Goal: Task Accomplishment & Management: Manage account settings

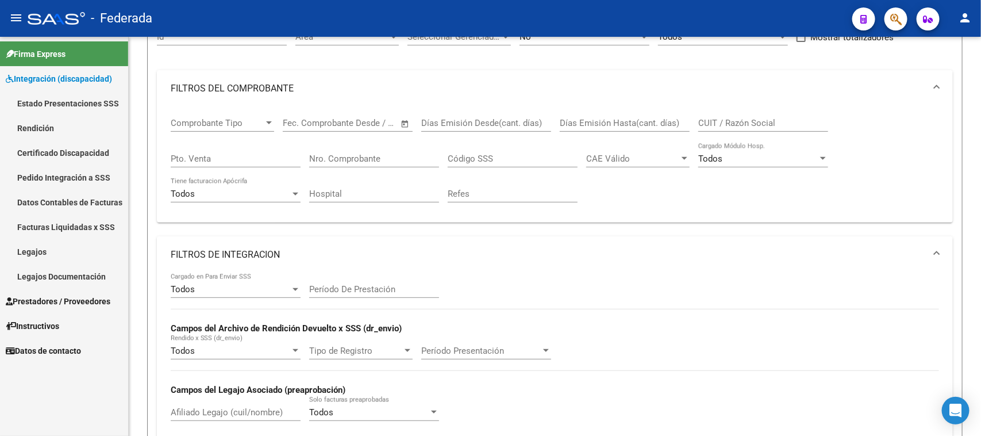
scroll to position [0, 65]
click at [873, 212] on div "Comprobante Tipo Comprobante Tipo Start date – End date Fec. Comprobante Desde …" at bounding box center [555, 165] width 796 height 116
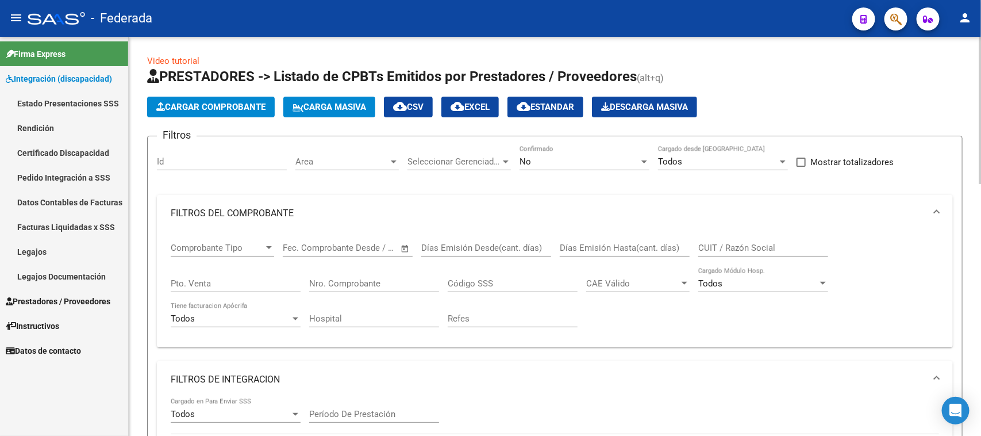
scroll to position [0, 0]
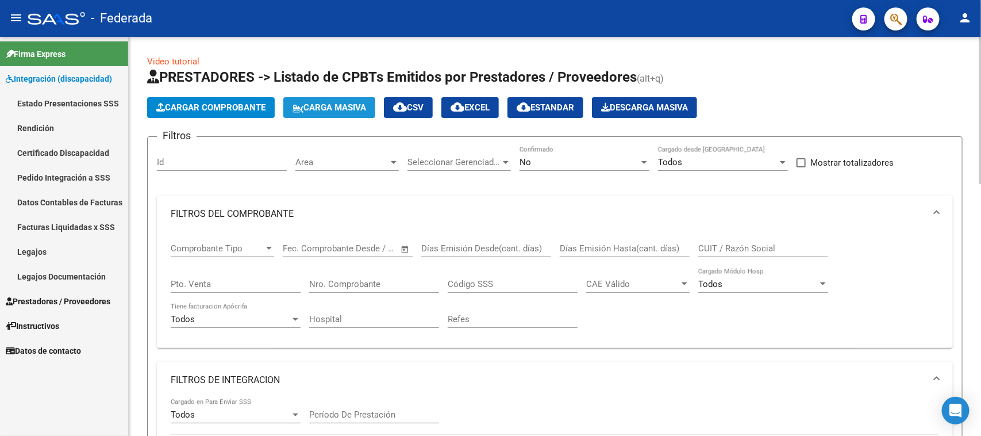
click at [335, 99] on button "Carga Masiva" at bounding box center [329, 107] width 92 height 21
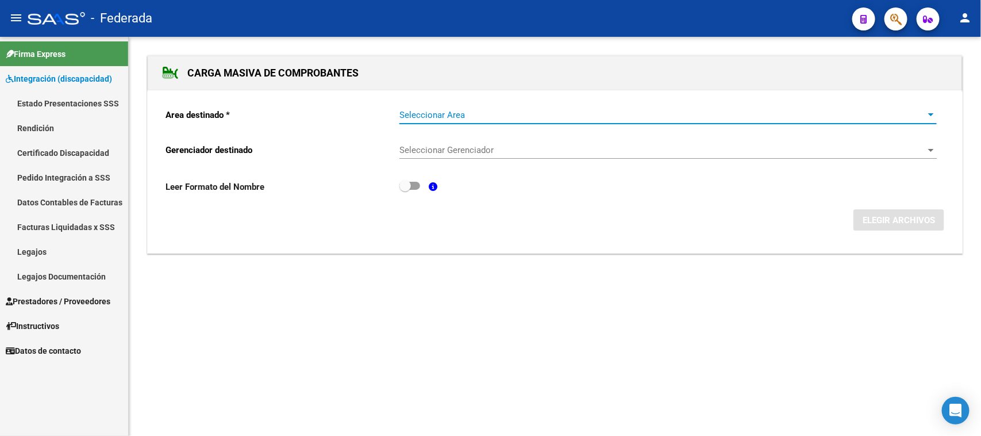
click at [424, 113] on span "Seleccionar Area" at bounding box center [663, 115] width 527 height 10
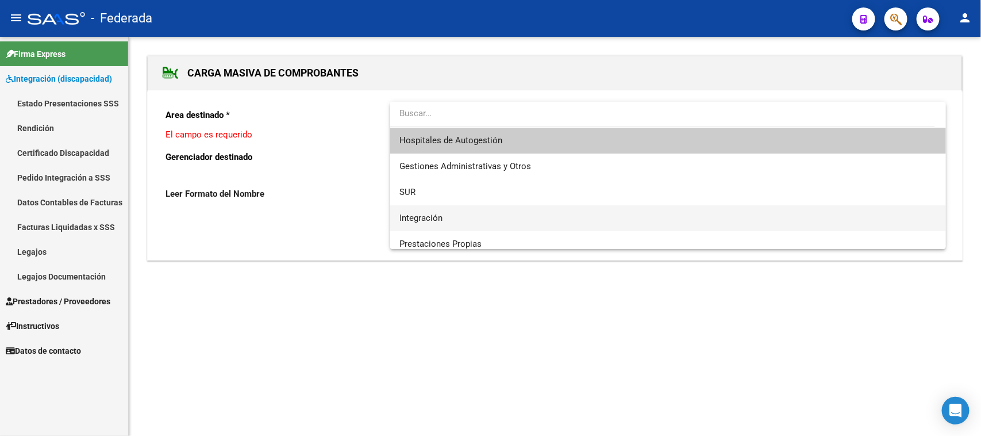
click at [427, 210] on span "Integración" at bounding box center [669, 218] width 538 height 26
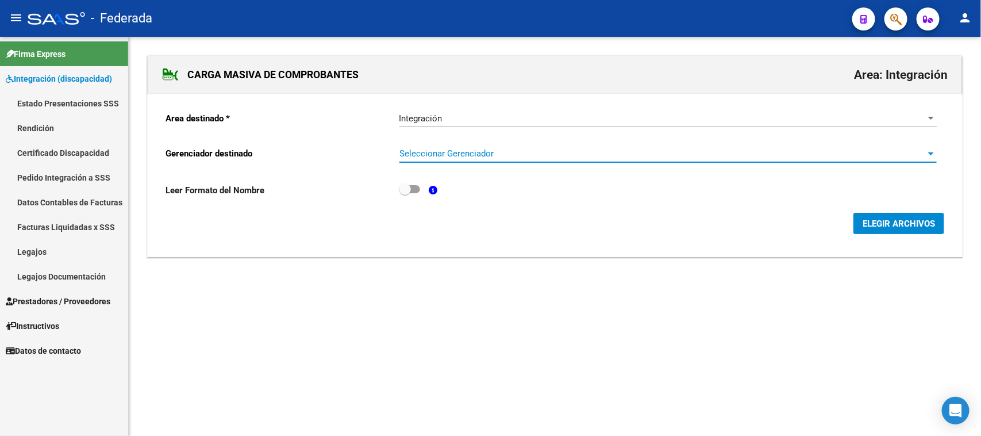
click at [443, 149] on span "Seleccionar Gerenciador" at bounding box center [663, 153] width 527 height 10
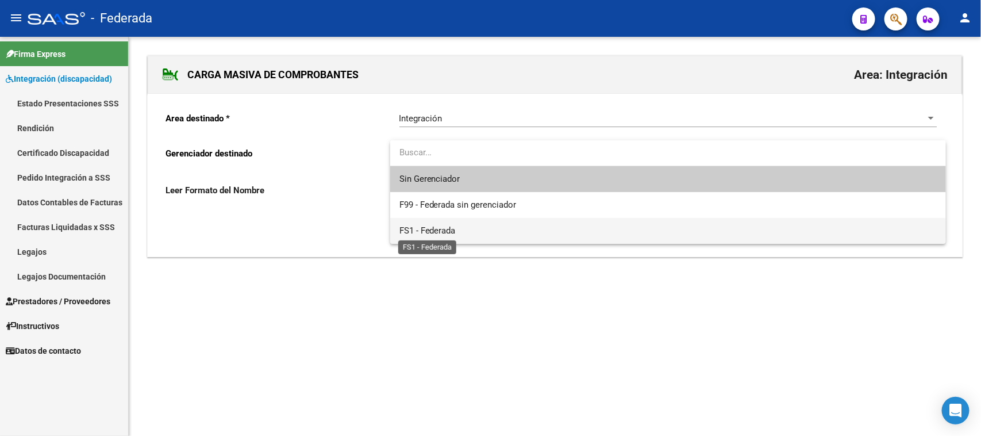
click at [438, 231] on span "FS1 - Federada" at bounding box center [428, 230] width 56 height 10
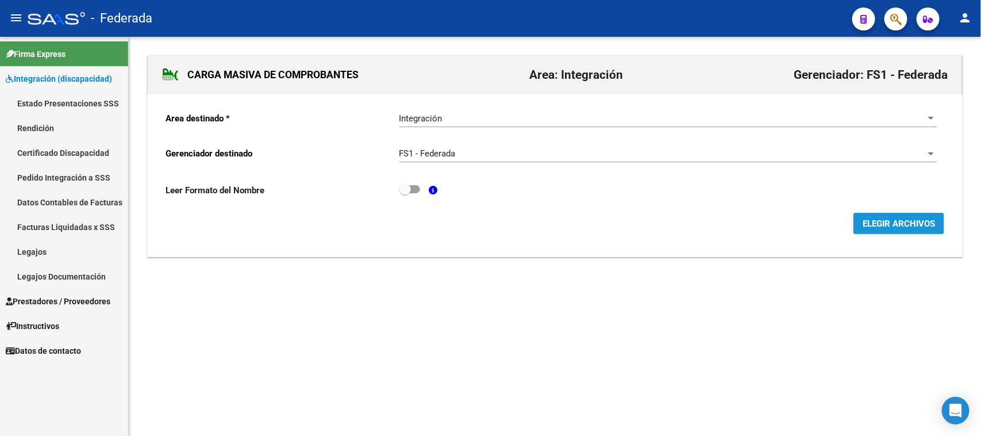
click at [862, 222] on button "ELEGIR ARCHIVOS" at bounding box center [899, 223] width 91 height 21
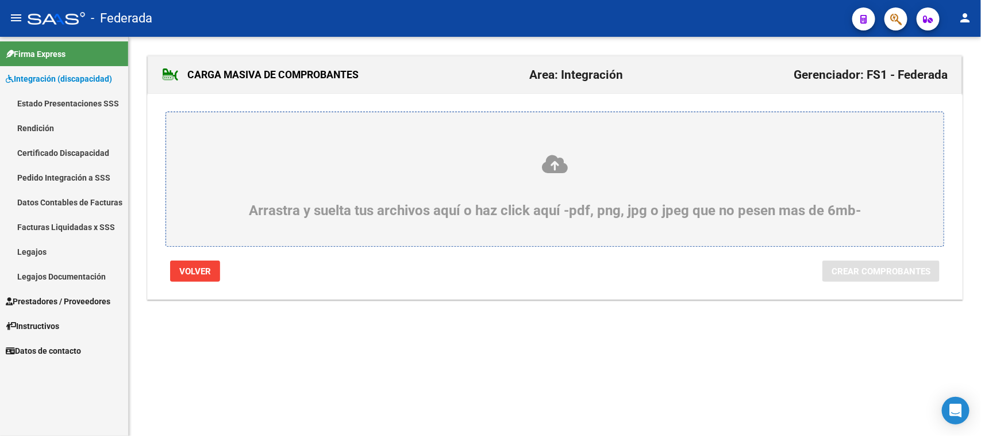
click at [563, 166] on icon at bounding box center [555, 164] width 723 height 21
click at [0, 0] on input "Arrastra y suelta tus archivos aquí o haz click aquí -pdf, png, jpg o jpeg que …" at bounding box center [0, 0] width 0 height 0
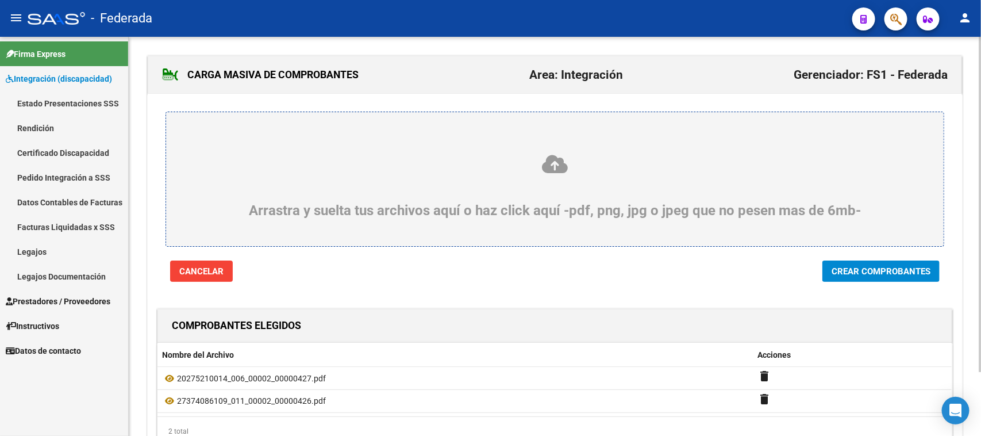
click at [837, 279] on button "Crear Comprobantes" at bounding box center [881, 270] width 117 height 21
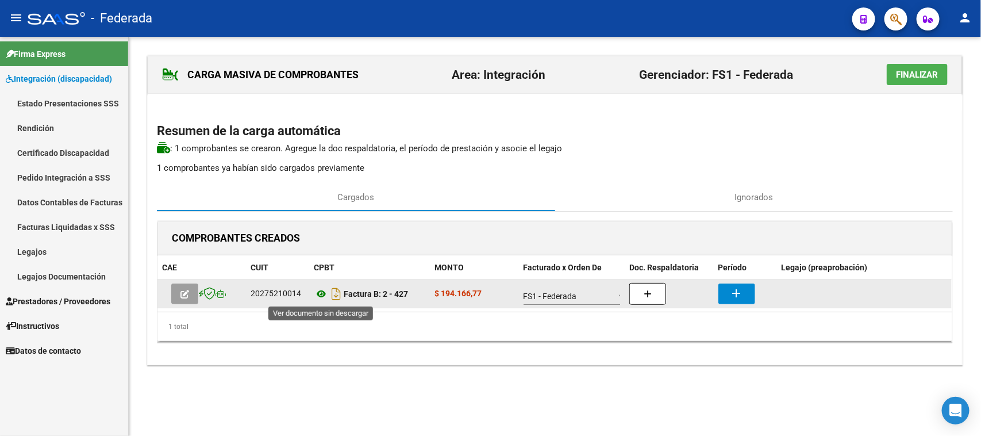
click at [320, 297] on icon at bounding box center [321, 294] width 15 height 14
click at [317, 297] on icon at bounding box center [321, 294] width 15 height 14
click at [727, 292] on button "add" at bounding box center [737, 293] width 37 height 21
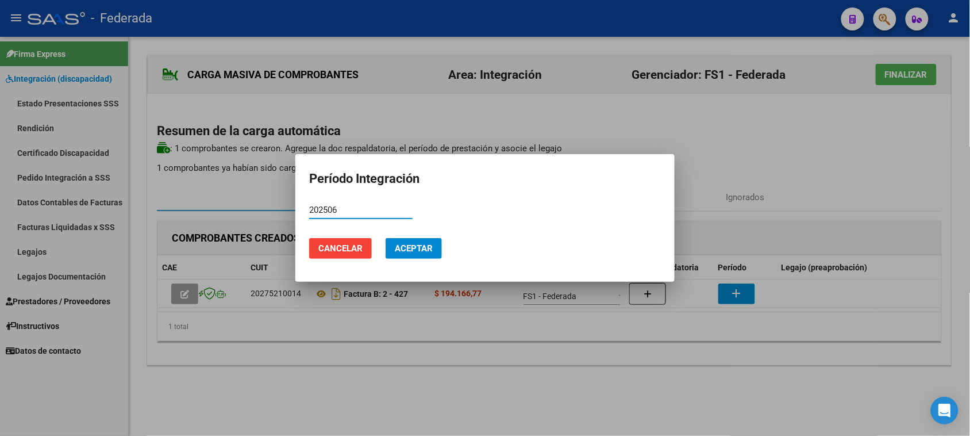
type input "202506"
click at [436, 246] on button "Aceptar" at bounding box center [414, 248] width 56 height 21
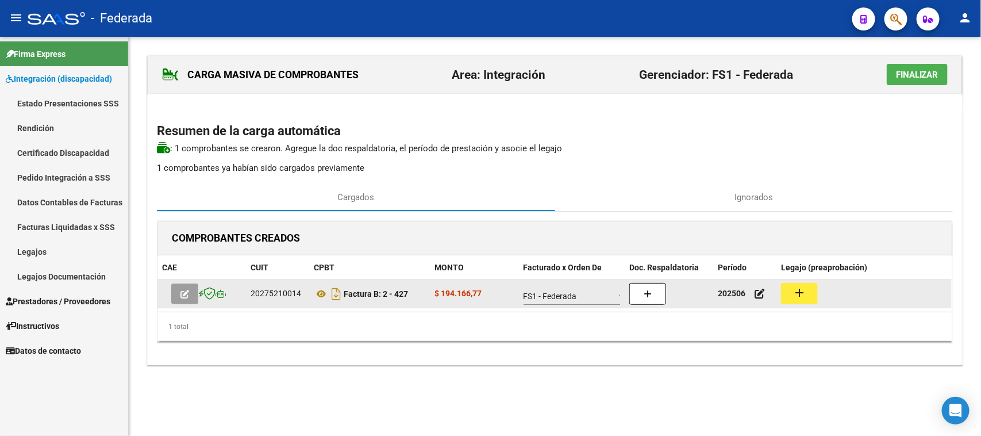
click at [792, 297] on button "add" at bounding box center [799, 293] width 37 height 21
click at [282, 293] on div "20275210014" at bounding box center [276, 293] width 51 height 13
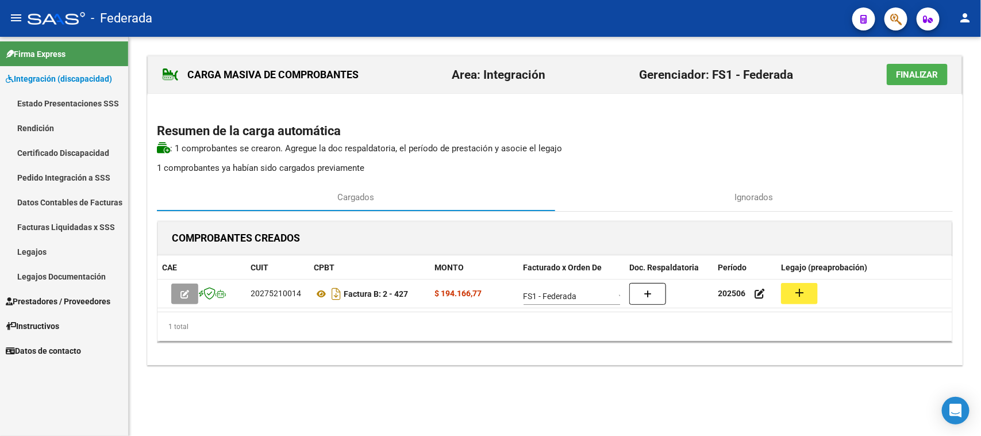
copy div "20275210014"
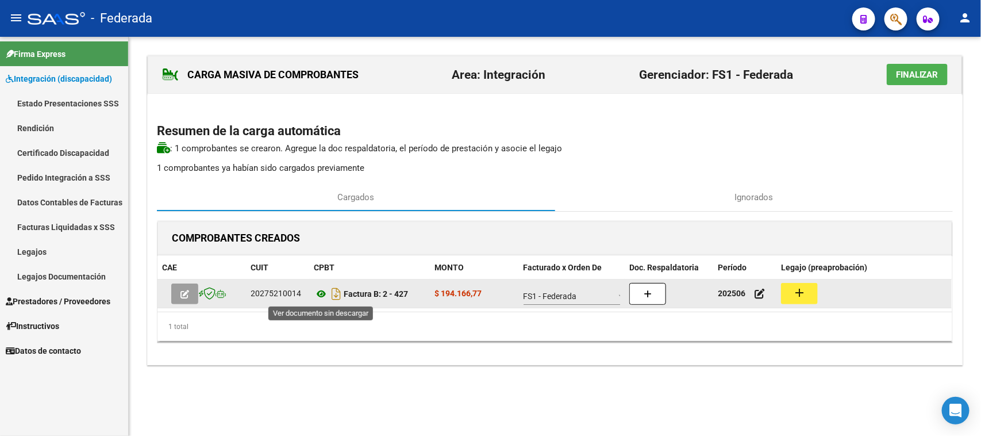
click at [316, 290] on icon at bounding box center [321, 294] width 15 height 14
click at [812, 294] on button "add" at bounding box center [799, 293] width 37 height 21
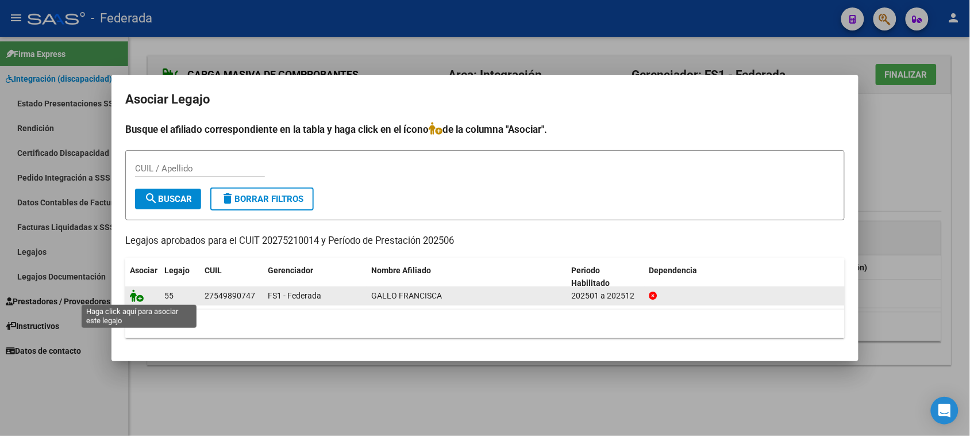
click at [140, 297] on icon at bounding box center [137, 295] width 14 height 13
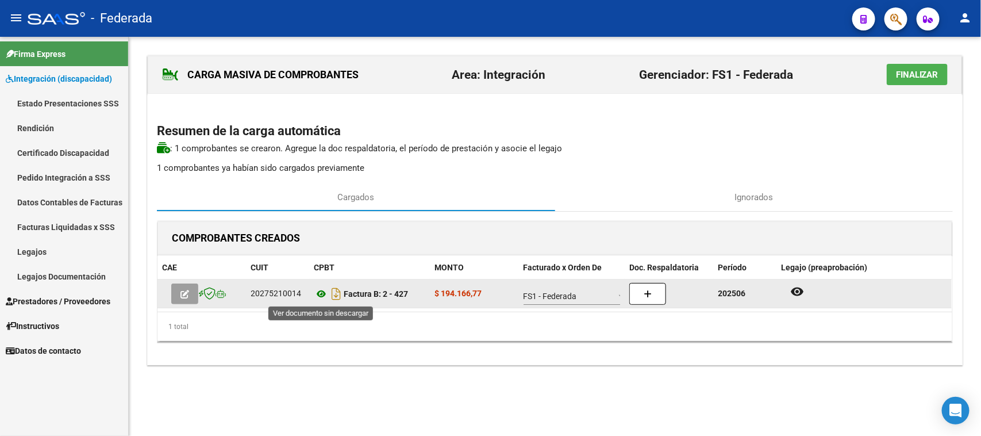
click at [317, 299] on icon at bounding box center [321, 294] width 15 height 14
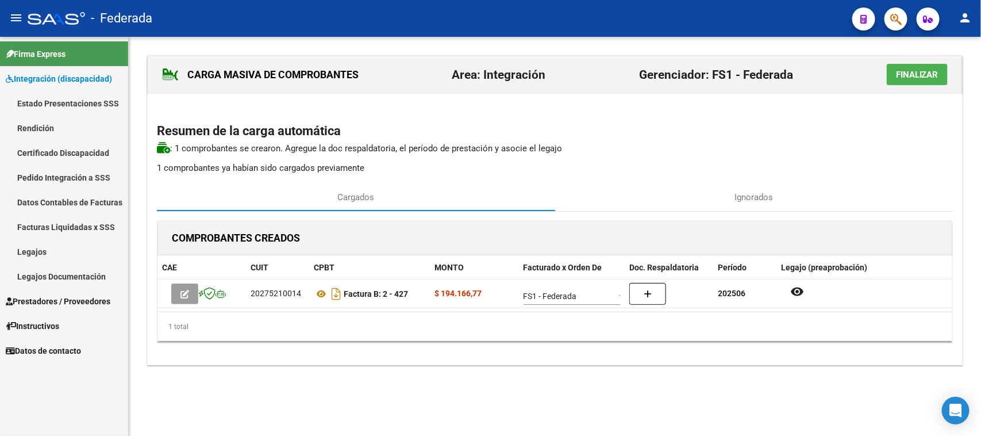
click at [896, 79] on span "Finalizar" at bounding box center [917, 75] width 43 height 10
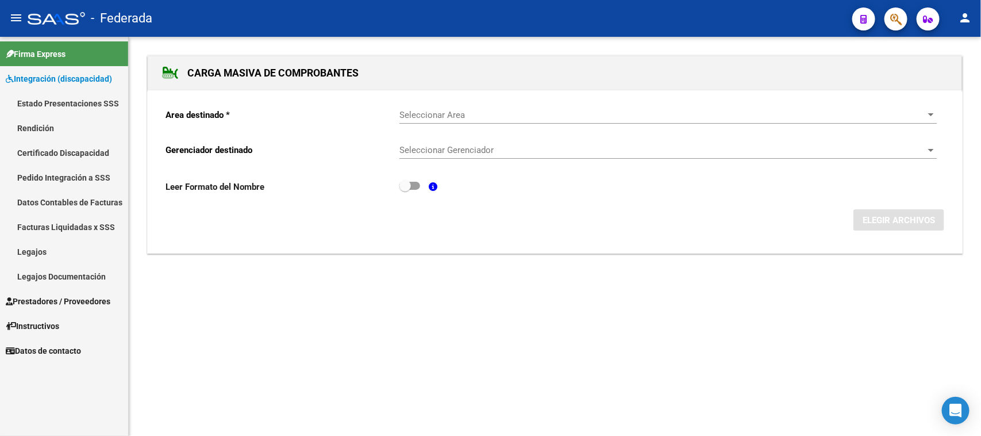
click at [69, 302] on span "Prestadores / Proveedores" at bounding box center [58, 301] width 105 height 13
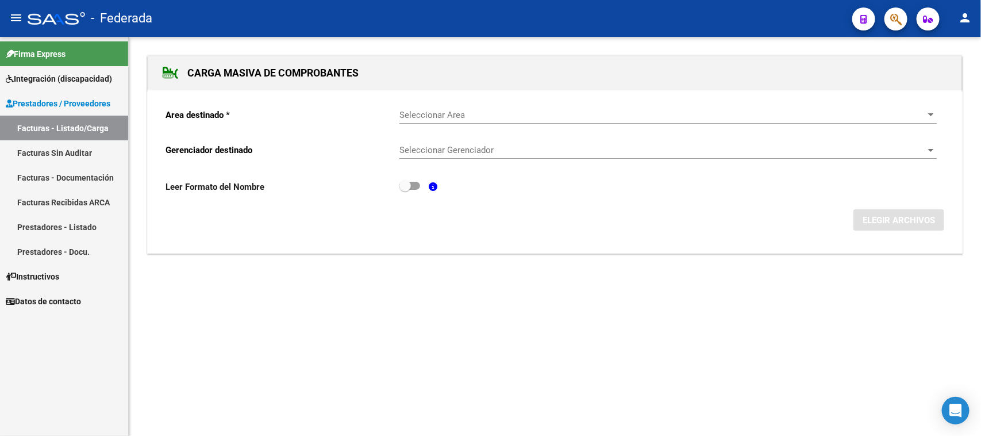
click at [70, 151] on link "Facturas Sin Auditar" at bounding box center [64, 152] width 128 height 25
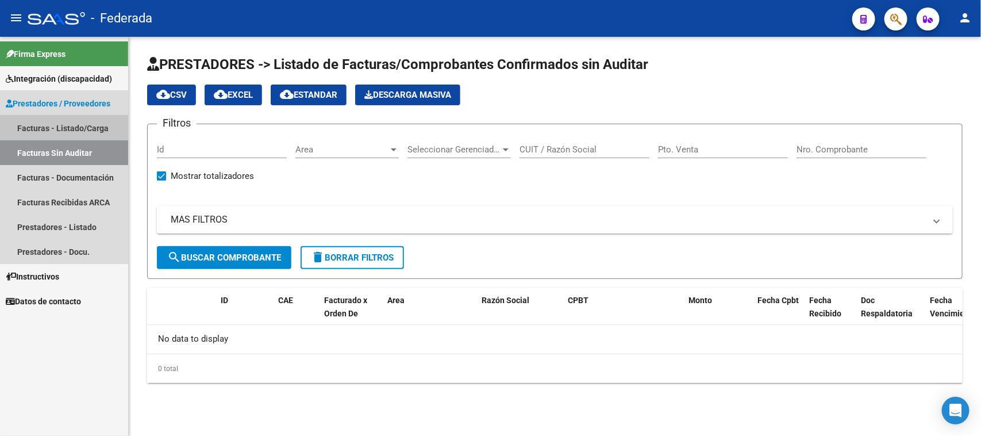
click at [76, 125] on link "Facturas - Listado/Carga" at bounding box center [64, 128] width 128 height 25
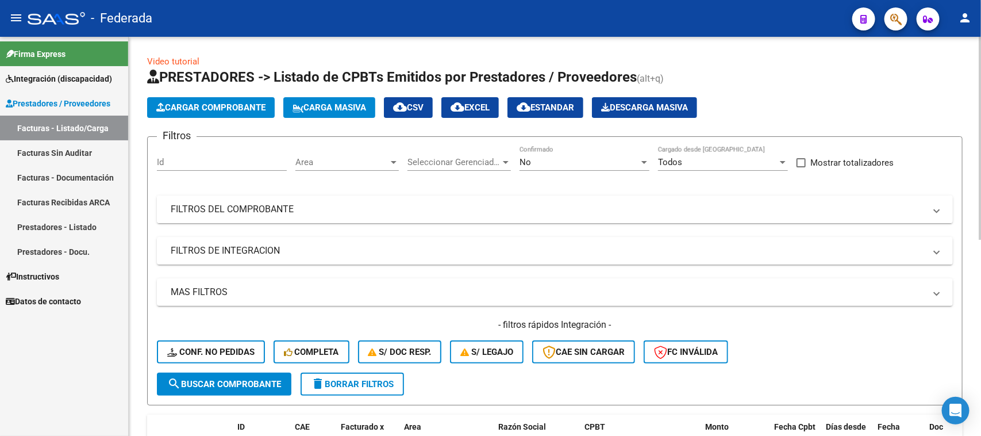
click at [526, 213] on mat-panel-title "FILTROS DEL COMPROBANTE" at bounding box center [548, 209] width 755 height 13
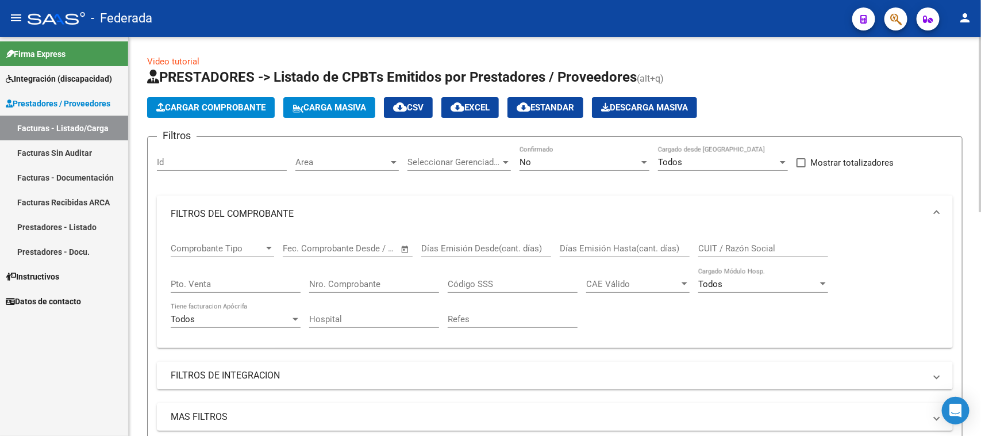
click at [739, 254] on div "CUIT / Razón Social" at bounding box center [764, 244] width 130 height 25
paste input "DEGRATI"
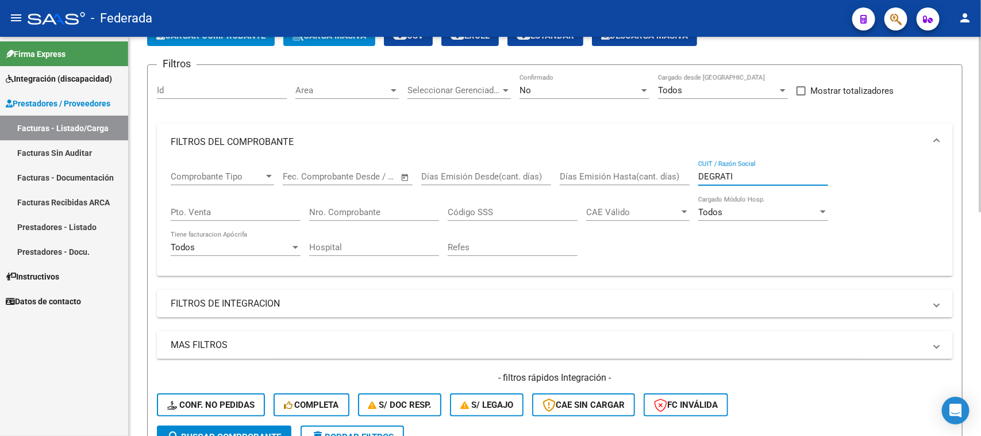
scroll to position [144, 0]
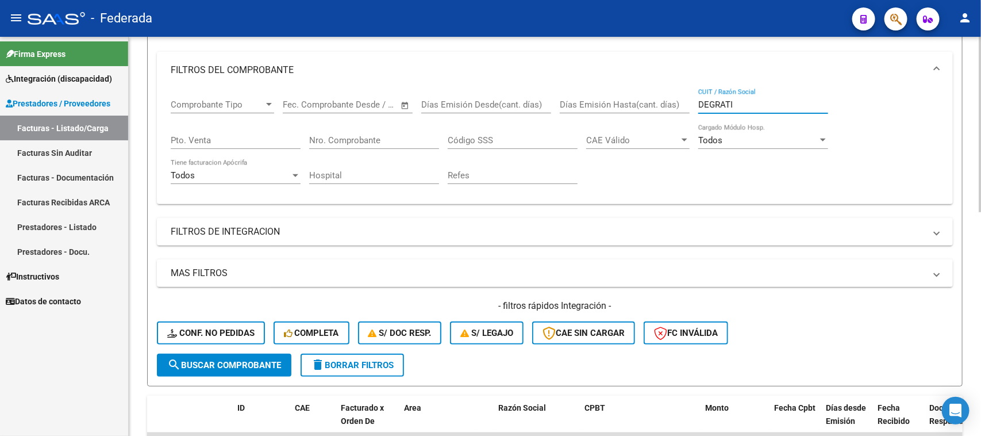
type input "DEGRATI"
click at [252, 360] on span "search Buscar Comprobante" at bounding box center [224, 365] width 114 height 10
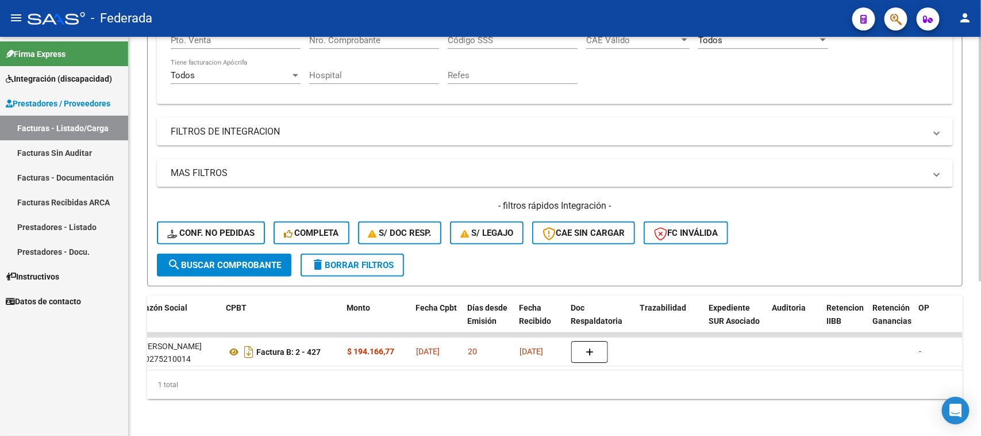
scroll to position [0, 0]
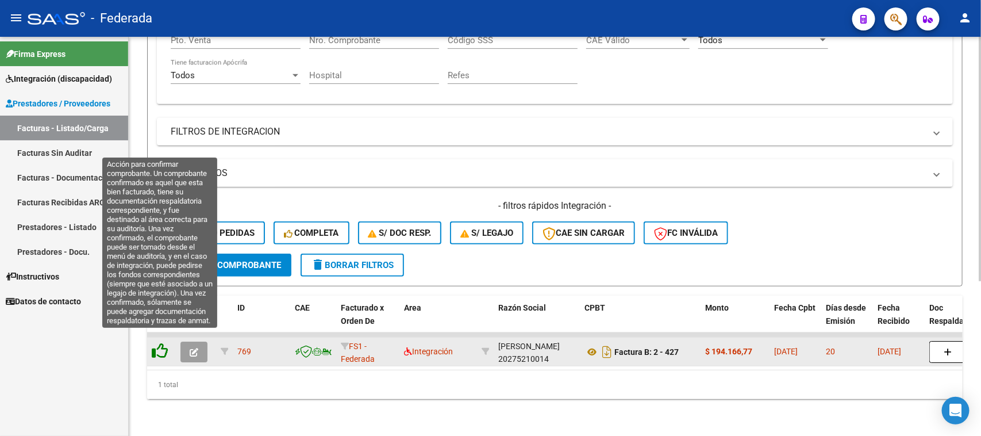
click at [157, 343] on icon at bounding box center [160, 351] width 16 height 16
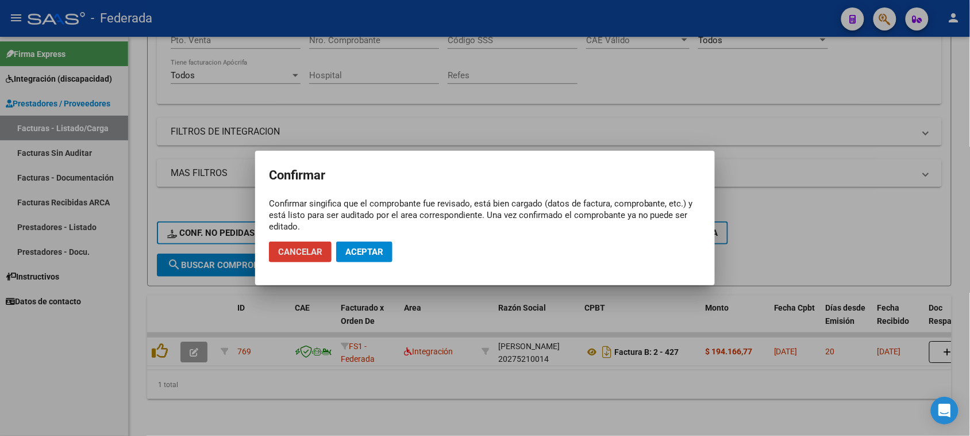
click at [377, 251] on span "Aceptar" at bounding box center [365, 252] width 38 height 10
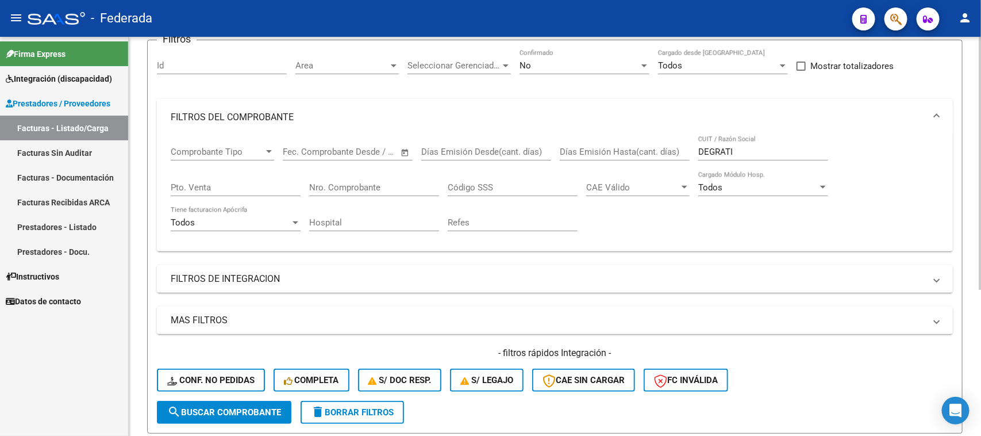
scroll to position [87, 0]
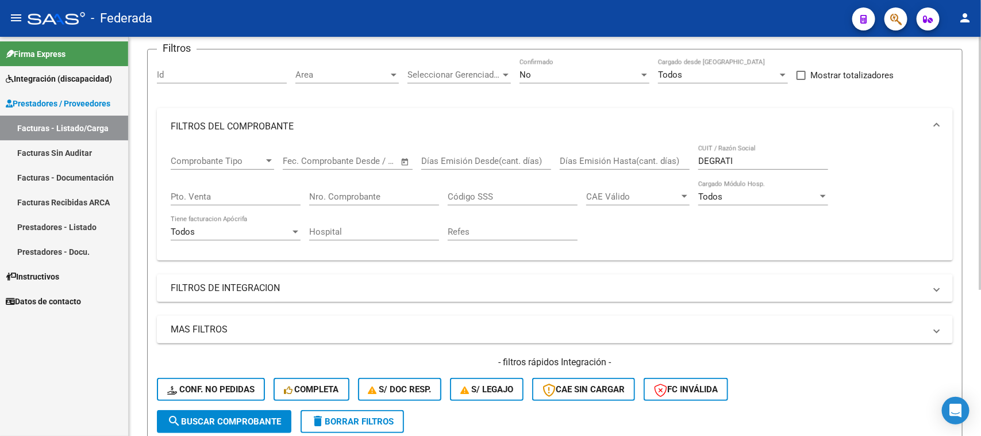
click at [604, 75] on div "No" at bounding box center [580, 75] width 120 height 10
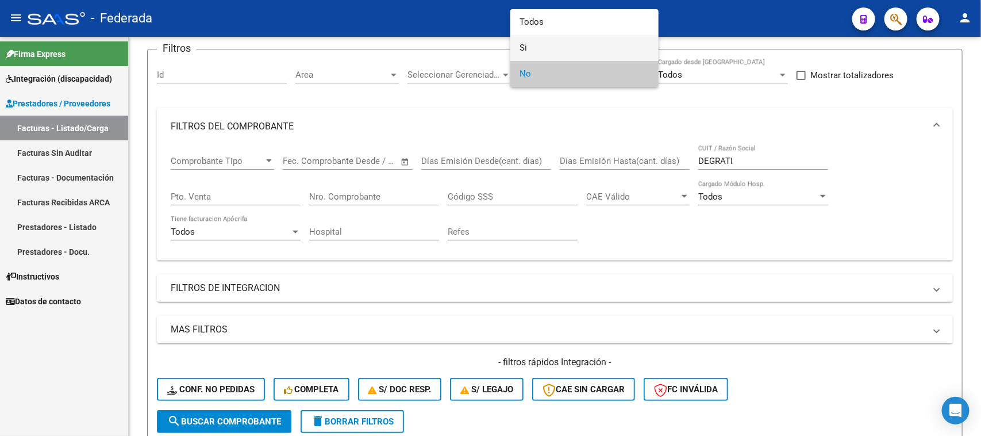
click at [552, 49] on span "Si" at bounding box center [585, 48] width 130 height 26
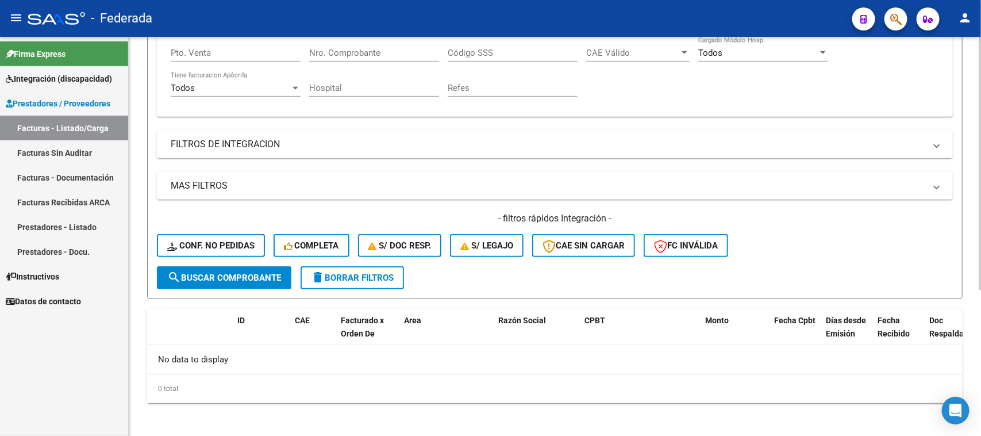
click at [275, 274] on span "search Buscar Comprobante" at bounding box center [224, 278] width 114 height 10
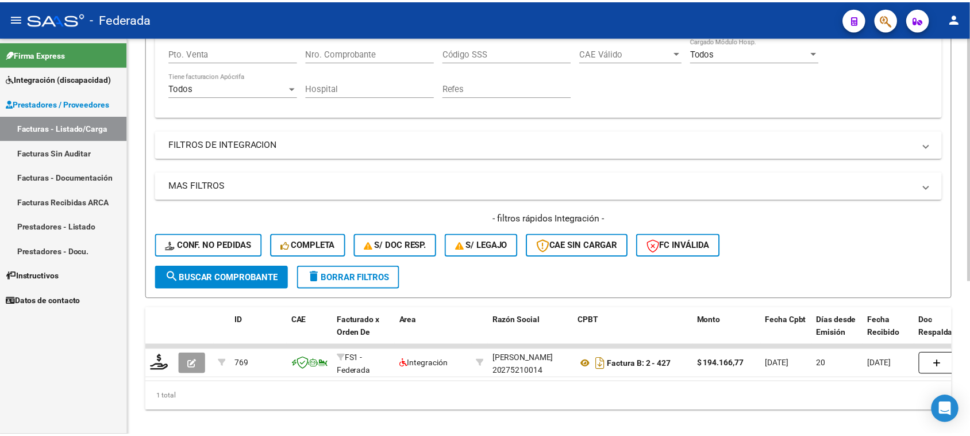
scroll to position [251, 0]
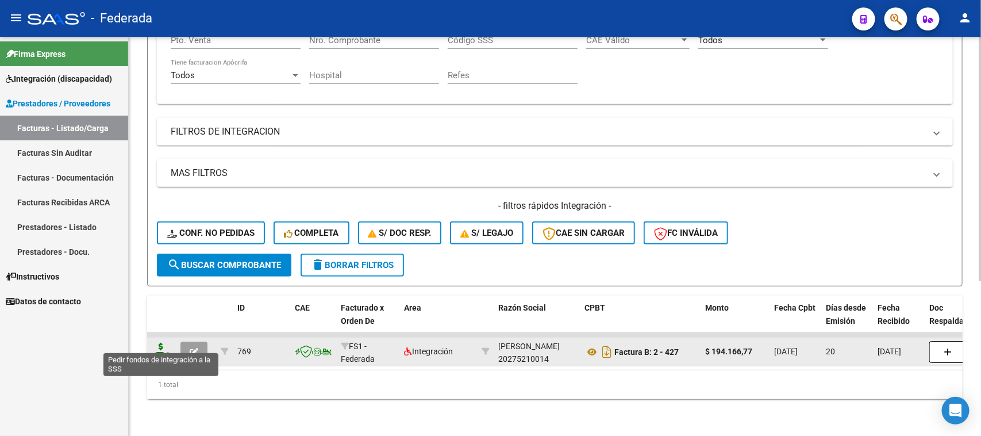
click at [163, 345] on icon at bounding box center [161, 351] width 18 height 16
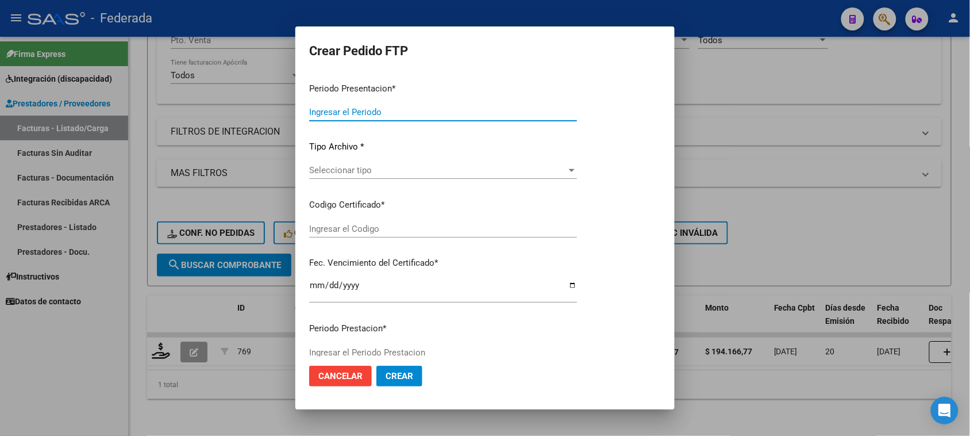
type input "202507"
type input "202506"
type input "$ 194.166,77"
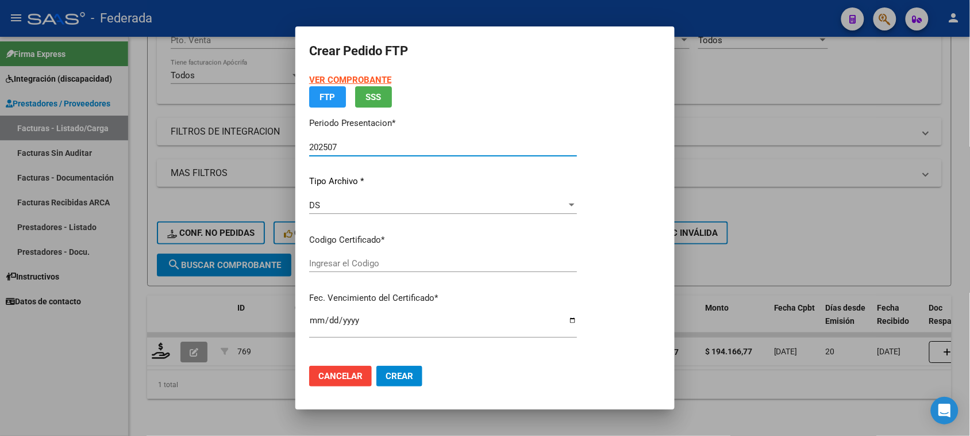
type input "ARG01000549890742023010220280102SFE214"
type input "2028-01-02"
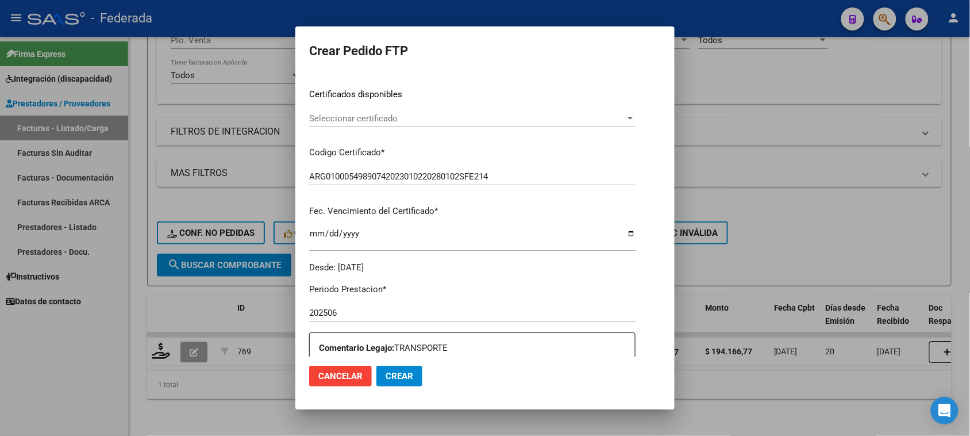
scroll to position [144, 0]
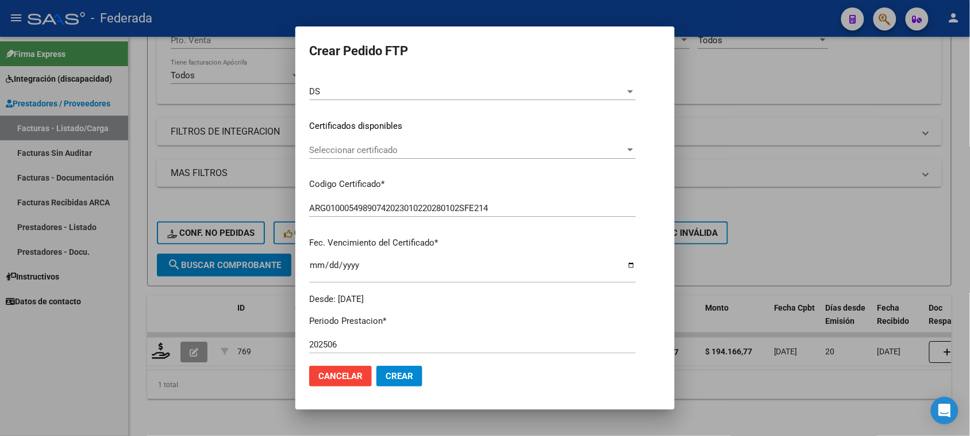
click at [405, 155] on div "Seleccionar certificado Seleccionar certificado" at bounding box center [472, 149] width 327 height 17
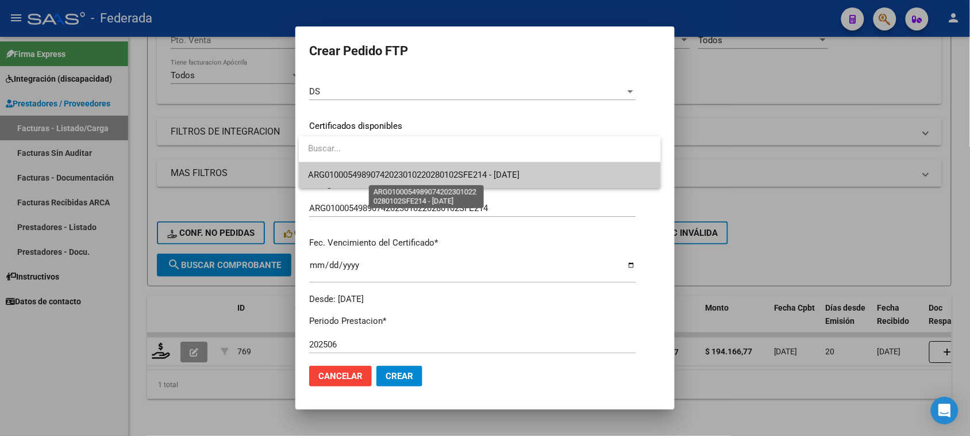
click at [374, 175] on span "ARG01000549890742023010220280102SFE214 - 2028-01-02" at bounding box center [414, 175] width 212 height 10
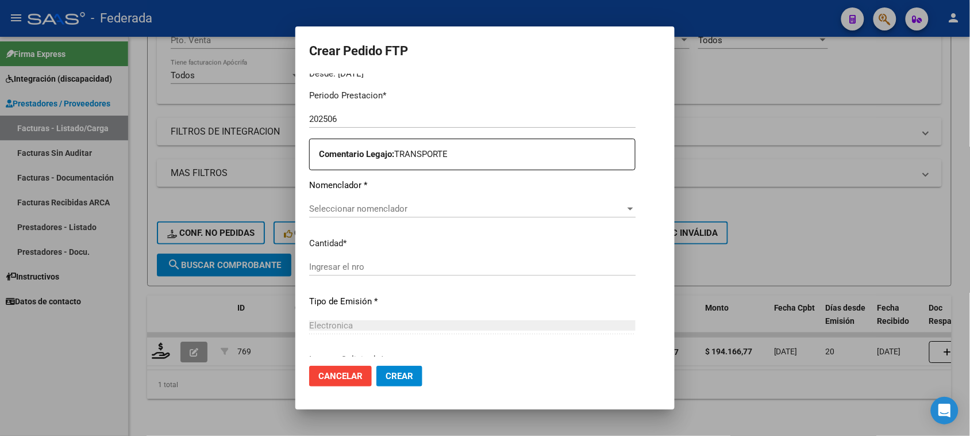
scroll to position [431, 0]
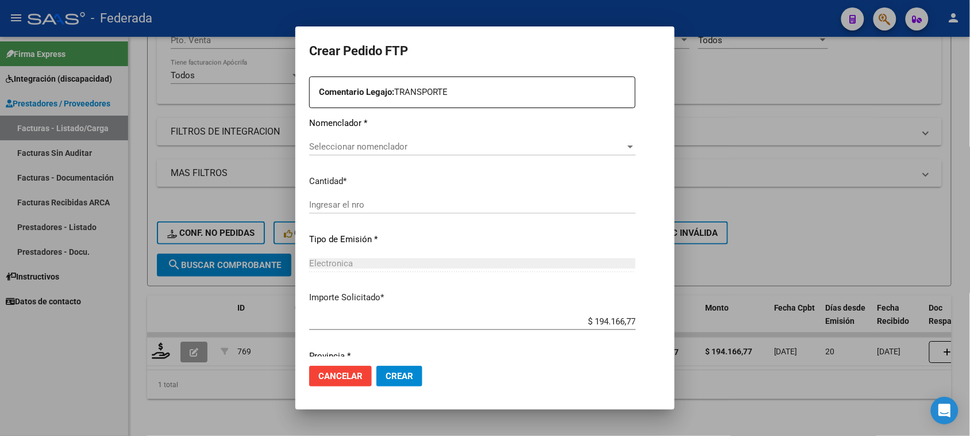
click at [358, 147] on span "Seleccionar nomenclador" at bounding box center [467, 146] width 316 height 10
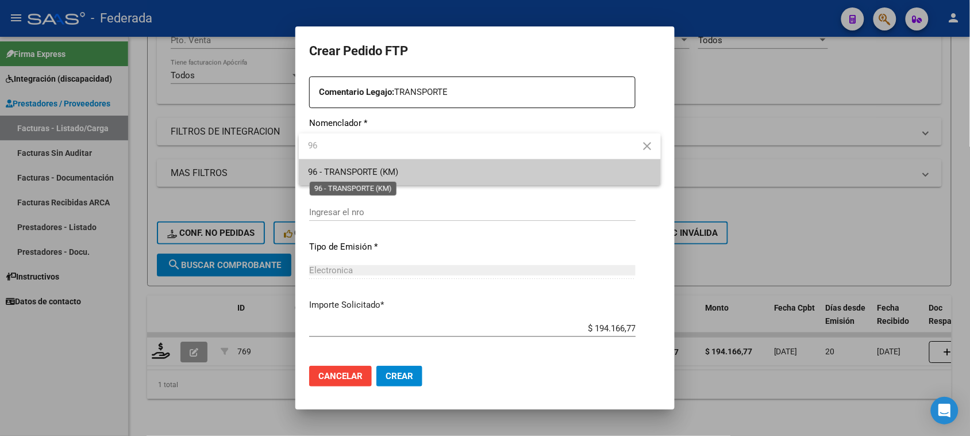
type input "96"
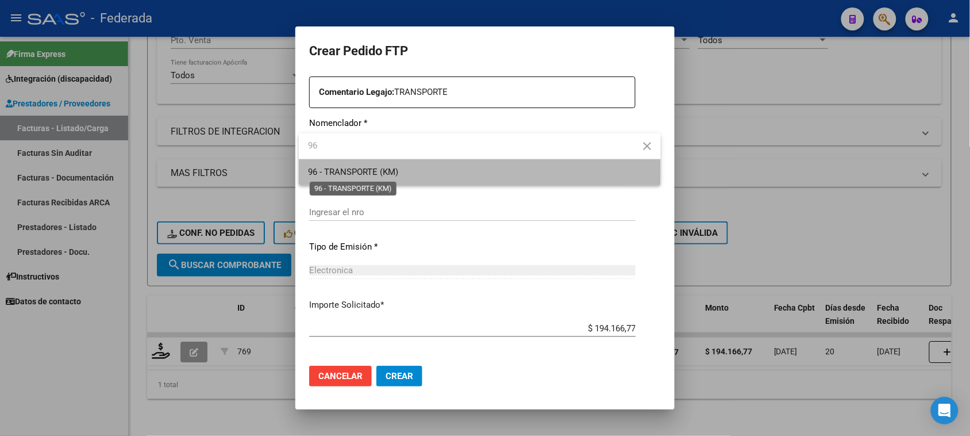
click at [349, 171] on span "96 - TRANSPORTE (KM)" at bounding box center [353, 172] width 90 height 10
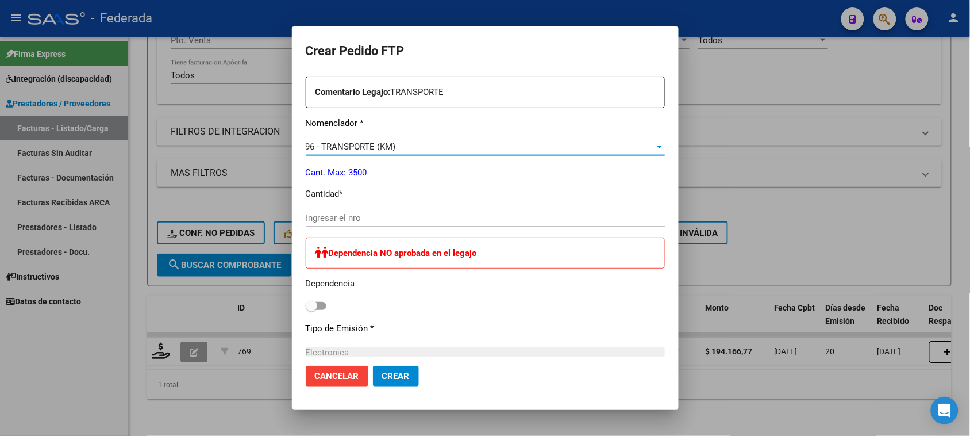
click at [757, 164] on div at bounding box center [485, 218] width 970 height 436
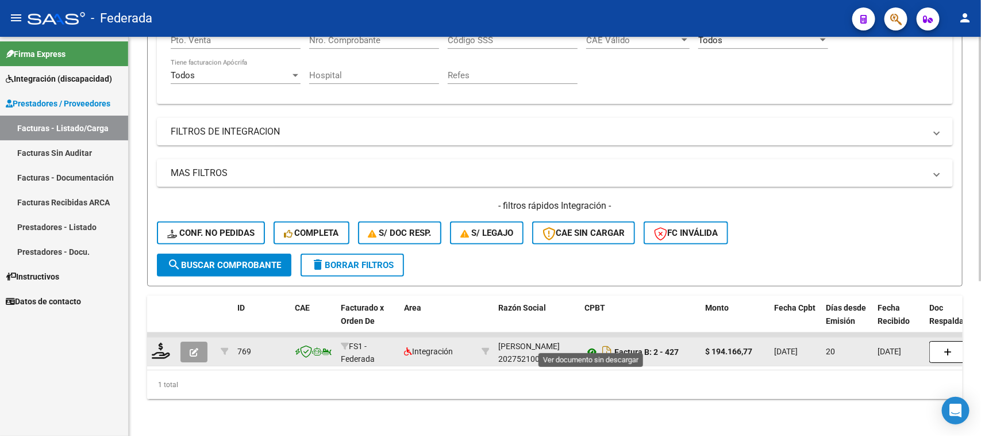
click at [592, 345] on icon at bounding box center [592, 352] width 15 height 14
click at [190, 348] on icon "button" at bounding box center [194, 352] width 9 height 9
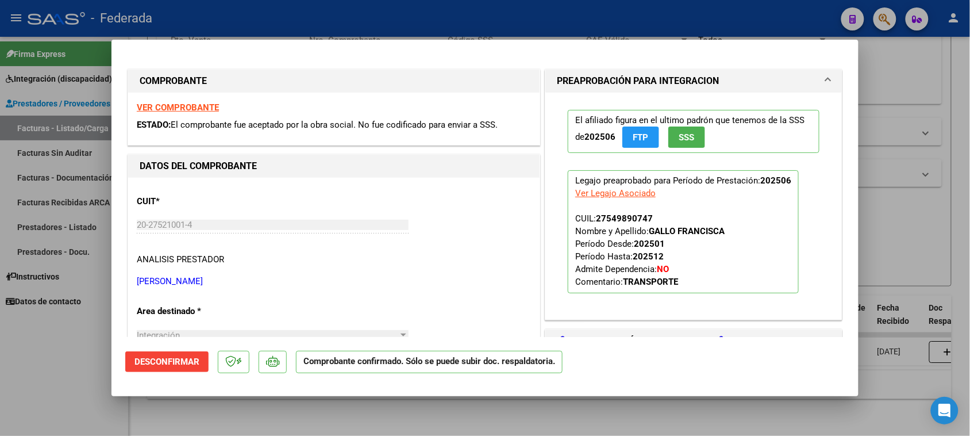
type input "$ 0,00"
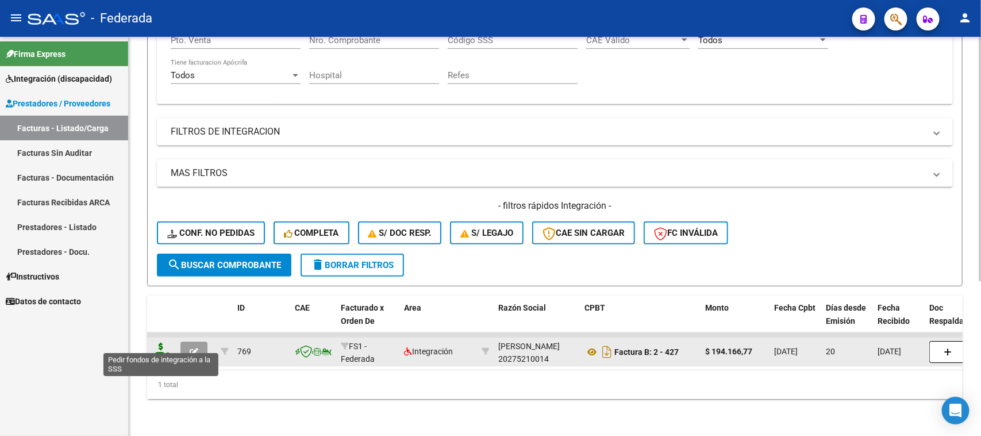
click at [157, 343] on icon at bounding box center [161, 351] width 18 height 16
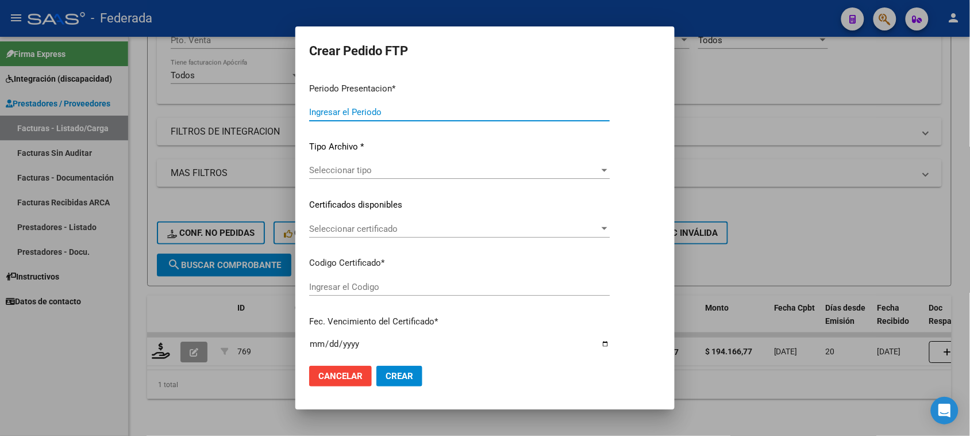
type input "202507"
type input "202506"
type input "$ 194.166,77"
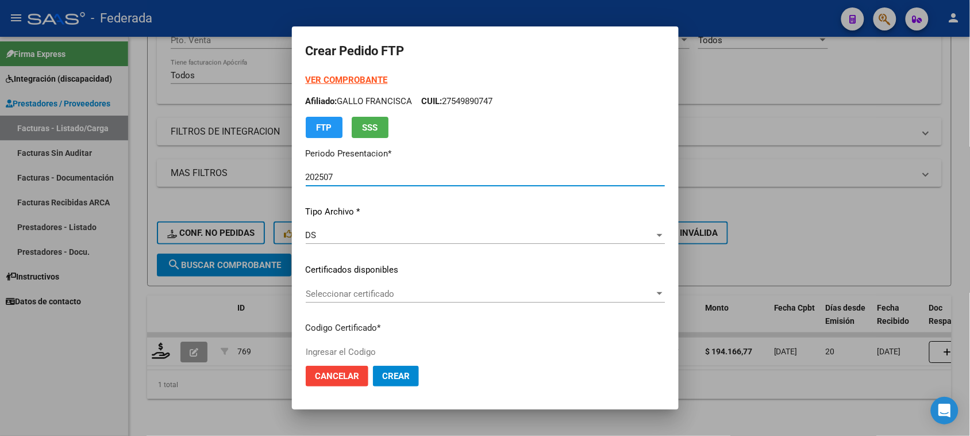
type input "ARG01000549890742023010220280102SFE214"
type input "2028-01-02"
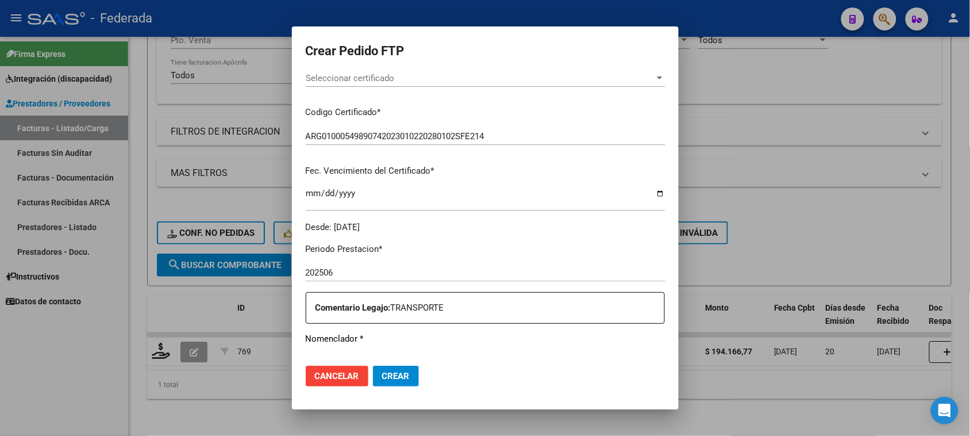
scroll to position [144, 0]
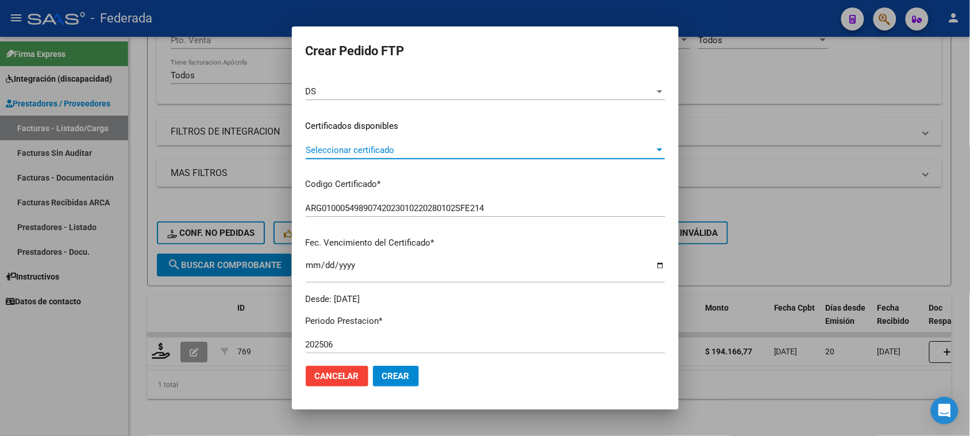
click at [360, 145] on span "Seleccionar certificado" at bounding box center [480, 150] width 349 height 10
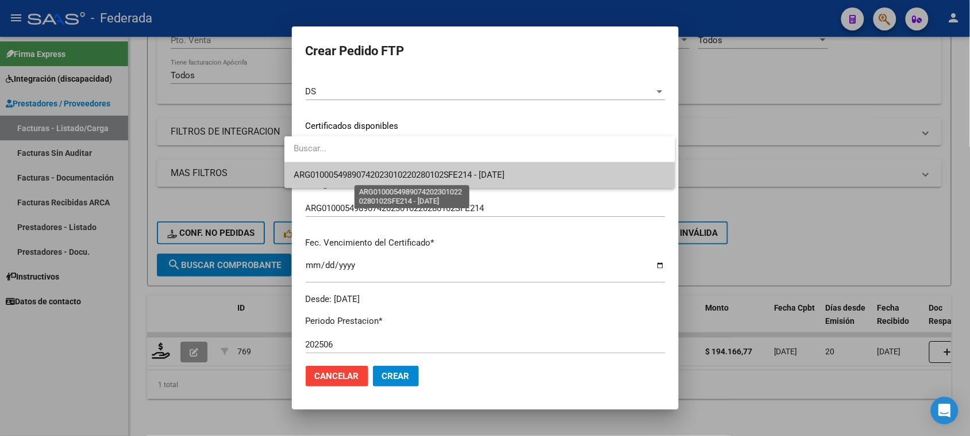
click at [355, 177] on span "ARG01000549890742023010220280102SFE214 - 2028-01-02" at bounding box center [400, 175] width 212 height 10
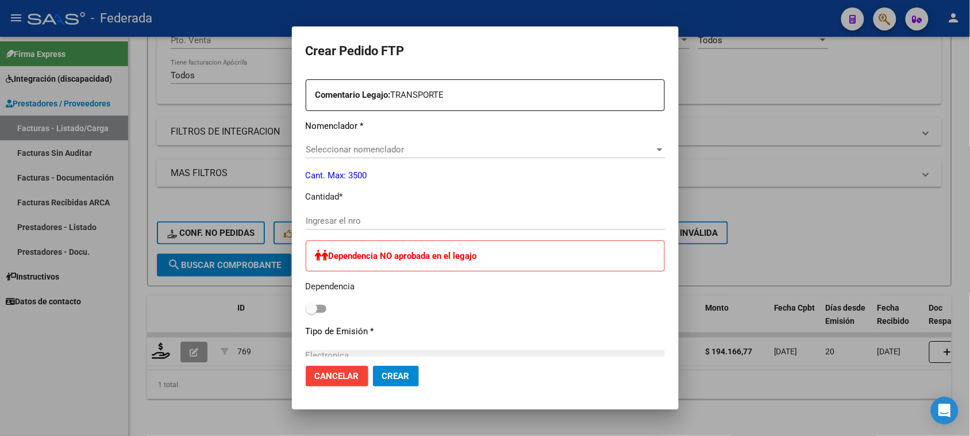
scroll to position [431, 0]
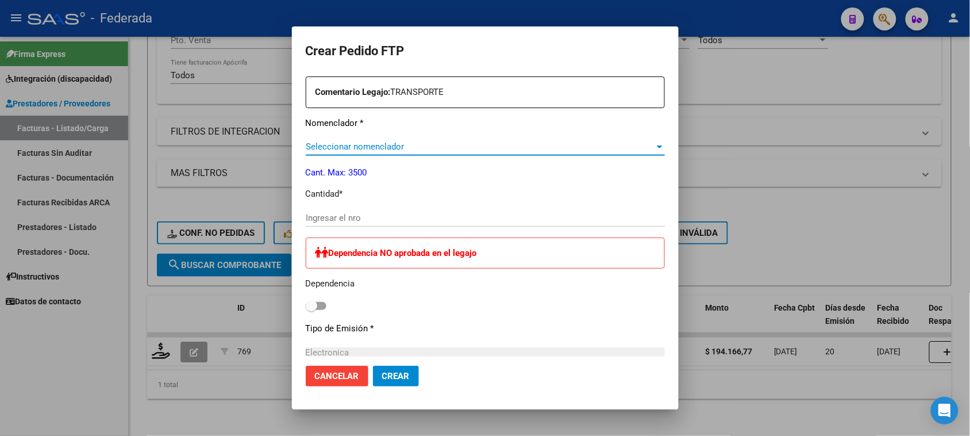
click at [363, 144] on span "Seleccionar nomenclador" at bounding box center [480, 146] width 349 height 10
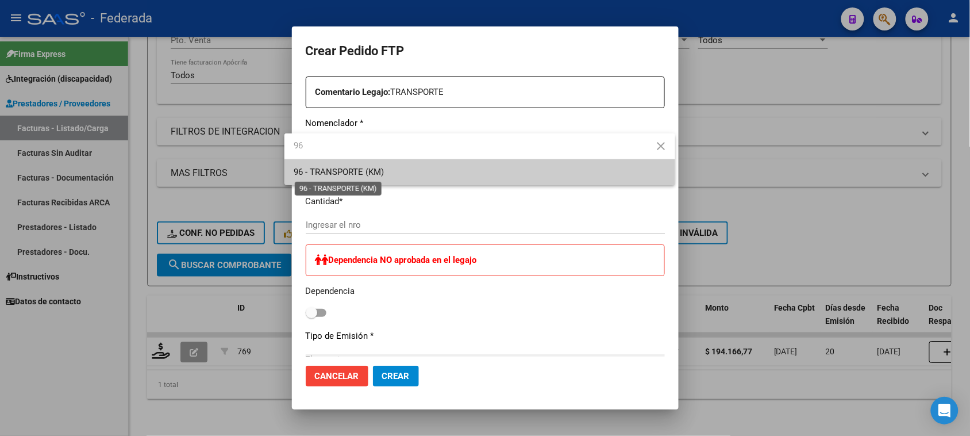
type input "96"
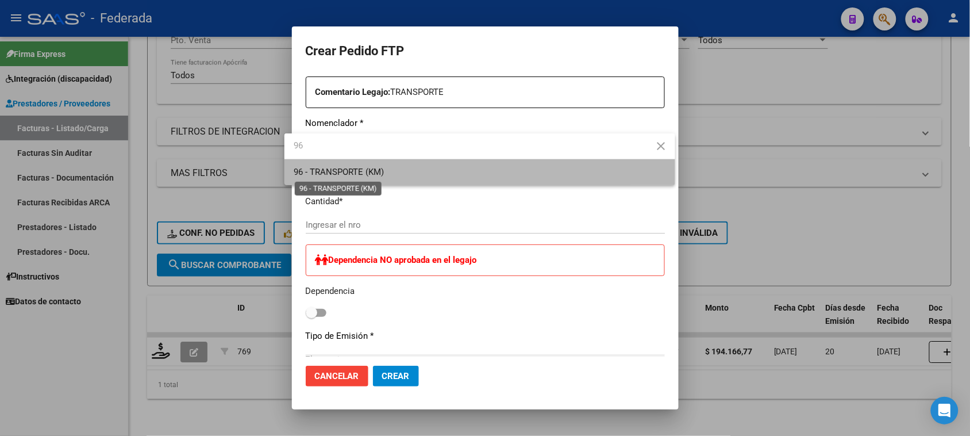
click at [361, 167] on span "96 - TRANSPORTE (KM)" at bounding box center [339, 172] width 90 height 10
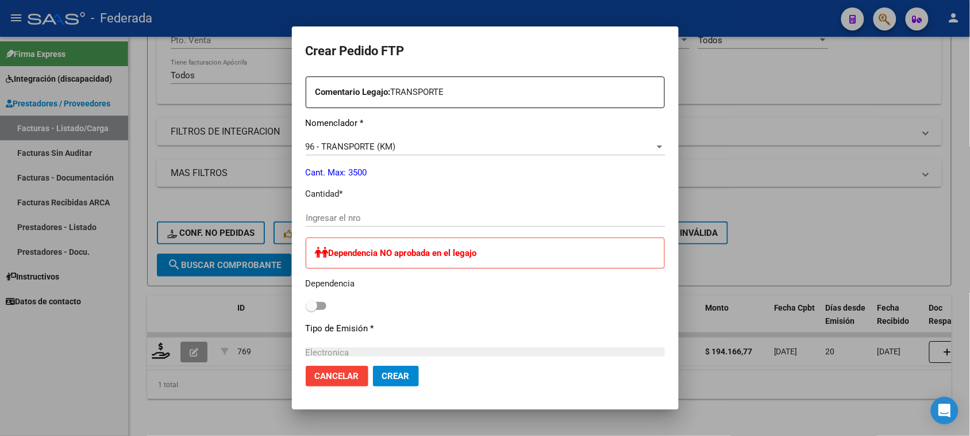
click at [349, 211] on div "Ingresar el nro" at bounding box center [485, 217] width 359 height 17
type input "358"
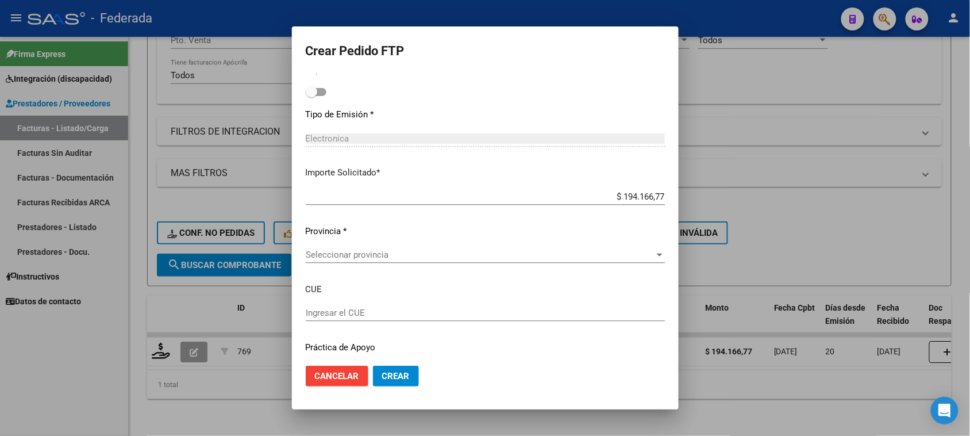
scroll to position [647, 0]
click at [339, 250] on span "Seleccionar provincia" at bounding box center [480, 253] width 349 height 10
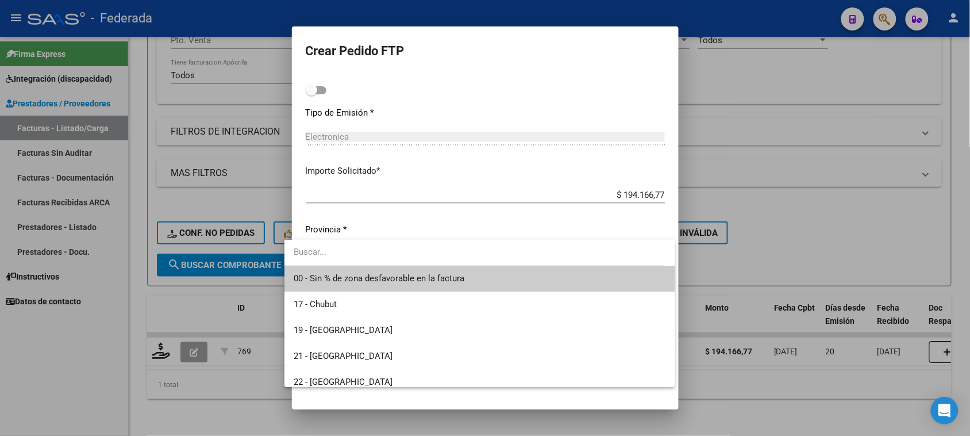
click at [763, 180] on div at bounding box center [485, 218] width 970 height 436
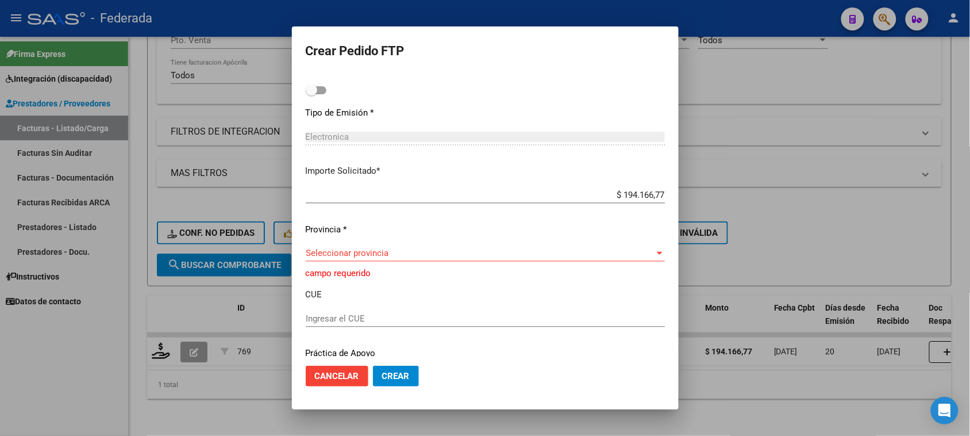
click at [366, 254] on span "Seleccionar provincia" at bounding box center [480, 253] width 349 height 10
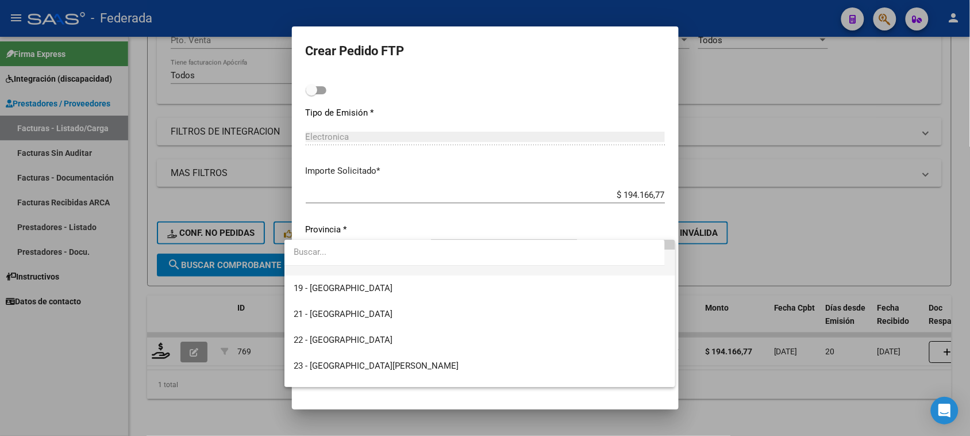
scroll to position [0, 0]
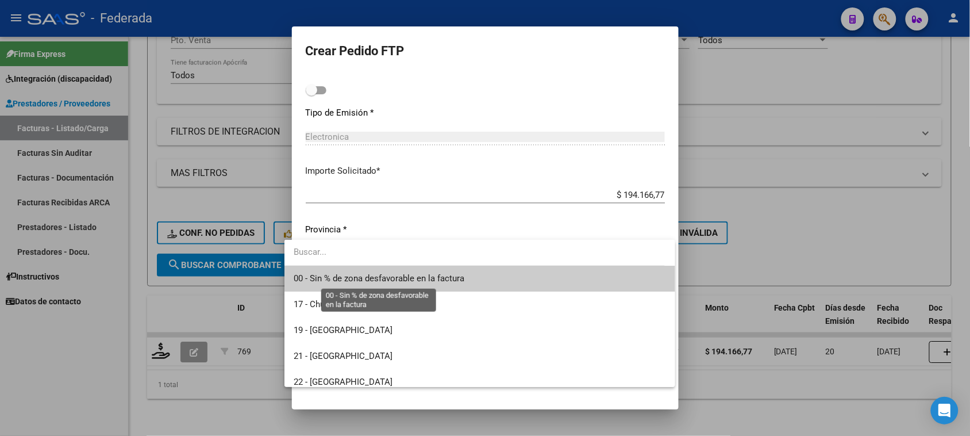
click at [364, 279] on span "00 - Sin % de zona desfavorable en la factura" at bounding box center [379, 278] width 171 height 10
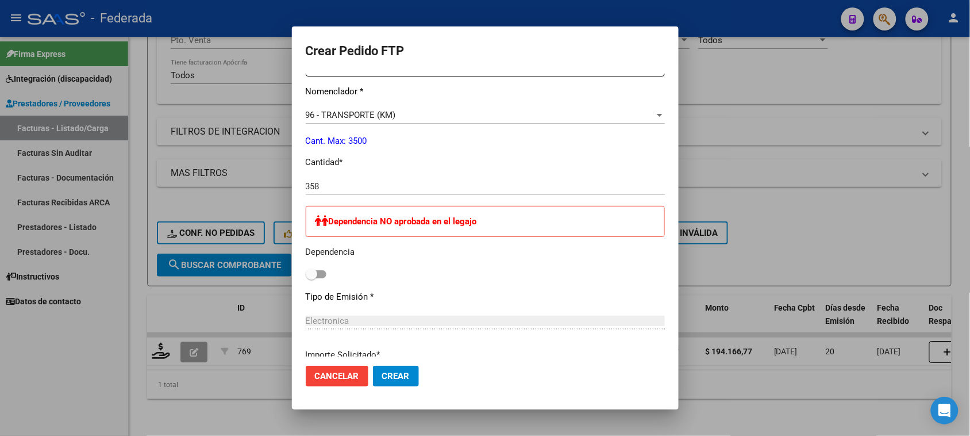
scroll to position [391, 0]
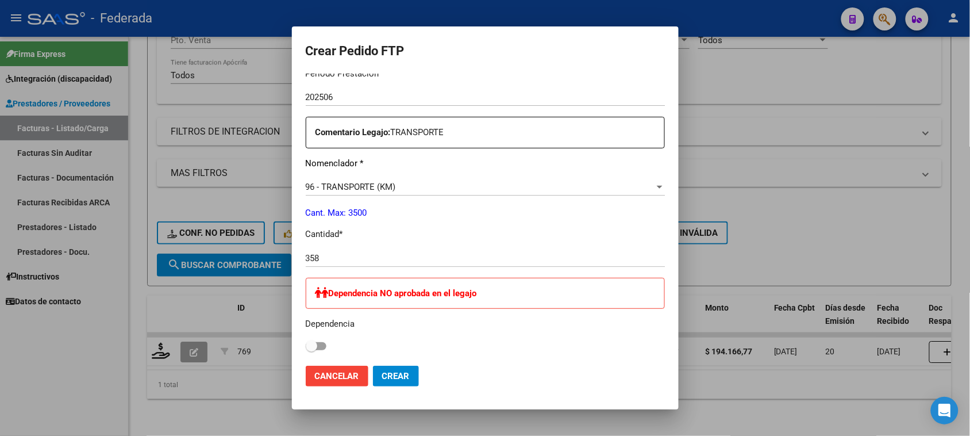
click at [394, 378] on span "Crear" at bounding box center [396, 376] width 28 height 10
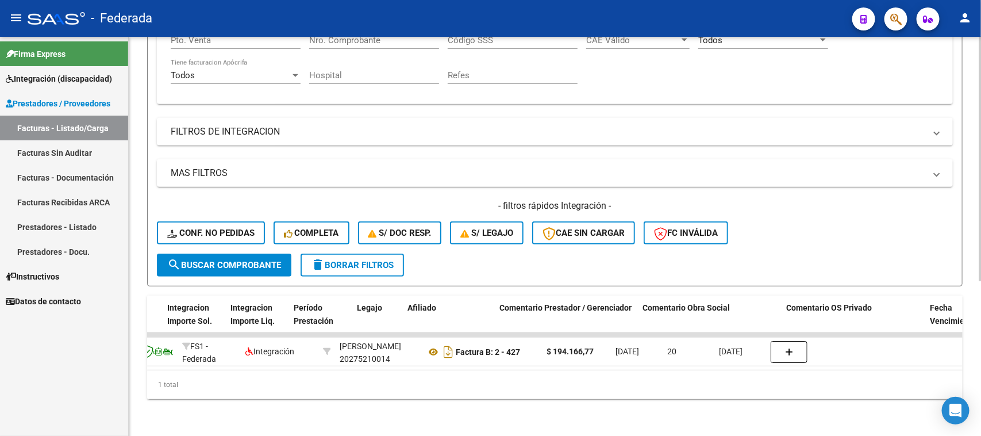
scroll to position [0, 0]
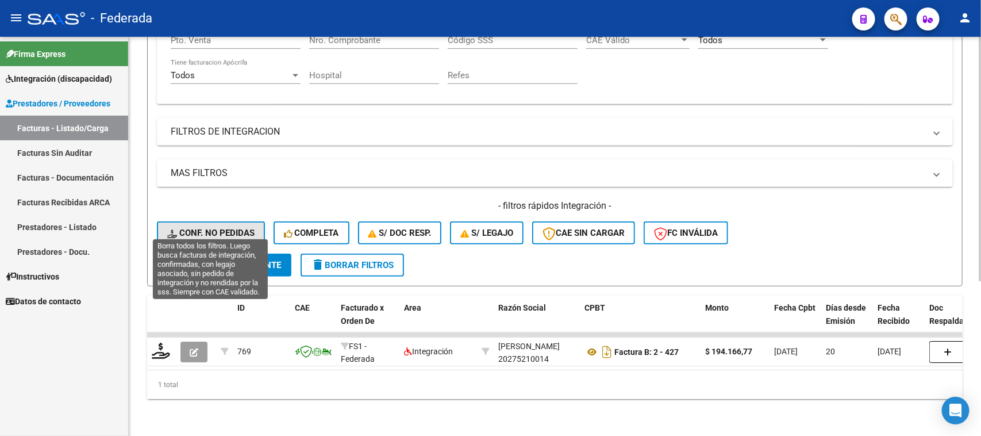
click at [240, 228] on span "Conf. no pedidas" at bounding box center [210, 233] width 87 height 10
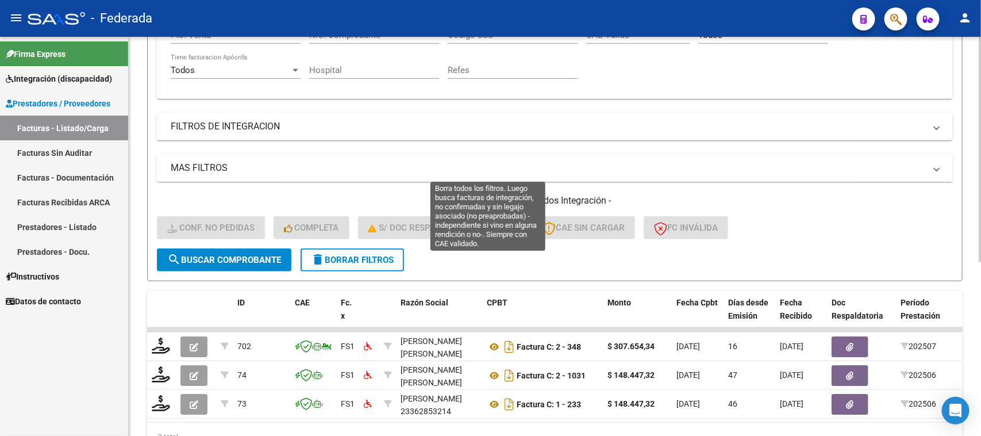
scroll to position [237, 0]
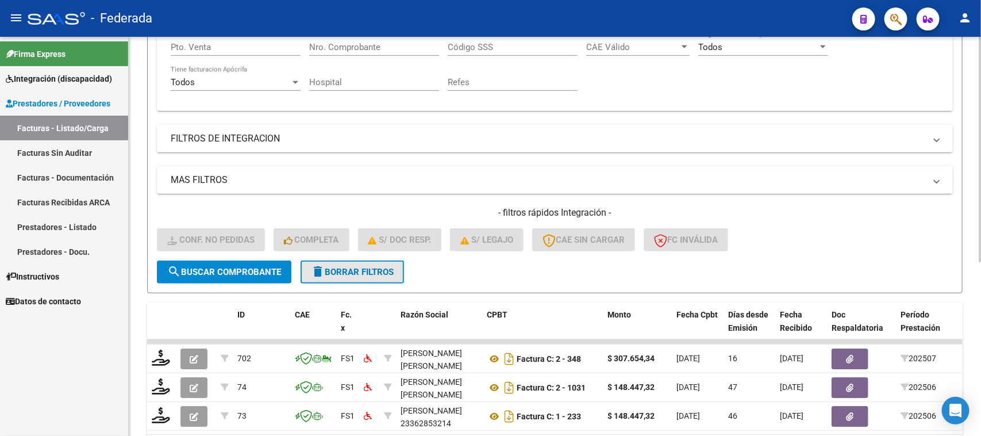
click at [381, 267] on span "delete Borrar Filtros" at bounding box center [352, 272] width 83 height 10
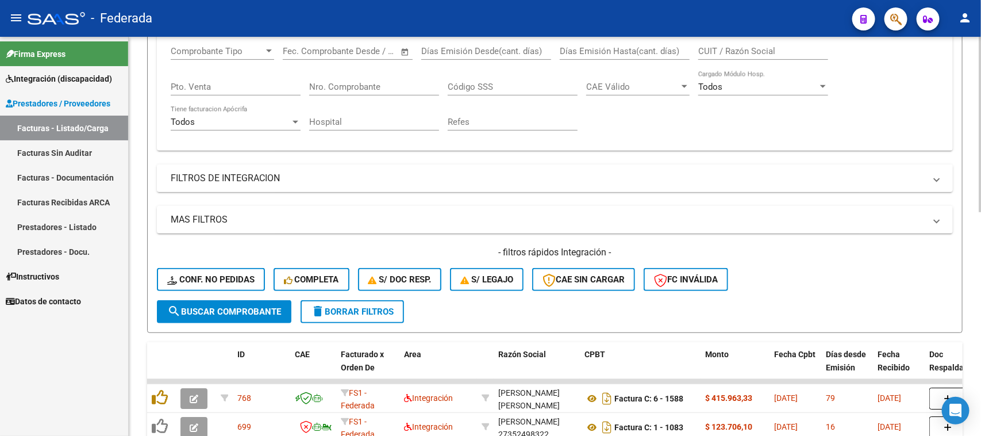
scroll to position [165, 0]
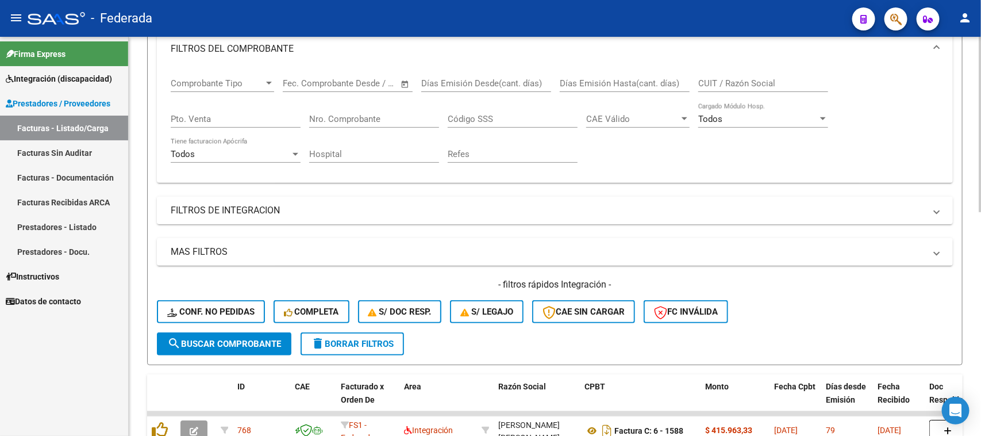
click at [449, 210] on mat-panel-title "FILTROS DE INTEGRACION" at bounding box center [548, 210] width 755 height 13
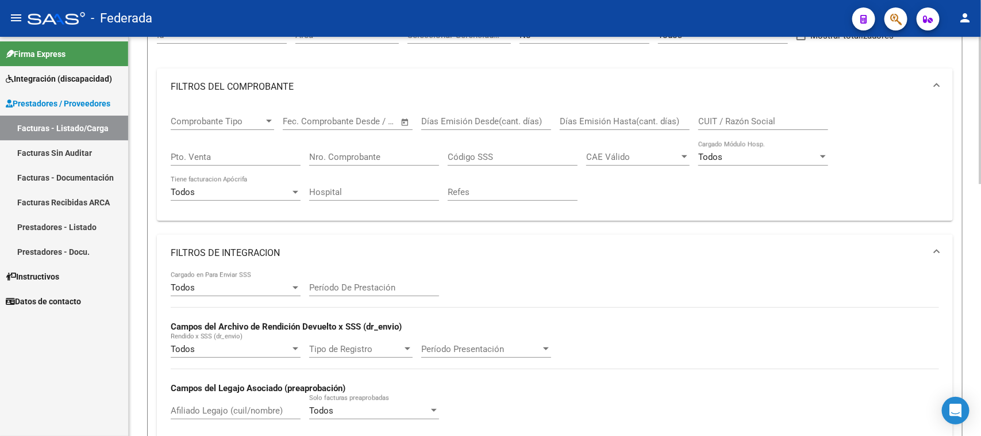
scroll to position [93, 0]
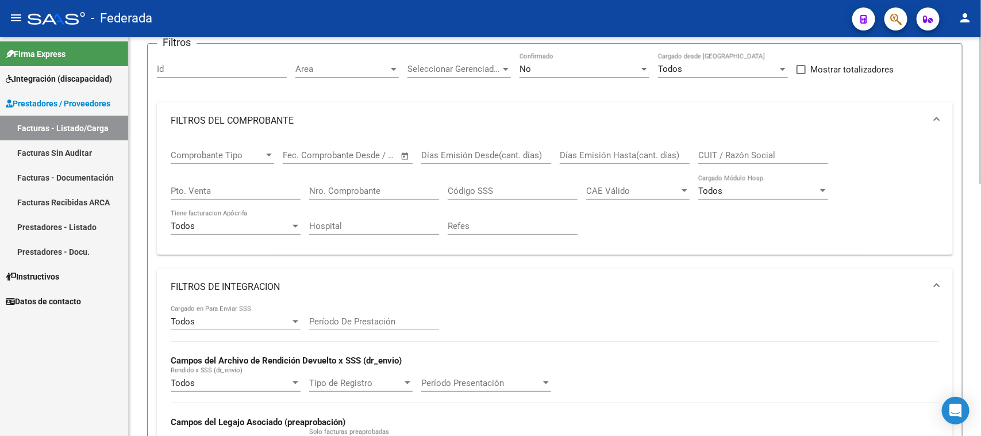
click at [719, 158] on input "CUIT / Razón Social" at bounding box center [764, 155] width 130 height 10
paste input "BOBILLO"
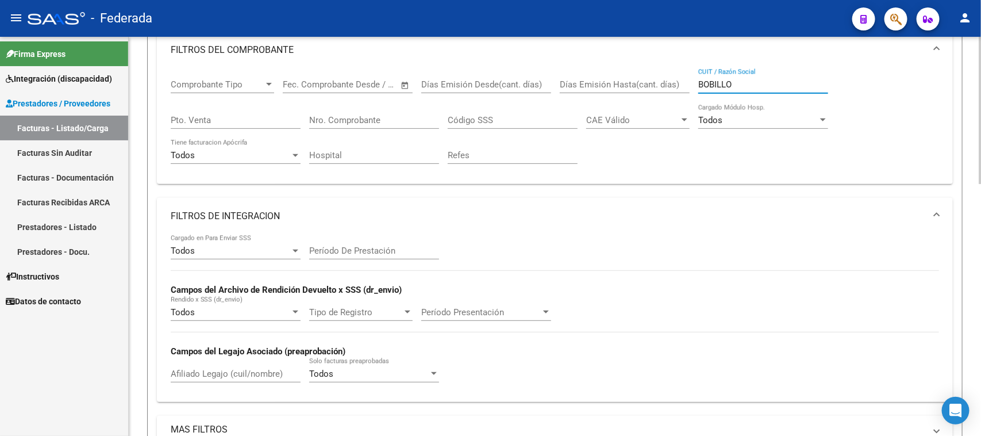
scroll to position [165, 0]
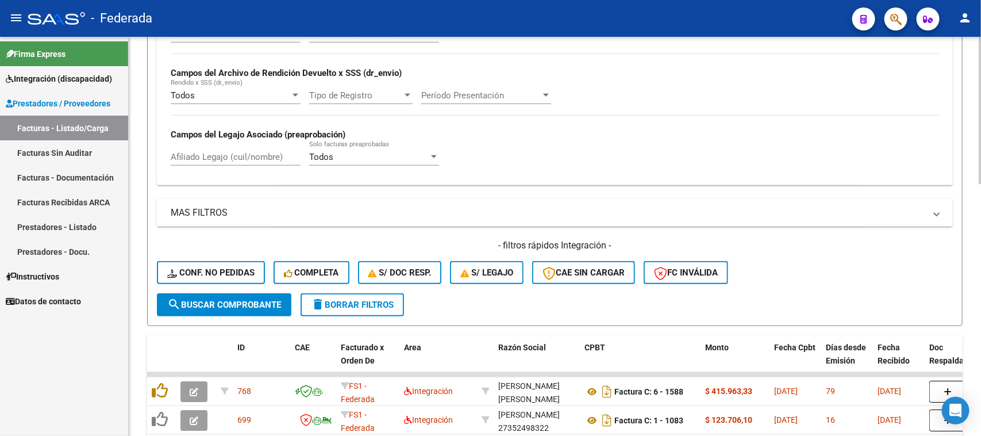
type input "BOBILLO"
click at [226, 293] on button "search Buscar Comprobante" at bounding box center [224, 304] width 135 height 23
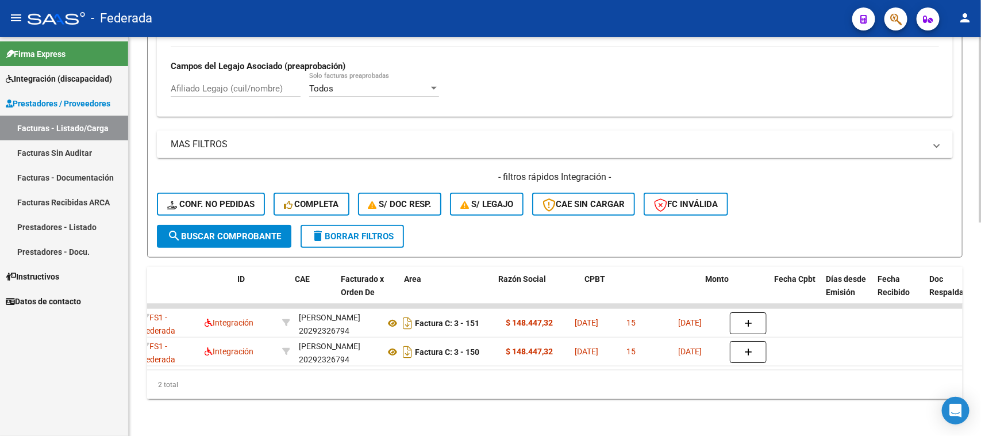
scroll to position [0, 0]
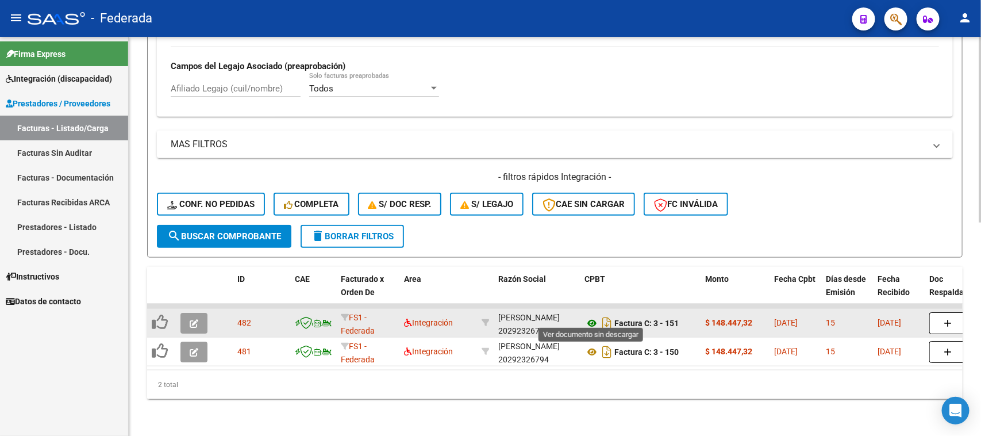
click at [592, 316] on icon at bounding box center [592, 323] width 15 height 14
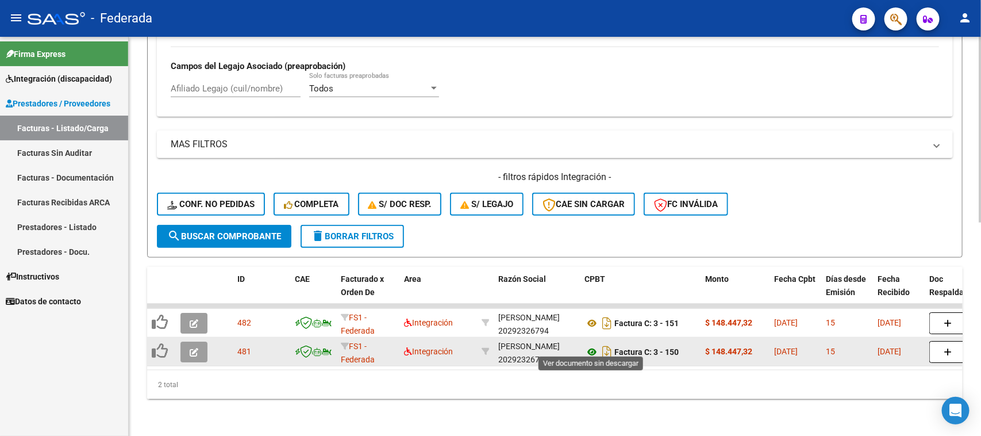
click at [590, 345] on icon at bounding box center [592, 352] width 15 height 14
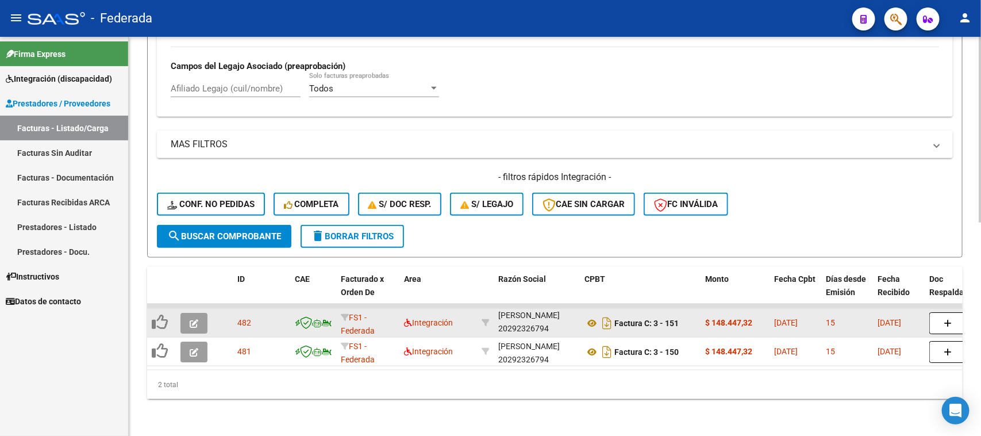
scroll to position [15, 0]
click at [519, 320] on div "BOBILLO IVAN EDUARDO 20292326794" at bounding box center [536, 323] width 77 height 24
copy div "20292326794"
click at [589, 317] on icon at bounding box center [592, 323] width 15 height 14
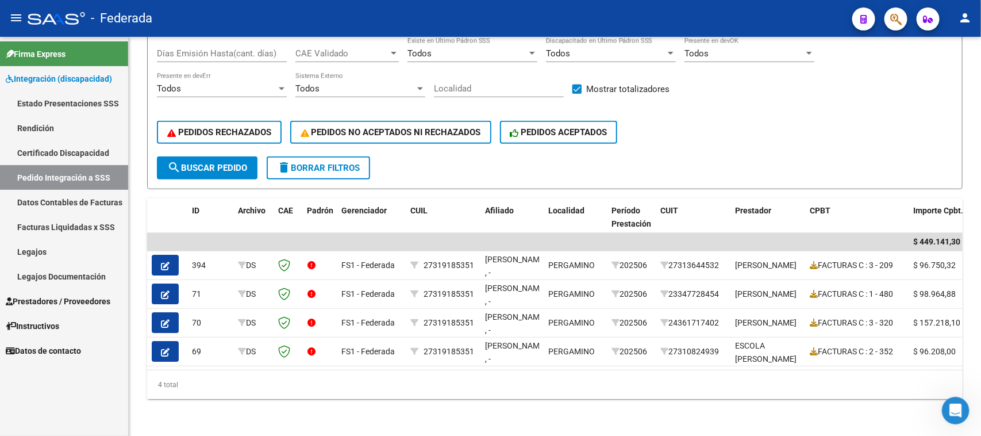
scroll to position [615, 0]
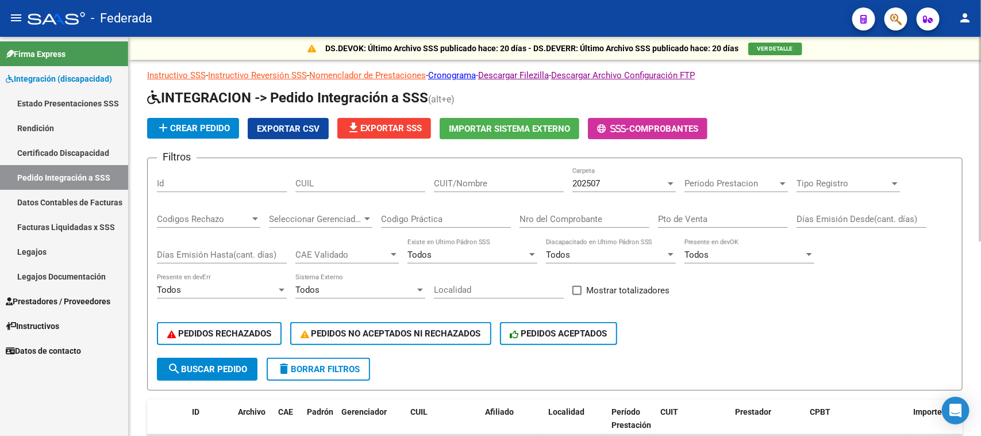
scroll to position [72, 0]
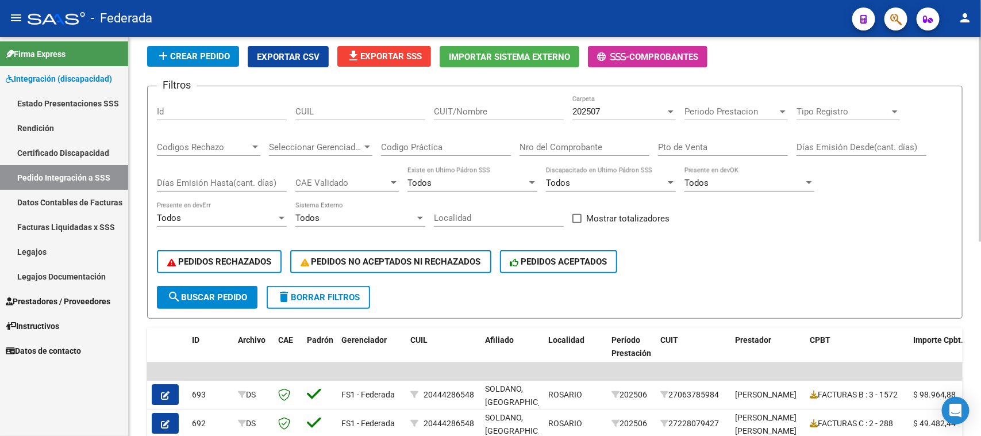
click at [575, 214] on span at bounding box center [577, 218] width 9 height 9
click at [577, 223] on input "Mostrar totalizadores" at bounding box center [577, 223] width 1 height 1
checkbox input "true"
click at [212, 298] on span "search Buscar Pedido" at bounding box center [207, 297] width 80 height 10
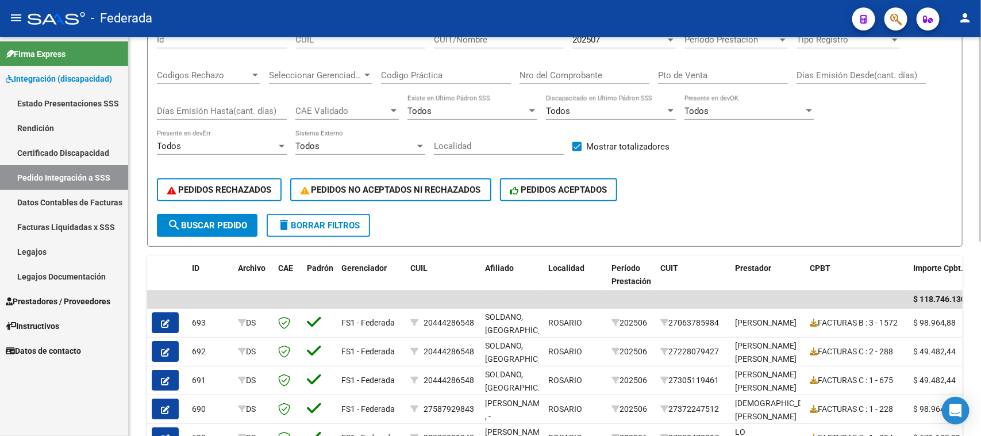
scroll to position [216, 0]
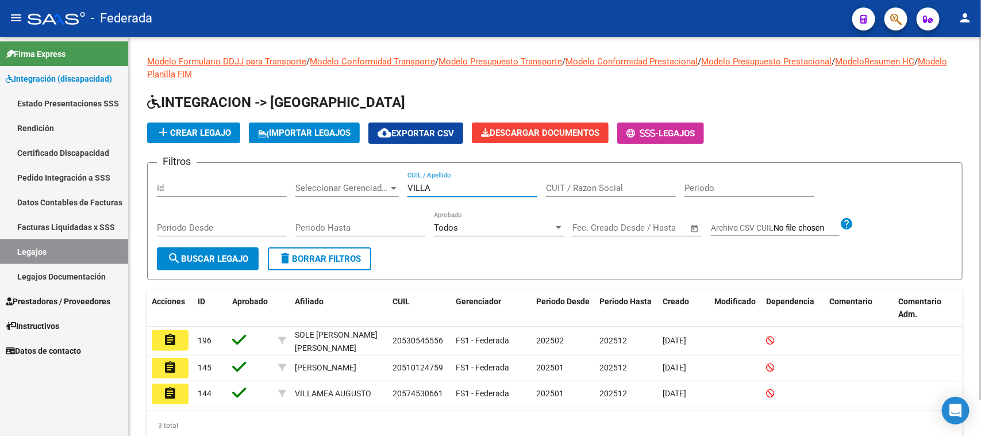
click at [421, 185] on input "VILLA" at bounding box center [473, 188] width 130 height 10
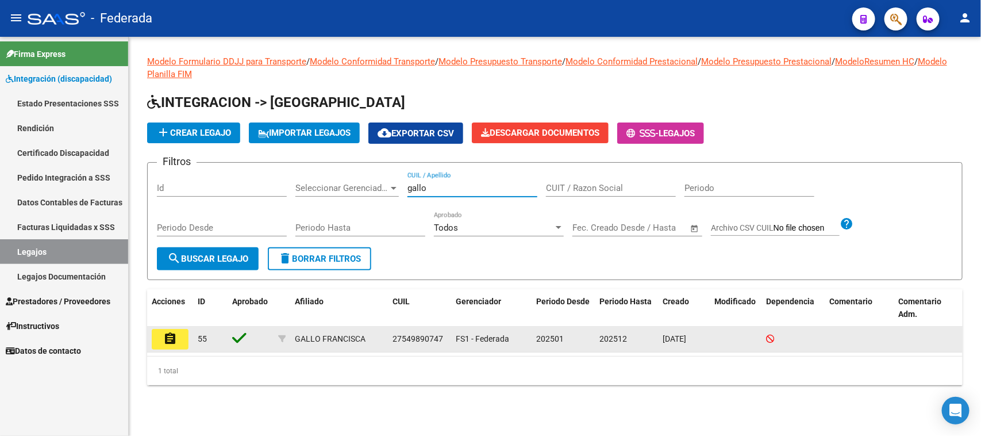
type input "gallo"
click at [175, 337] on mat-icon "assignment" at bounding box center [170, 339] width 14 height 14
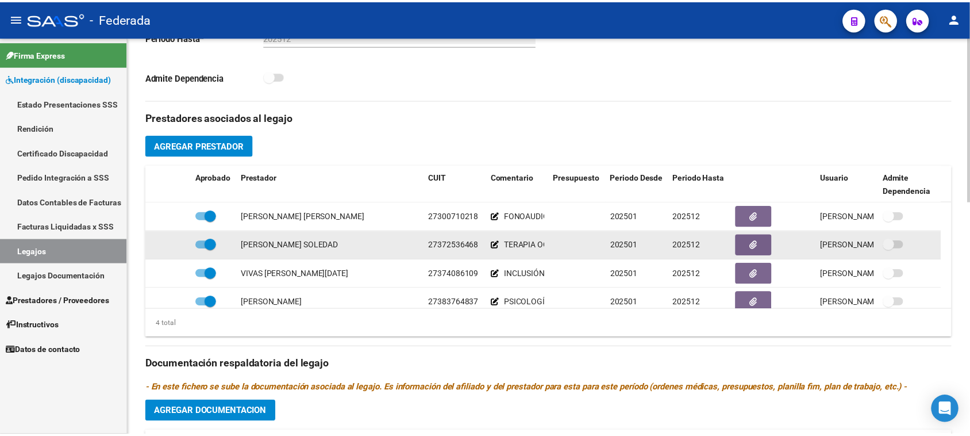
scroll to position [12, 0]
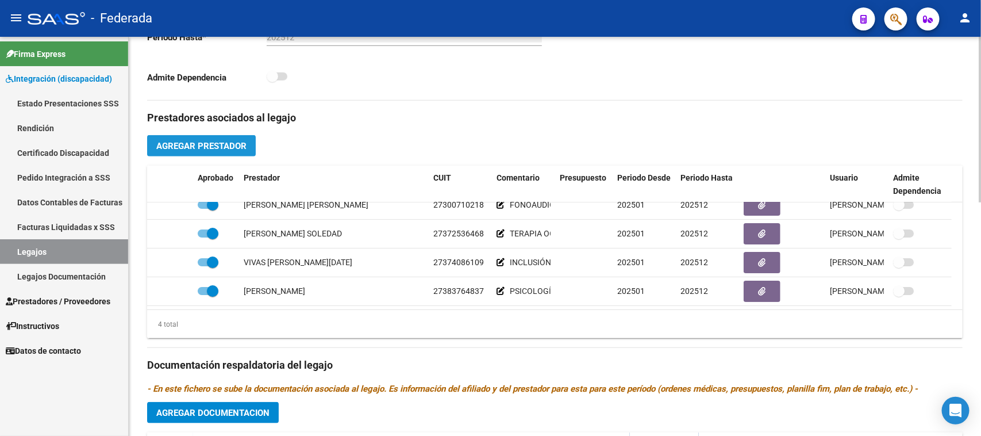
click at [211, 141] on span "Agregar Prestador" at bounding box center [201, 146] width 90 height 10
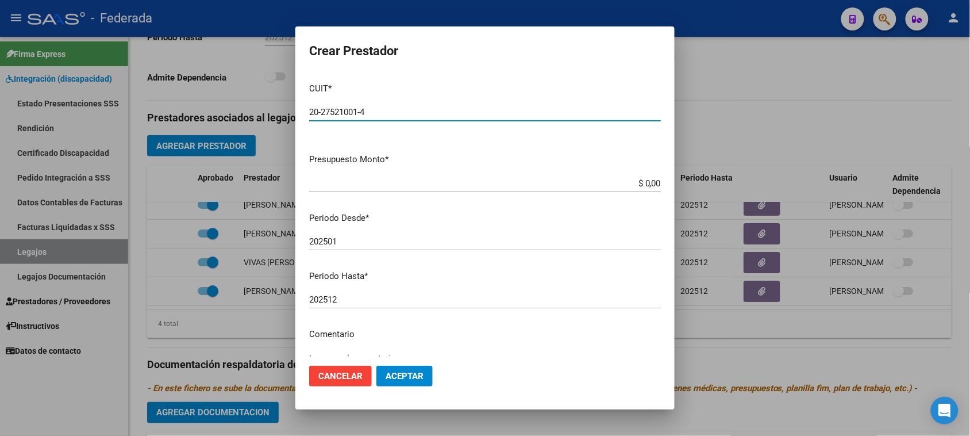
type input "20-27521001-4"
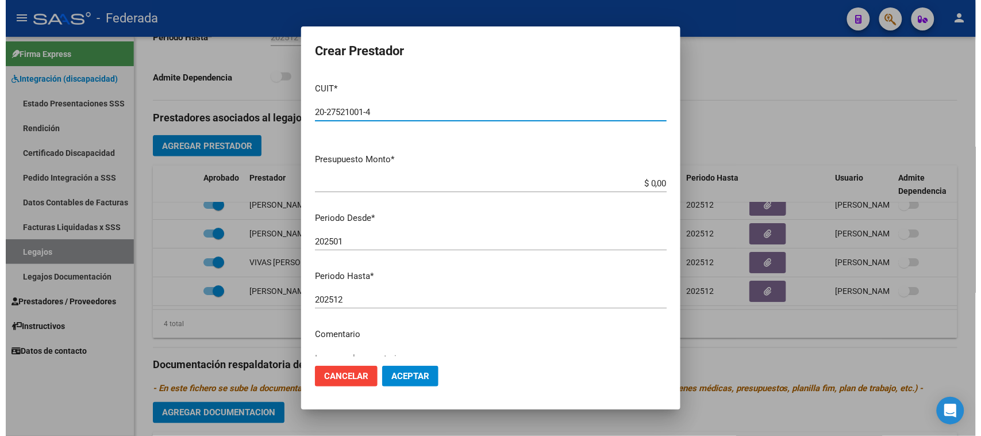
scroll to position [72, 0]
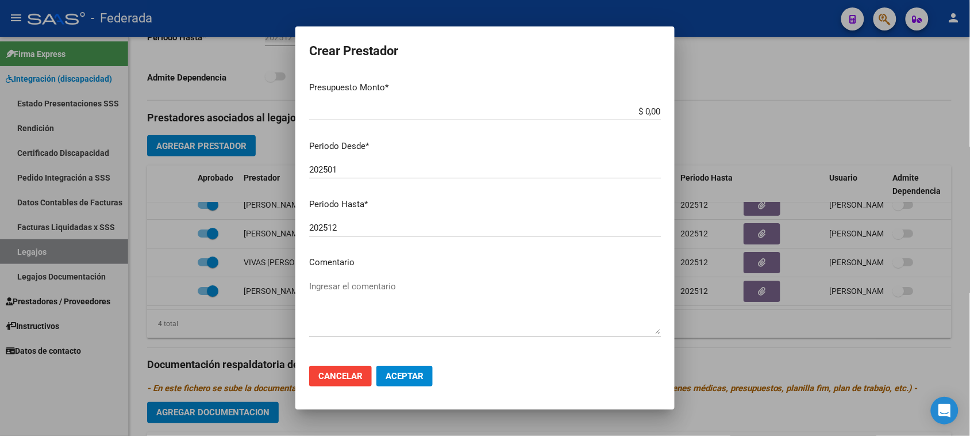
click at [369, 293] on textarea "Ingresar el comentario" at bounding box center [485, 307] width 352 height 54
type textarea "TRANSPORTE"
click at [386, 375] on span "Aceptar" at bounding box center [405, 376] width 38 height 10
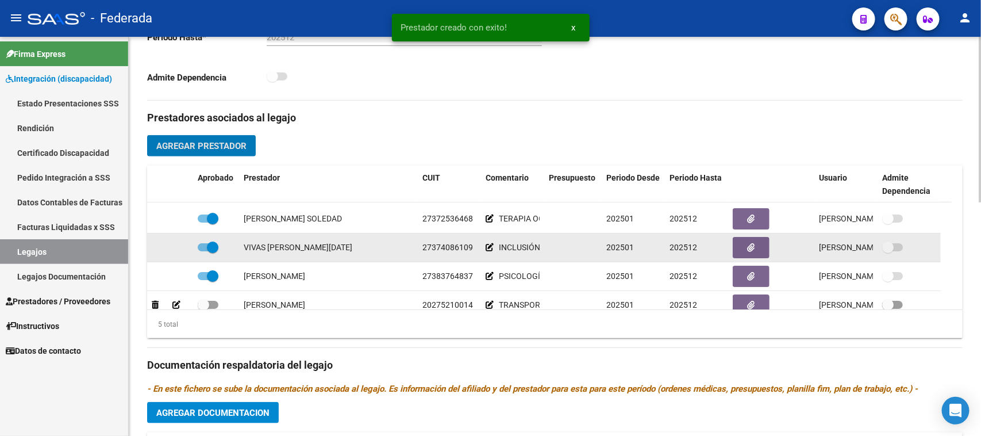
scroll to position [41, 0]
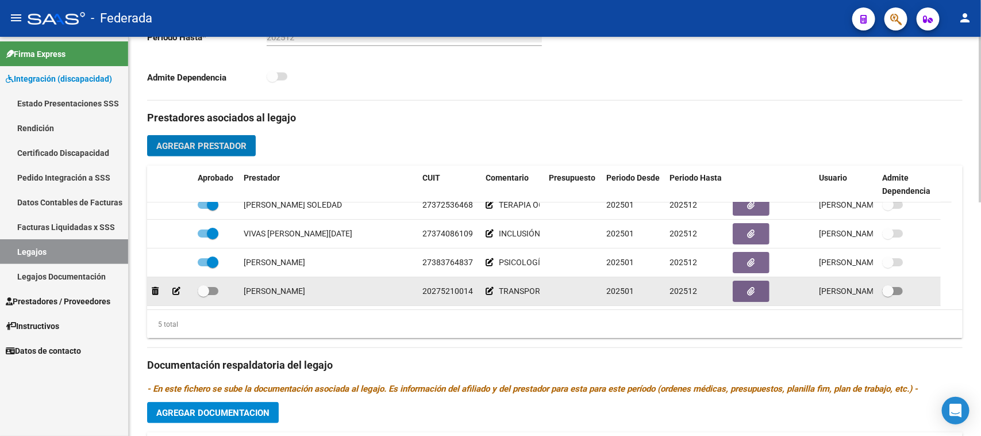
click at [202, 293] on span at bounding box center [203, 290] width 11 height 11
click at [203, 295] on input "checkbox" at bounding box center [203, 295] width 1 height 1
checkbox input "true"
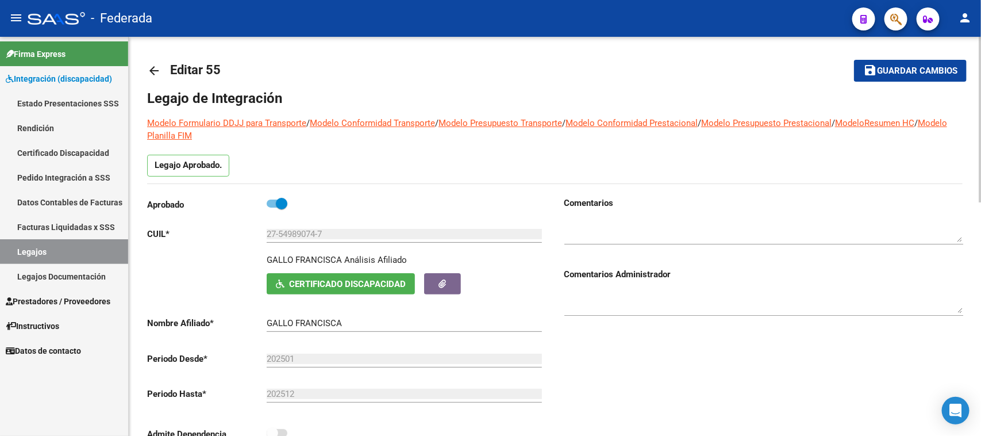
scroll to position [0, 0]
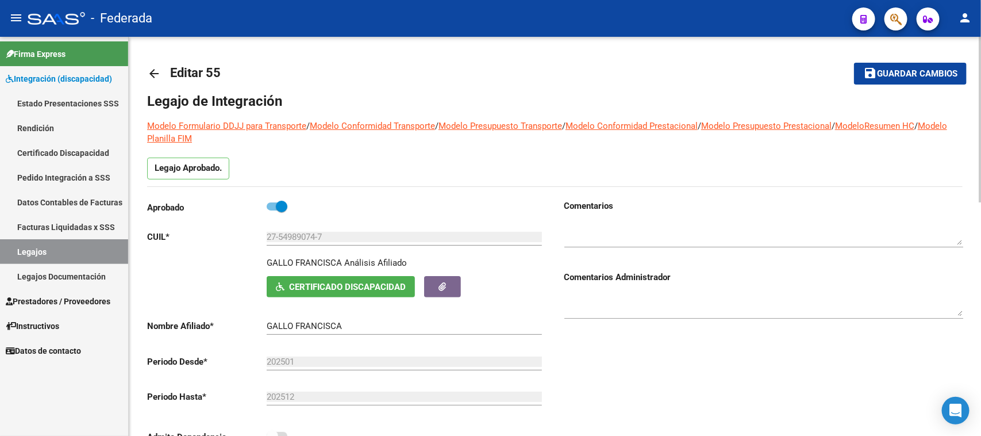
click at [872, 78] on mat-icon "save" at bounding box center [871, 73] width 14 height 14
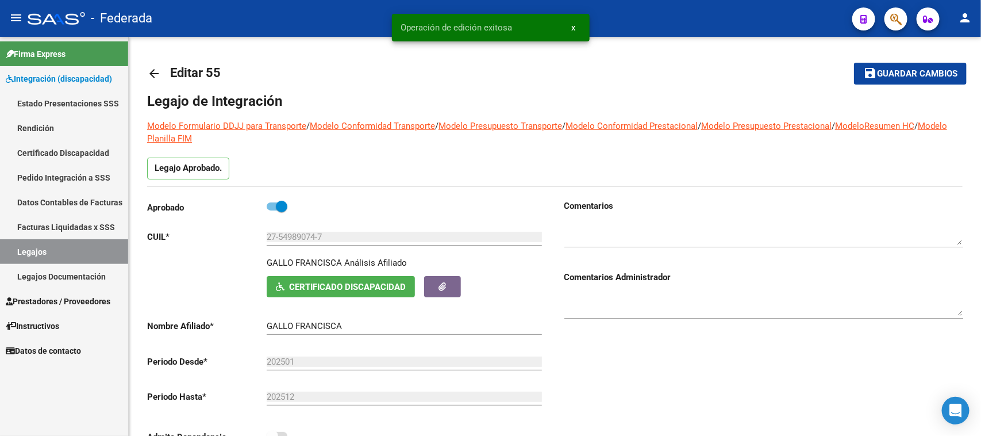
click at [76, 248] on link "Legajos" at bounding box center [64, 251] width 128 height 25
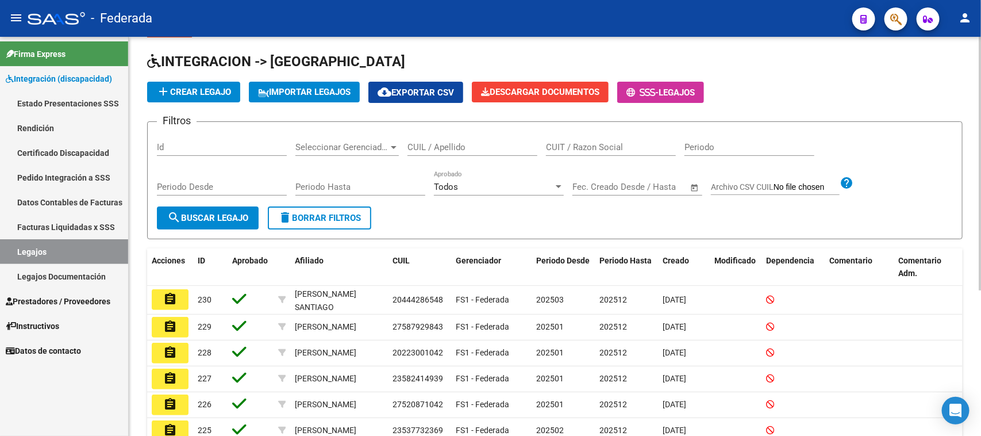
scroll to position [72, 0]
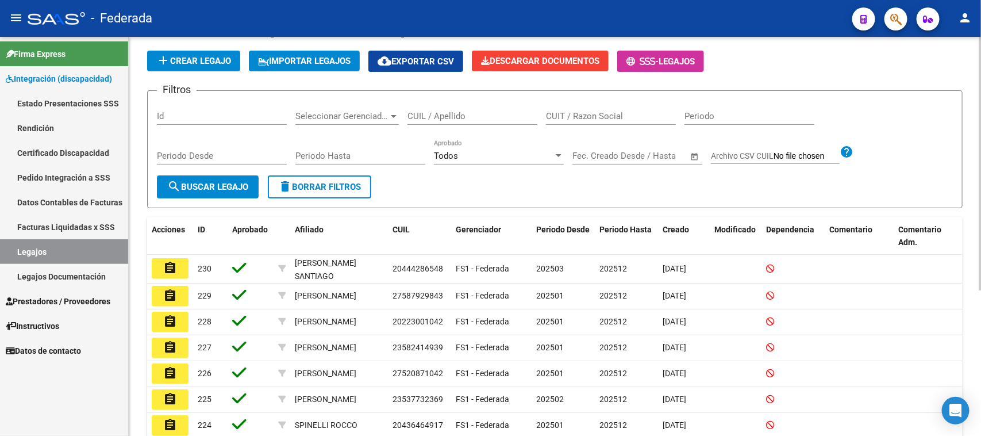
click at [427, 116] on input "CUIL / Apellido" at bounding box center [473, 116] width 130 height 10
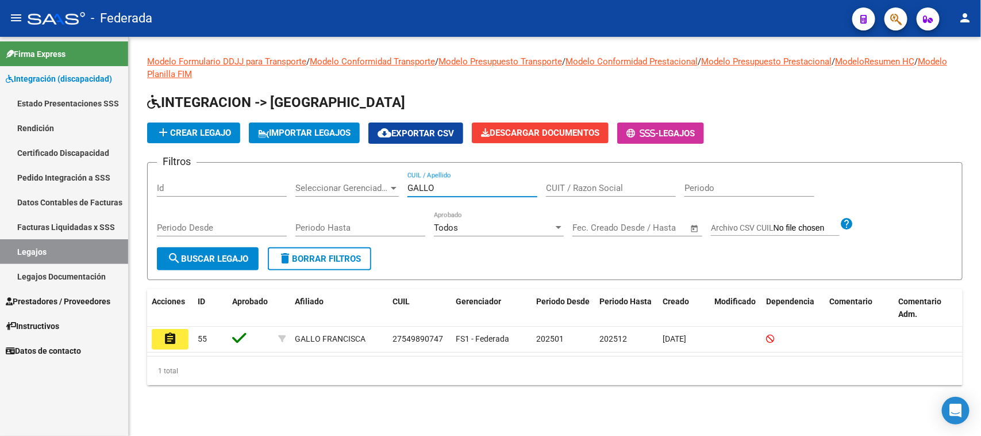
scroll to position [0, 0]
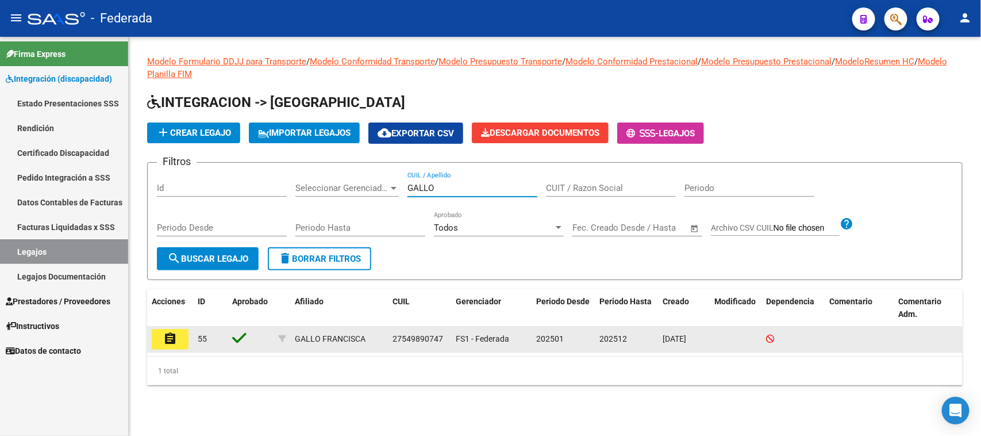
type input "GALLO"
click at [170, 338] on mat-icon "assignment" at bounding box center [170, 339] width 14 height 14
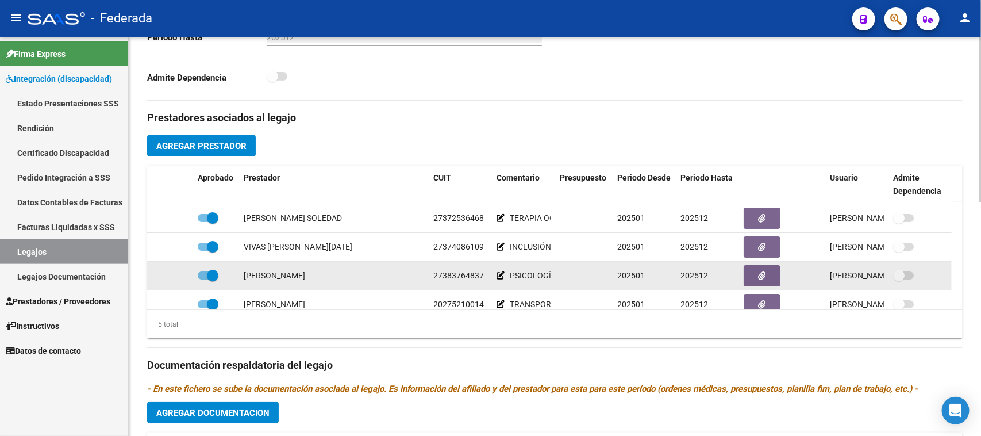
scroll to position [41, 0]
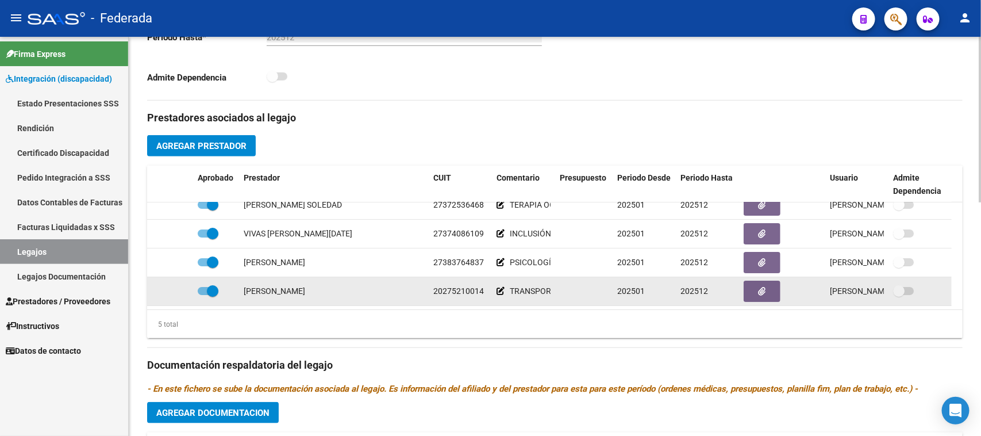
click at [251, 291] on div "DEGRATI [PERSON_NAME]" at bounding box center [275, 291] width 62 height 13
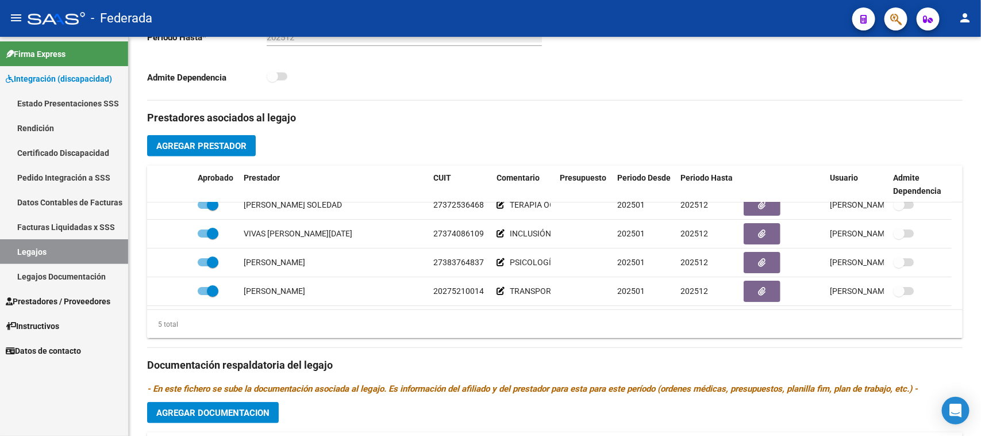
copy div "DEGRATI"
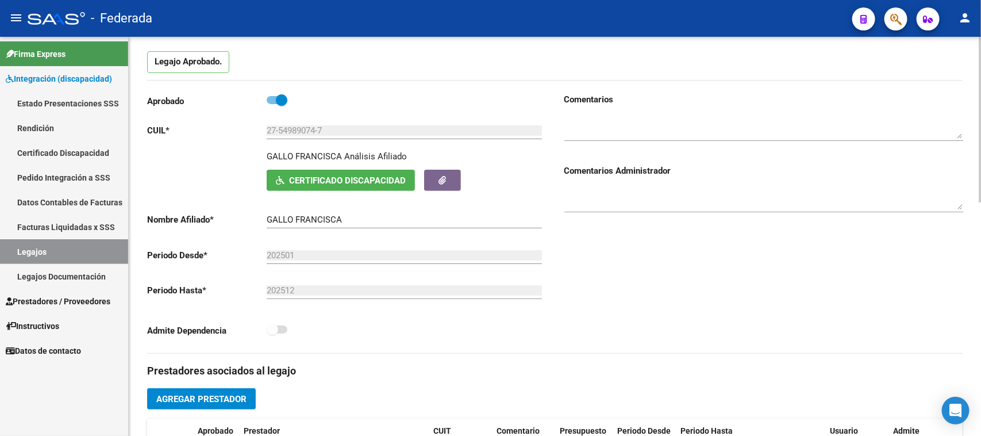
scroll to position [72, 0]
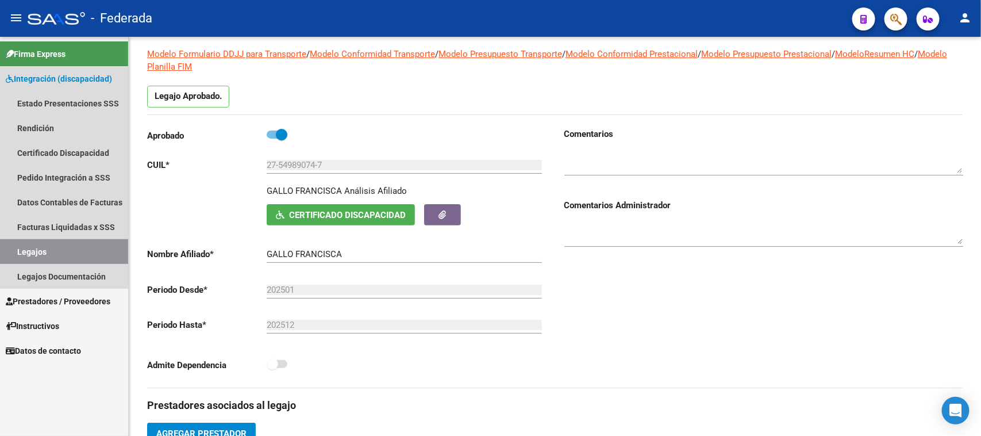
click at [30, 248] on link "Legajos" at bounding box center [64, 251] width 128 height 25
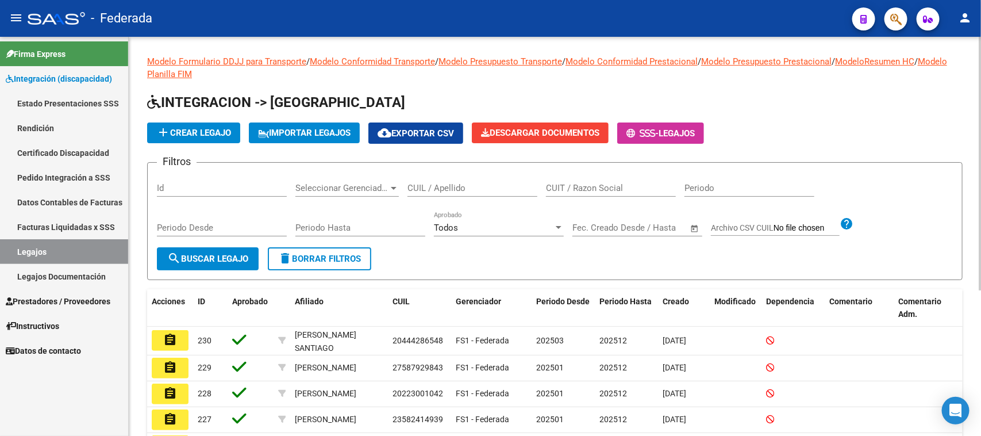
click at [198, 131] on span "add Crear Legajo" at bounding box center [193, 133] width 75 height 10
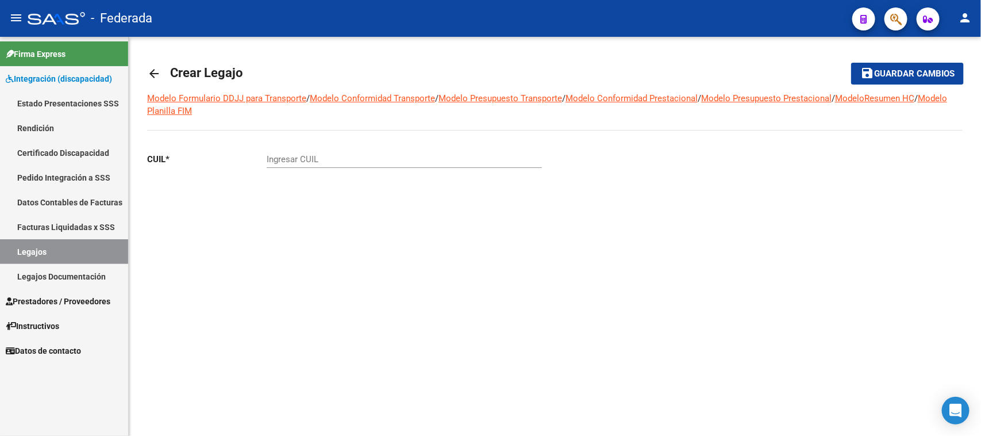
click at [306, 162] on input "Ingresar CUIL" at bounding box center [404, 159] width 275 height 10
type input "20-58333098-5"
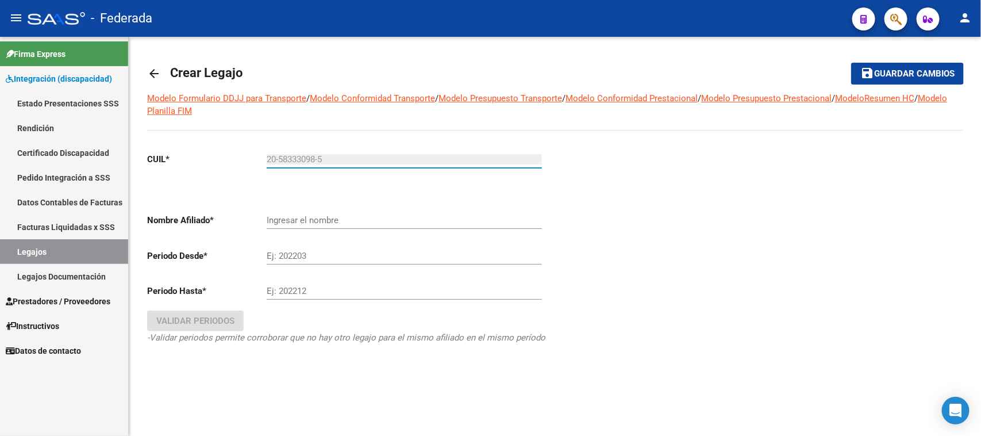
type input "ANGAROLLA JUAN"
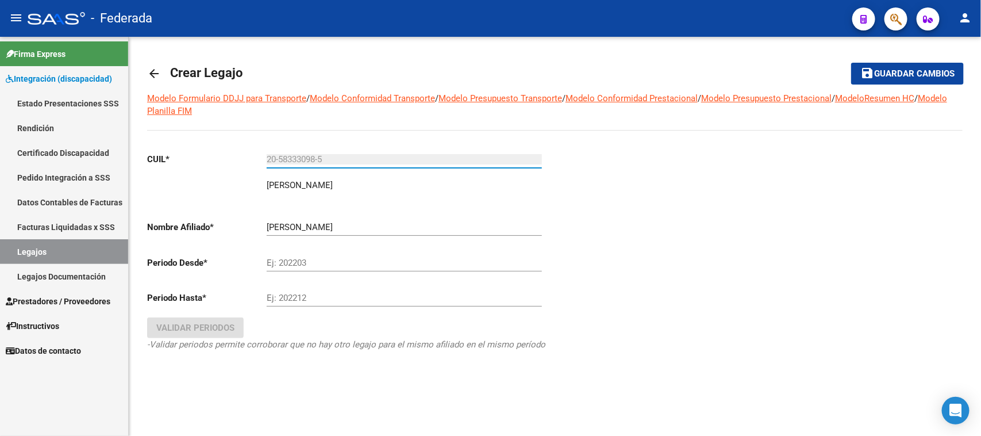
type input "20-58333098-5"
click at [312, 260] on input "Ej: 202203" at bounding box center [404, 263] width 275 height 10
type input "202410"
click at [306, 296] on input "Ej: 202212" at bounding box center [404, 298] width 275 height 10
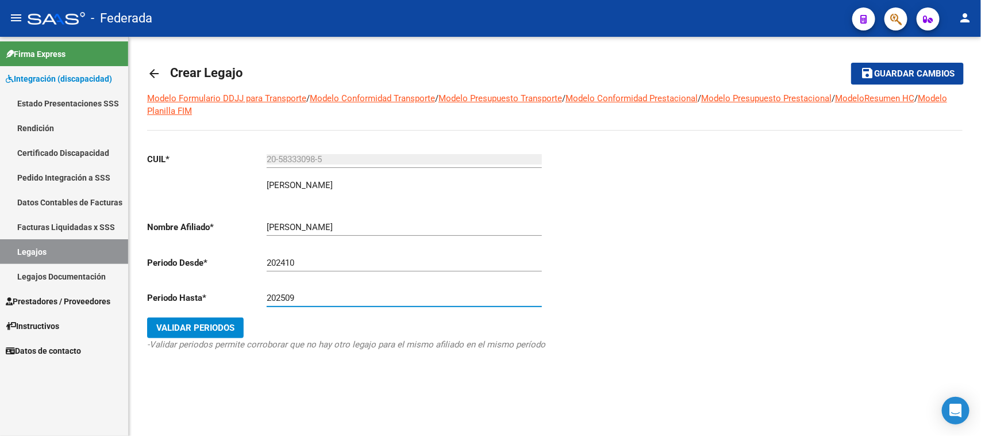
type input "202509"
click at [228, 323] on span "Validar Periodos" at bounding box center [195, 328] width 78 height 10
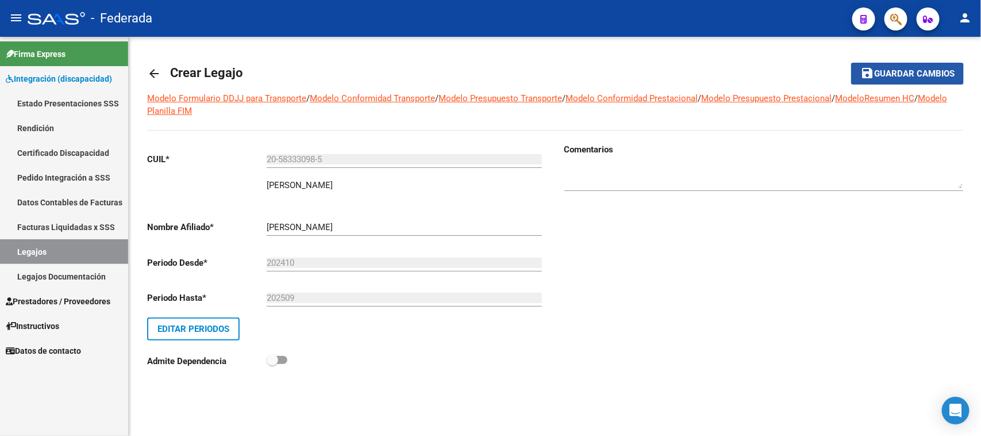
click at [915, 74] on span "Guardar cambios" at bounding box center [914, 74] width 80 height 10
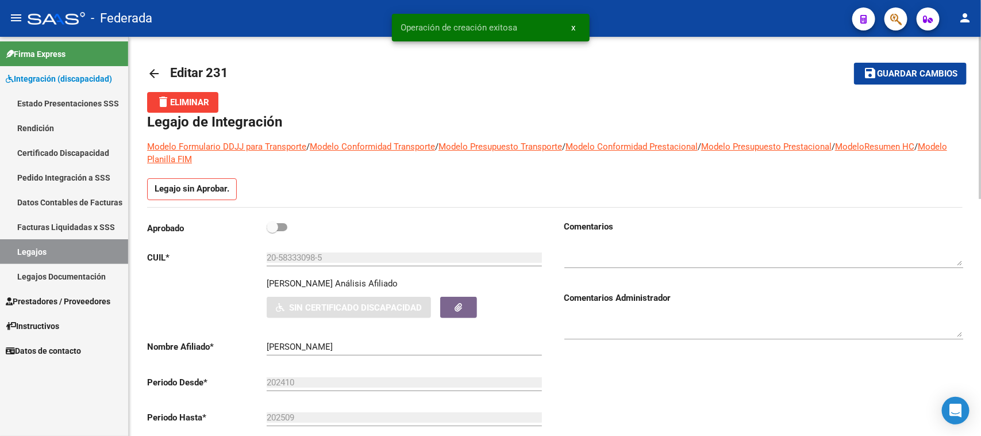
click at [68, 250] on link "Legajos" at bounding box center [64, 251] width 128 height 25
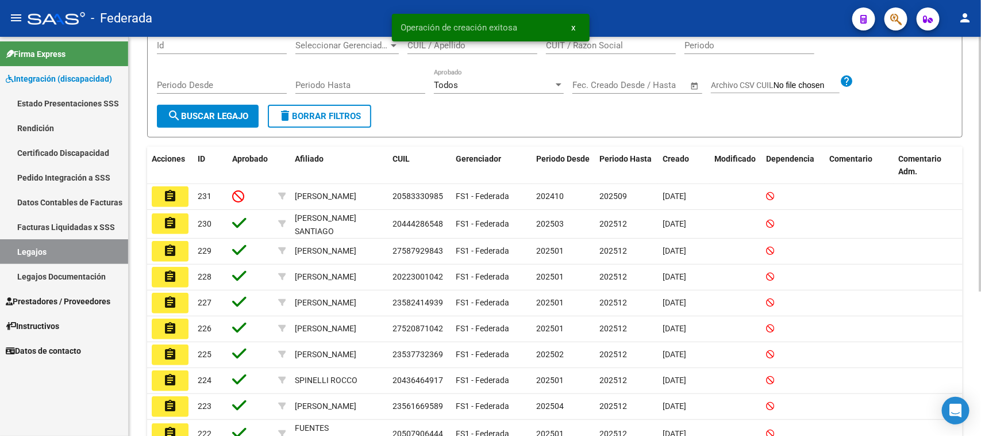
scroll to position [144, 0]
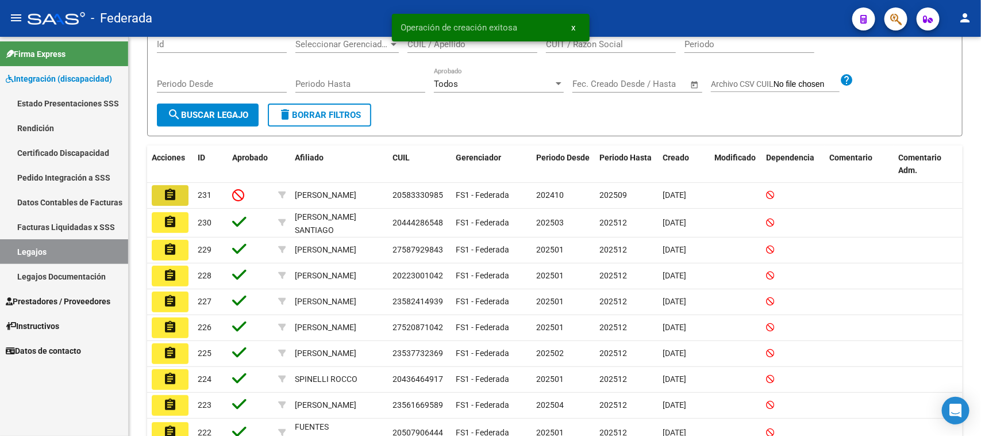
click at [179, 191] on button "assignment" at bounding box center [170, 195] width 37 height 21
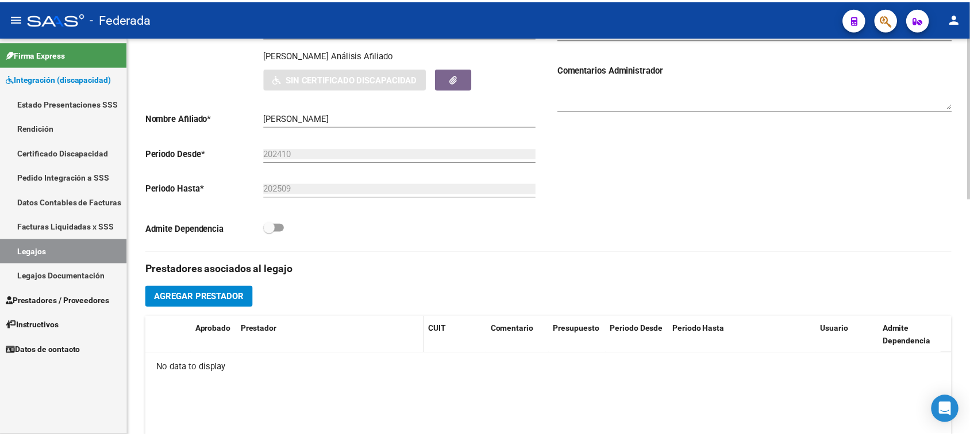
scroll to position [359, 0]
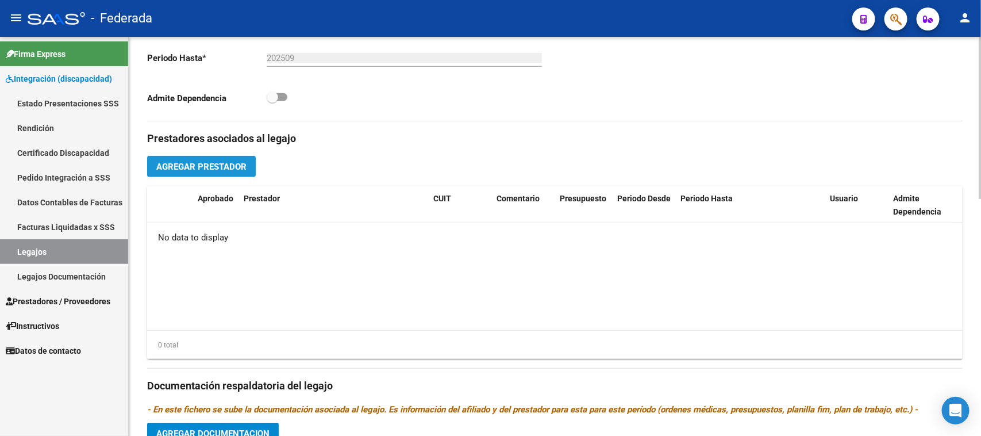
click at [237, 170] on span "Agregar Prestador" at bounding box center [201, 167] width 90 height 10
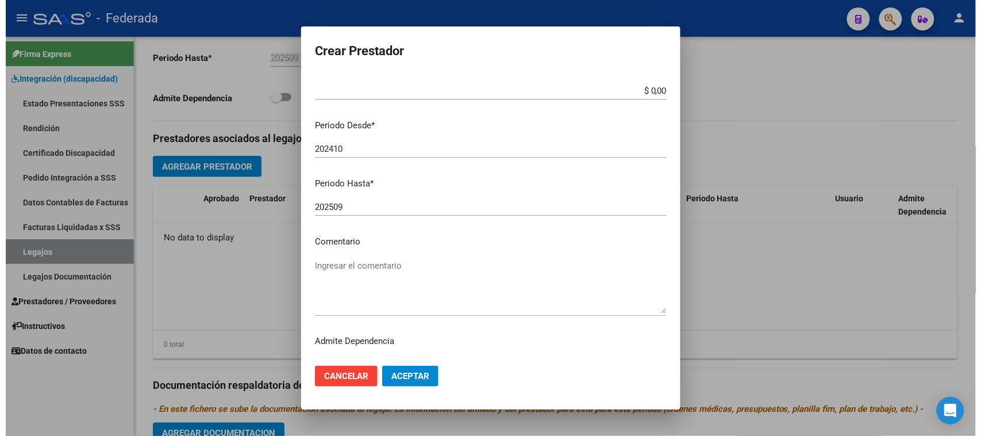
scroll to position [110, 0]
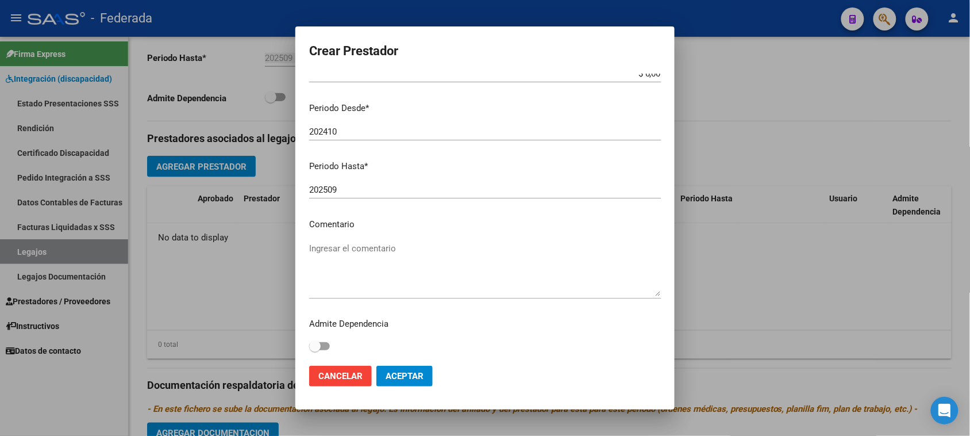
type input "20-29232679-4"
click at [364, 243] on textarea "Ingresar el comentario" at bounding box center [485, 269] width 352 height 54
type textarea "KINESIOLOGIA"
click at [382, 379] on button "Aceptar" at bounding box center [405, 376] width 56 height 21
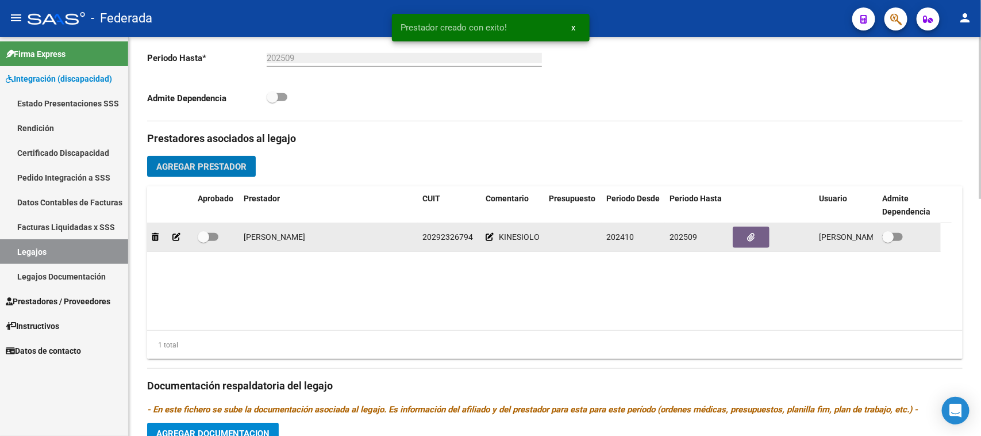
click at [202, 235] on span at bounding box center [203, 236] width 11 height 11
click at [203, 241] on input "checkbox" at bounding box center [203, 241] width 1 height 1
checkbox input "true"
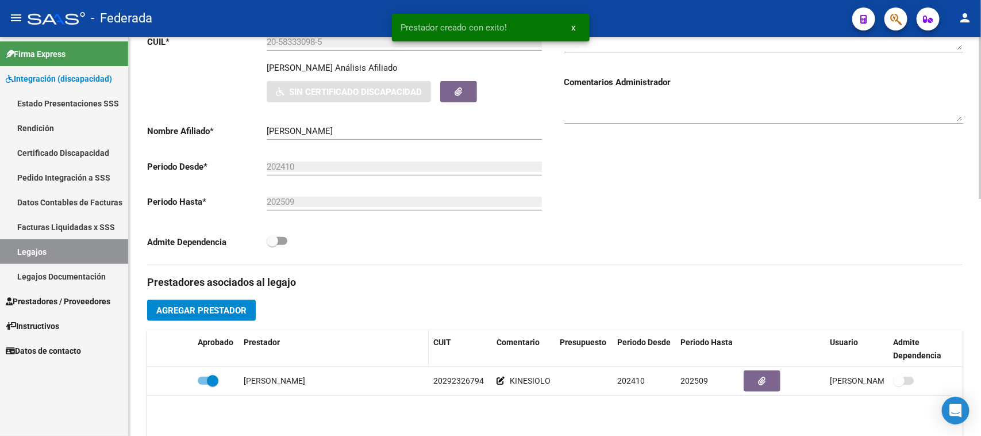
scroll to position [0, 0]
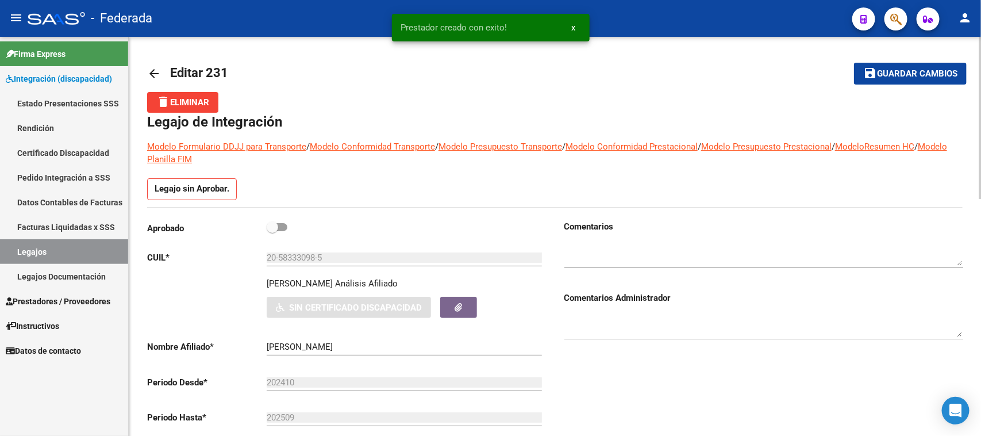
click at [267, 225] on span at bounding box center [272, 226] width 11 height 11
click at [272, 231] on input "checkbox" at bounding box center [272, 231] width 1 height 1
checkbox input "true"
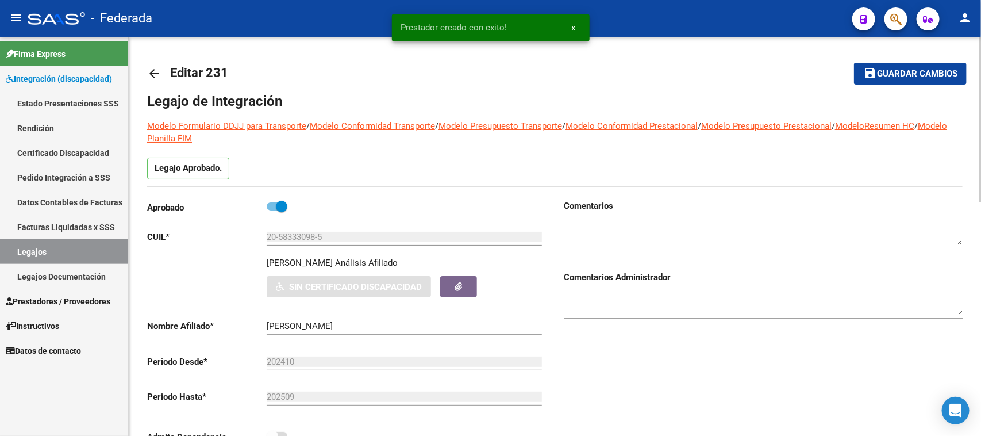
click at [870, 72] on mat-icon "save" at bounding box center [871, 73] width 14 height 14
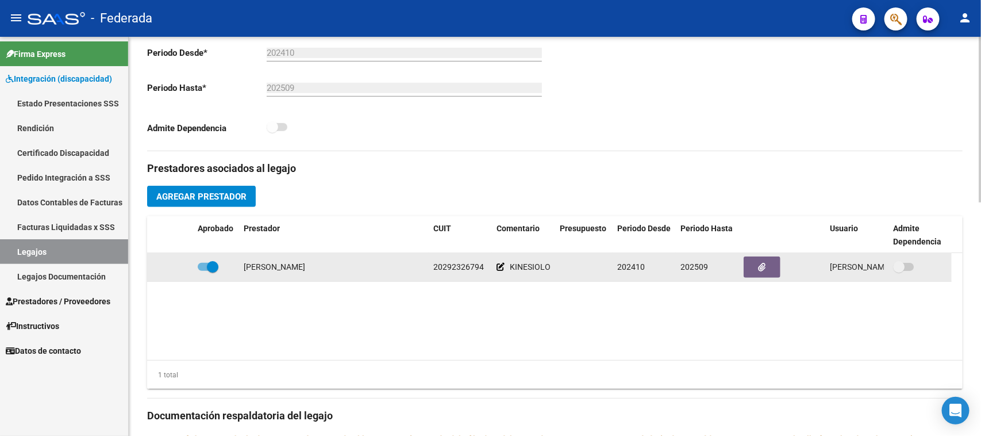
scroll to position [287, 0]
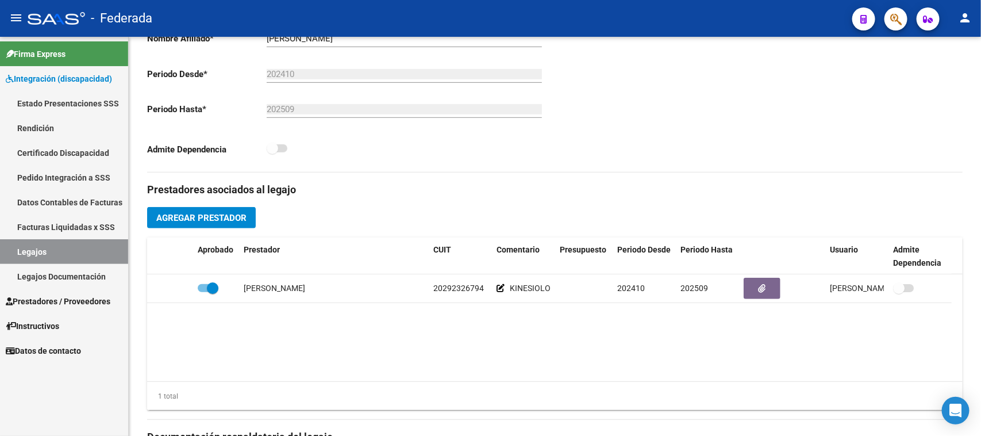
click at [51, 245] on link "Legajos" at bounding box center [64, 251] width 128 height 25
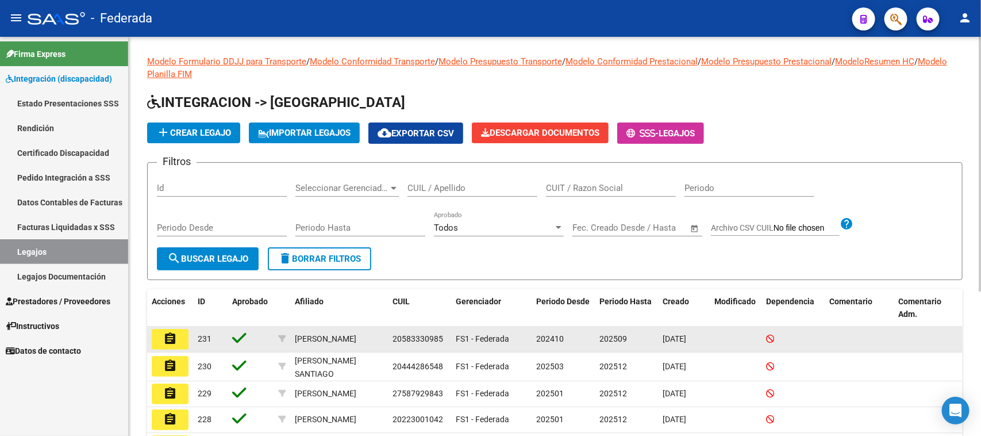
click at [412, 335] on span "20583330985" at bounding box center [418, 338] width 51 height 9
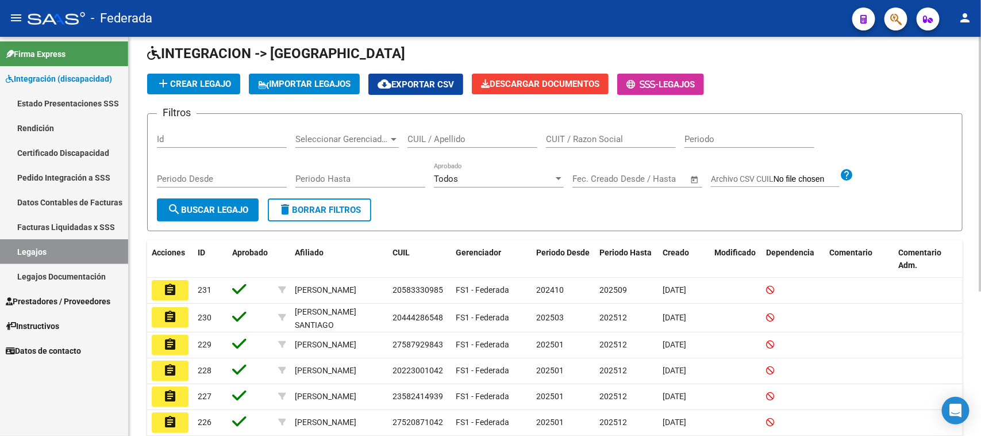
scroll to position [72, 0]
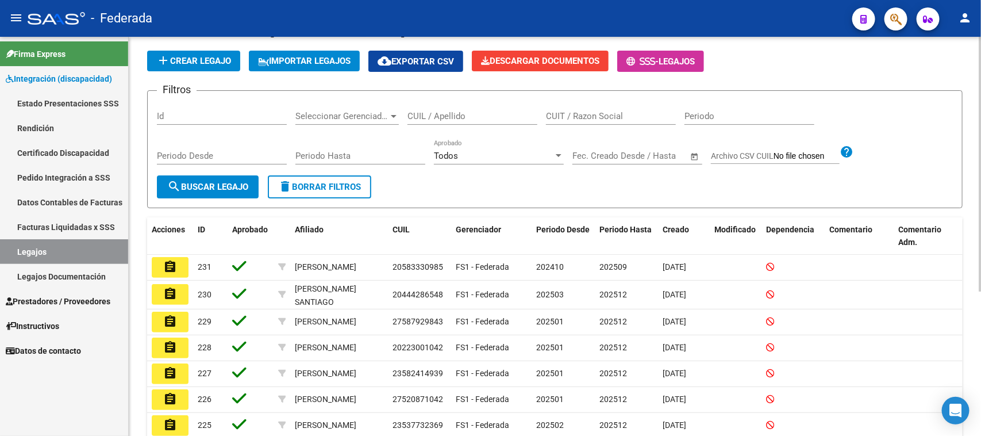
copy span "20583330985"
click at [53, 151] on link "Certificado Discapacidad" at bounding box center [64, 152] width 128 height 25
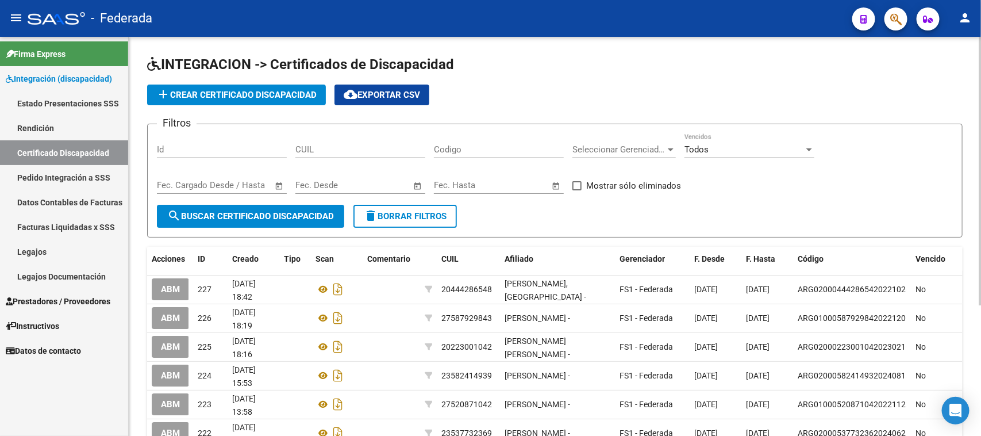
click at [300, 103] on button "add Crear Certificado Discapacidad" at bounding box center [236, 95] width 179 height 21
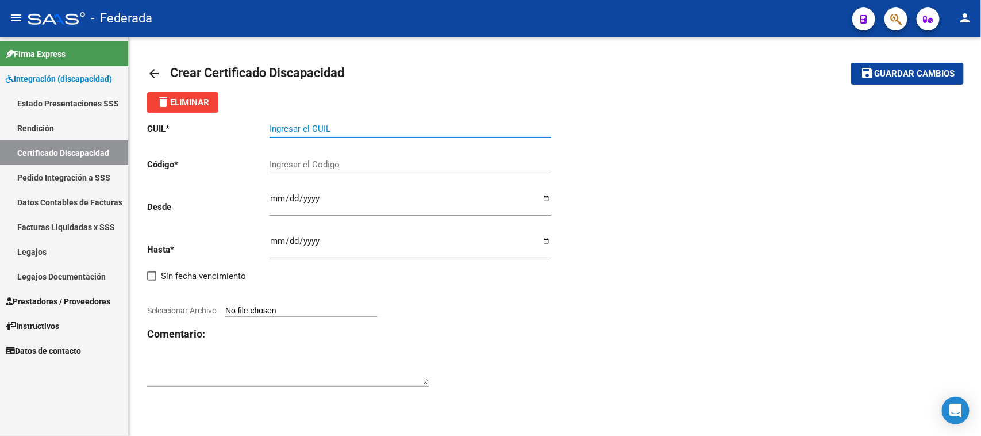
click at [305, 129] on input "Ingresar el CUIL" at bounding box center [411, 129] width 282 height 10
paste input "20-58333098-5"
type input "20-58333098-5"
click at [295, 163] on input "Ingresar el Codigo" at bounding box center [411, 164] width 282 height 10
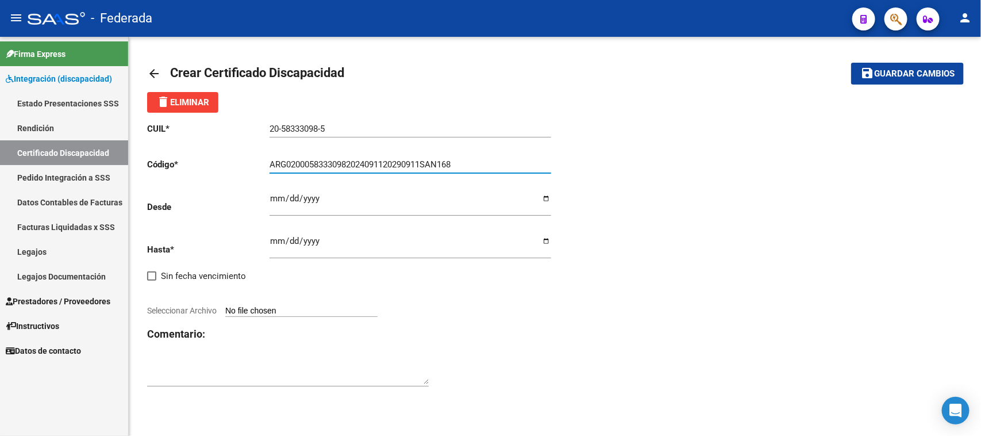
type input "ARG02000583330982024091120290911SAN168"
click at [273, 199] on input "Ingresar fec. Desde" at bounding box center [411, 203] width 282 height 18
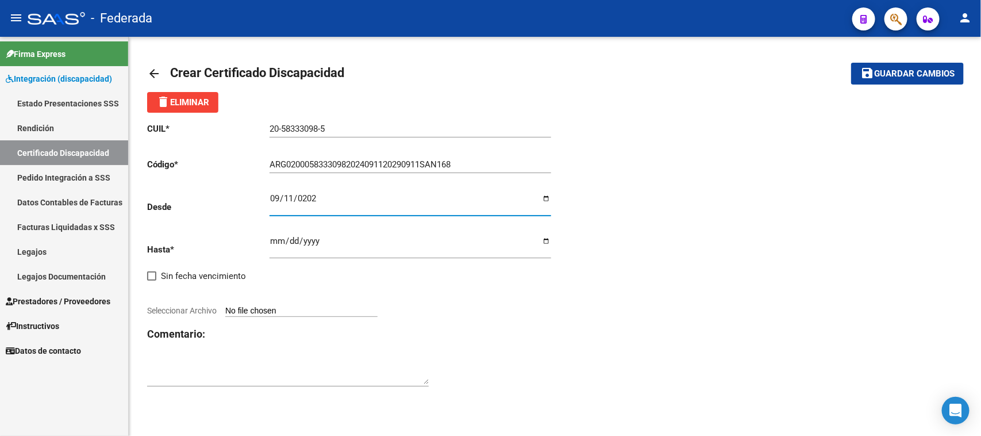
type input "2024-09-11"
click at [273, 237] on input "Ingresar fec. Hasta" at bounding box center [411, 245] width 282 height 18
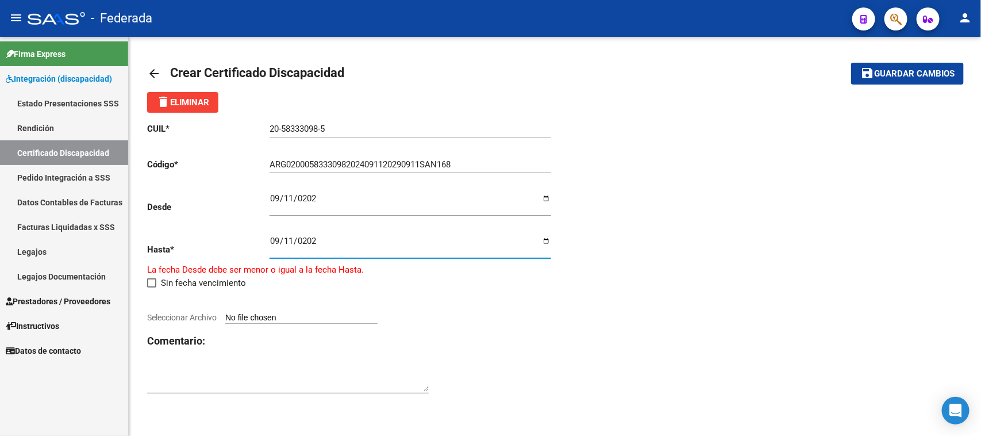
type input "2029-09-11"
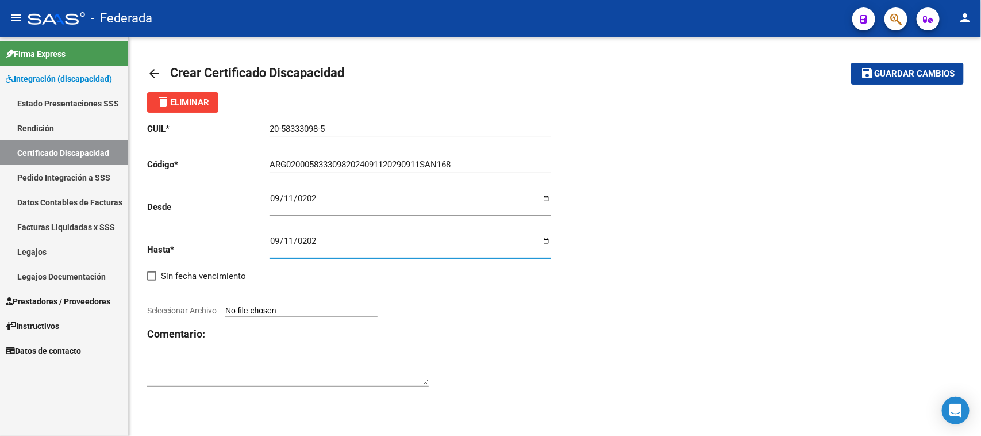
click at [472, 320] on div "CUIL * 20-58333098-5 Ingresar el CUIL Código * ARG02000583330982024091120290911…" at bounding box center [351, 255] width 408 height 285
click at [363, 311] on input "Seleccionar Archivo" at bounding box center [301, 311] width 152 height 11
type input "C:\fakepath\cud legajo.pdf"
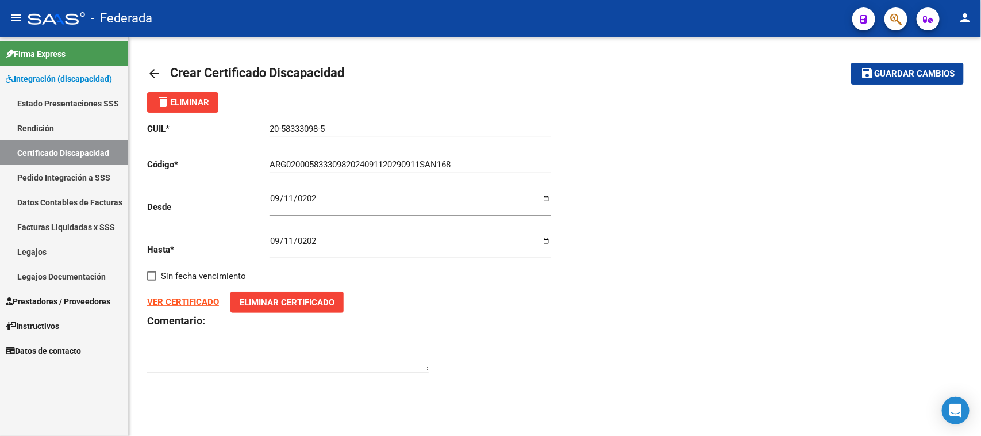
click at [917, 71] on span "Guardar cambios" at bounding box center [914, 74] width 80 height 10
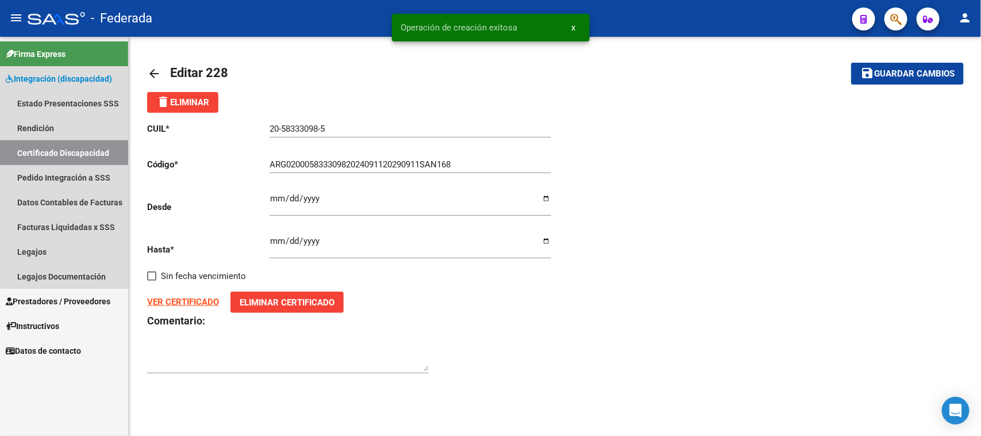
click at [97, 152] on link "Certificado Discapacidad" at bounding box center [64, 152] width 128 height 25
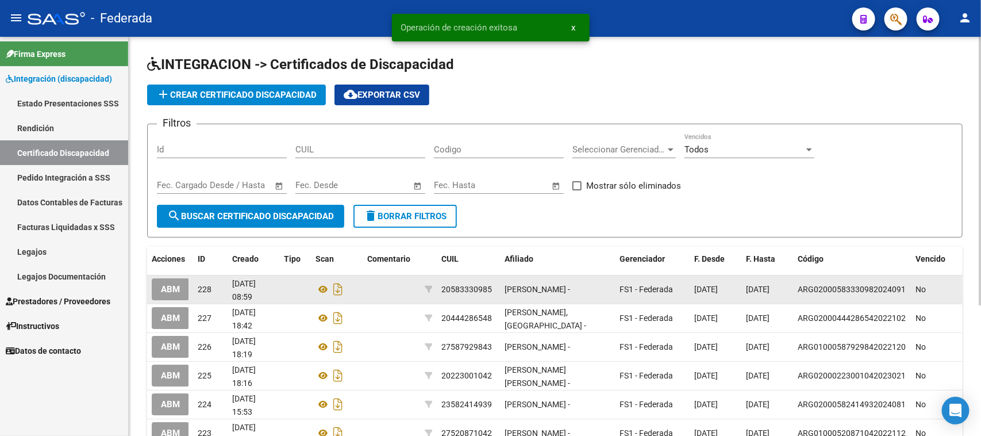
click at [171, 291] on span "ABM" at bounding box center [170, 290] width 19 height 10
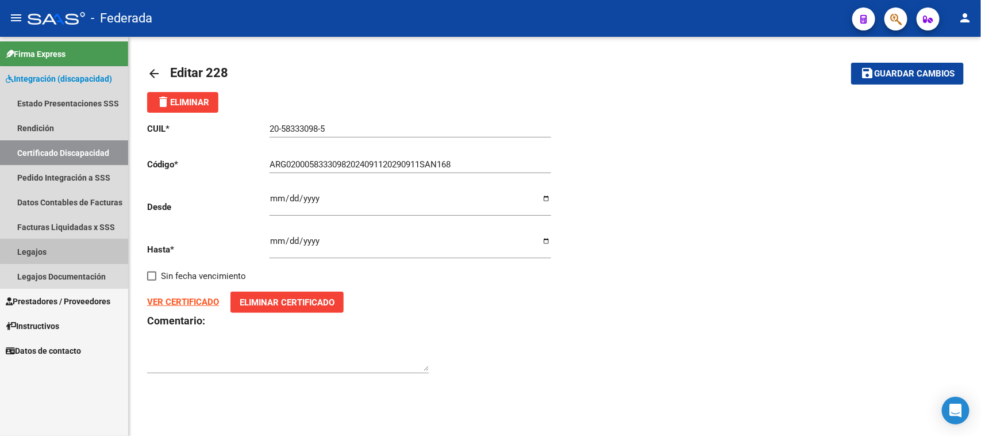
click at [70, 251] on link "Legajos" at bounding box center [64, 251] width 128 height 25
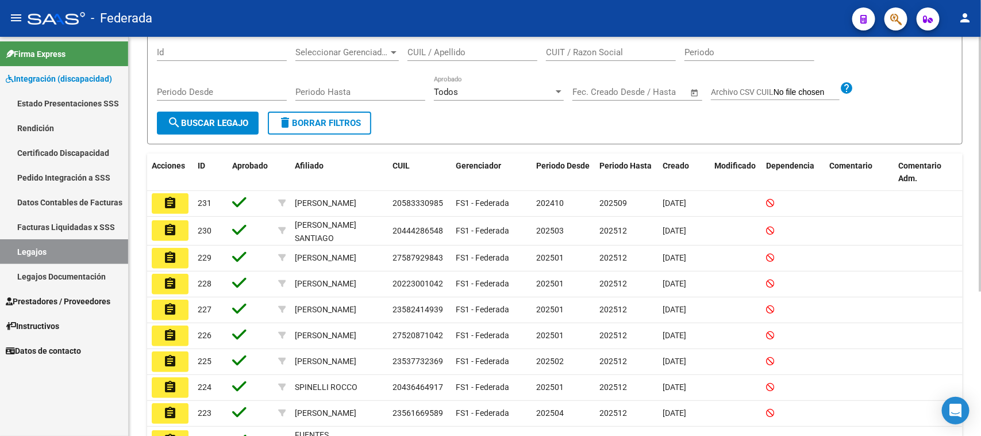
scroll to position [144, 0]
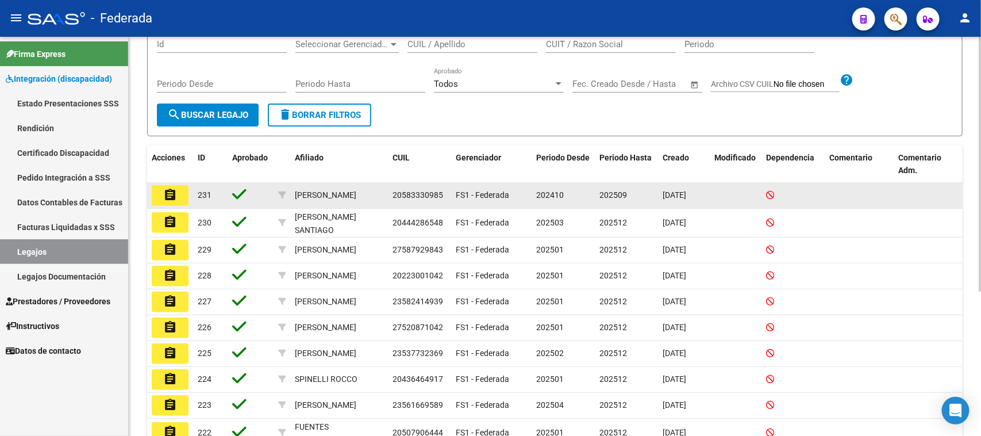
click at [178, 196] on button "assignment" at bounding box center [170, 195] width 37 height 21
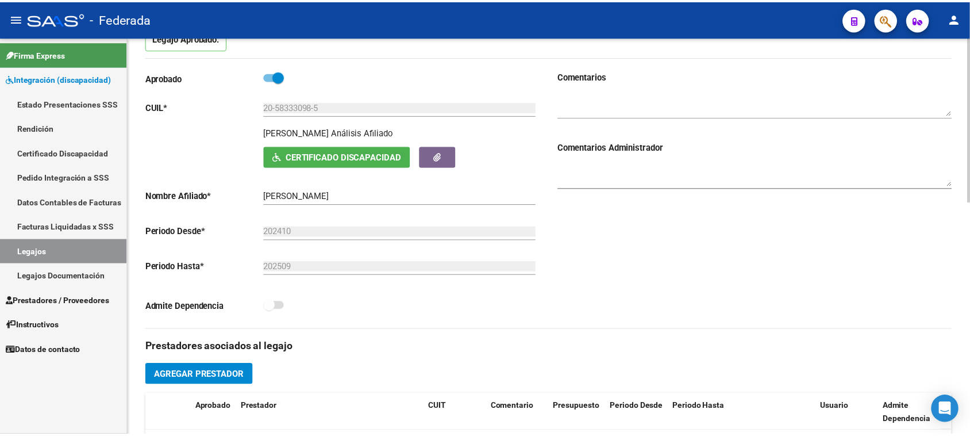
scroll to position [144, 0]
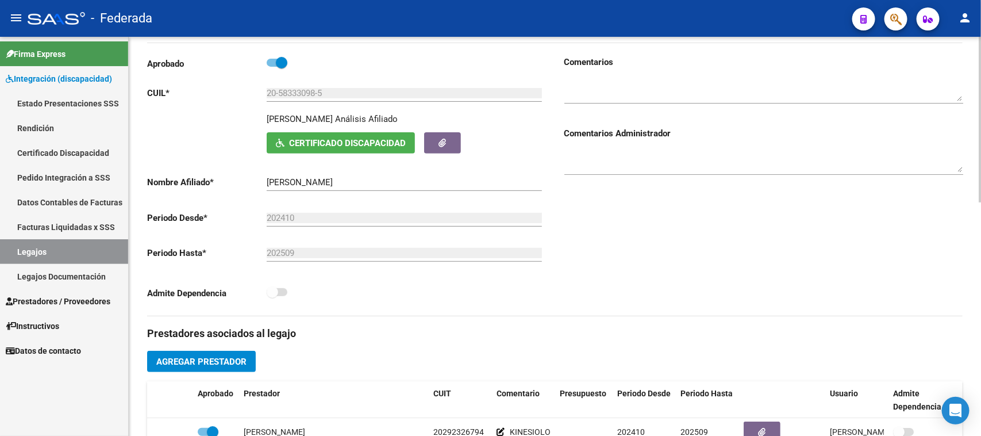
click at [369, 140] on span "Certificado Discapacidad" at bounding box center [347, 143] width 117 height 10
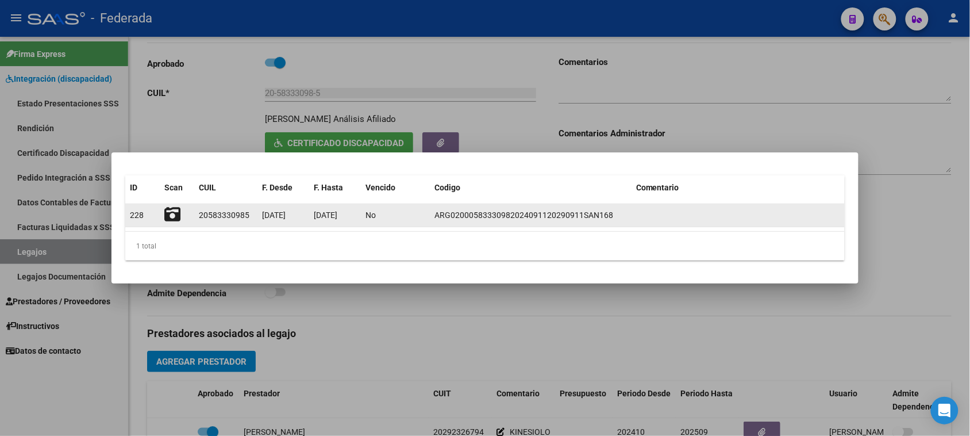
click at [171, 218] on icon at bounding box center [172, 214] width 16 height 16
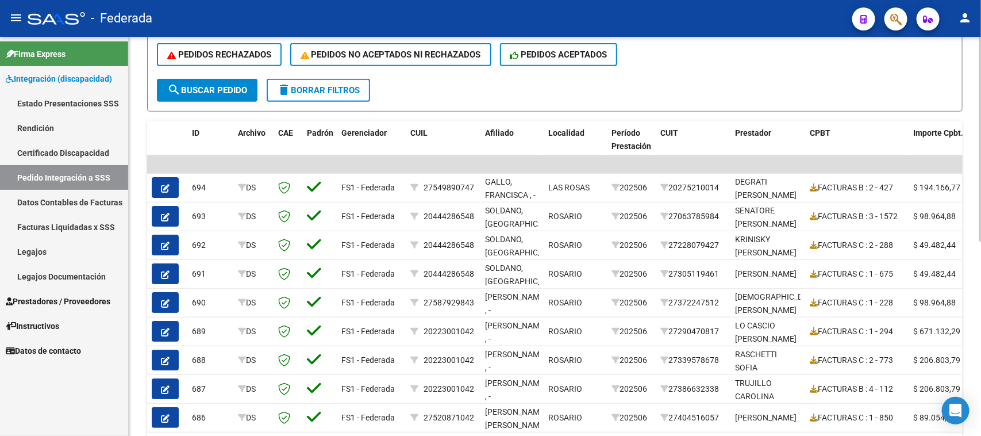
scroll to position [351, 0]
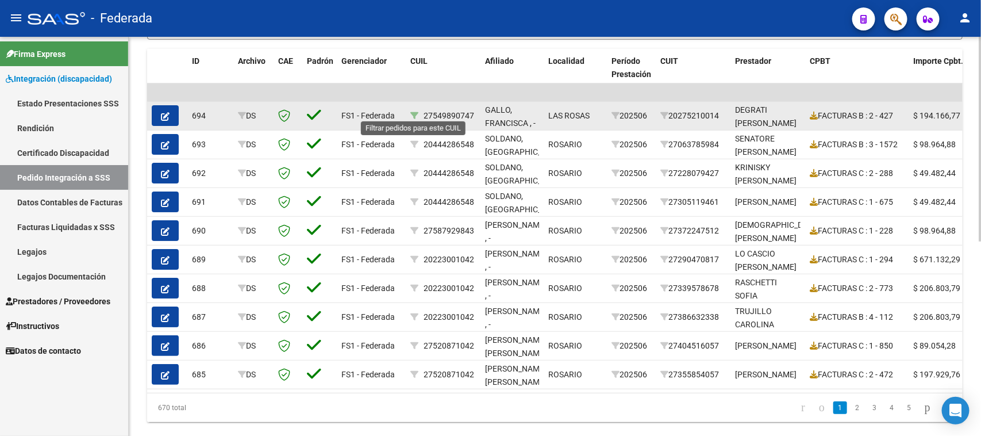
click at [412, 112] on icon at bounding box center [414, 116] width 8 height 8
type input "27549890747"
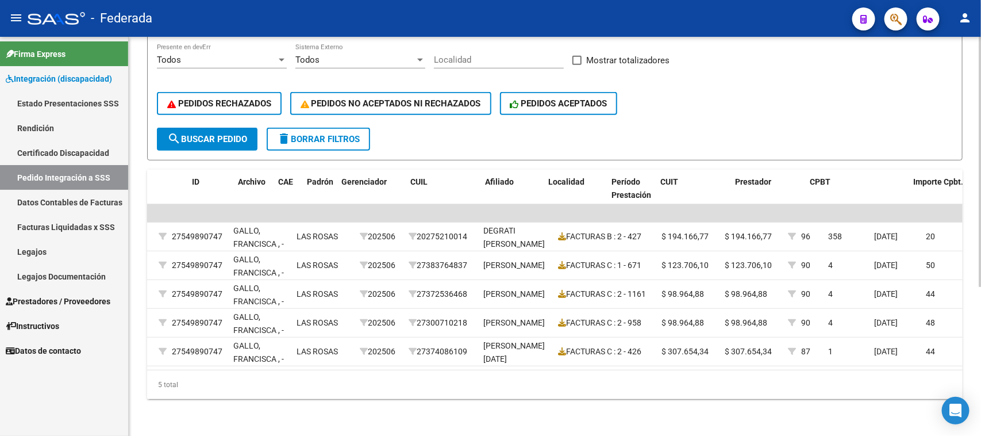
scroll to position [0, 0]
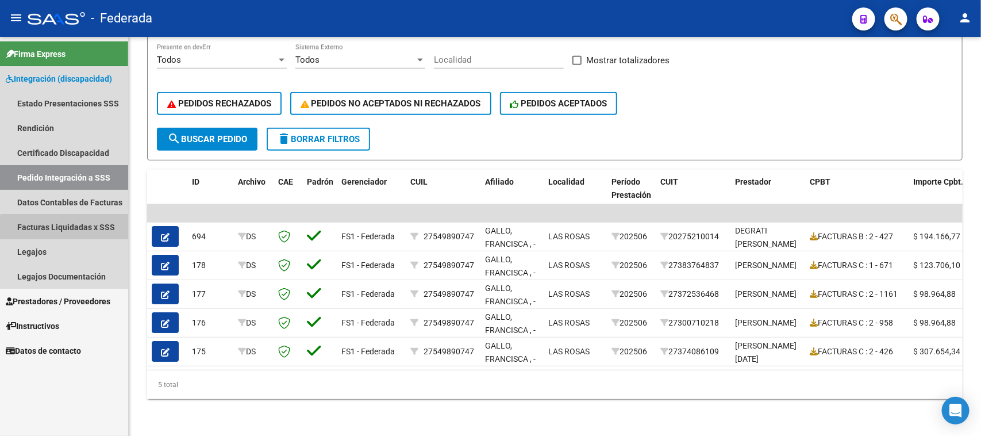
click at [75, 232] on link "Facturas Liquidadas x SSS" at bounding box center [64, 226] width 128 height 25
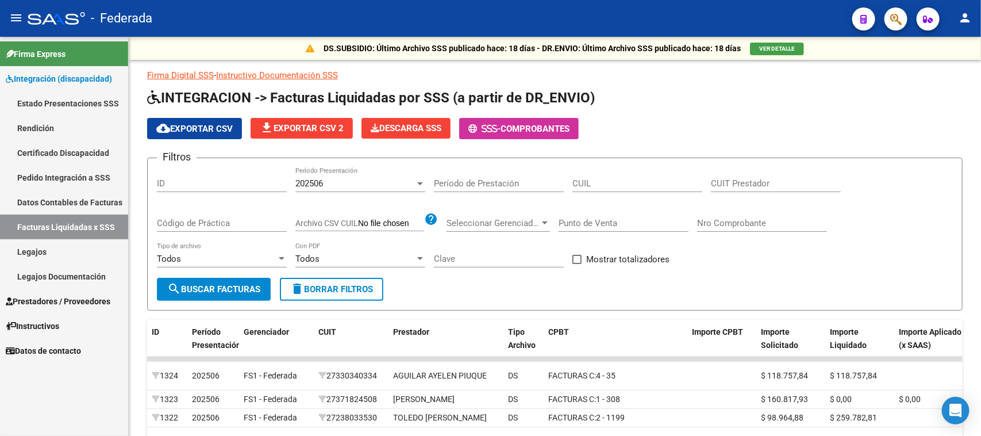
click at [49, 173] on link "Pedido Integración a SSS" at bounding box center [64, 177] width 128 height 25
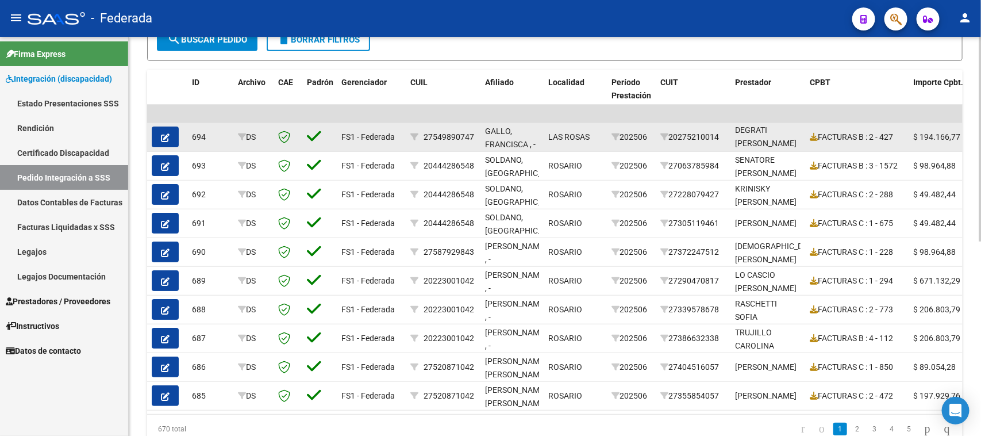
scroll to position [309, 0]
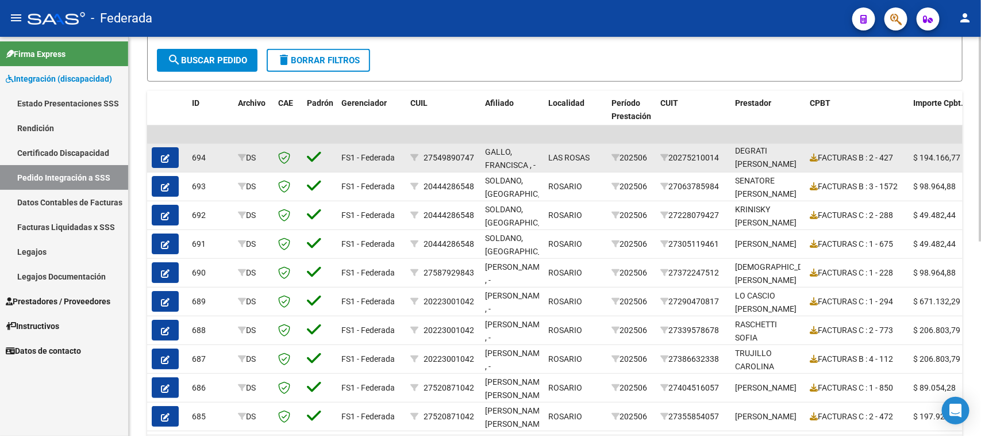
click at [697, 157] on div "20275210014" at bounding box center [694, 157] width 66 height 13
copy div "20275210014"
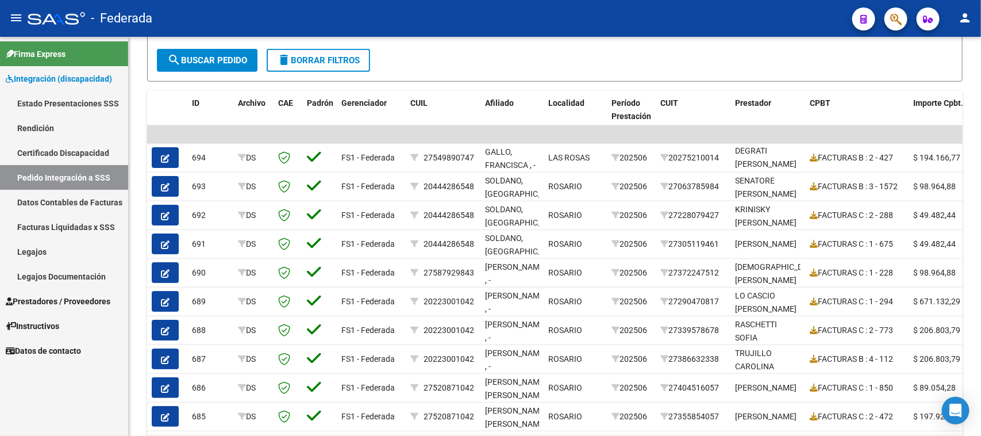
click at [76, 218] on link "Facturas Liquidadas x SSS" at bounding box center [64, 226] width 128 height 25
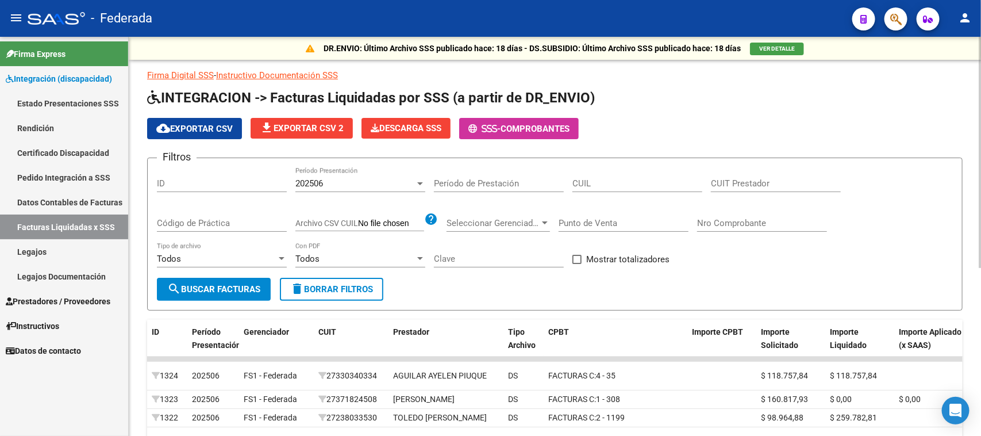
click at [755, 182] on input "CUIT Prestador" at bounding box center [776, 183] width 130 height 10
paste input "20-27521001-4"
type input "20-27521001-4"
click at [217, 300] on form "Filtros ID 202506 Período Presentación Período de Prestación CUIL 20-27521001-4…" at bounding box center [555, 234] width 816 height 153
click at [213, 290] on span "search Buscar Facturas" at bounding box center [213, 289] width 93 height 10
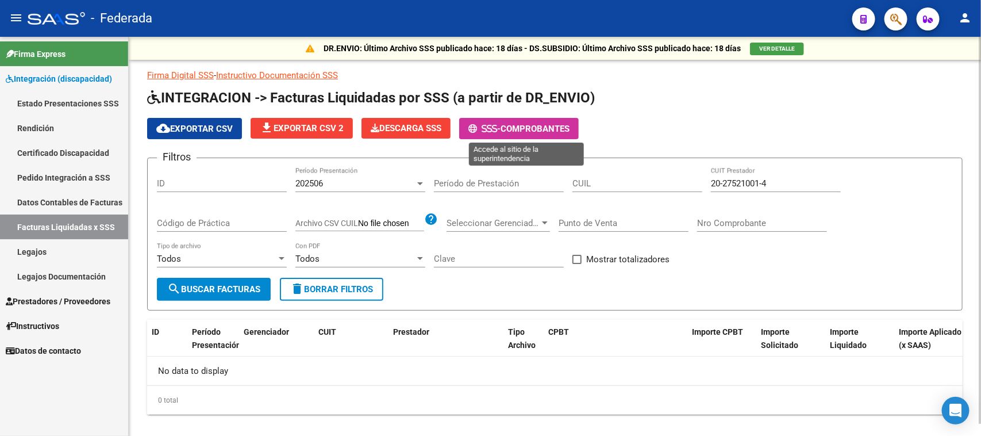
scroll to position [13, 0]
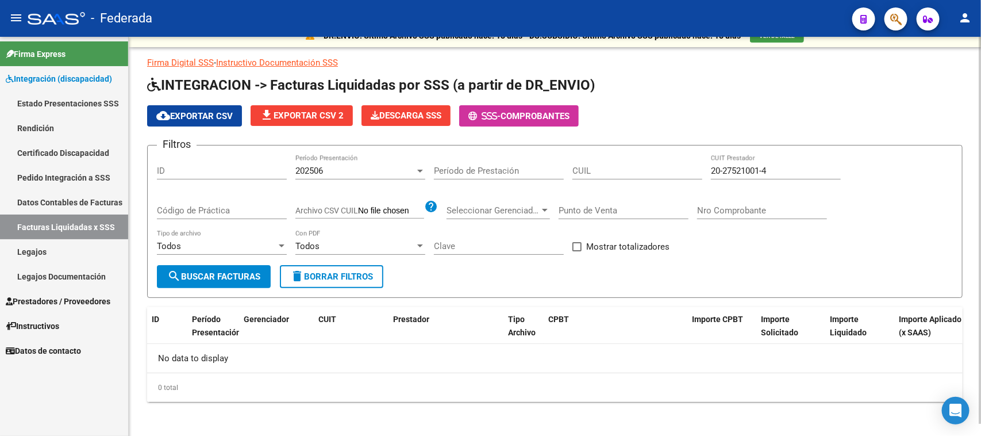
click at [377, 280] on button "delete Borrar Filtros" at bounding box center [331, 276] width 103 height 23
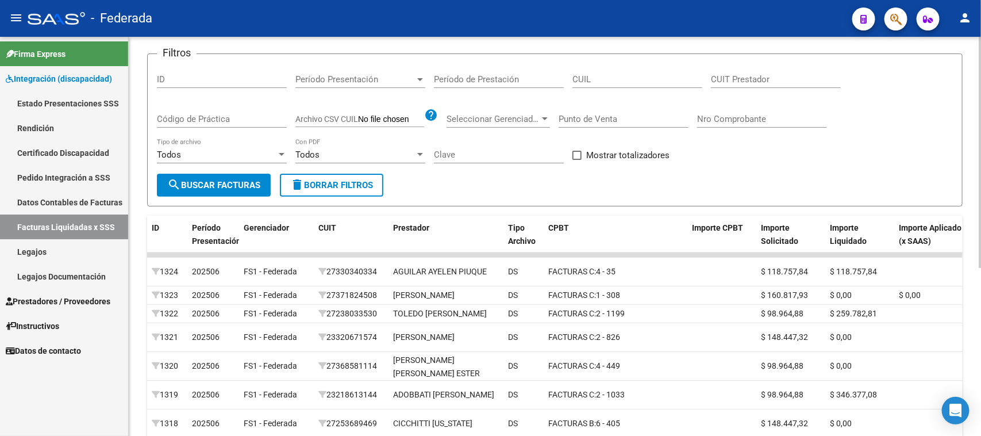
scroll to position [72, 0]
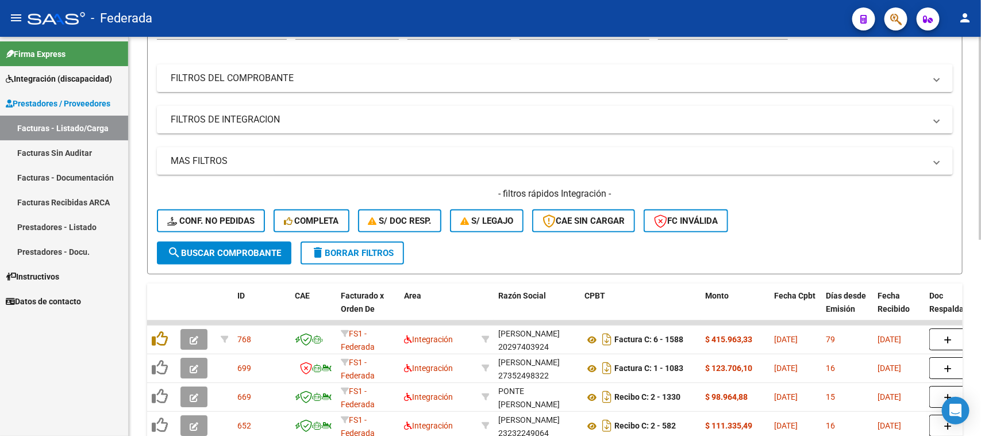
scroll to position [144, 0]
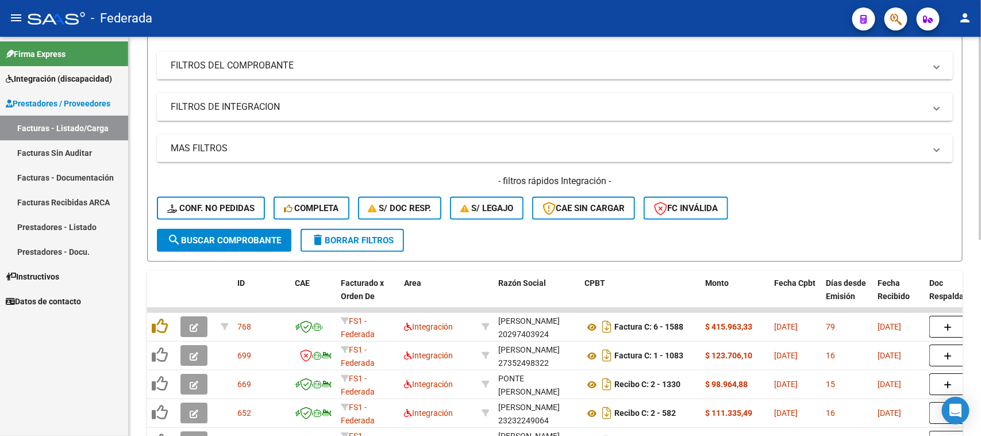
click at [774, 65] on mat-panel-title "FILTROS DEL COMPROBANTE" at bounding box center [548, 65] width 755 height 13
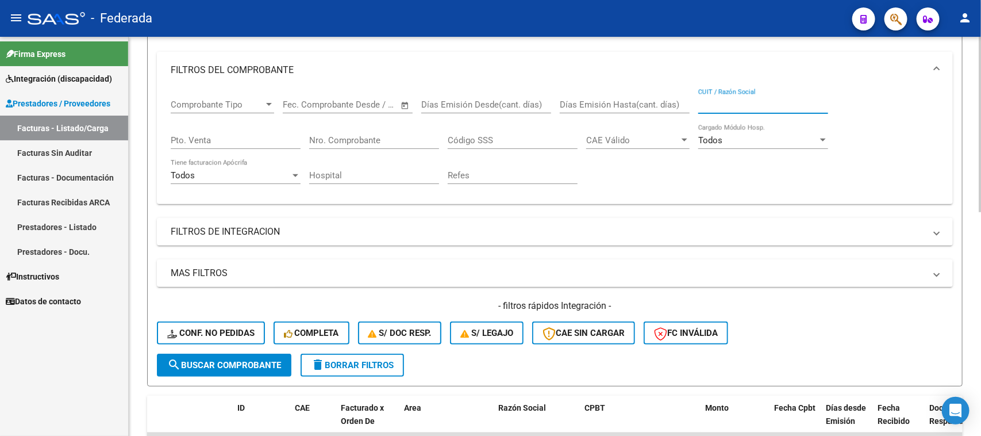
click at [739, 105] on input "CUIT / Razón Social" at bounding box center [764, 104] width 130 height 10
paste input "BOBILLO"
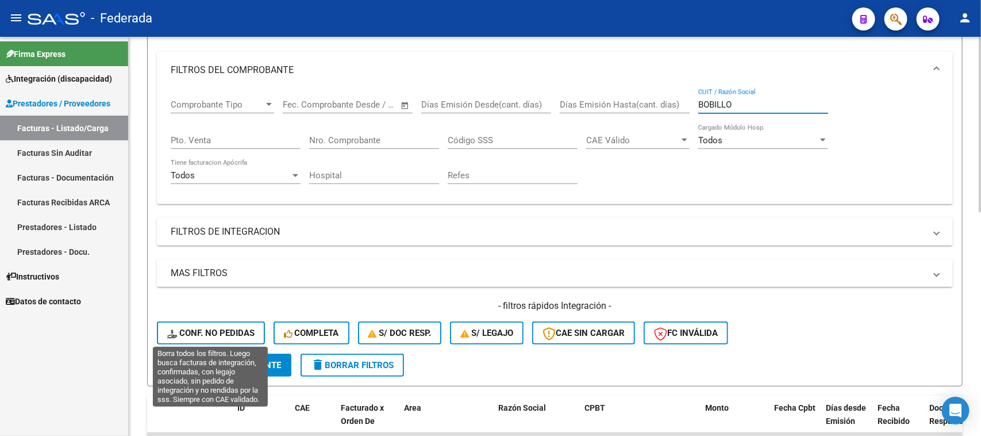
type input "BOBILLO"
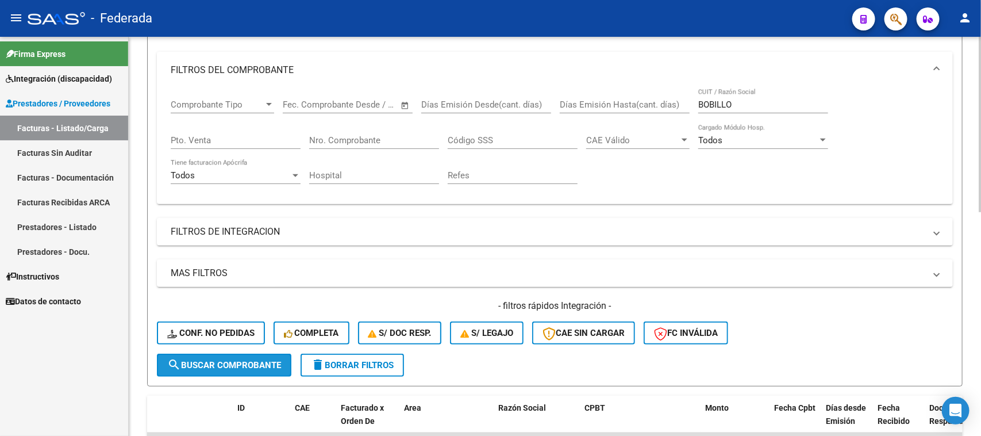
click at [257, 354] on button "search Buscar Comprobante" at bounding box center [224, 365] width 135 height 23
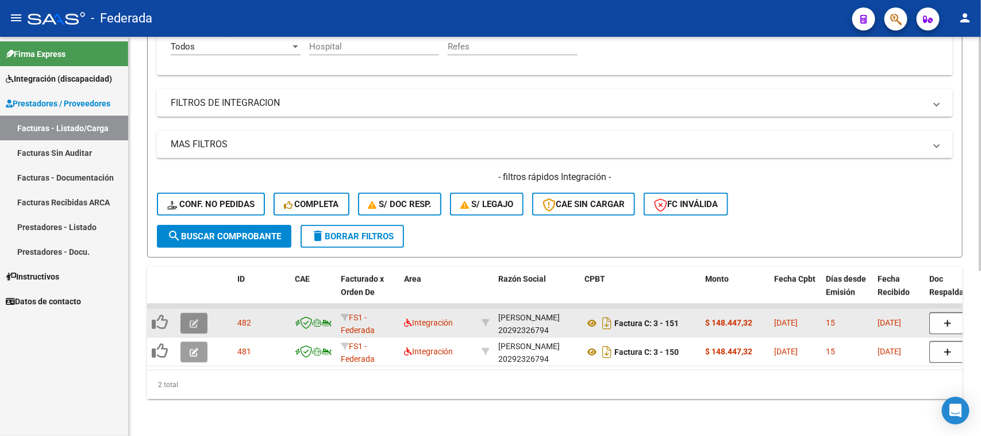
click at [196, 319] on icon "button" at bounding box center [194, 323] width 9 height 9
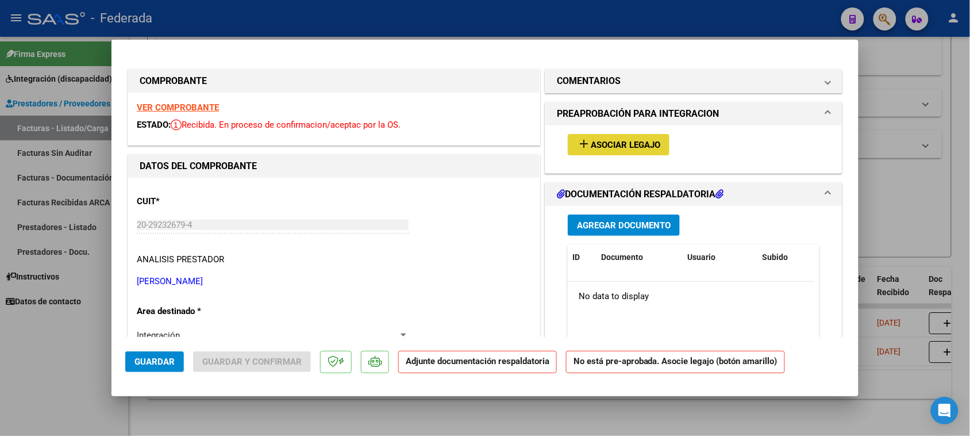
click at [601, 149] on span "Asociar Legajo" at bounding box center [626, 145] width 70 height 10
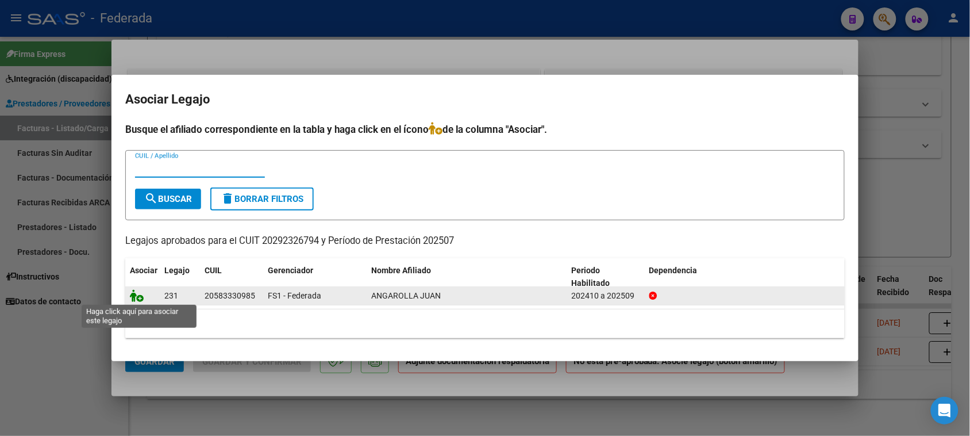
click at [136, 294] on icon at bounding box center [137, 295] width 14 height 13
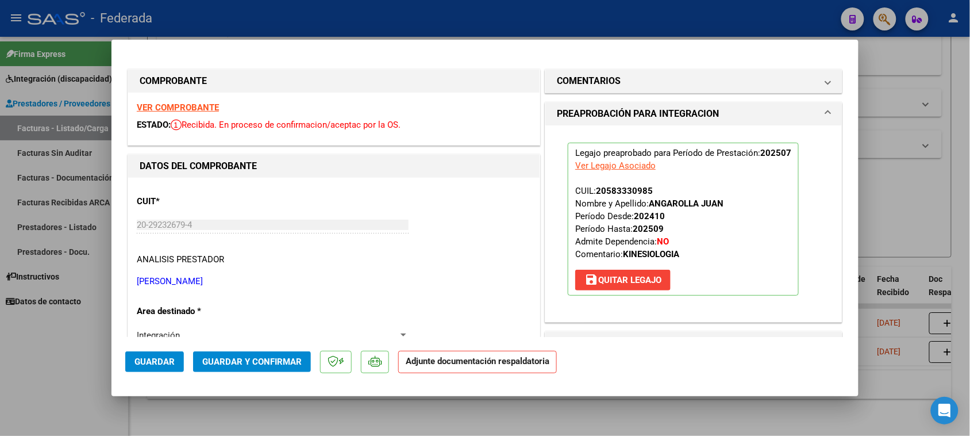
click at [156, 361] on span "Guardar" at bounding box center [155, 361] width 40 height 10
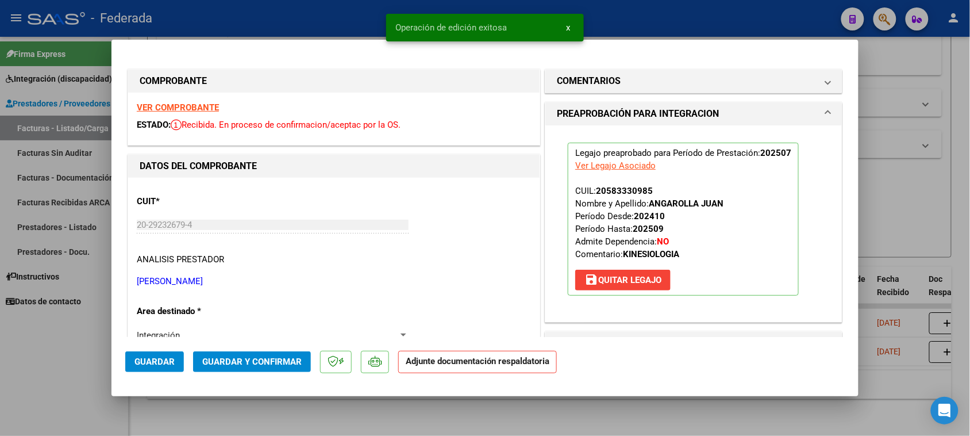
click at [608, 348] on mat-dialog-actions "Guardar Guardar y Confirmar Adjunte documentación respaldatoria" at bounding box center [485, 359] width 720 height 45
click at [484, 413] on div at bounding box center [485, 218] width 970 height 436
type input "$ 0,00"
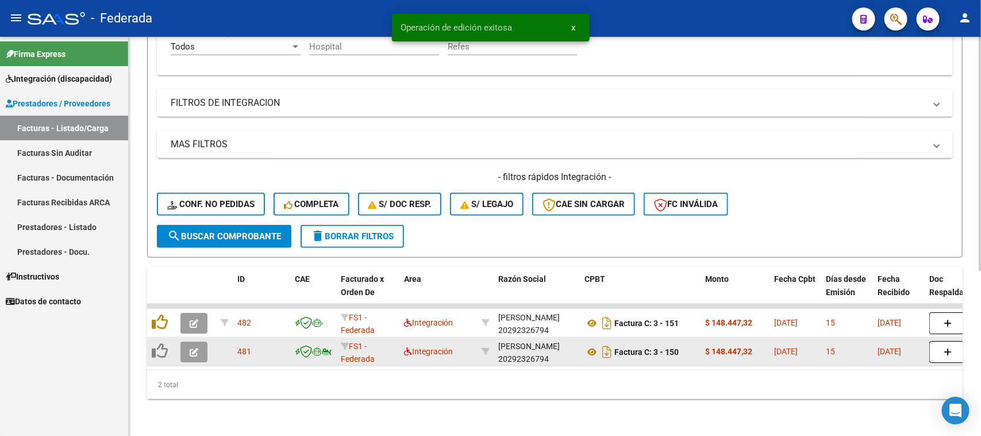
click at [190, 348] on icon "button" at bounding box center [194, 352] width 9 height 9
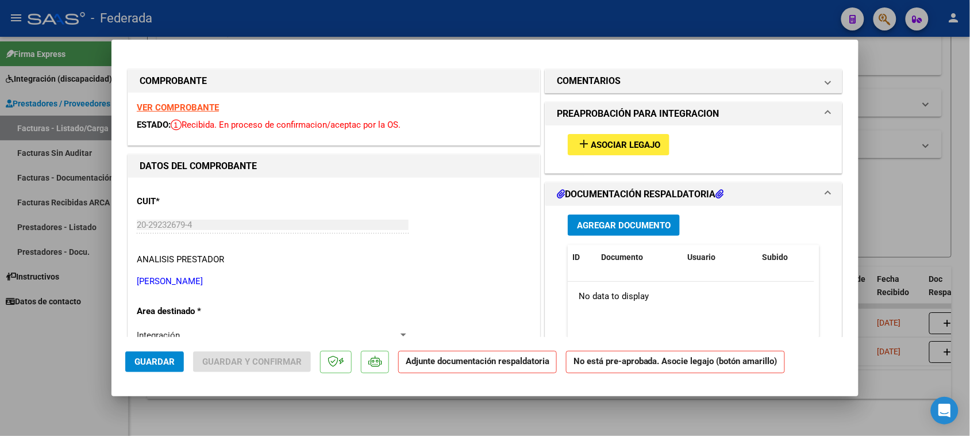
click at [634, 145] on span "Asociar Legajo" at bounding box center [626, 145] width 70 height 10
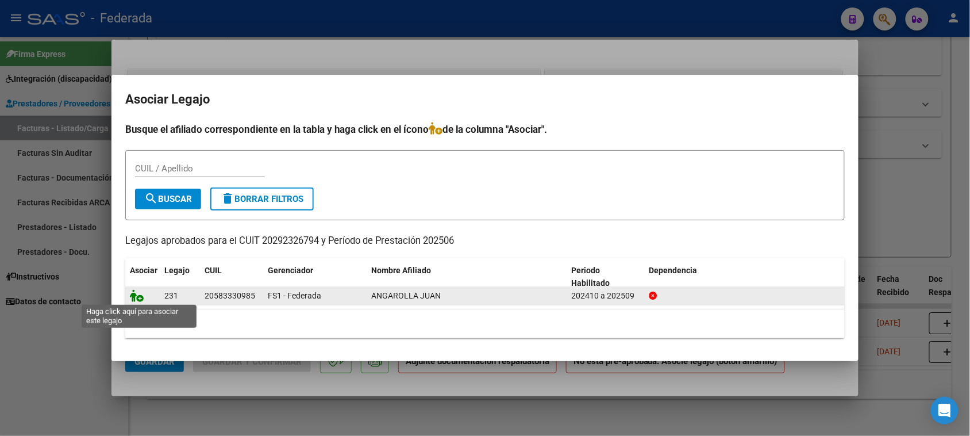
click at [139, 291] on icon at bounding box center [137, 295] width 14 height 13
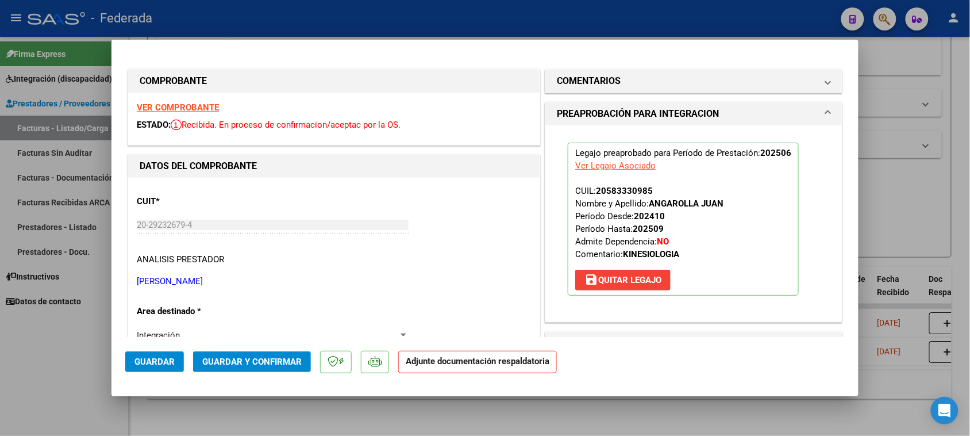
click at [171, 355] on button "Guardar" at bounding box center [154, 361] width 59 height 21
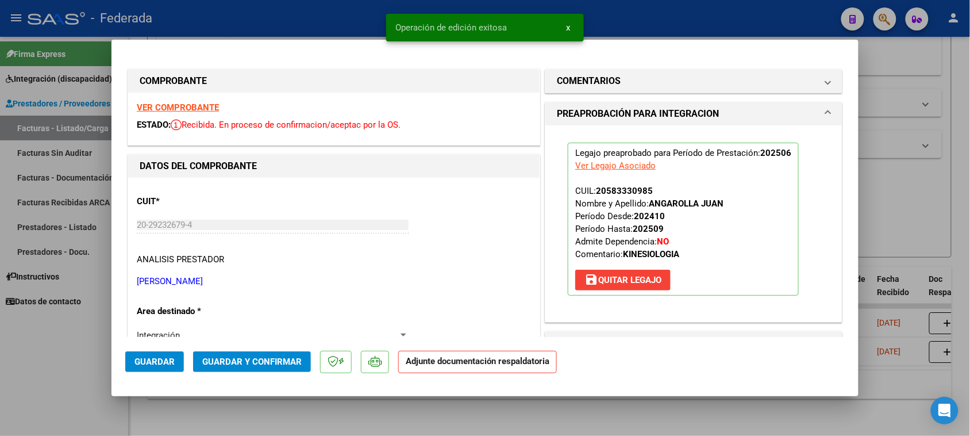
click at [392, 412] on div at bounding box center [485, 218] width 970 height 436
type input "$ 0,00"
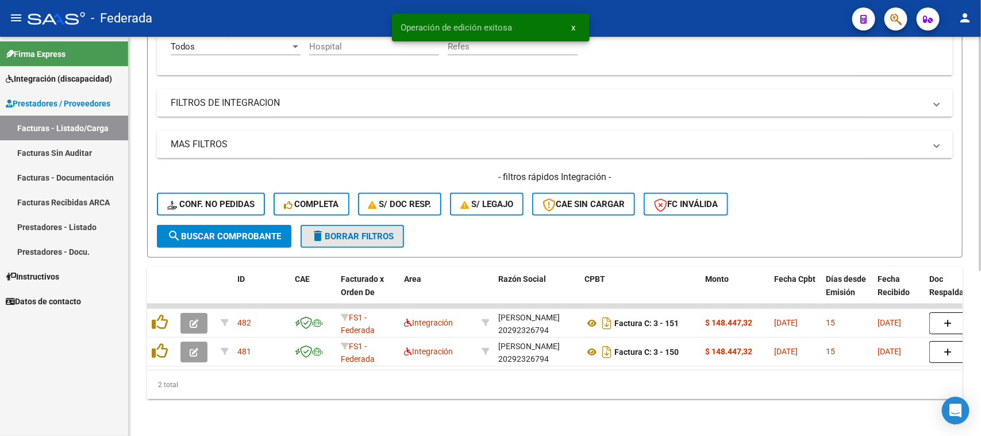
click at [358, 231] on span "delete Borrar Filtros" at bounding box center [352, 236] width 83 height 10
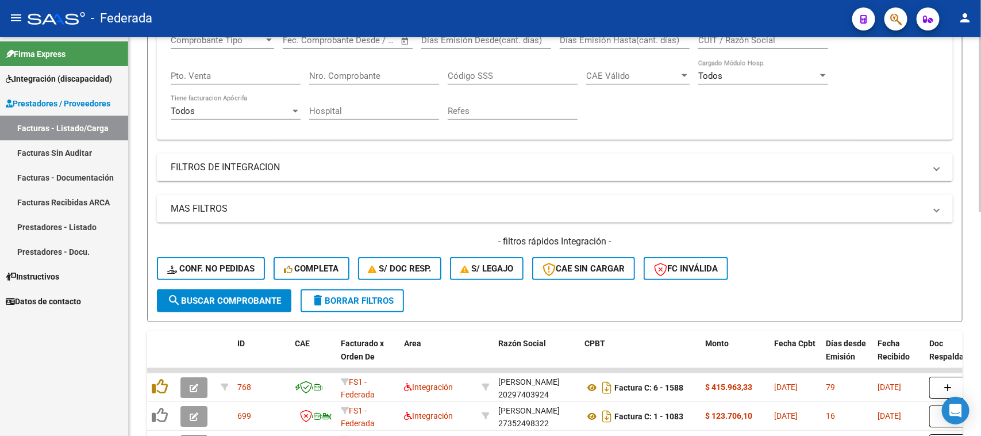
scroll to position [64, 0]
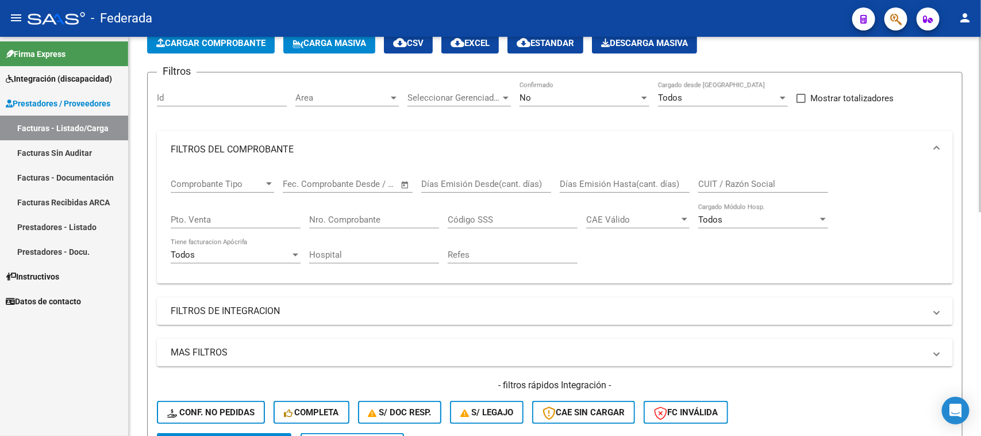
click at [711, 180] on input "CUIT / Razón Social" at bounding box center [764, 184] width 130 height 10
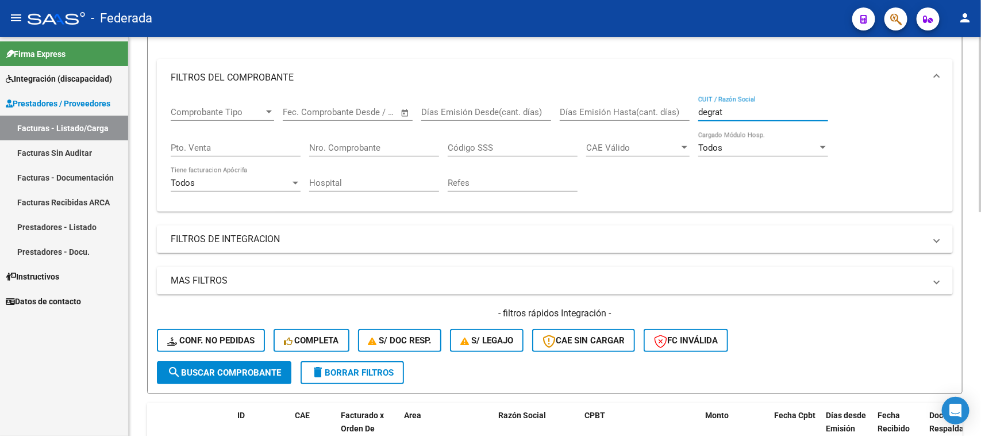
type input "degrat"
click at [260, 363] on button "search Buscar Comprobante" at bounding box center [224, 372] width 135 height 23
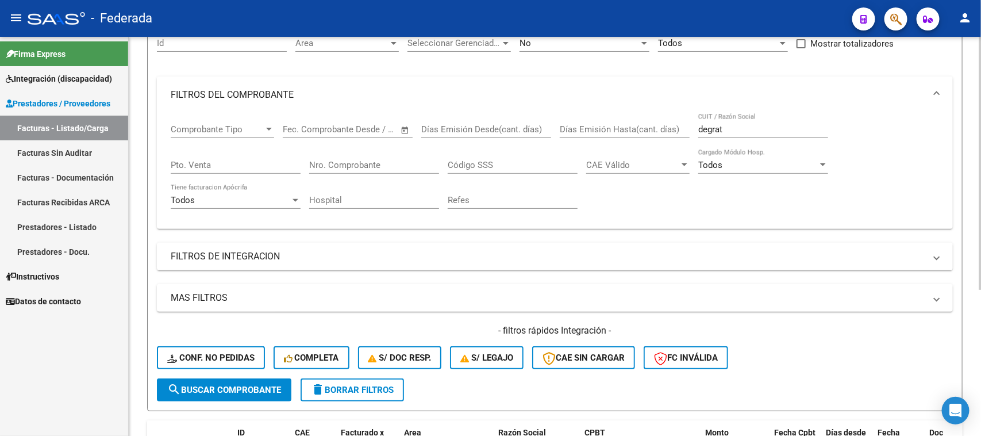
scroll to position [88, 0]
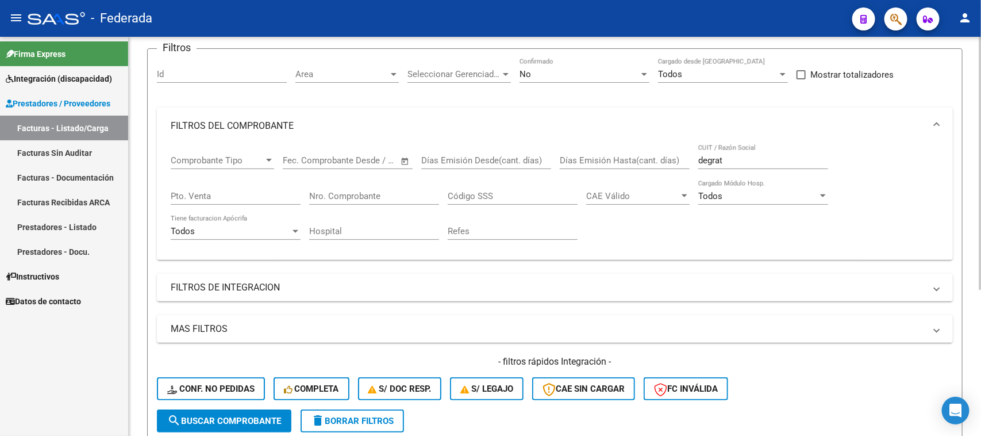
click at [323, 413] on mat-icon "delete" at bounding box center [318, 420] width 14 height 14
click at [45, 82] on span "Integración (discapacidad)" at bounding box center [59, 78] width 106 height 13
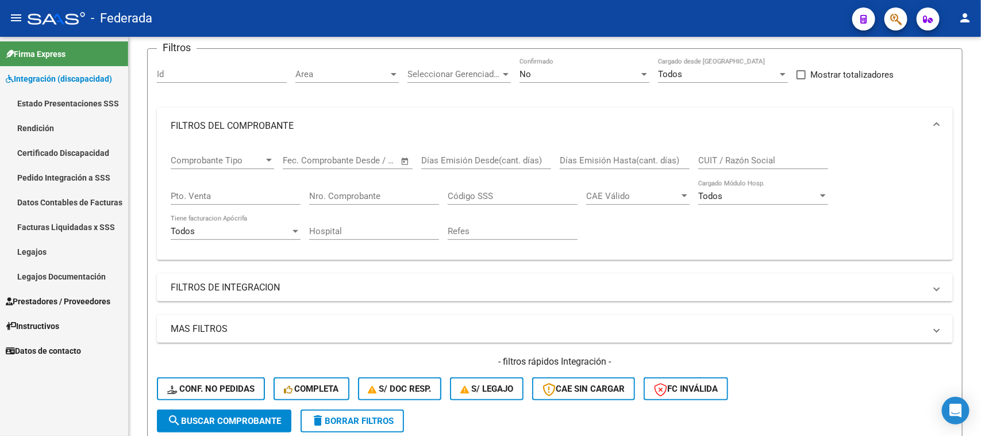
click at [52, 180] on link "Pedido Integración a SSS" at bounding box center [64, 177] width 128 height 25
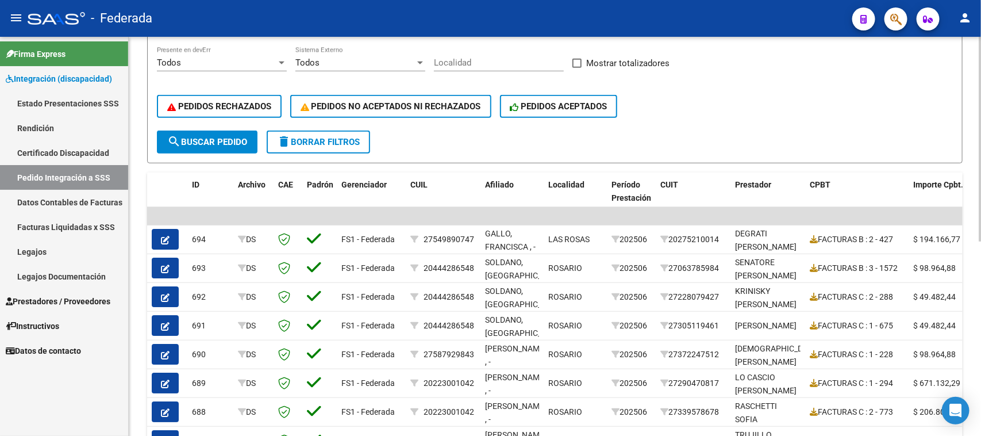
scroll to position [232, 0]
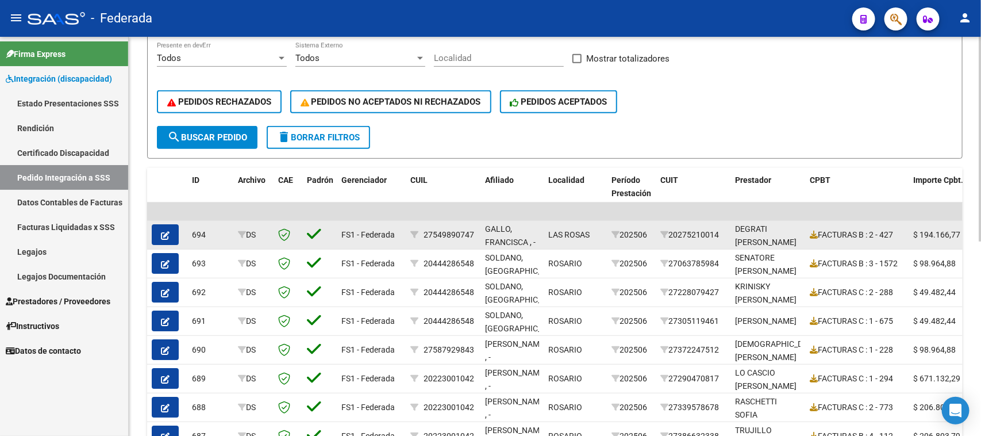
click at [438, 231] on div "27549890747" at bounding box center [449, 234] width 51 height 13
copy div "27549890747"
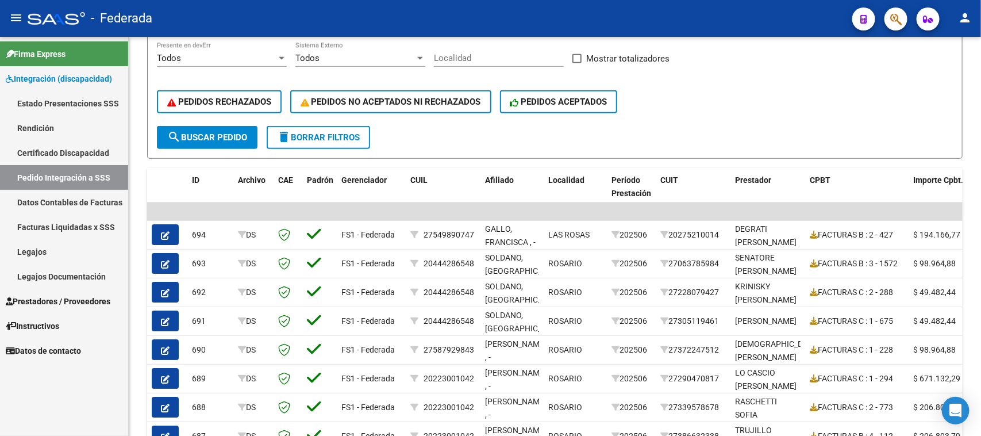
click at [70, 223] on link "Facturas Liquidadas x SSS" at bounding box center [64, 226] width 128 height 25
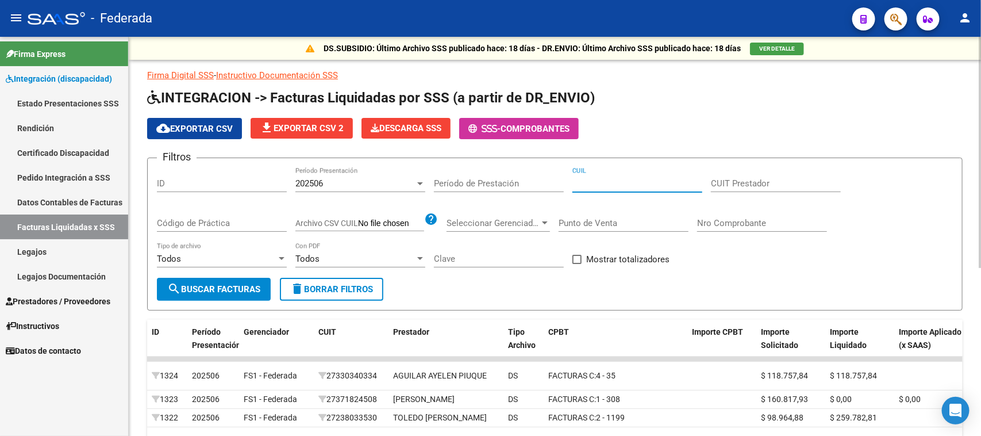
click at [592, 181] on input "CUIL" at bounding box center [638, 183] width 130 height 10
paste input "27-54989074-7"
type input "27-54989074-7"
click at [216, 288] on span "search Buscar Facturas" at bounding box center [213, 289] width 93 height 10
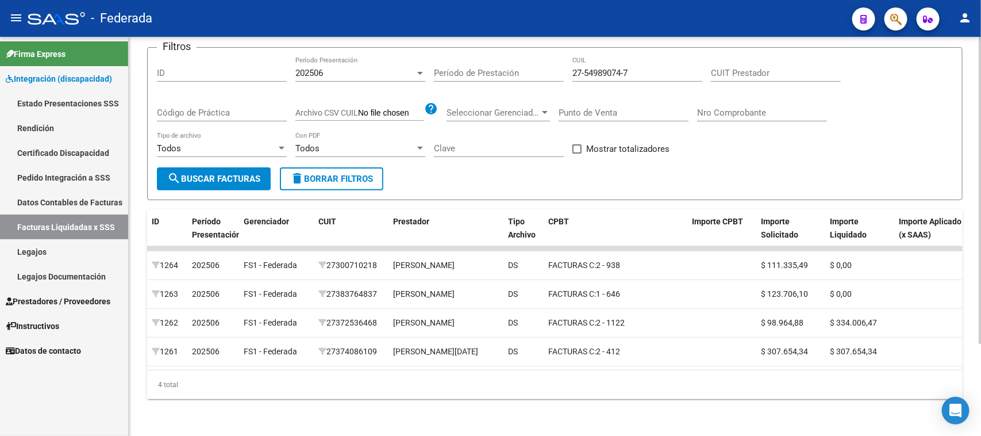
scroll to position [47, 0]
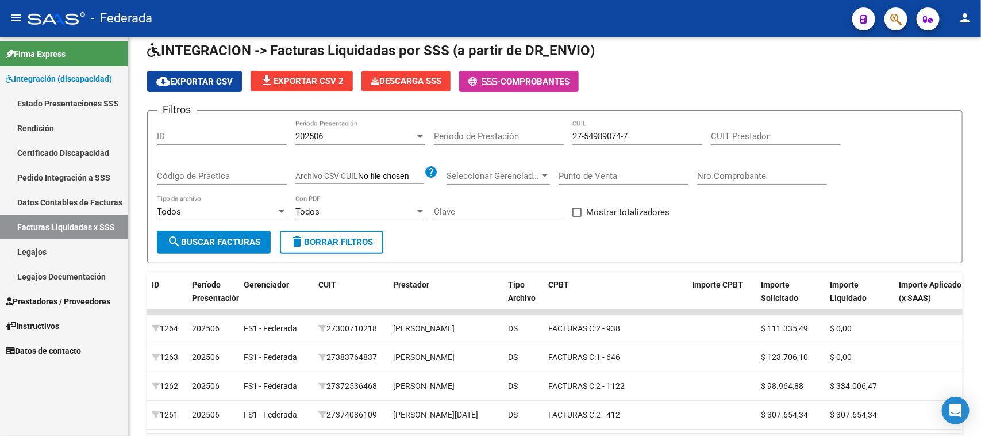
click at [50, 300] on span "Prestadores / Proveedores" at bounding box center [58, 301] width 105 height 13
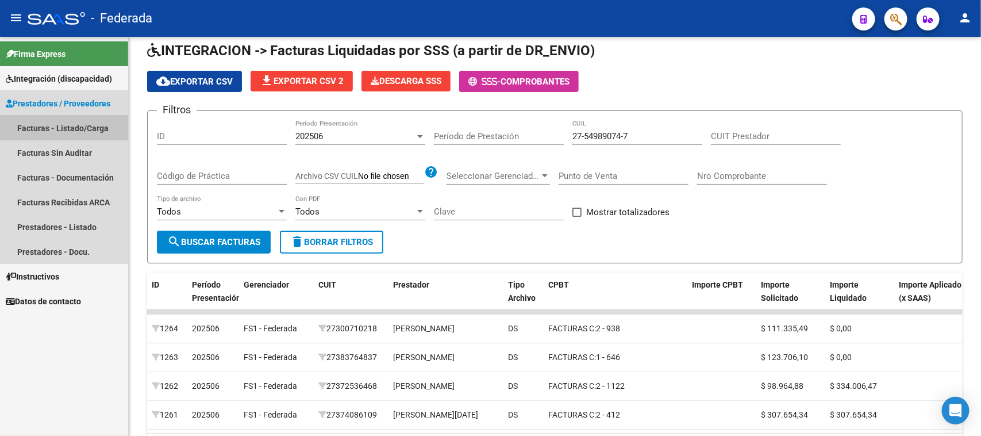
click at [56, 127] on link "Facturas - Listado/Carga" at bounding box center [64, 128] width 128 height 25
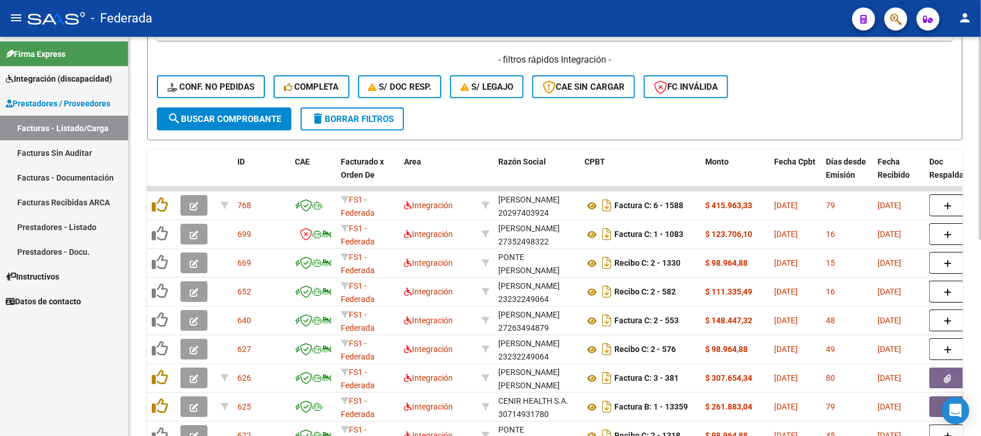
scroll to position [243, 0]
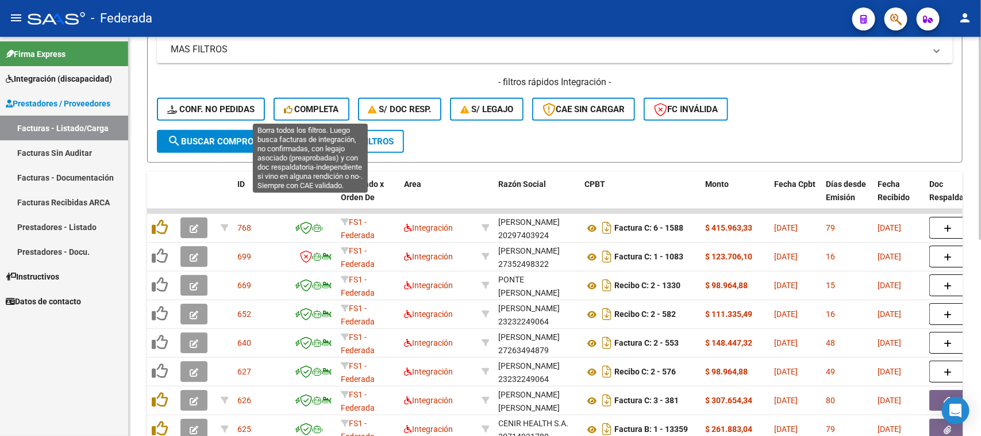
click at [327, 110] on span "Completa" at bounding box center [311, 109] width 55 height 10
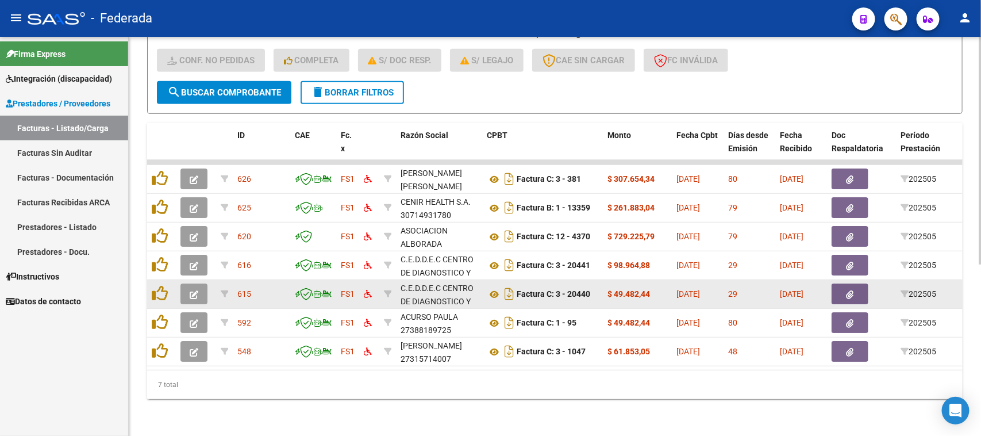
scroll to position [228, 0]
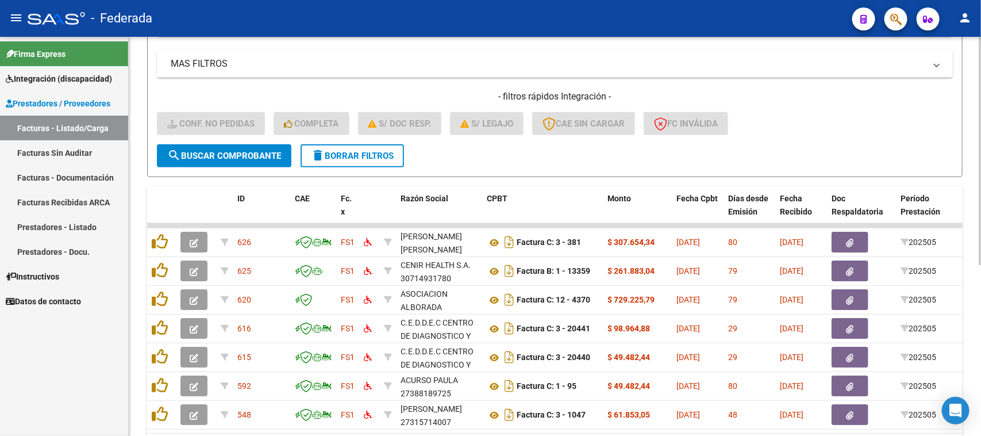
click at [338, 157] on span "delete Borrar Filtros" at bounding box center [352, 156] width 83 height 10
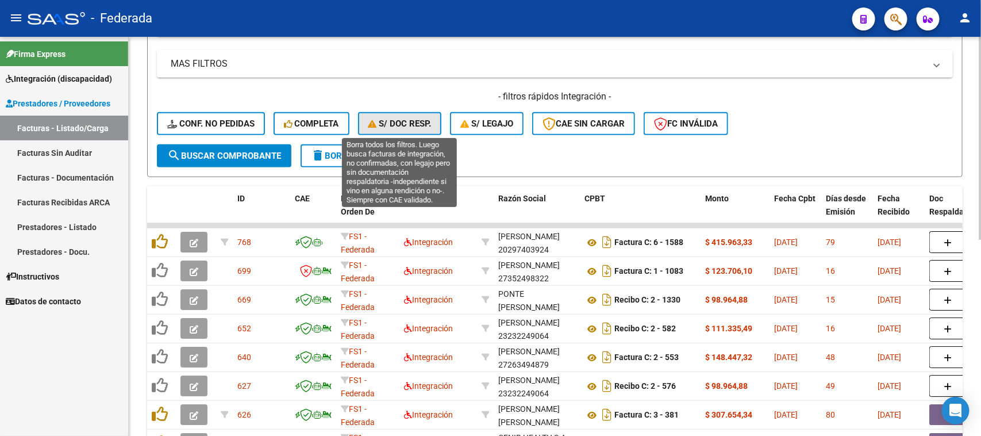
click at [406, 124] on span "S/ Doc Resp." at bounding box center [400, 123] width 63 height 10
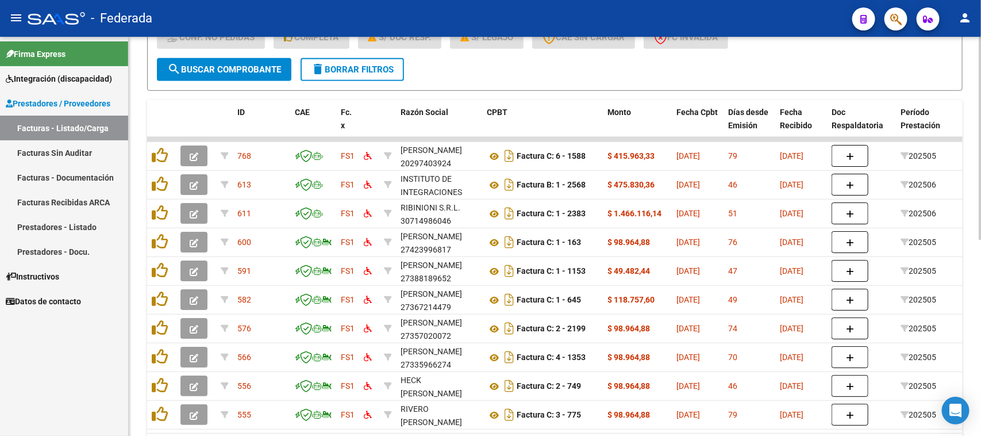
scroll to position [243, 0]
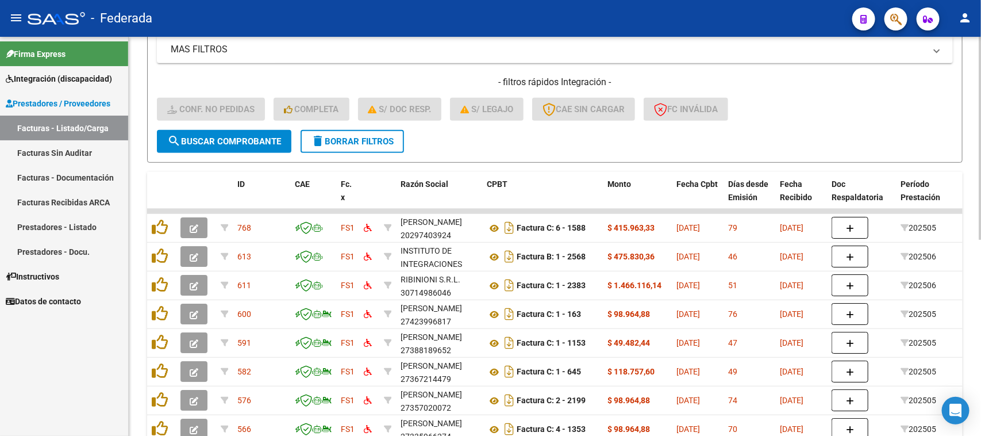
click at [357, 136] on span "delete Borrar Filtros" at bounding box center [352, 141] width 83 height 10
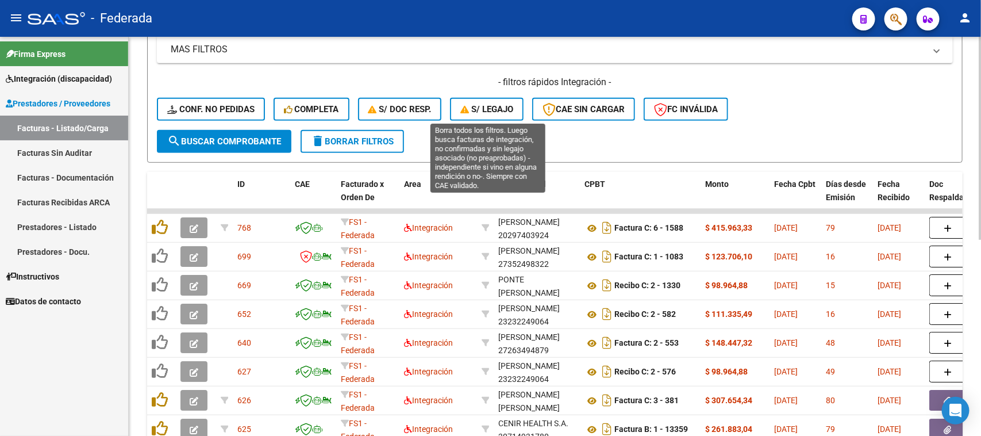
click at [478, 104] on span "S/ legajo" at bounding box center [487, 109] width 53 height 10
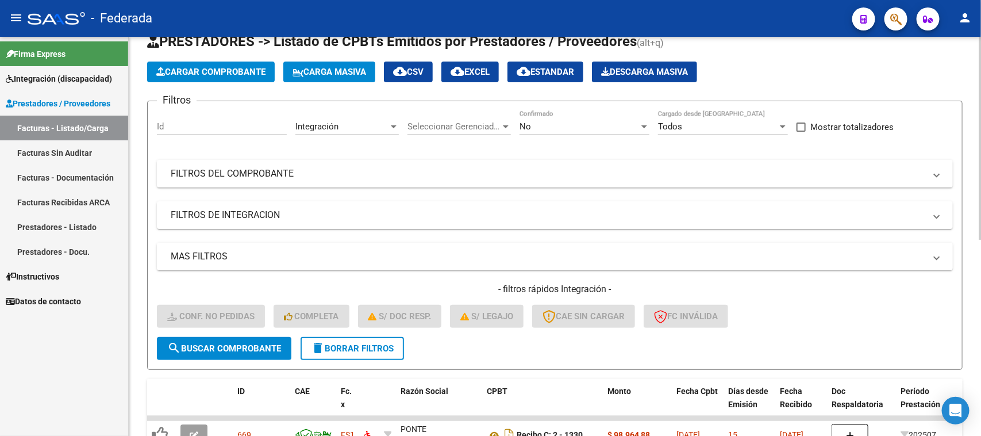
scroll to position [27, 0]
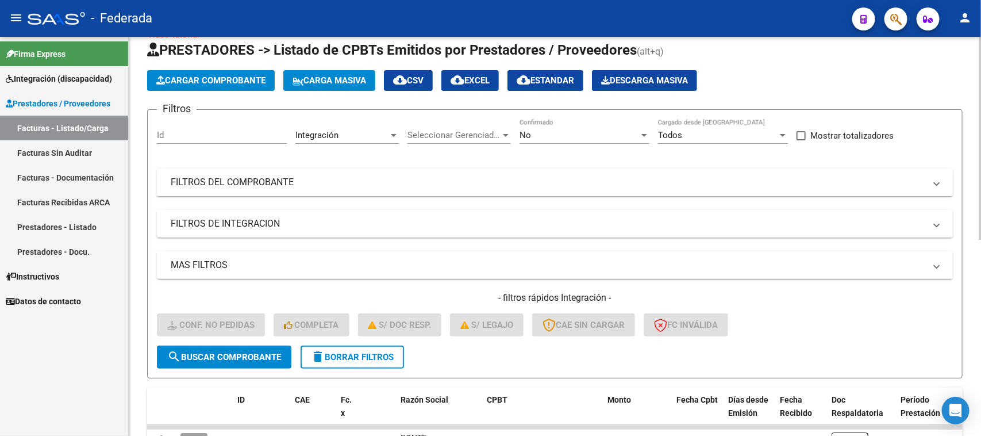
click at [619, 176] on mat-panel-title "FILTROS DEL COMPROBANTE" at bounding box center [548, 182] width 755 height 13
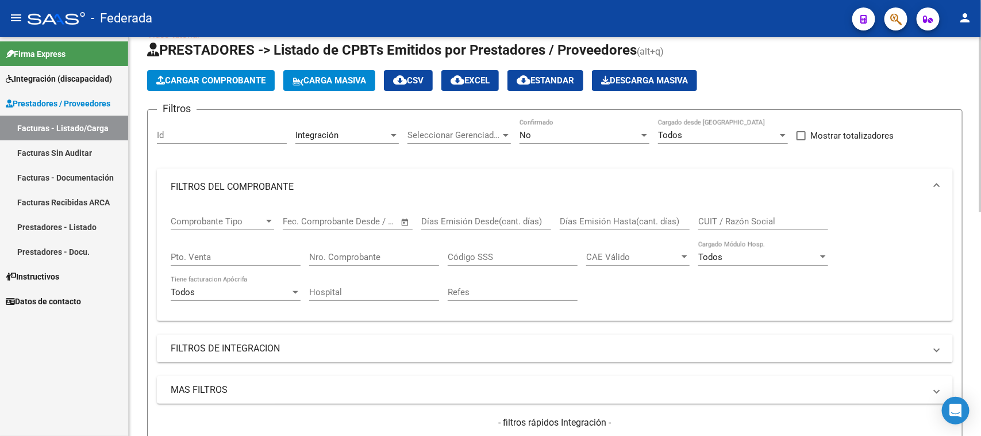
click at [724, 219] on input "CUIT / Razón Social" at bounding box center [764, 221] width 130 height 10
paste input "INCLUIR"
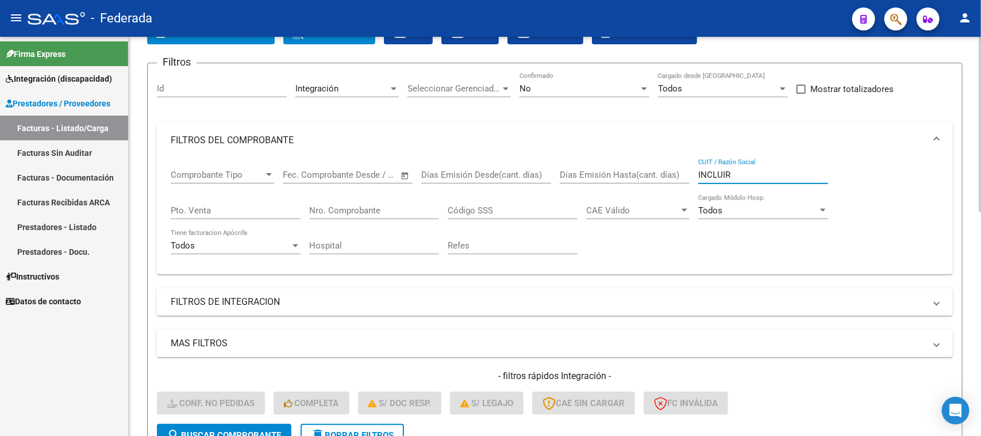
scroll to position [171, 0]
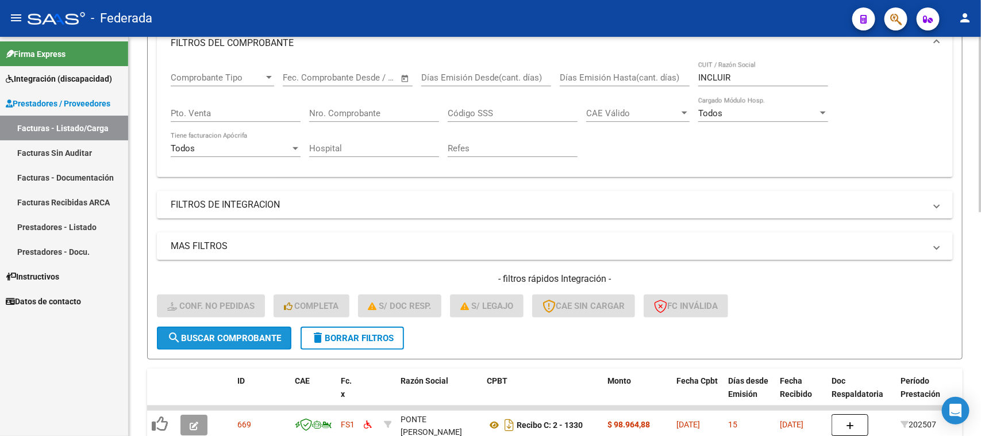
click at [220, 340] on button "search Buscar Comprobante" at bounding box center [224, 338] width 135 height 23
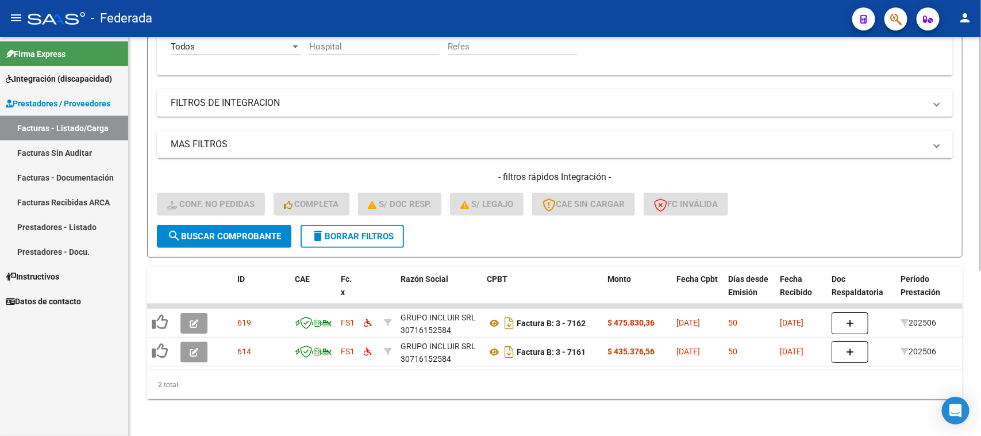
scroll to position [280, 0]
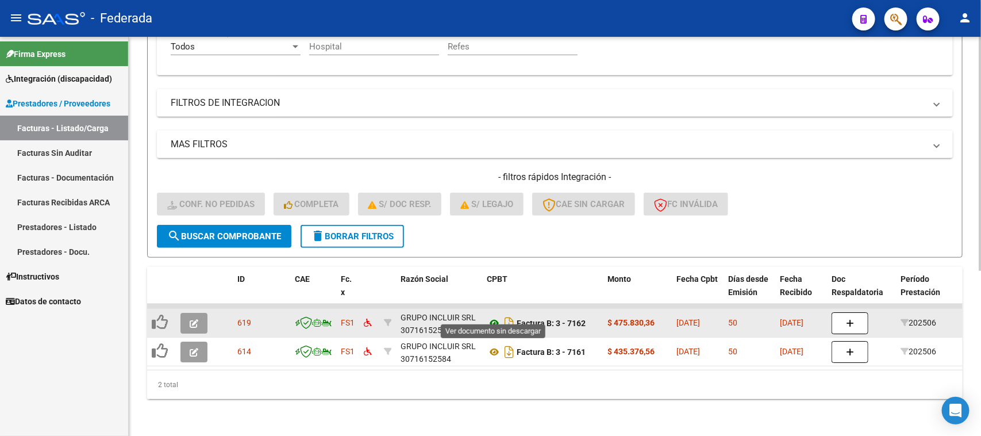
click at [492, 316] on icon at bounding box center [494, 323] width 15 height 14
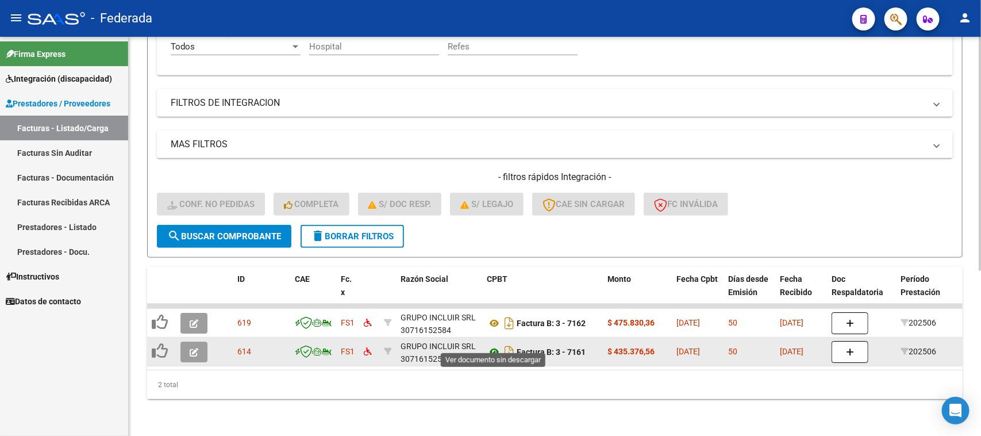
click at [492, 345] on icon at bounding box center [494, 352] width 15 height 14
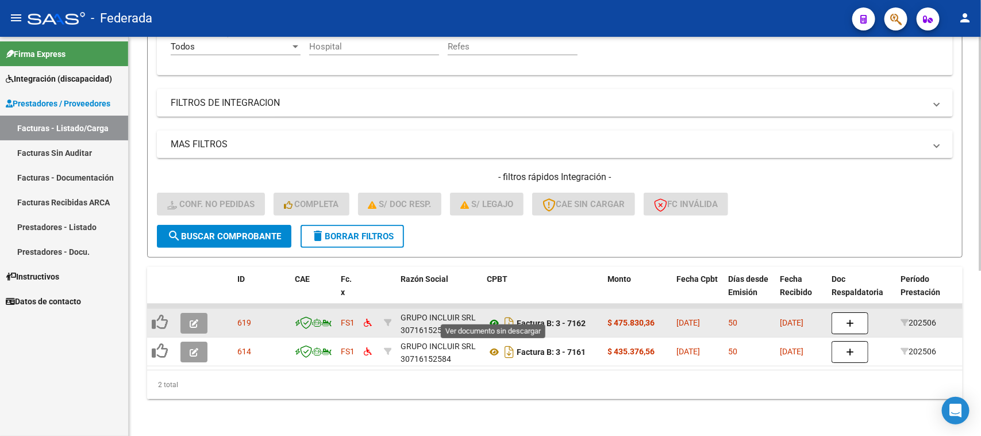
click at [493, 316] on icon at bounding box center [494, 323] width 15 height 14
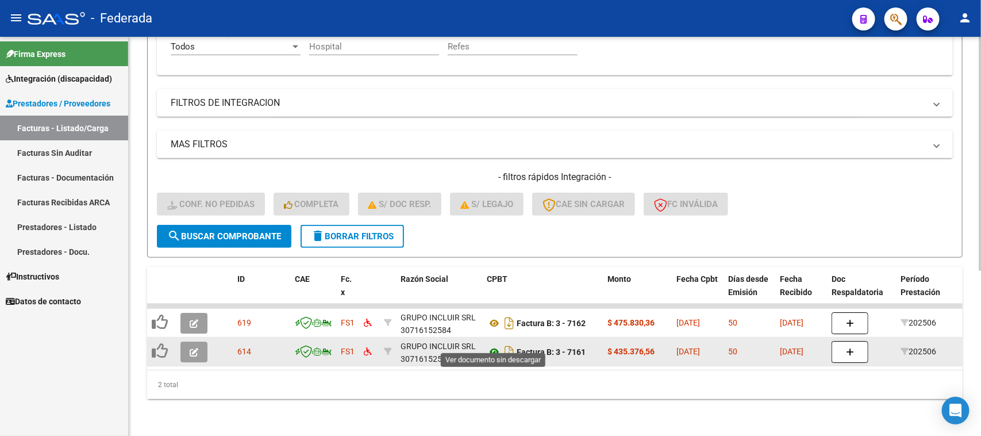
click at [497, 345] on icon at bounding box center [494, 352] width 15 height 14
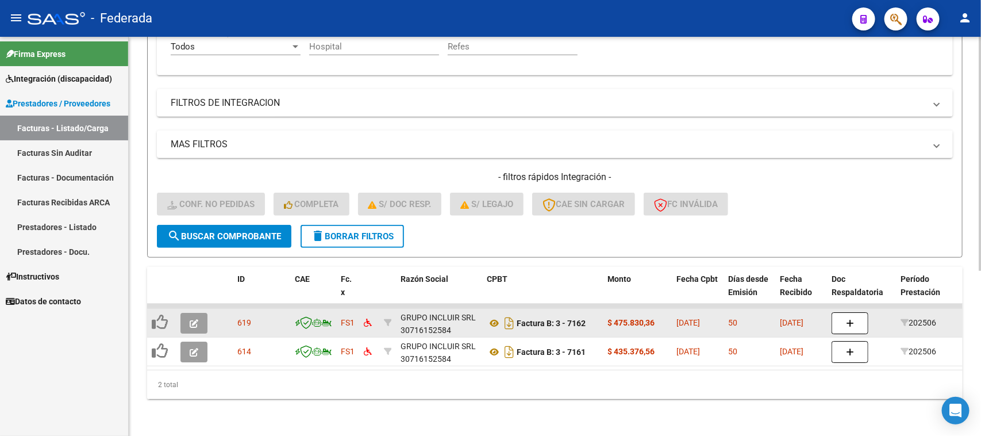
click at [440, 322] on div "GRUPO INCLUIR SRL 30716152584" at bounding box center [439, 323] width 77 height 24
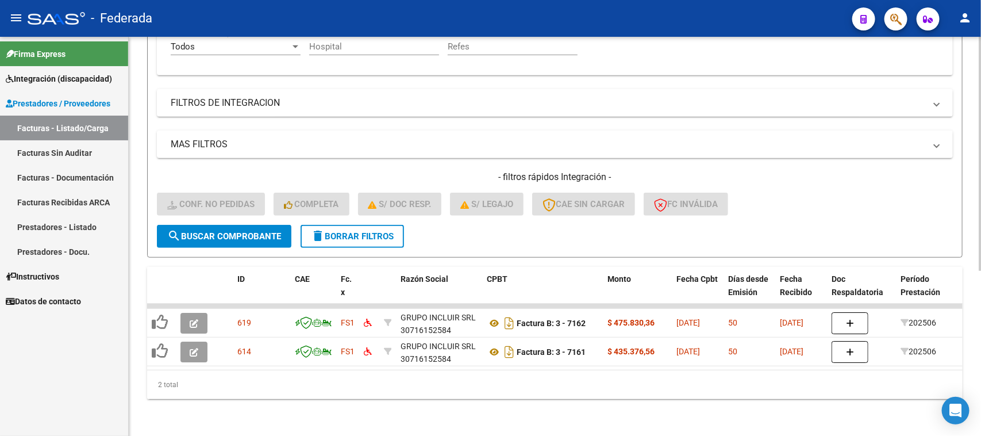
copy div "30716152584"
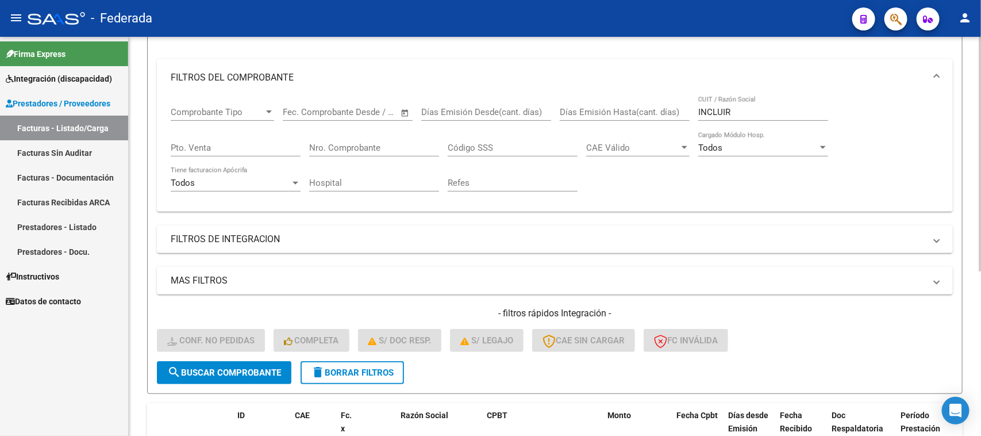
scroll to position [64, 0]
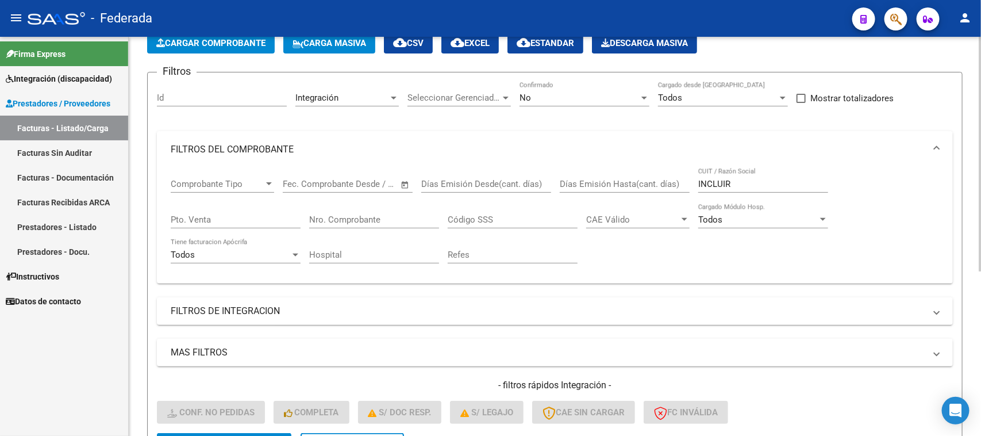
click at [716, 179] on input "INCLUIR" at bounding box center [764, 184] width 130 height 10
paste input "DE MIGUEL"
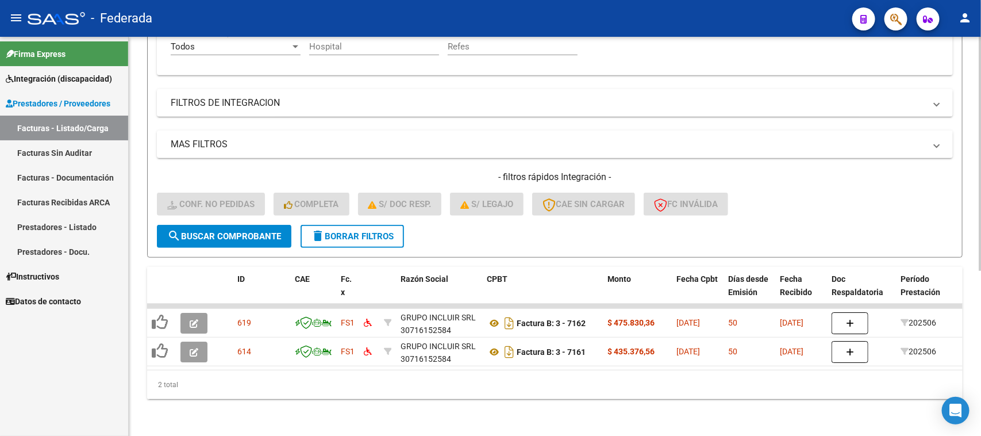
type input "DE MIGUEL"
click at [269, 234] on button "search Buscar Comprobante" at bounding box center [224, 236] width 135 height 23
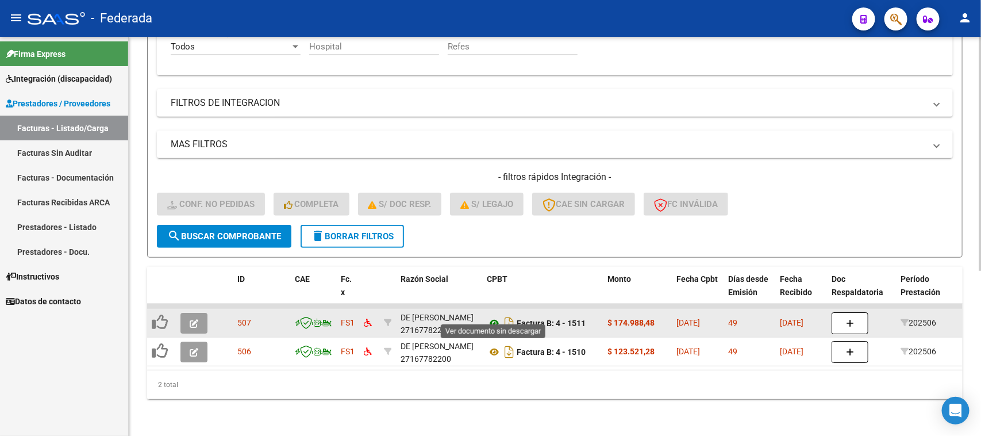
click at [495, 316] on icon at bounding box center [494, 323] width 15 height 14
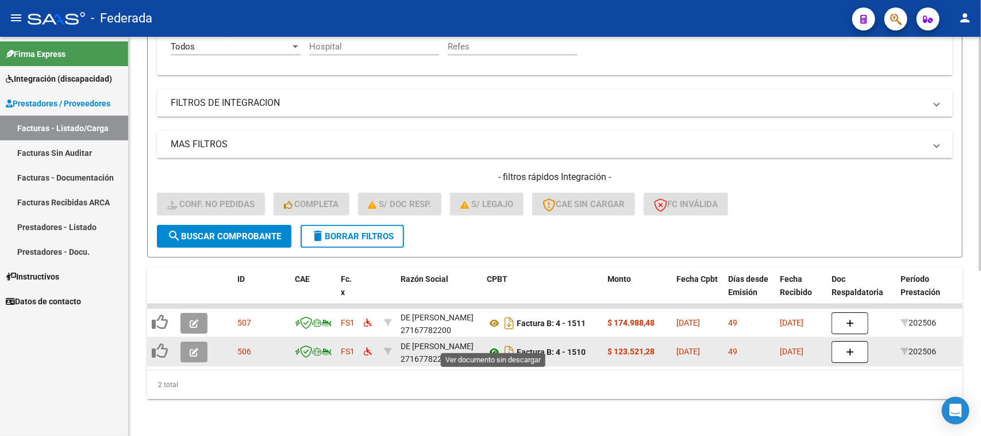
click at [490, 345] on icon at bounding box center [494, 352] width 15 height 14
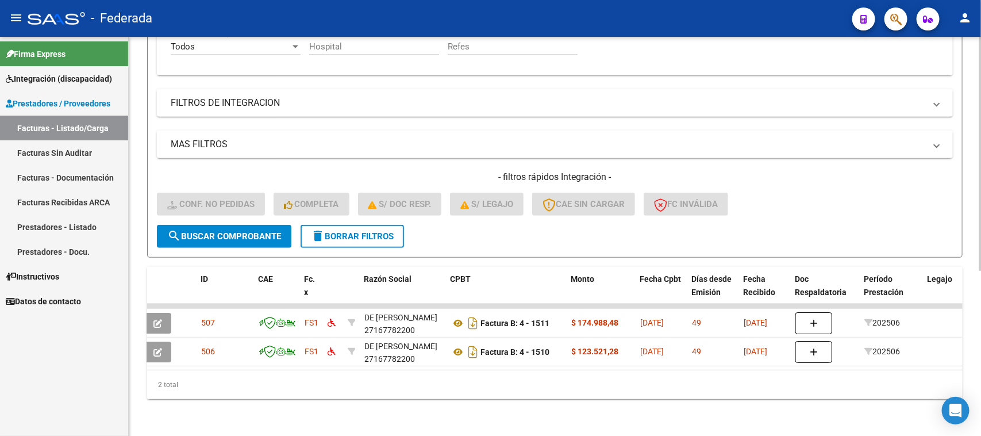
scroll to position [0, 0]
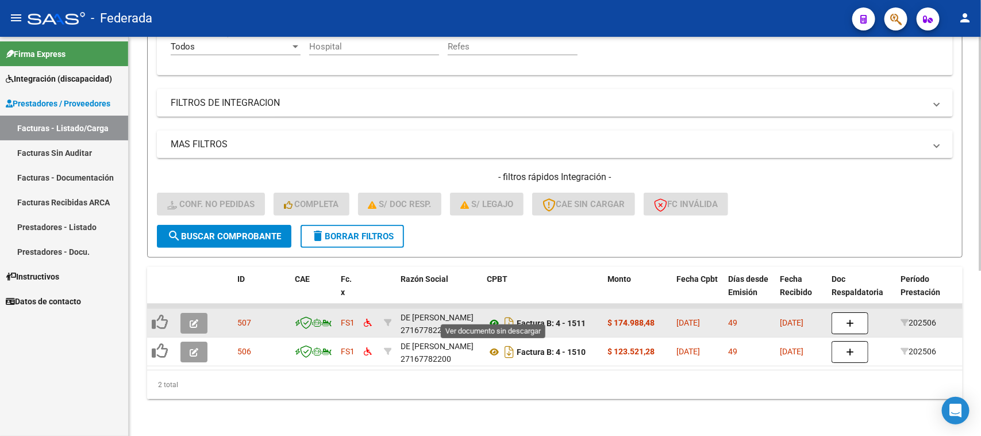
click at [492, 316] on icon at bounding box center [494, 323] width 15 height 14
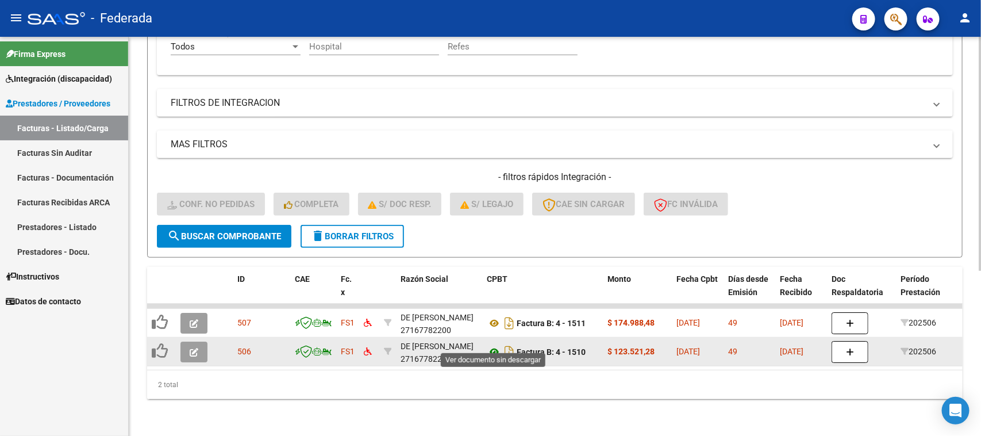
click at [490, 345] on icon at bounding box center [494, 352] width 15 height 14
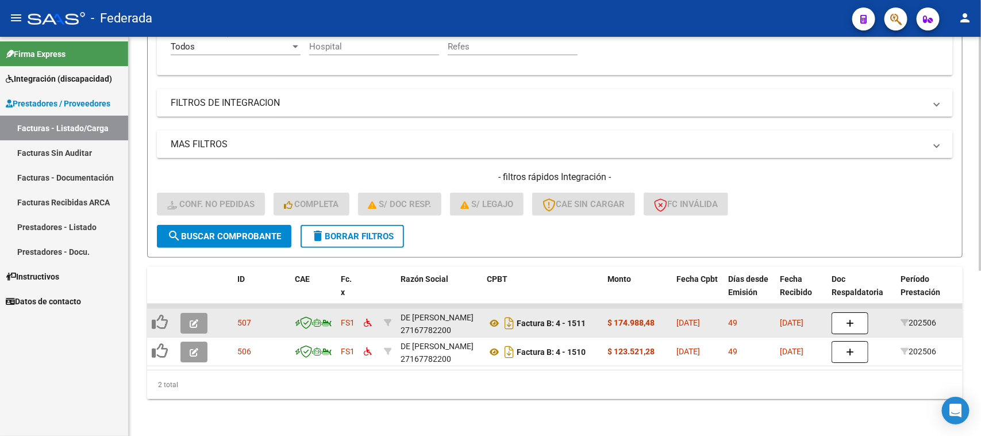
scroll to position [15, 0]
click at [440, 320] on div "DE MIGUEL MONICA CLAUDIA 27167782200" at bounding box center [439, 323] width 77 height 24
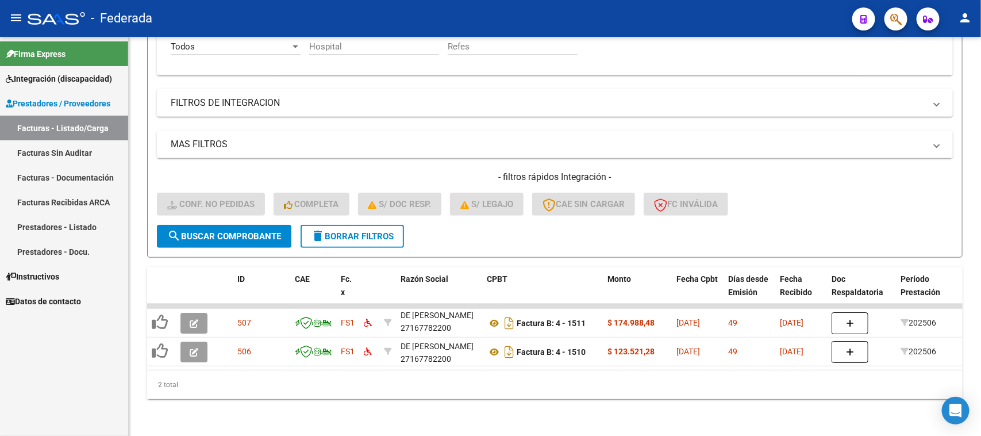
copy div "27167782200"
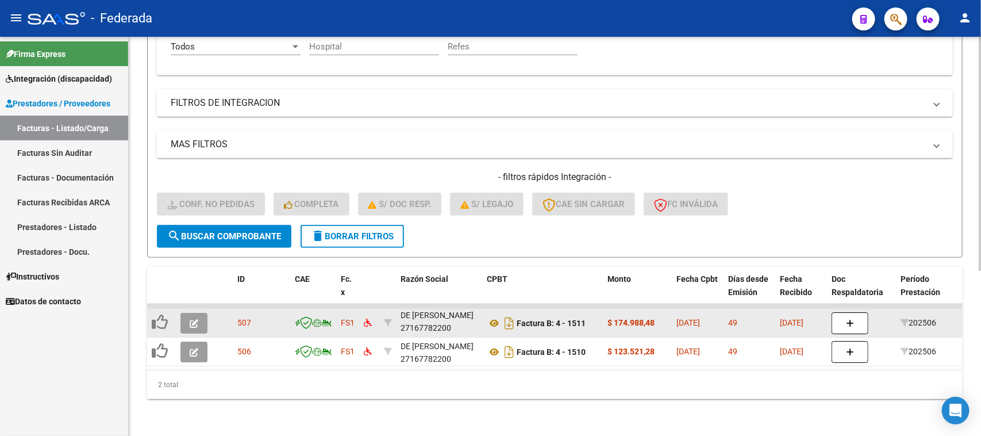
click at [190, 319] on icon "button" at bounding box center [194, 323] width 9 height 9
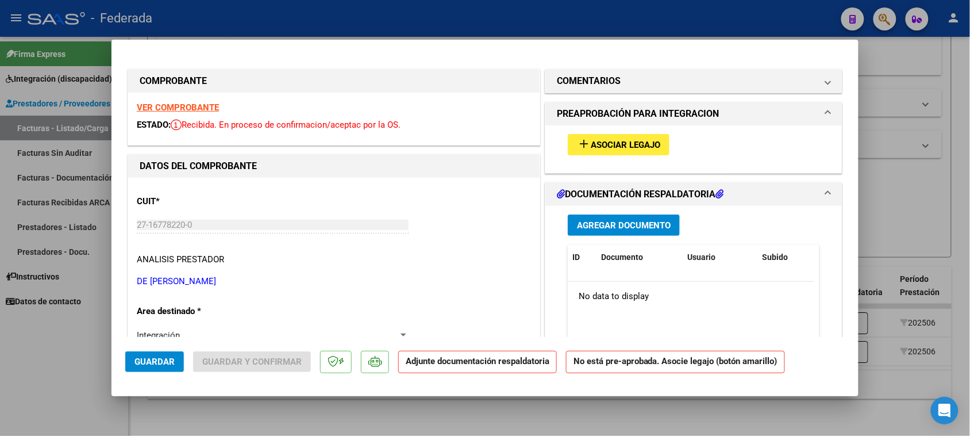
click at [591, 148] on span "Asociar Legajo" at bounding box center [626, 145] width 70 height 10
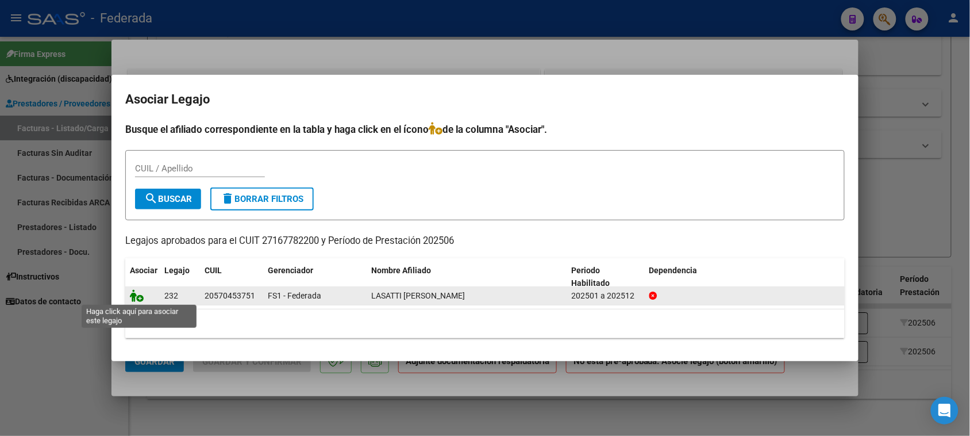
click at [136, 297] on icon at bounding box center [137, 295] width 14 height 13
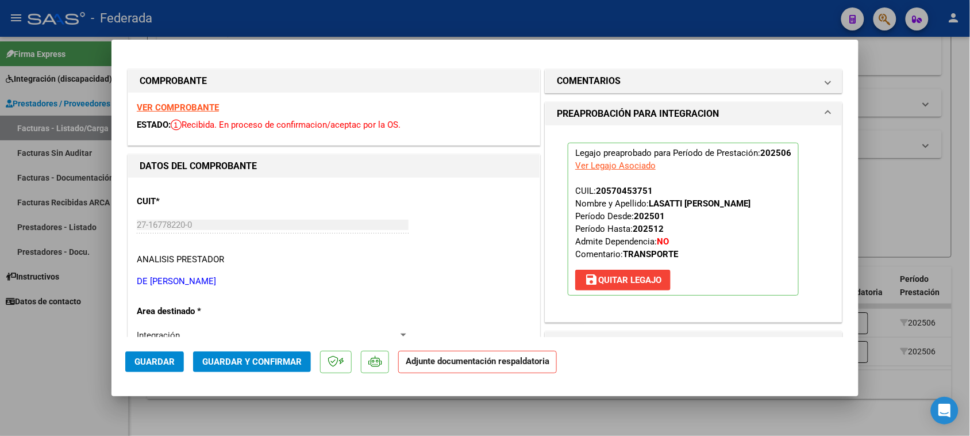
click at [159, 366] on span "Guardar" at bounding box center [155, 361] width 40 height 10
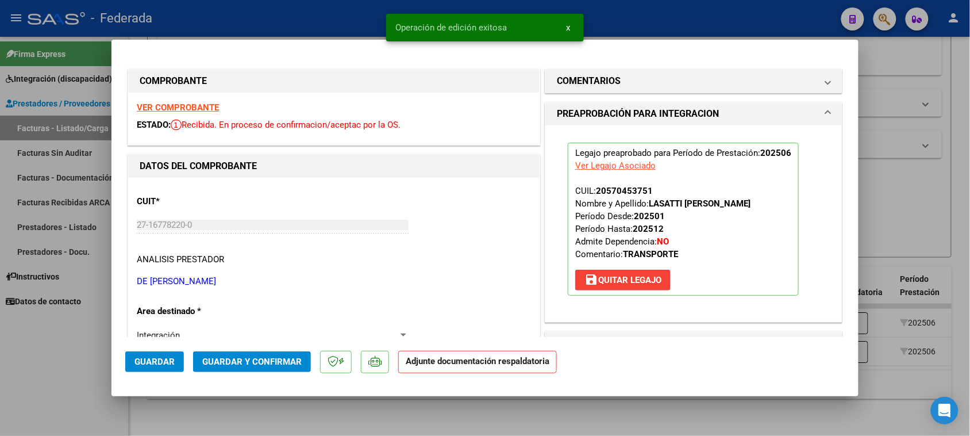
click at [516, 403] on div at bounding box center [485, 218] width 970 height 436
type input "$ 0,00"
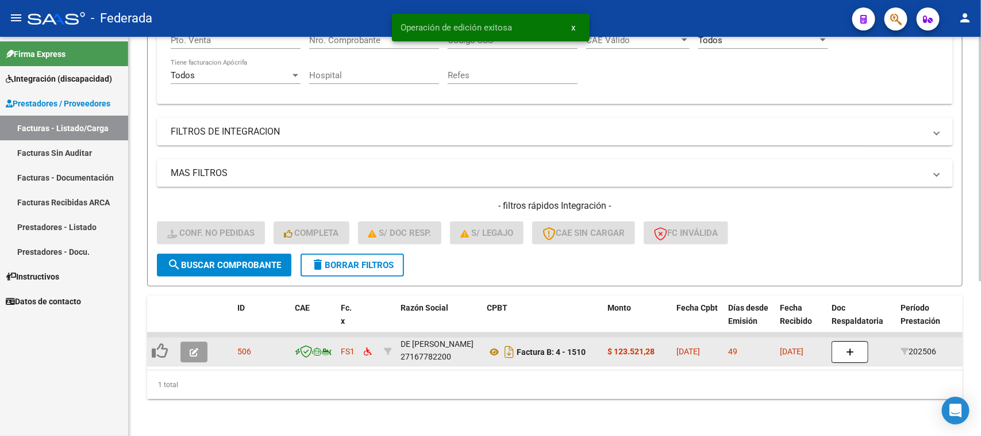
scroll to position [251, 0]
click at [198, 342] on button "button" at bounding box center [194, 352] width 27 height 21
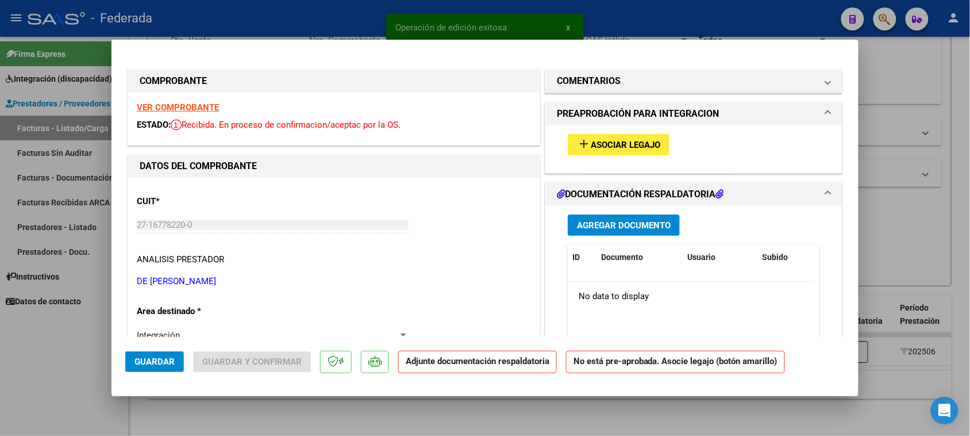
click at [582, 151] on button "add Asociar Legajo" at bounding box center [619, 144] width 102 height 21
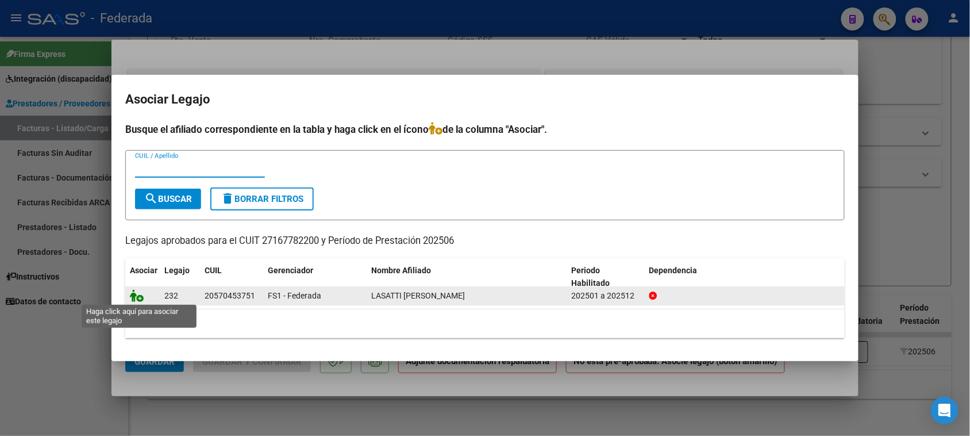
click at [138, 298] on icon at bounding box center [137, 295] width 14 height 13
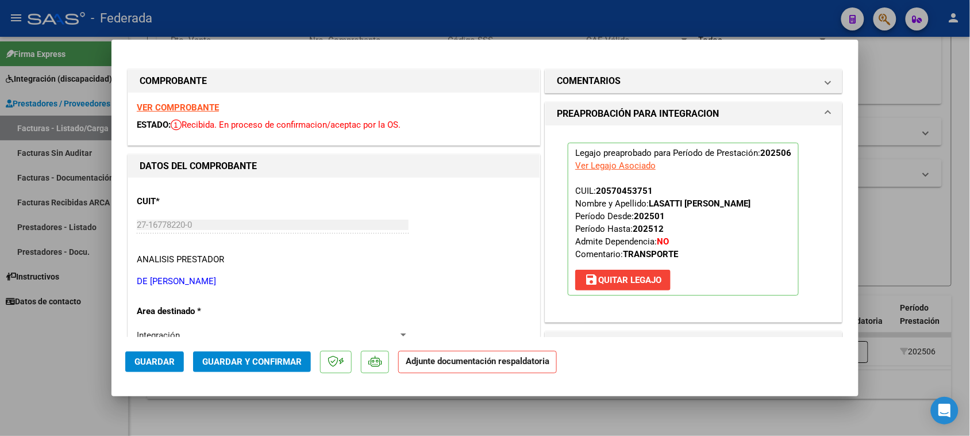
click at [157, 360] on span "Guardar" at bounding box center [155, 361] width 40 height 10
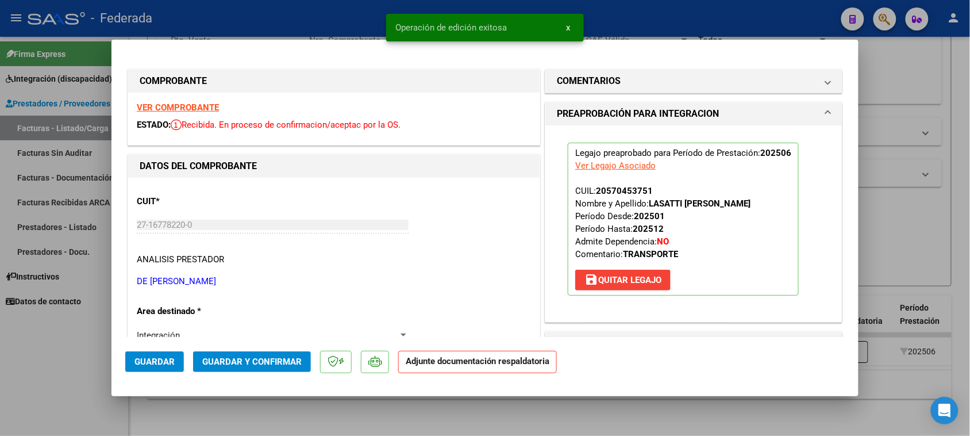
click at [346, 410] on div at bounding box center [485, 218] width 970 height 436
type input "$ 0,00"
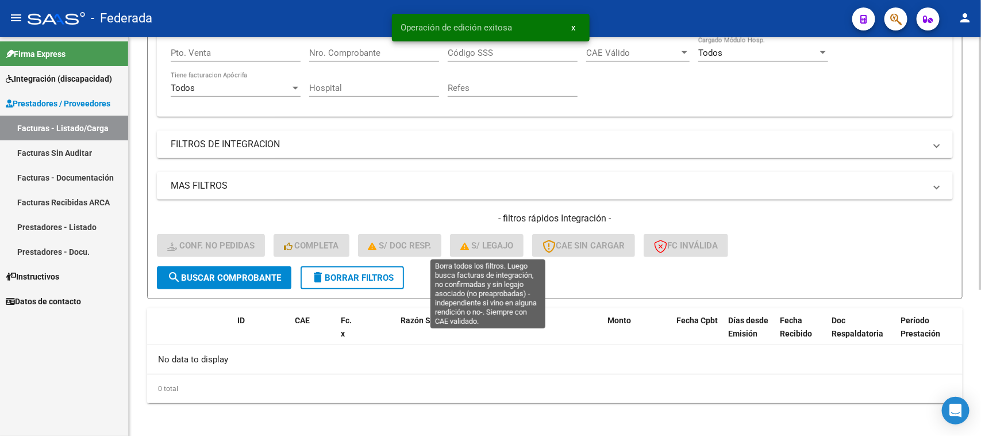
scroll to position [159, 0]
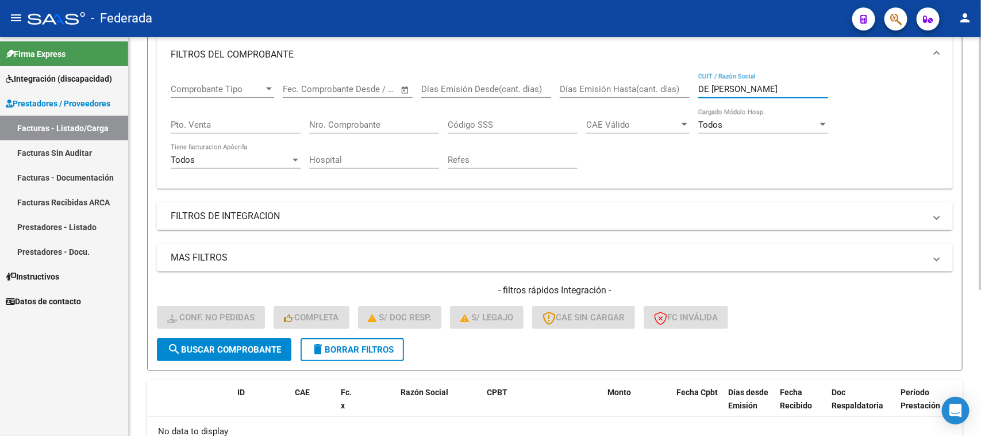
drag, startPoint x: 774, startPoint y: 87, endPoint x: 632, endPoint y: 87, distance: 142.0
click at [632, 87] on div "Comprobante Tipo Comprobante Tipo Start date – End date Fec. Comprobante Desde …" at bounding box center [555, 126] width 769 height 106
paste input "INCLUIR"
type input "INCLUIR"
click at [263, 344] on span "search Buscar Comprobante" at bounding box center [224, 349] width 114 height 10
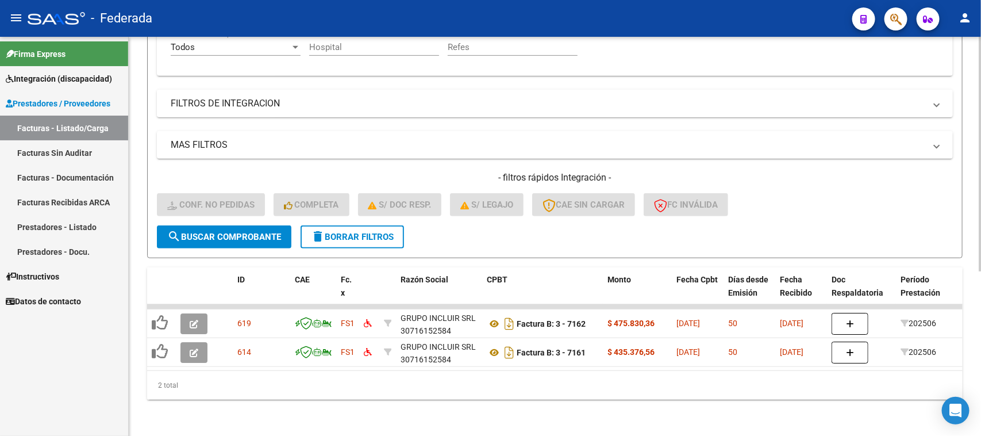
scroll to position [280, 0]
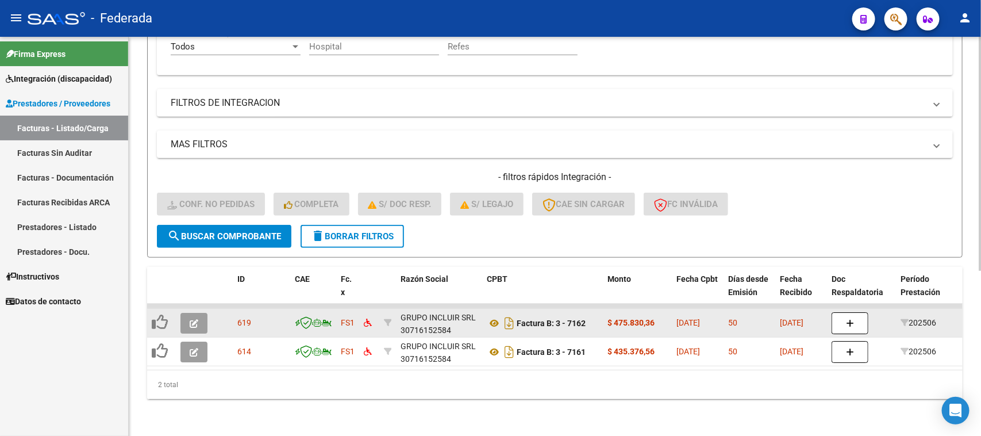
click at [199, 314] on button "button" at bounding box center [194, 323] width 27 height 21
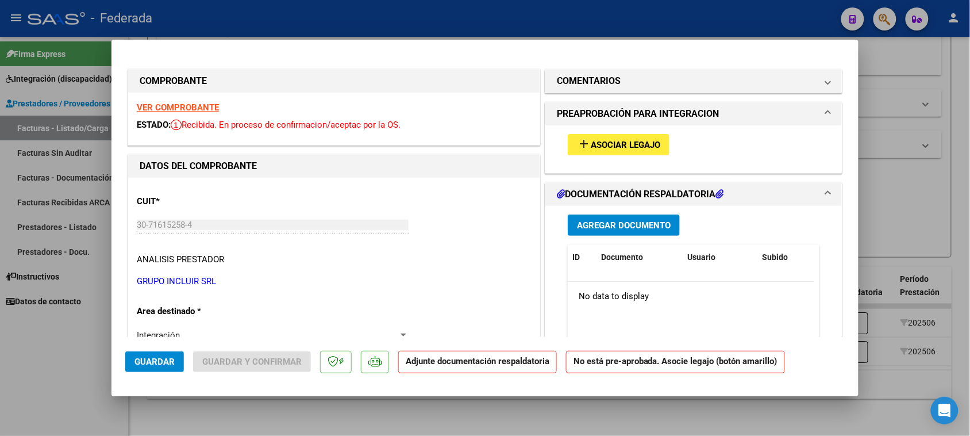
click at [608, 140] on span "Asociar Legajo" at bounding box center [626, 145] width 70 height 10
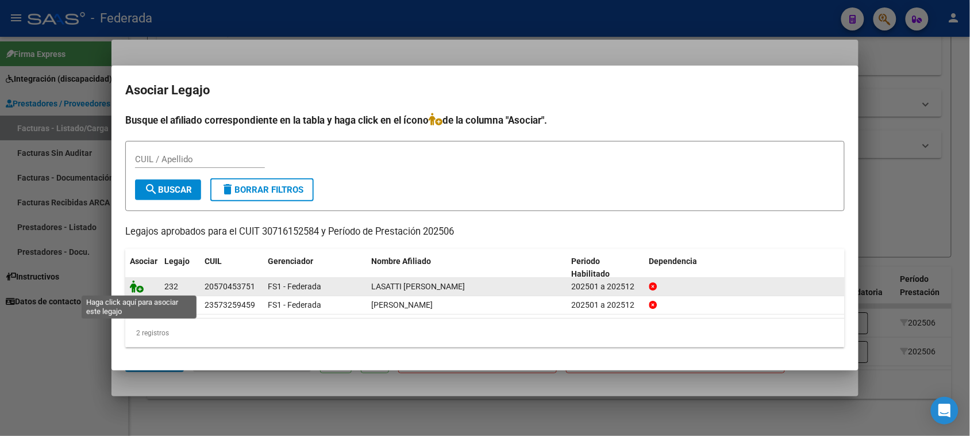
click at [136, 287] on icon at bounding box center [137, 286] width 14 height 13
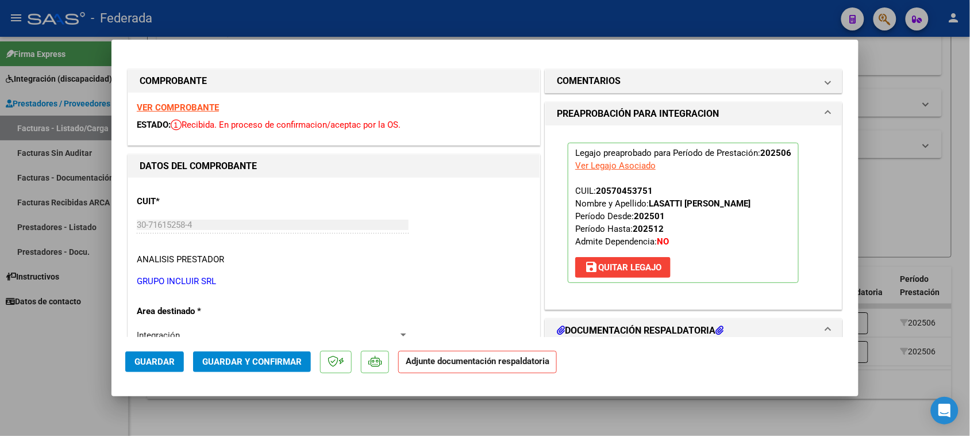
click at [168, 361] on span "Guardar" at bounding box center [155, 361] width 40 height 10
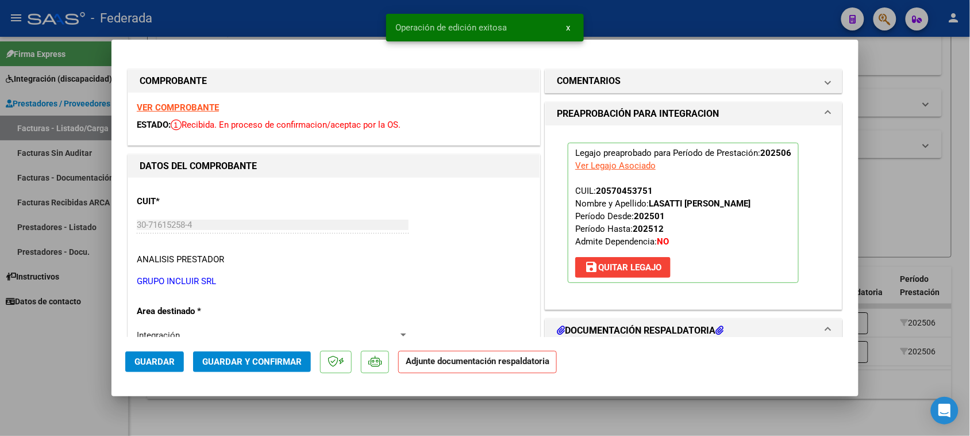
click at [288, 407] on div at bounding box center [485, 218] width 970 height 436
type input "$ 0,00"
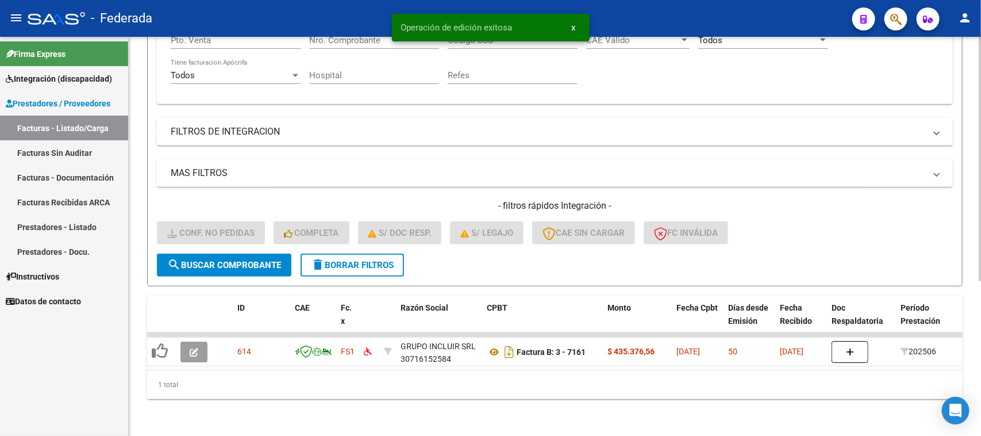
scroll to position [251, 0]
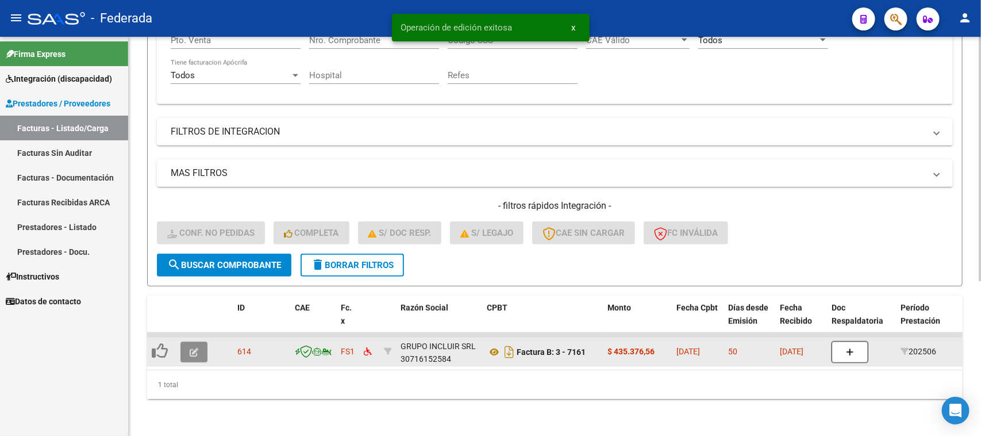
click at [197, 348] on icon "button" at bounding box center [194, 352] width 9 height 9
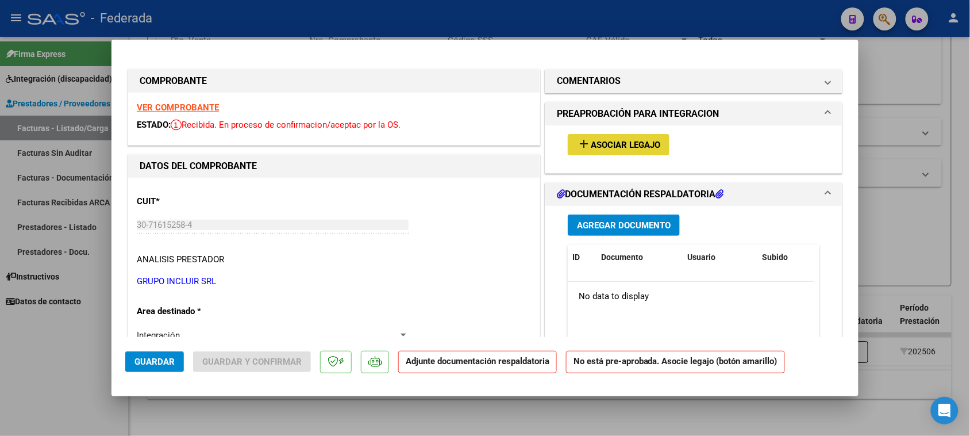
click at [603, 148] on span "Asociar Legajo" at bounding box center [626, 145] width 70 height 10
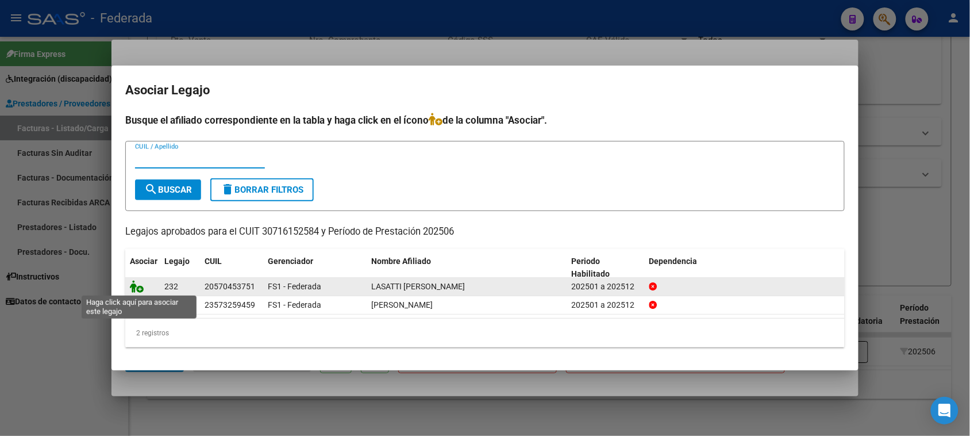
click at [139, 288] on icon at bounding box center [137, 286] width 14 height 13
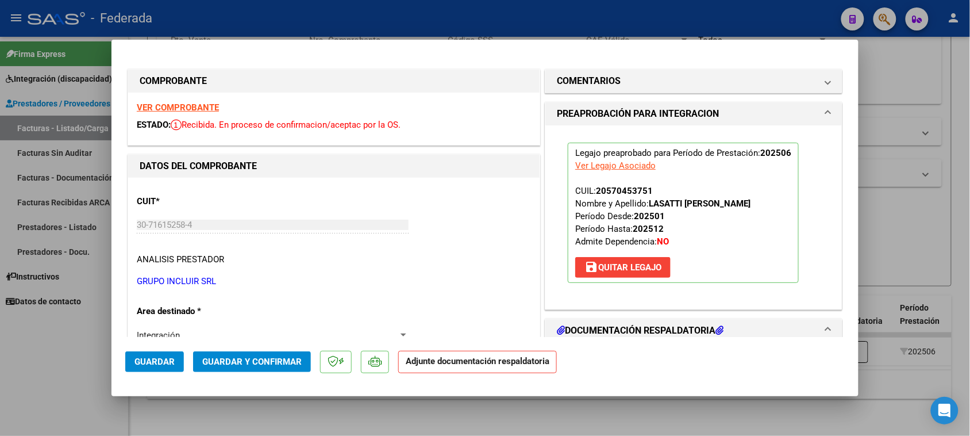
click at [155, 352] on button "Guardar" at bounding box center [154, 361] width 59 height 21
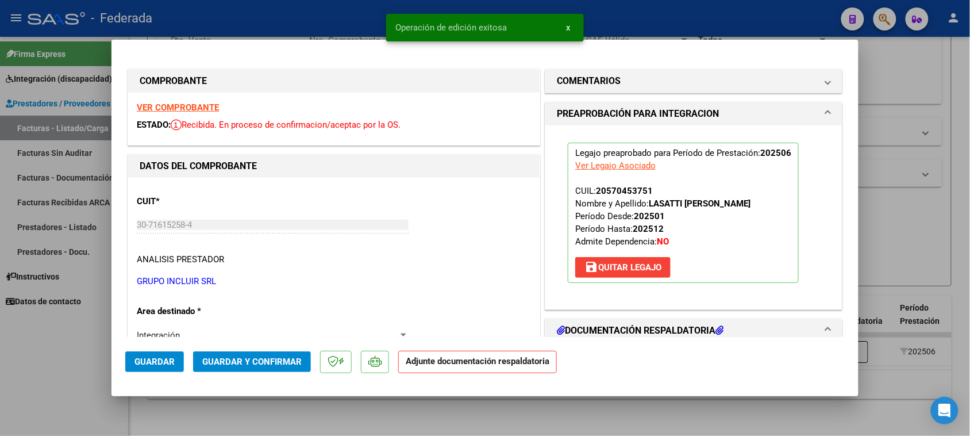
click at [300, 415] on div at bounding box center [485, 218] width 970 height 436
type input "$ 0,00"
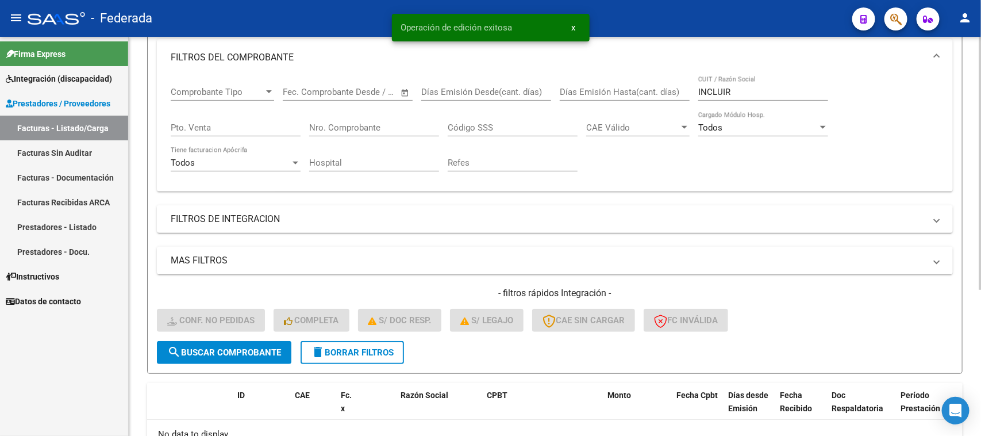
scroll to position [87, 0]
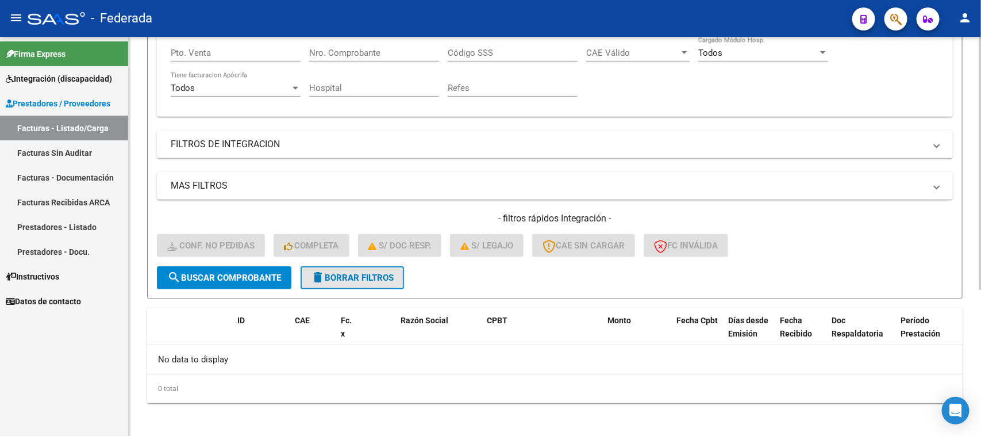
click at [358, 273] on span "delete Borrar Filtros" at bounding box center [352, 278] width 83 height 10
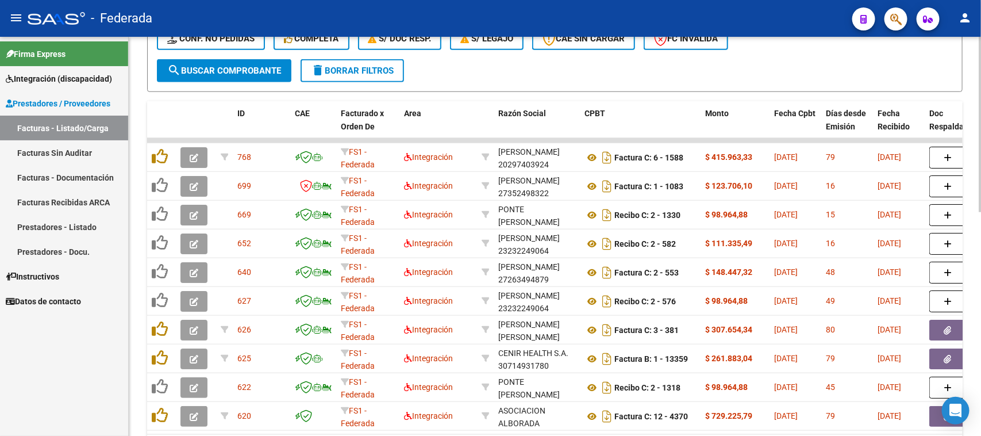
scroll to position [366, 0]
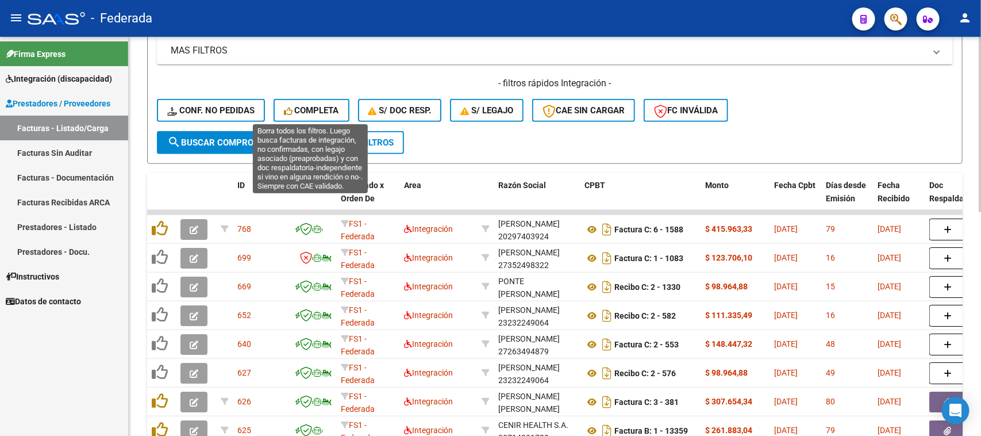
click at [312, 105] on span "Completa" at bounding box center [311, 110] width 55 height 10
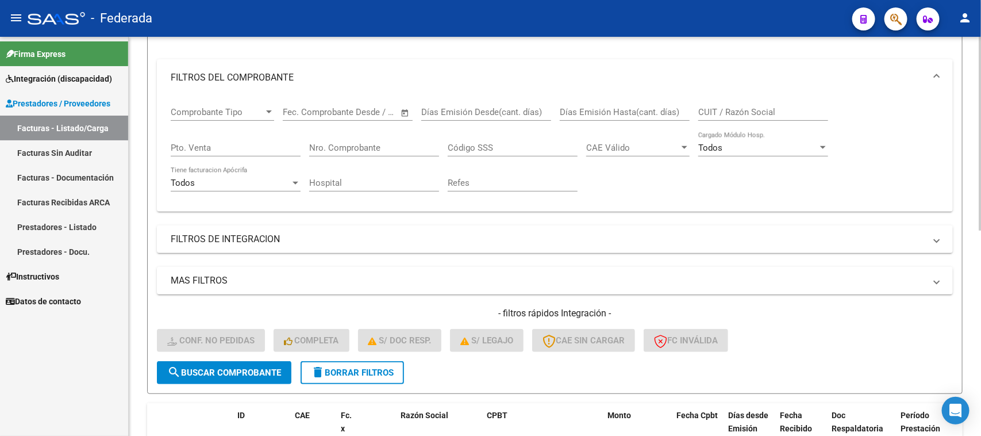
scroll to position [208, 0]
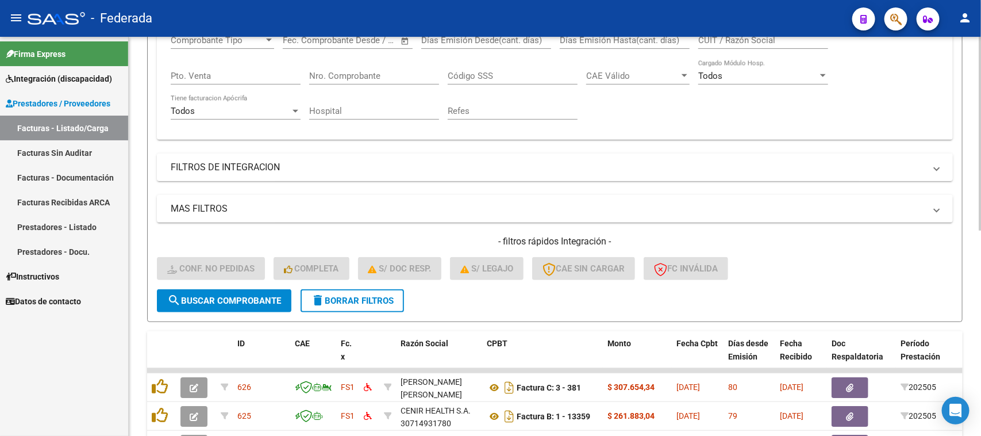
click at [616, 171] on mat-panel-title "FILTROS DE INTEGRACION" at bounding box center [548, 167] width 755 height 13
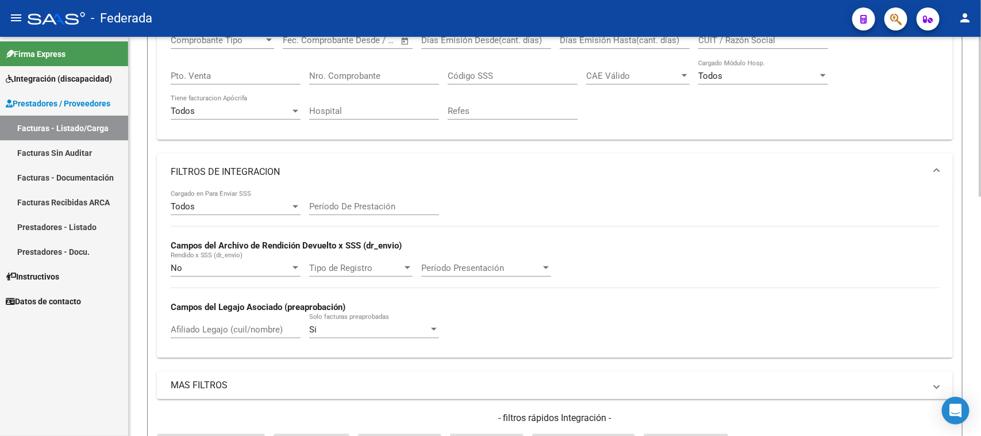
click at [612, 170] on mat-panel-title "FILTROS DE INTEGRACION" at bounding box center [548, 172] width 755 height 13
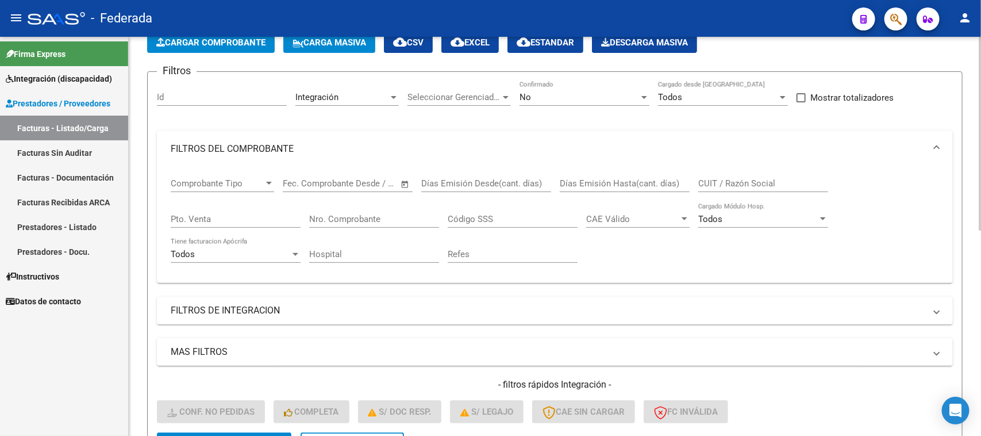
scroll to position [64, 0]
click at [802, 94] on span at bounding box center [801, 98] width 9 height 9
click at [801, 103] on input "Mostrar totalizadores" at bounding box center [801, 103] width 1 height 1
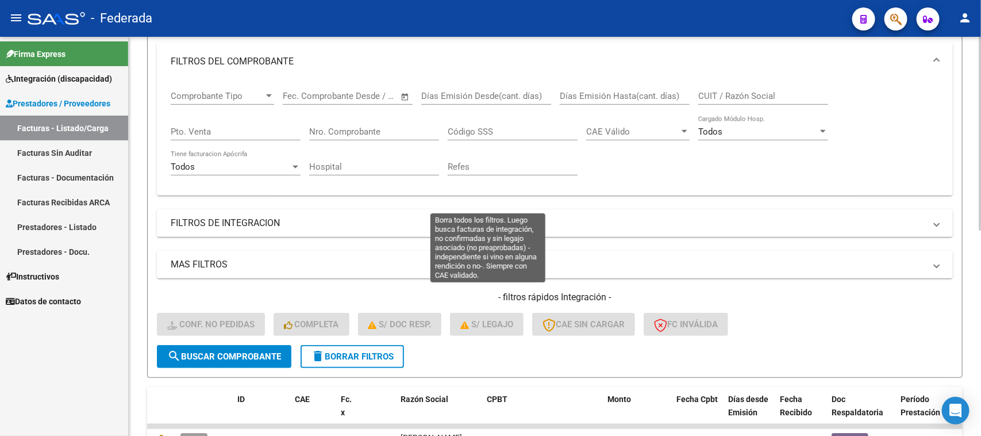
scroll to position [280, 0]
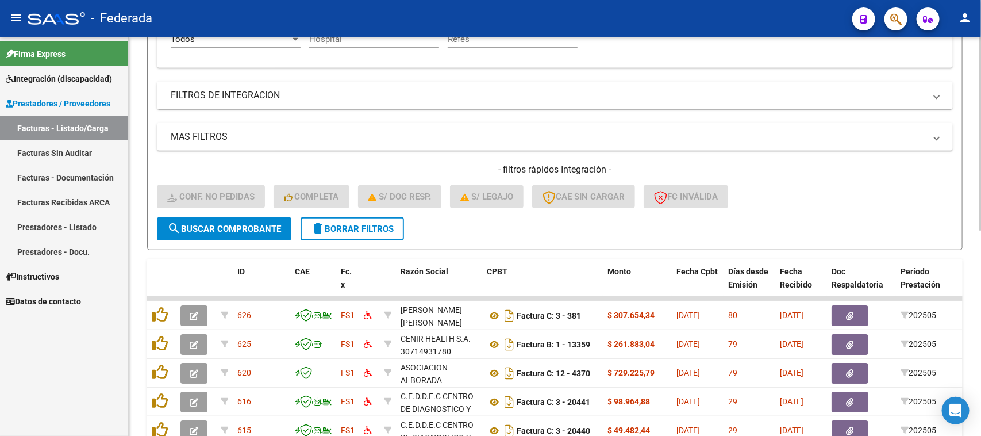
click at [258, 225] on span "search Buscar Comprobante" at bounding box center [224, 229] width 114 height 10
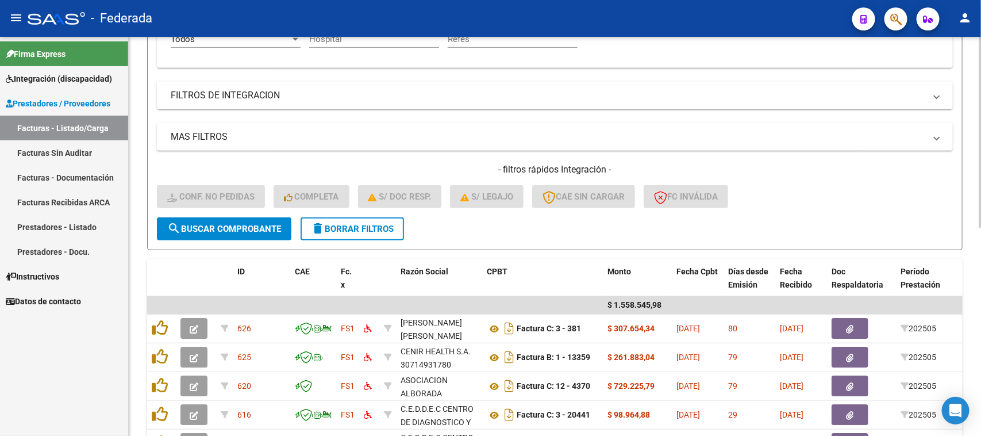
click at [346, 213] on div "- filtros rápidos Integración - Conf. no pedidas Completa S/ Doc Resp. S/ legaj…" at bounding box center [555, 190] width 796 height 54
click at [343, 225] on span "delete Borrar Filtros" at bounding box center [352, 229] width 83 height 10
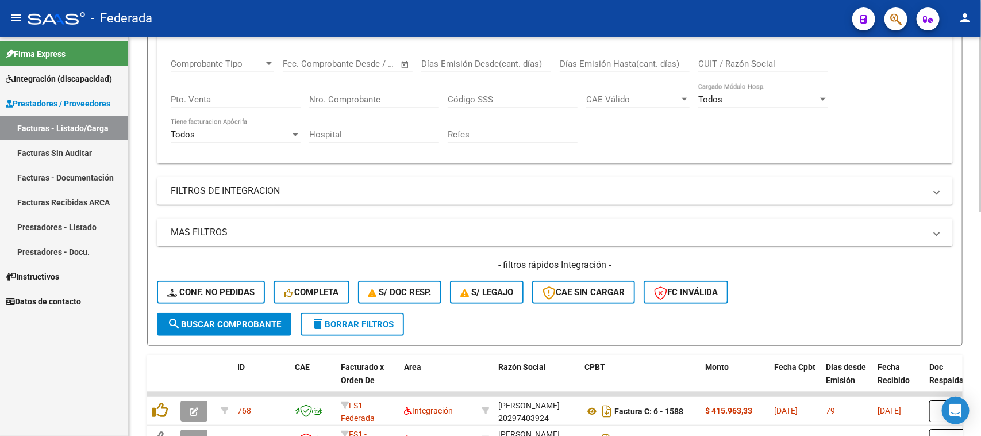
scroll to position [64, 0]
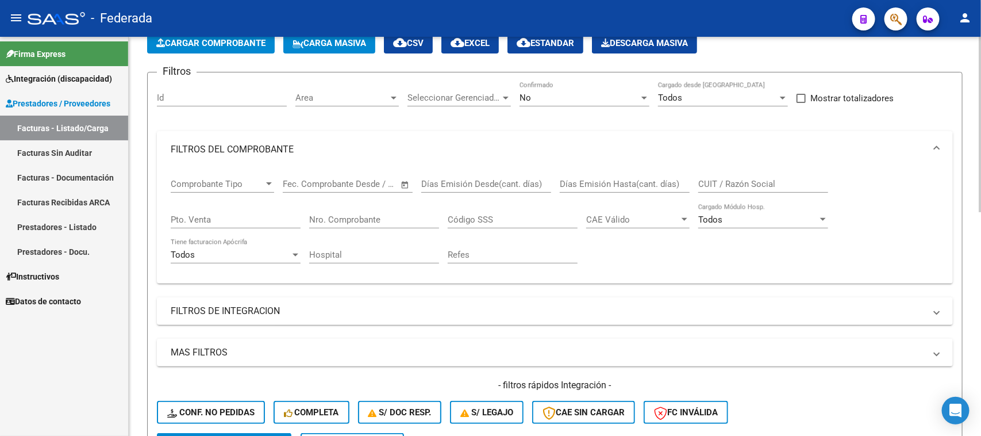
click at [802, 97] on span at bounding box center [801, 98] width 9 height 9
click at [801, 103] on input "Mostrar totalizadores" at bounding box center [801, 103] width 1 height 1
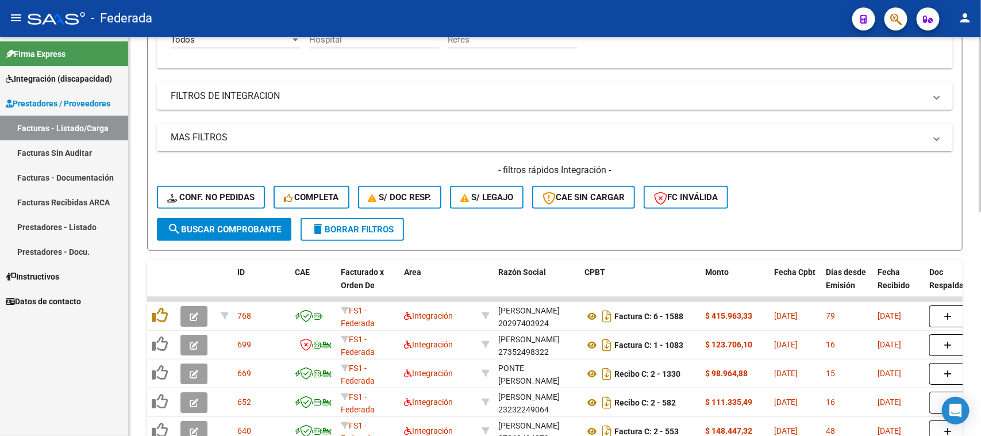
scroll to position [280, 0]
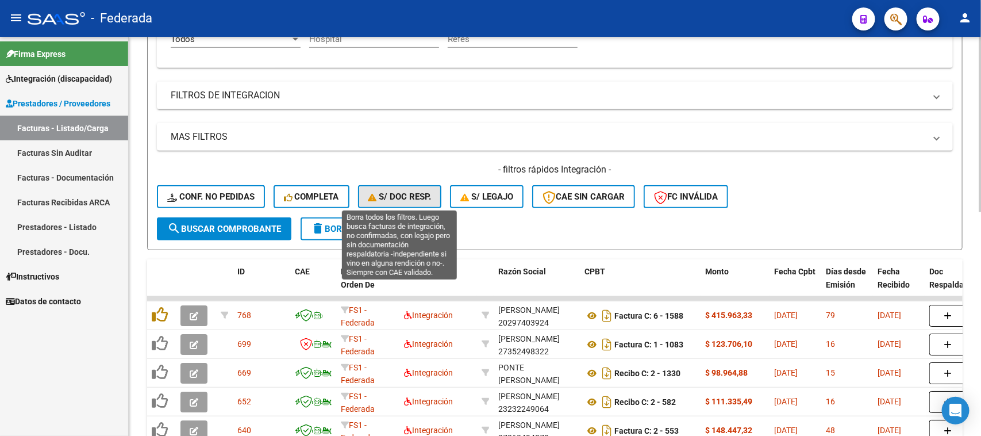
click at [379, 195] on span "S/ Doc Resp." at bounding box center [400, 196] width 63 height 10
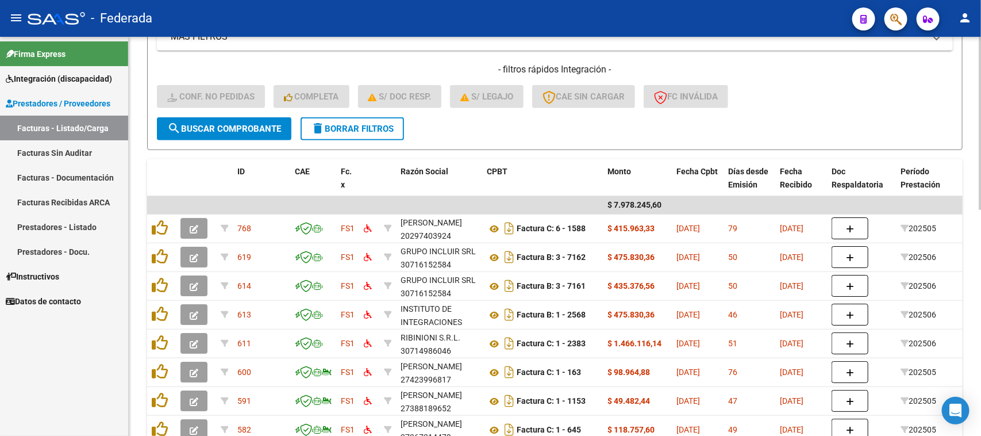
scroll to position [352, 0]
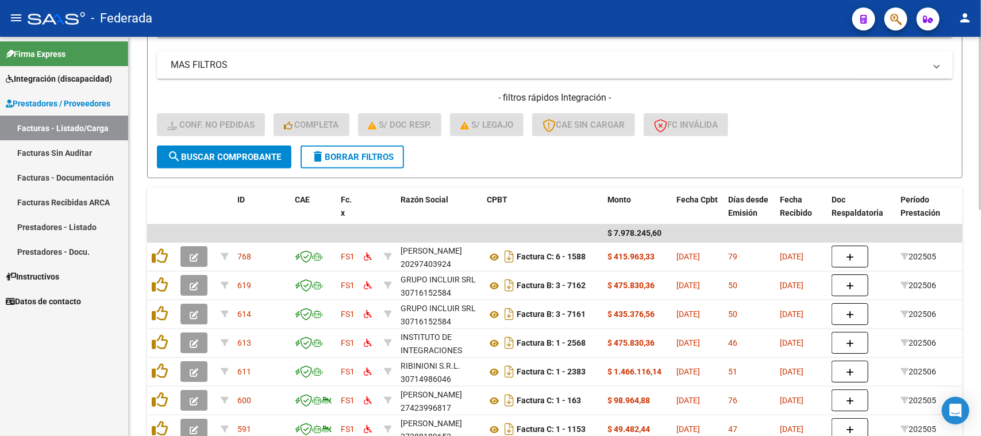
click at [389, 152] on span "delete Borrar Filtros" at bounding box center [352, 157] width 83 height 10
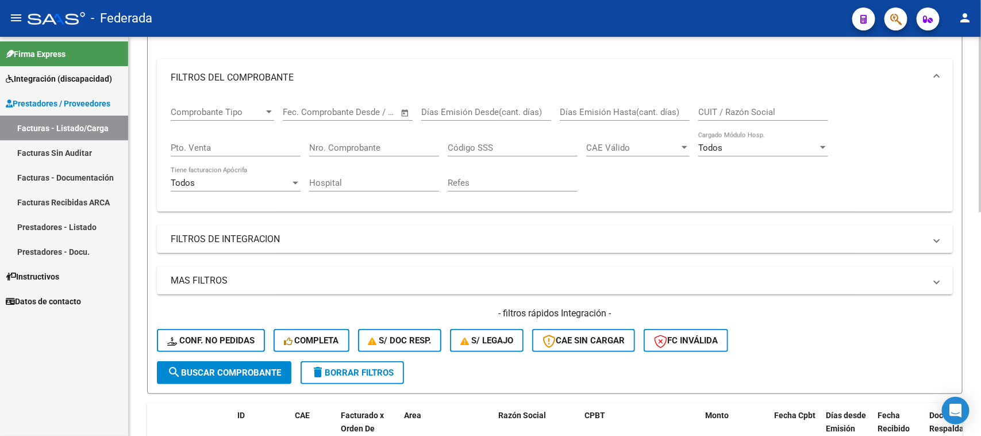
scroll to position [64, 0]
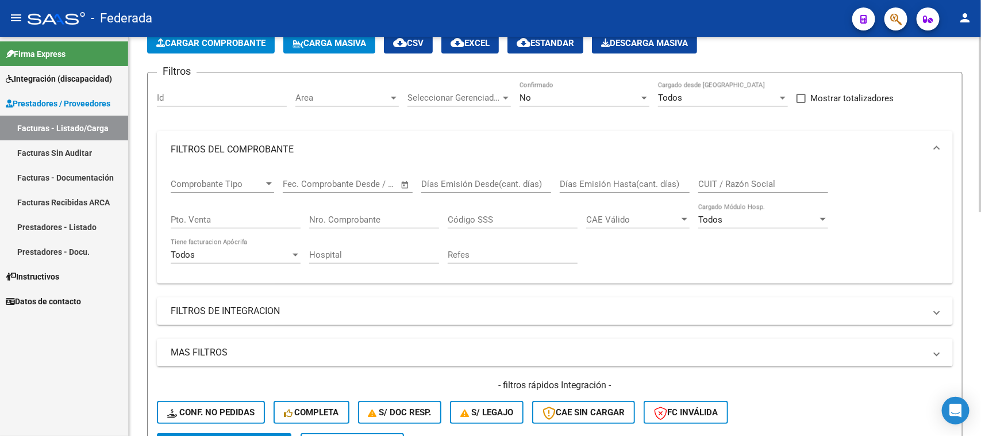
click at [800, 96] on span at bounding box center [801, 98] width 9 height 9
click at [801, 103] on input "Mostrar totalizadores" at bounding box center [801, 103] width 1 height 1
checkbox input "true"
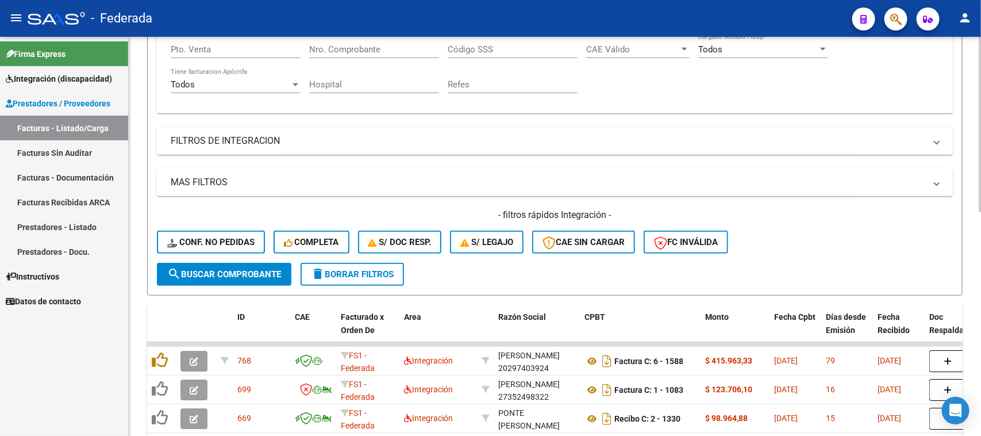
scroll to position [280, 0]
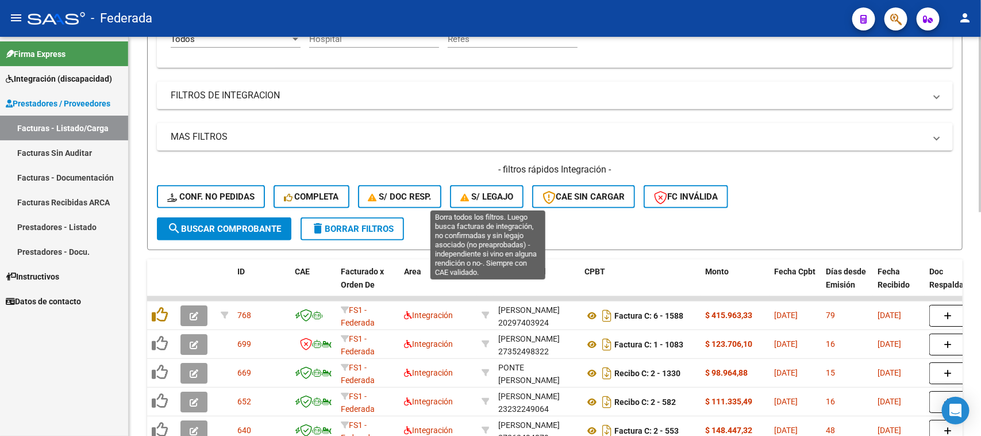
click at [502, 199] on span "S/ legajo" at bounding box center [487, 196] width 53 height 10
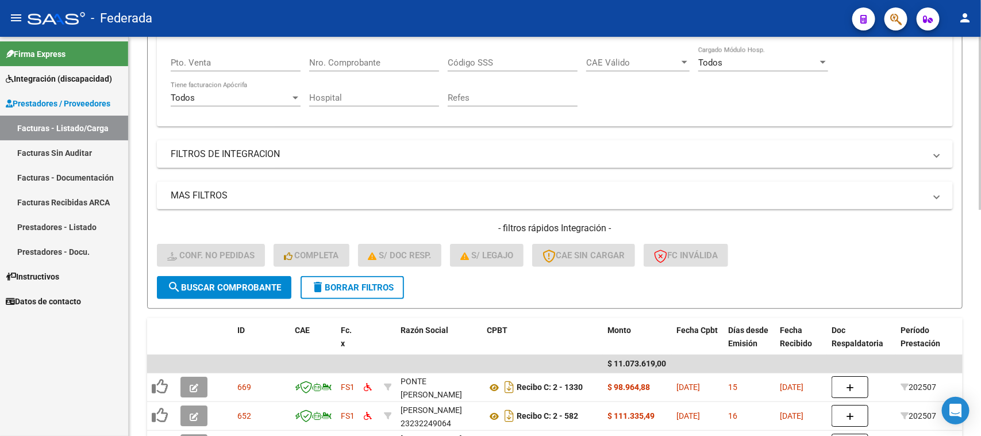
scroll to position [64, 0]
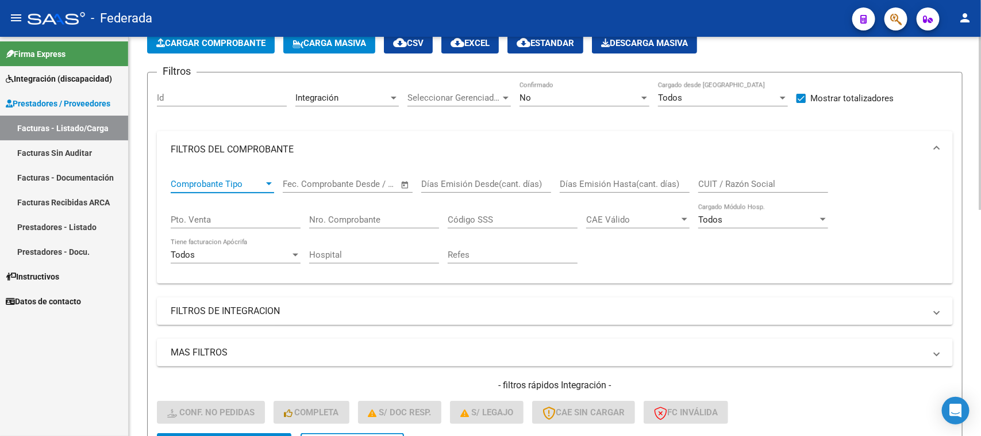
click at [257, 182] on span "Comprobante Tipo" at bounding box center [217, 184] width 93 height 10
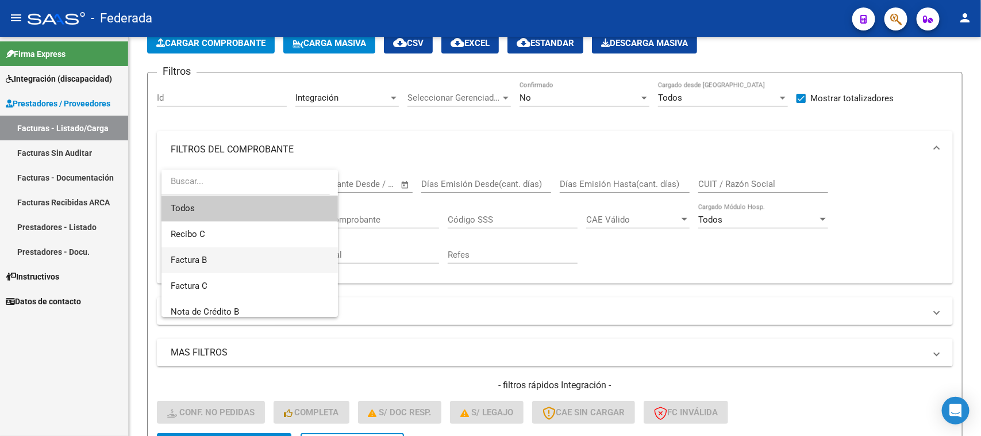
click at [208, 259] on span "Factura B" at bounding box center [250, 260] width 158 height 26
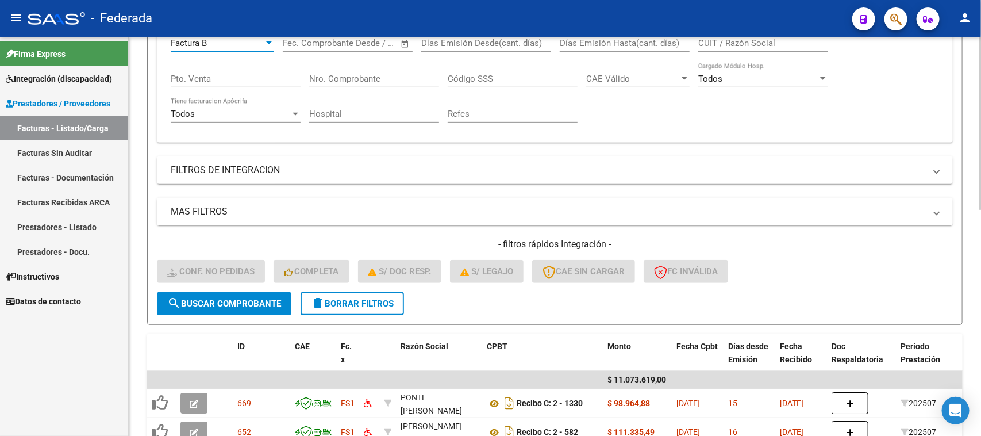
scroll to position [208, 0]
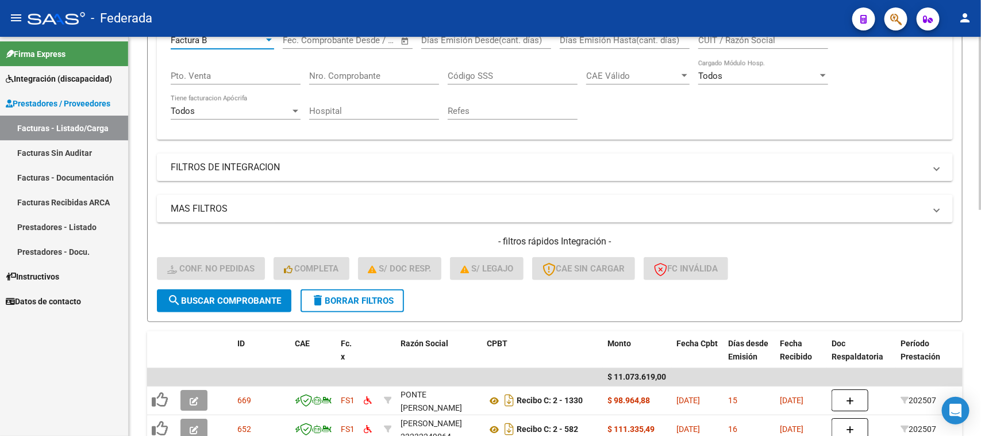
click at [254, 296] on span "search Buscar Comprobante" at bounding box center [224, 301] width 114 height 10
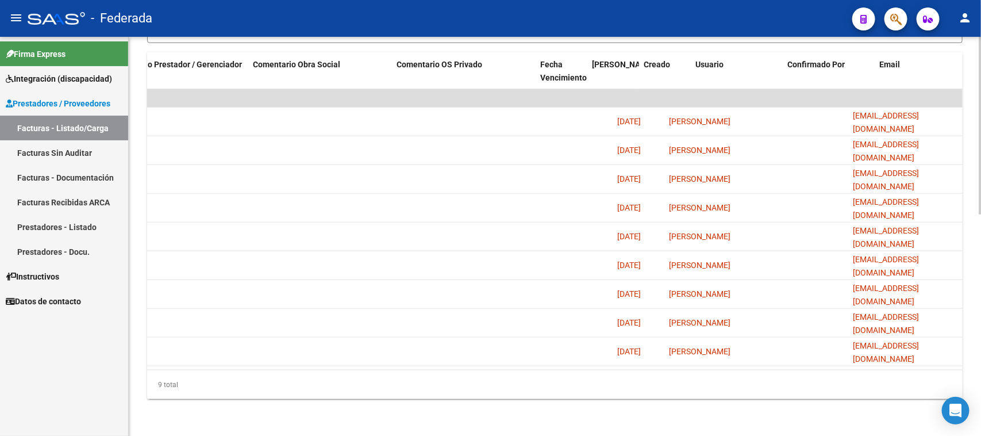
scroll to position [0, 0]
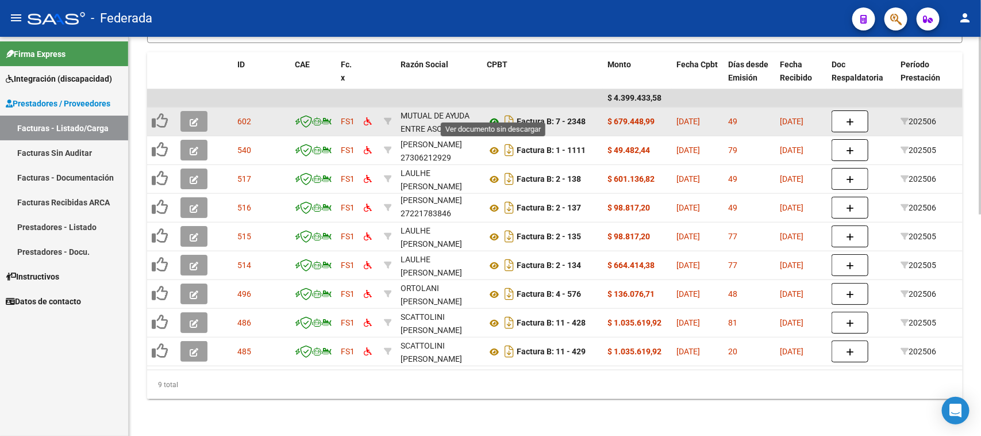
click at [493, 115] on icon at bounding box center [494, 122] width 15 height 14
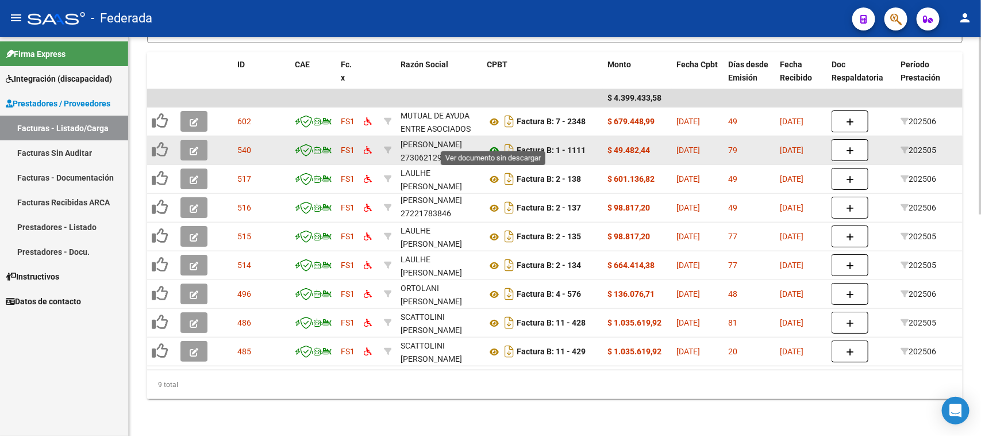
click at [490, 144] on icon at bounding box center [494, 151] width 15 height 14
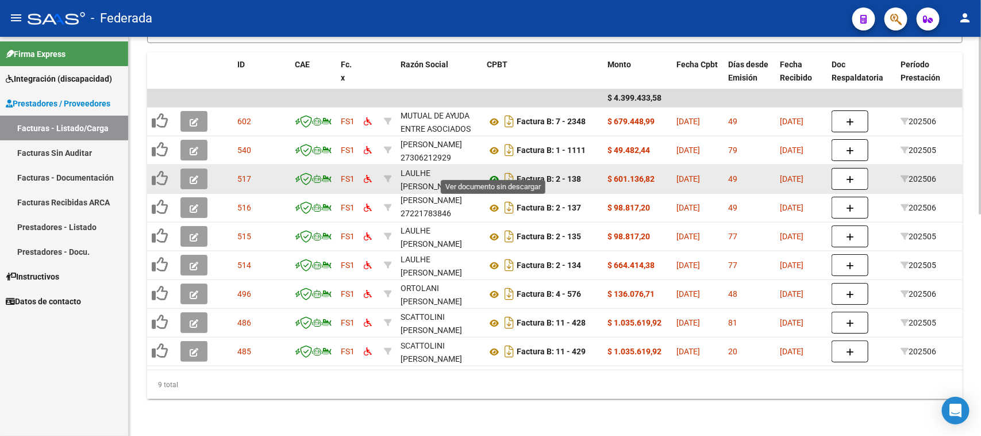
click at [492, 172] on icon at bounding box center [494, 179] width 15 height 14
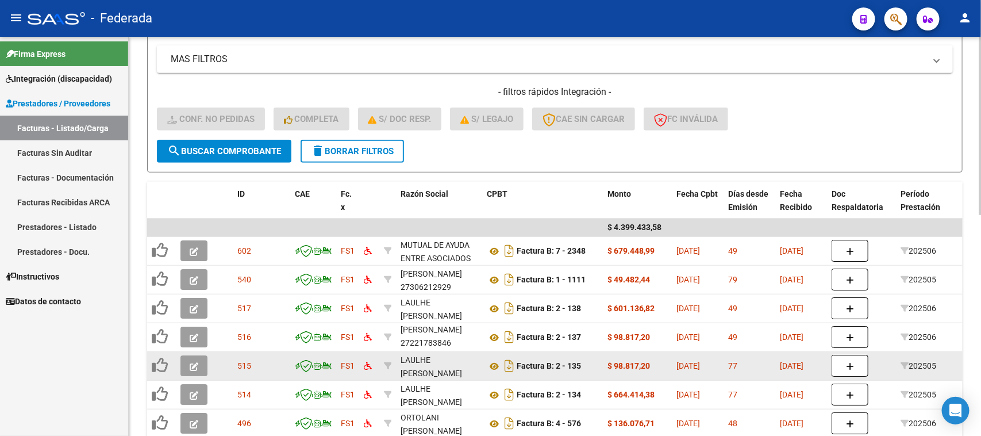
scroll to position [351, 0]
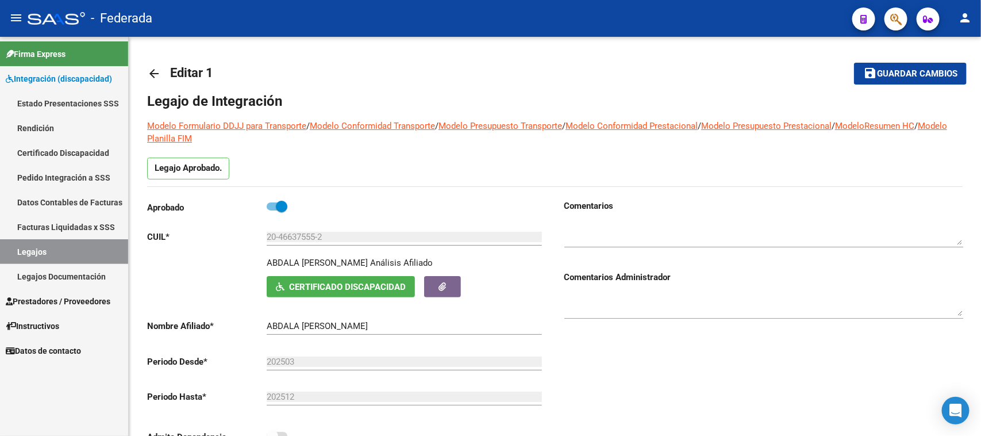
click at [81, 249] on link "Legajos" at bounding box center [64, 251] width 128 height 25
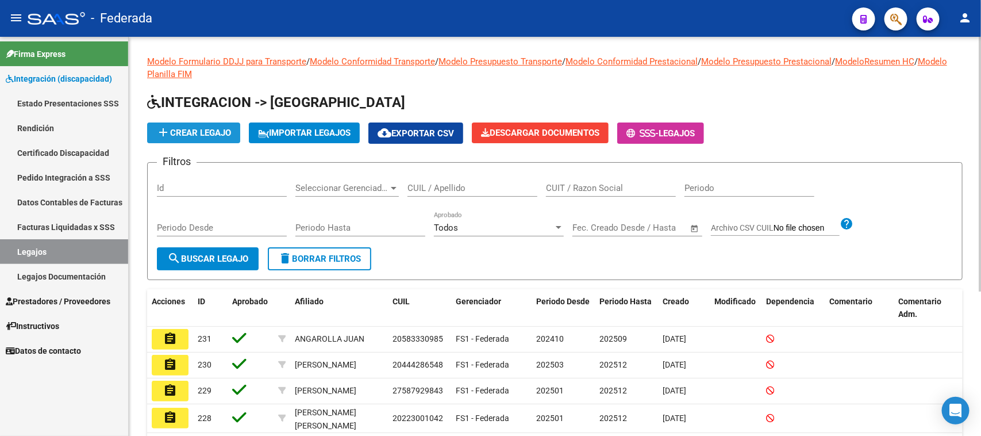
click at [216, 132] on span "add Crear Legajo" at bounding box center [193, 133] width 75 height 10
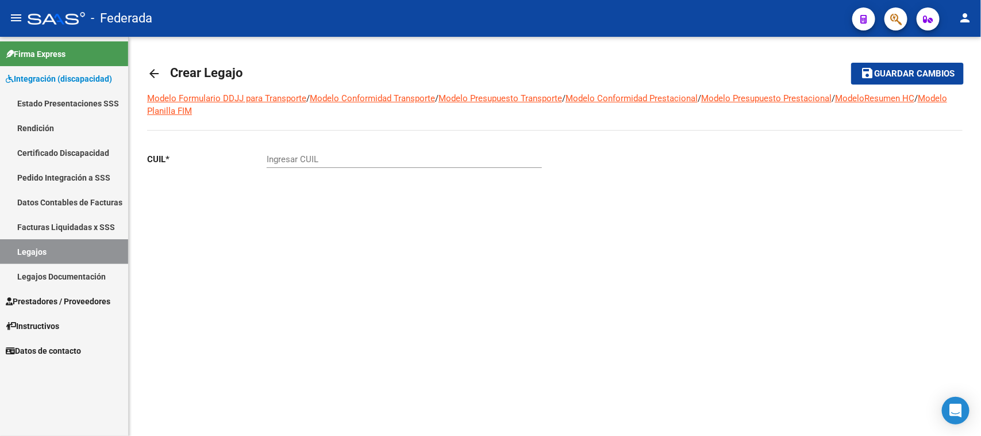
click at [323, 158] on input "Ingresar CUIL" at bounding box center [404, 159] width 275 height 10
type input "20-57045375-1"
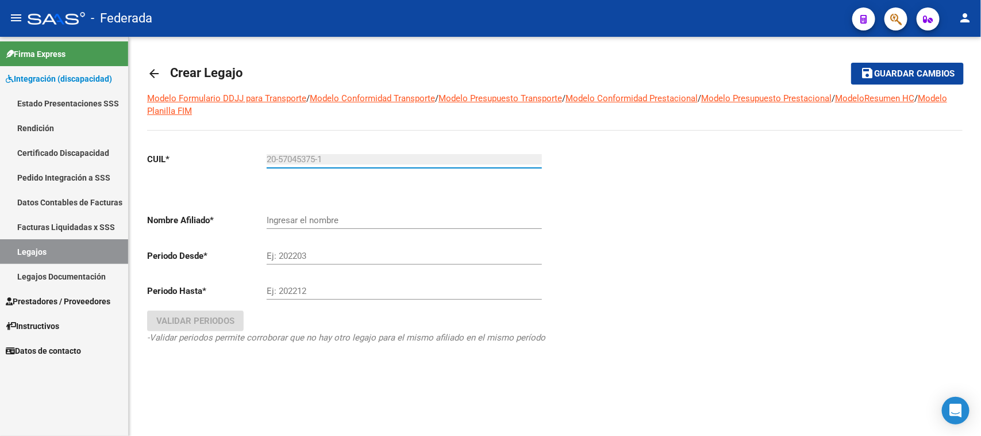
type input "LASATTI [PERSON_NAME]"
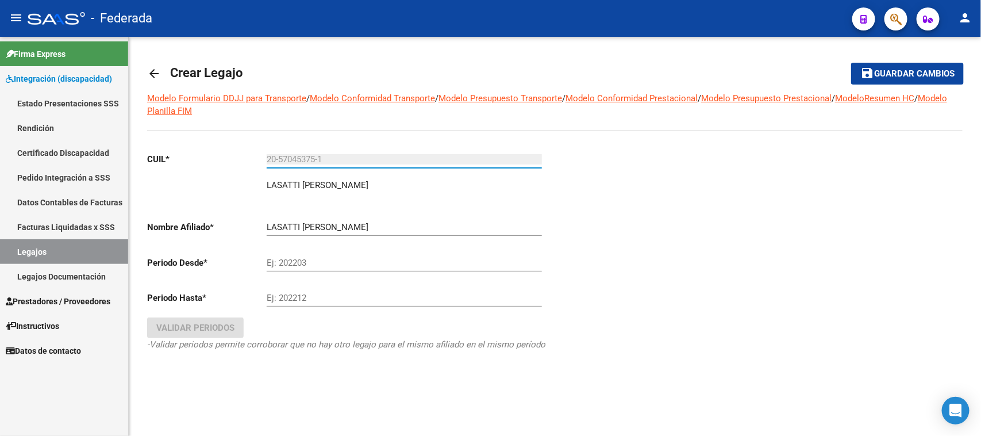
type input "20-57045375-1"
click at [289, 258] on input "Ej: 202203" at bounding box center [404, 263] width 275 height 10
type input "202501"
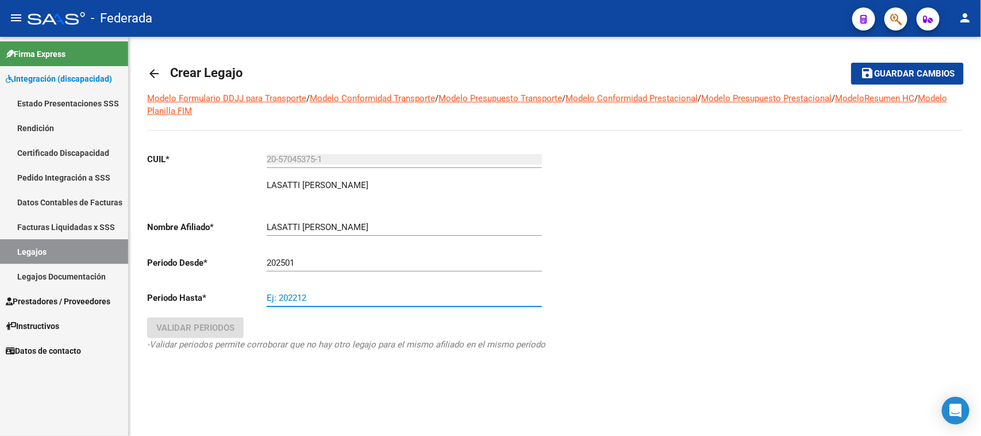
click at [283, 298] on input "Ej: 202212" at bounding box center [404, 298] width 275 height 10
type input "202512"
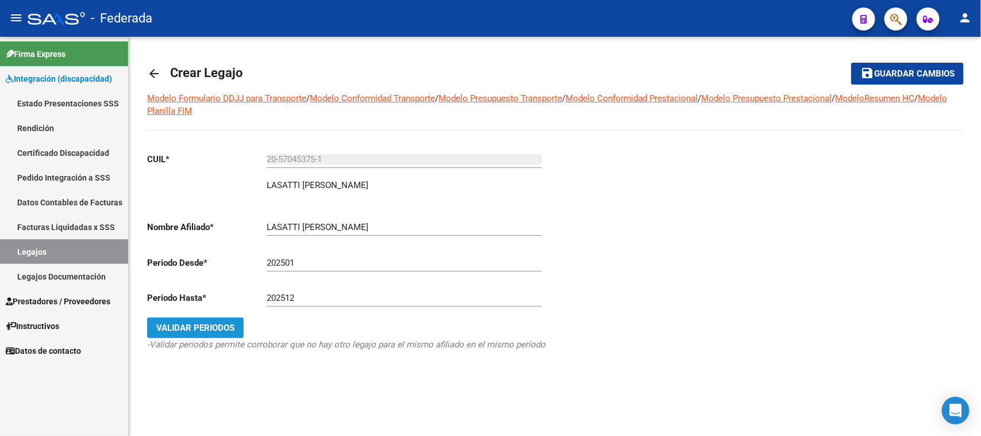
click at [223, 317] on button "Validar Periodos" at bounding box center [195, 327] width 97 height 21
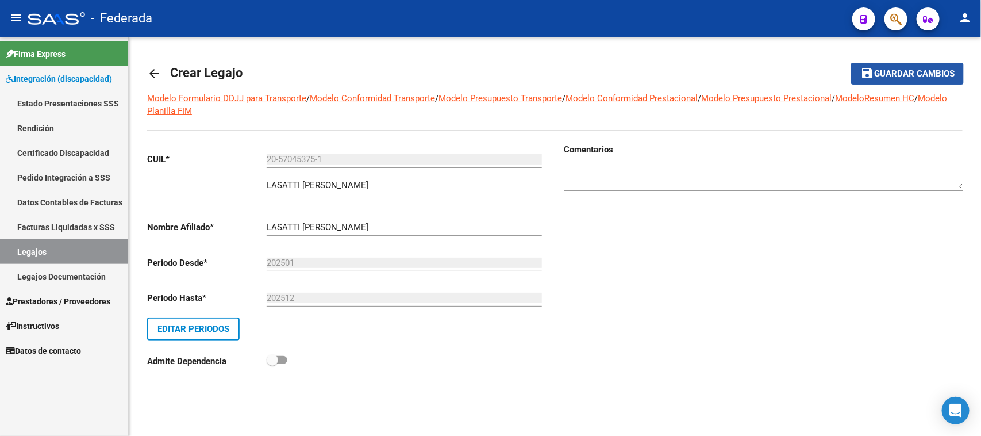
click at [858, 72] on button "save Guardar cambios" at bounding box center [907, 73] width 113 height 21
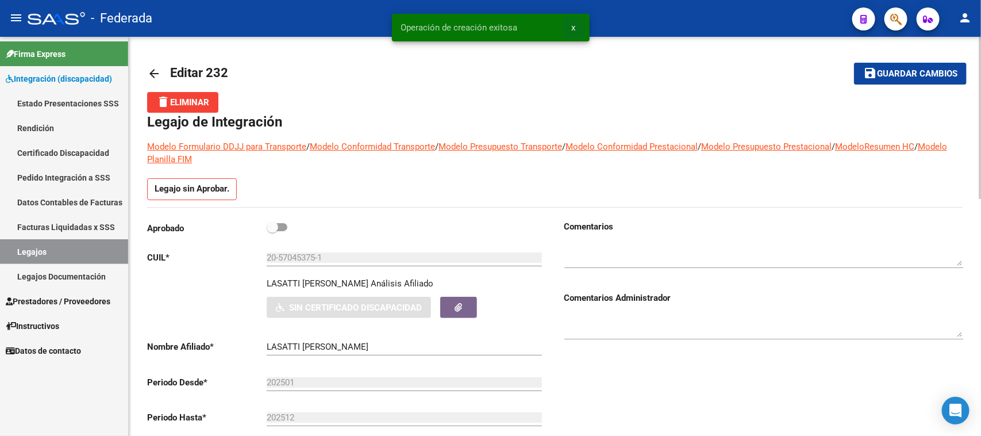
click at [573, 26] on span "x" at bounding box center [574, 27] width 4 height 10
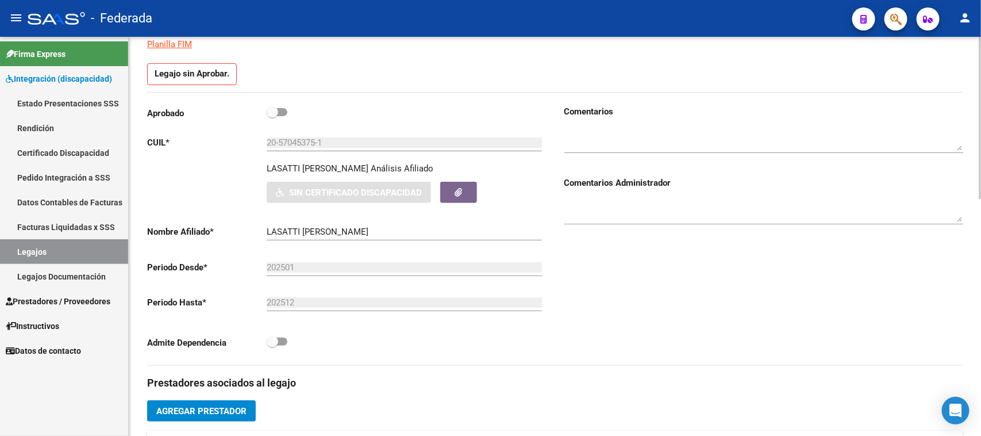
scroll to position [144, 0]
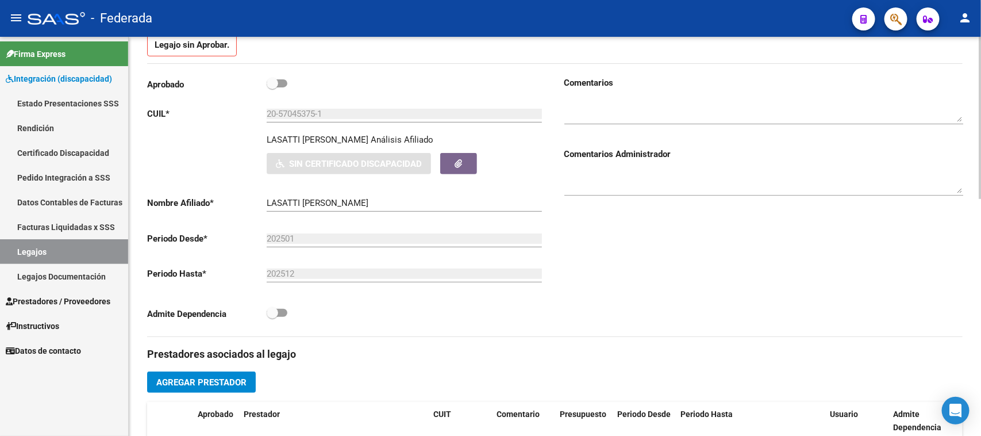
click at [288, 139] on p "LASATTI [PERSON_NAME]" at bounding box center [318, 139] width 102 height 13
copy p "LASATTI"
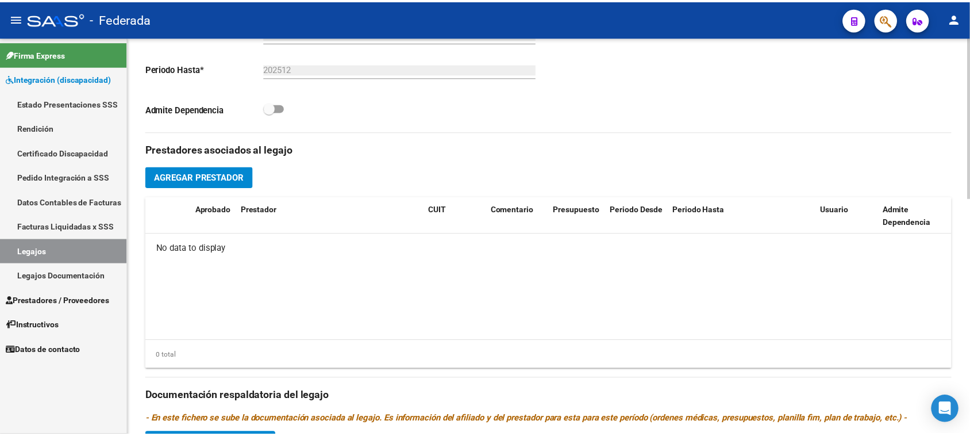
scroll to position [359, 0]
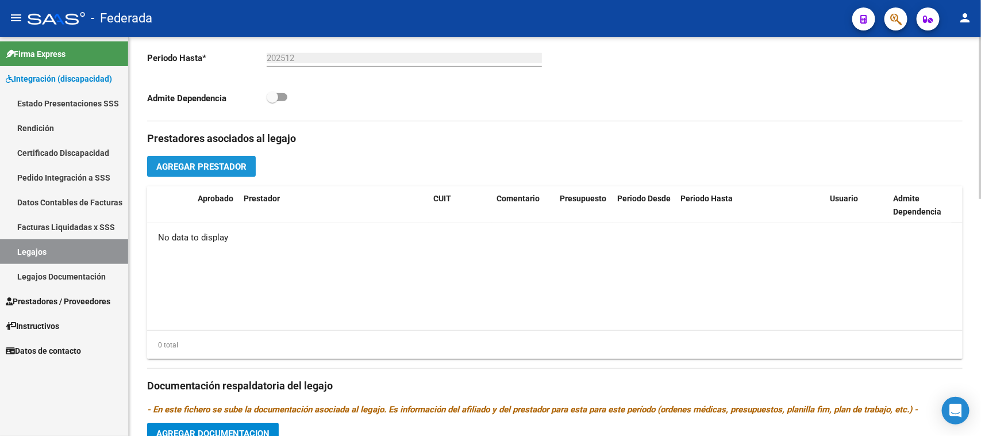
click at [222, 166] on span "Agregar Prestador" at bounding box center [201, 167] width 90 height 10
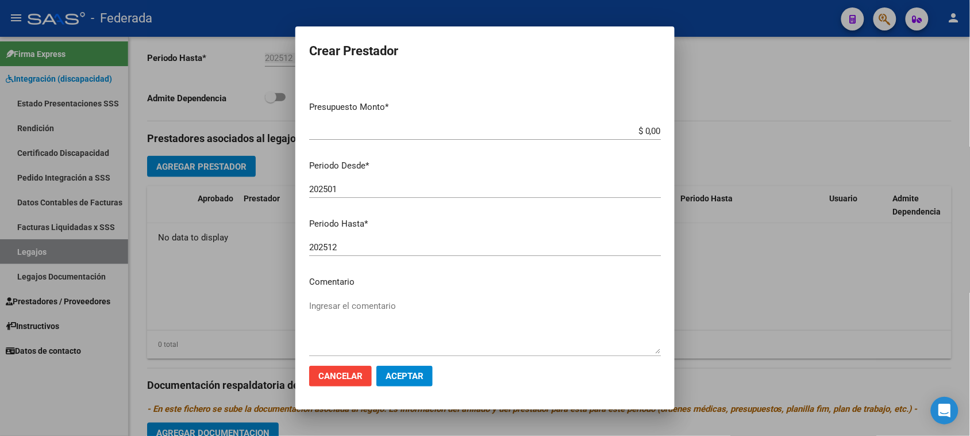
scroll to position [110, 0]
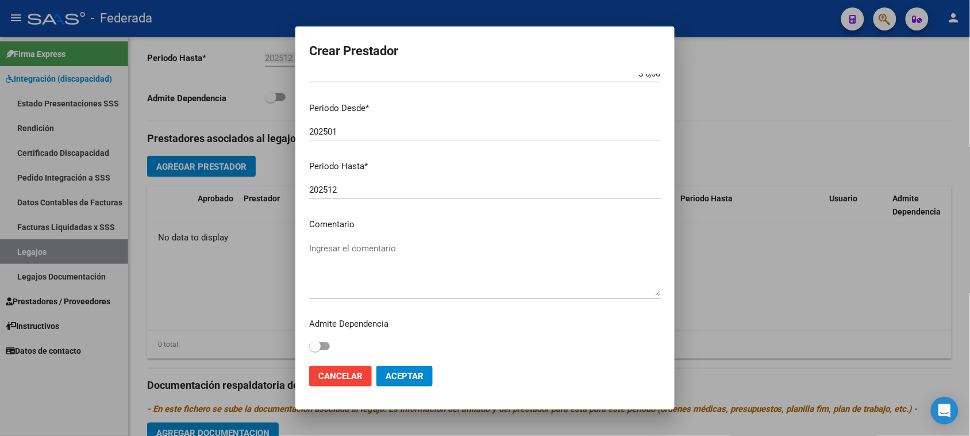
type input "30-71615258-4"
click at [352, 255] on textarea "Ingresar el comentario" at bounding box center [485, 269] width 352 height 54
click at [388, 371] on span "Aceptar" at bounding box center [405, 376] width 38 height 10
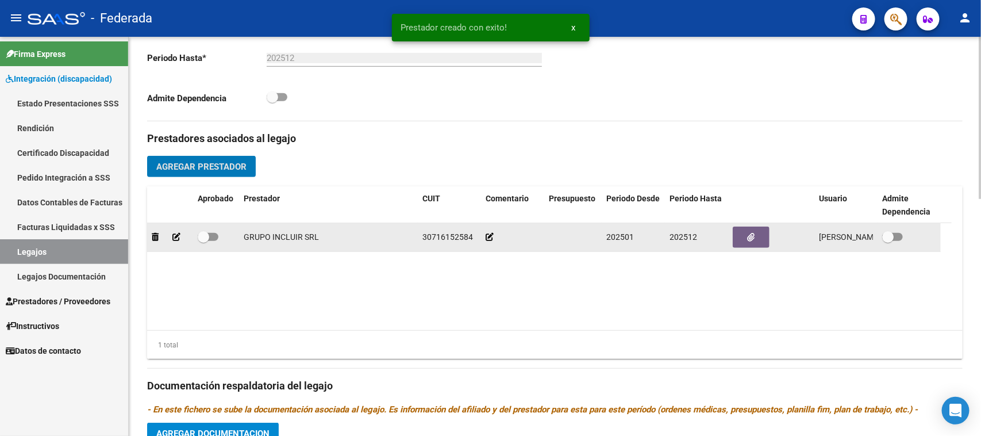
click at [210, 233] on span at bounding box center [208, 237] width 21 height 8
click at [204, 241] on input "checkbox" at bounding box center [203, 241] width 1 height 1
checkbox input "true"
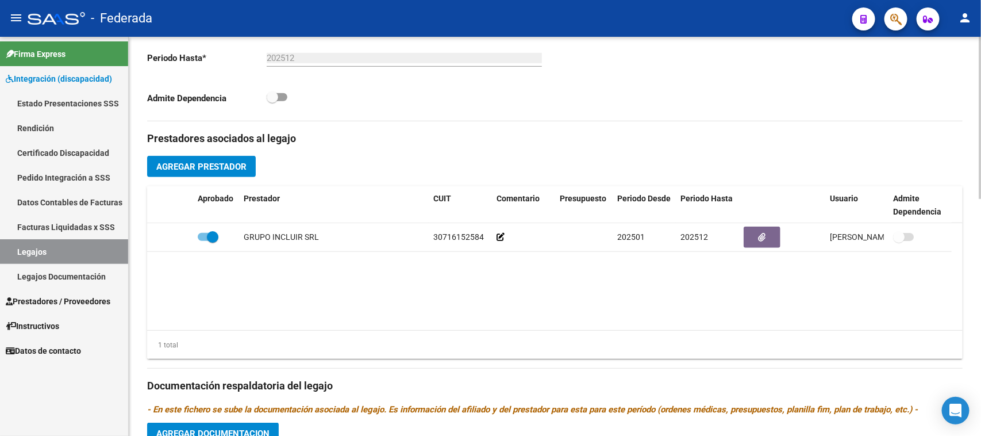
click at [232, 171] on button "Agregar Prestador" at bounding box center [201, 166] width 109 height 21
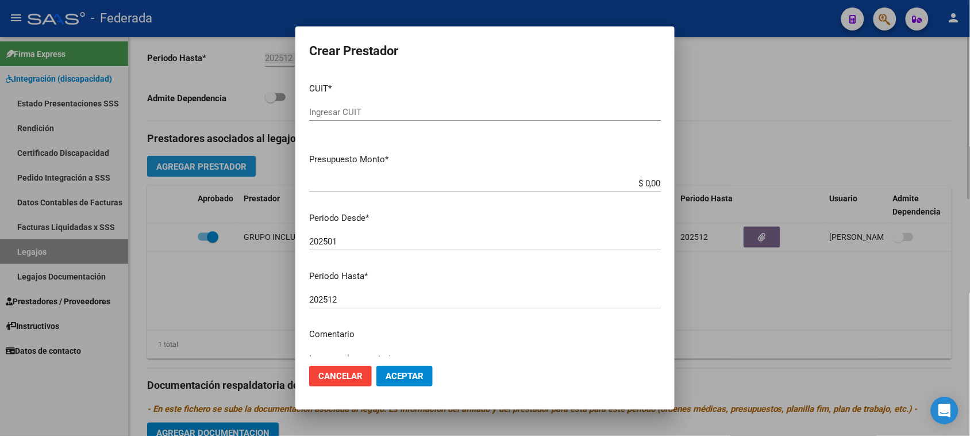
paste input "27-16778220-0"
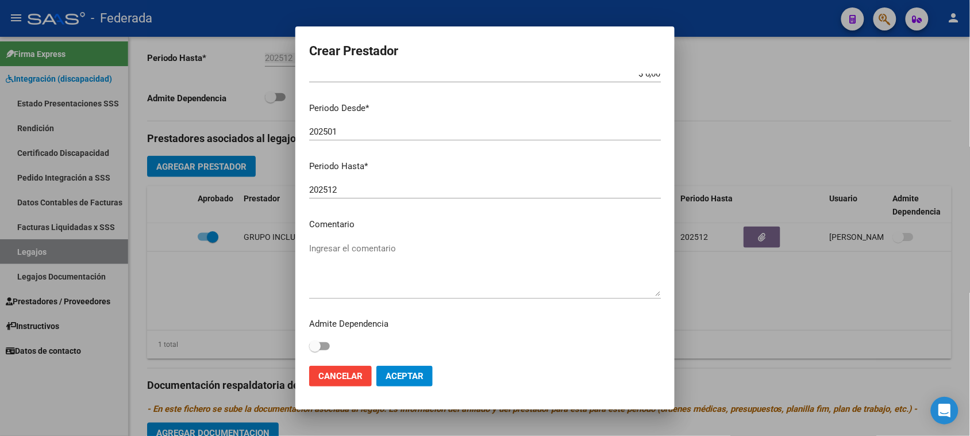
type input "27-16778220-0"
click at [356, 252] on textarea "Ingresar el comentario" at bounding box center [485, 269] width 352 height 54
type textarea "TRANSPORTE"
click at [401, 369] on button "Aceptar" at bounding box center [405, 376] width 56 height 21
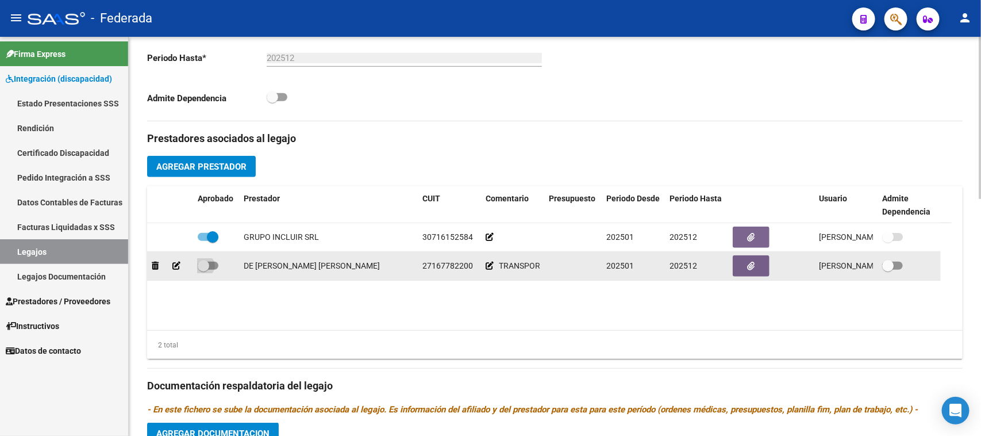
click at [208, 268] on span at bounding box center [203, 265] width 11 height 11
click at [204, 270] on input "checkbox" at bounding box center [203, 270] width 1 height 1
checkbox input "true"
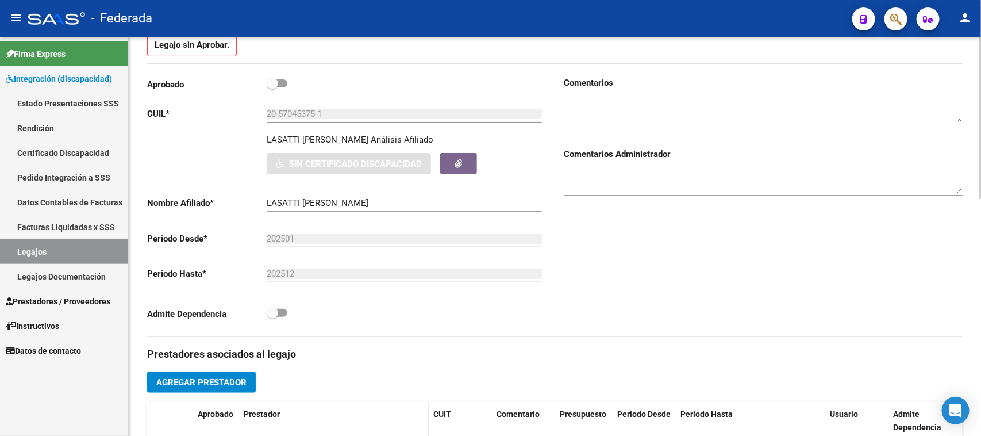
scroll to position [72, 0]
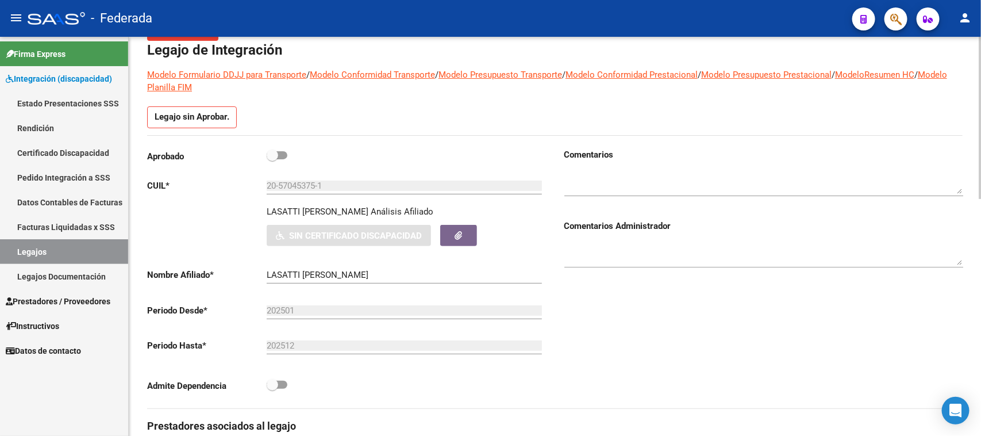
click at [271, 159] on span at bounding box center [272, 154] width 11 height 11
click at [272, 159] on input "checkbox" at bounding box center [272, 159] width 1 height 1
checkbox input "true"
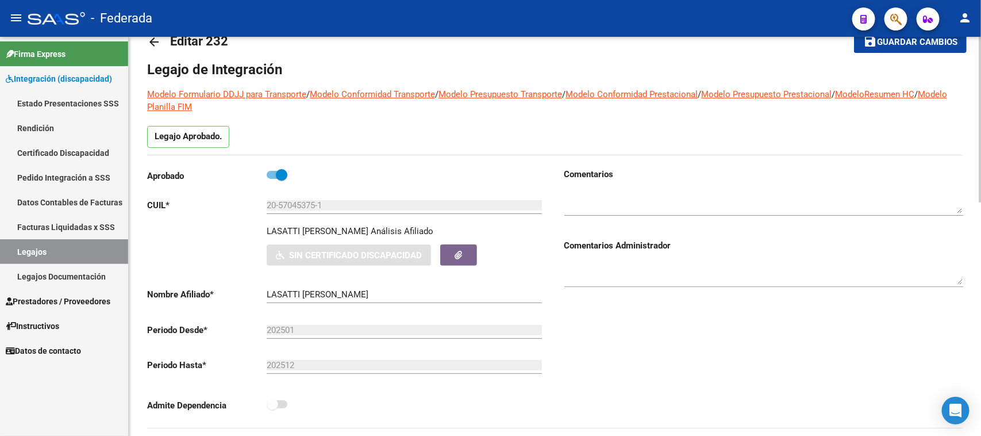
scroll to position [0, 0]
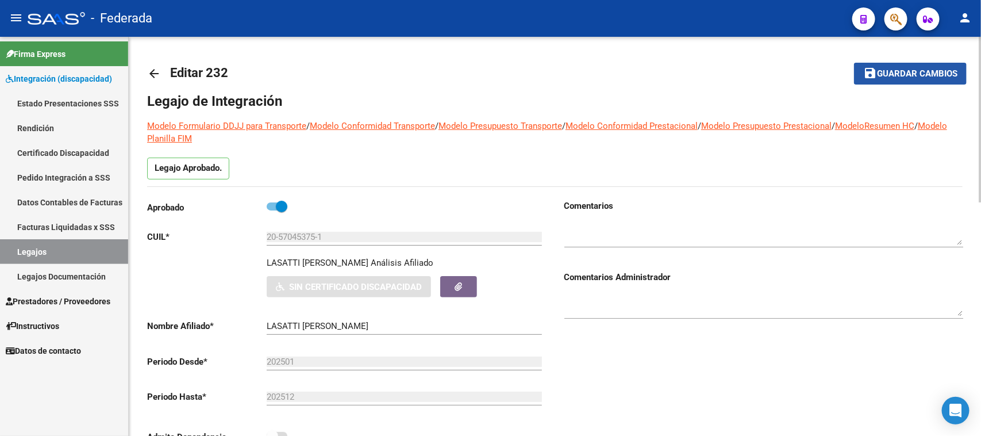
click at [865, 80] on button "save Guardar cambios" at bounding box center [910, 73] width 113 height 21
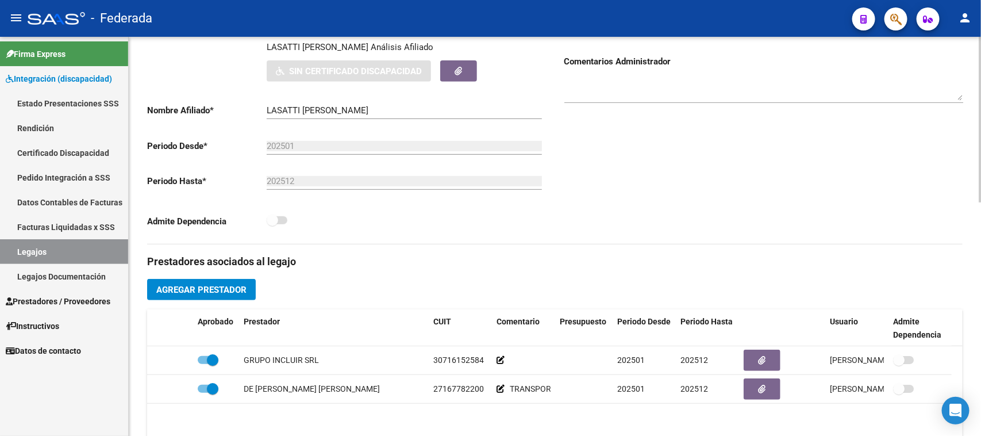
scroll to position [72, 0]
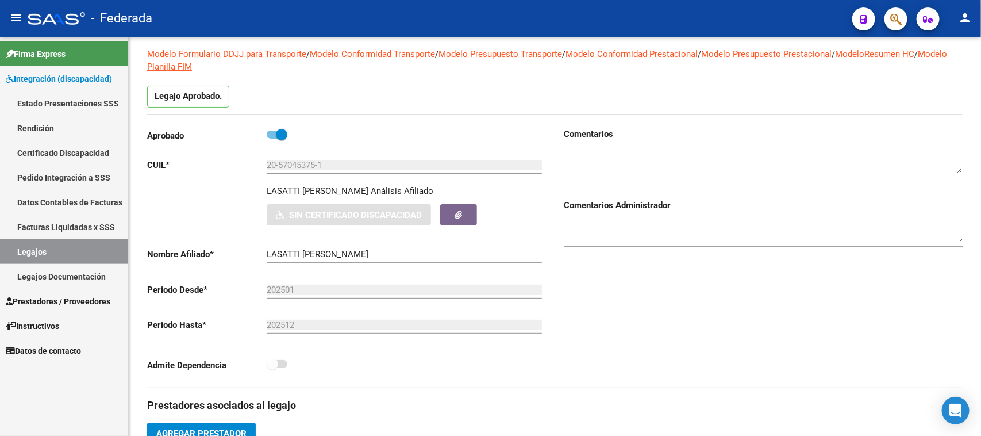
click at [99, 243] on link "Legajos" at bounding box center [64, 251] width 128 height 25
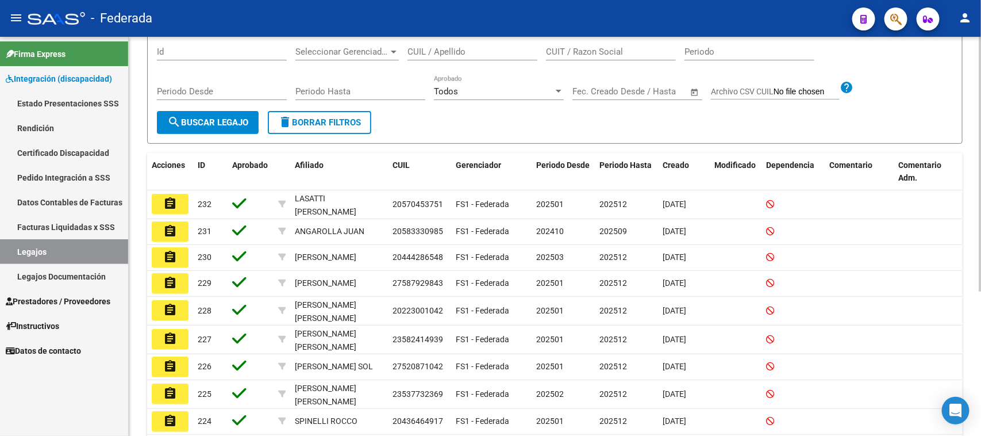
scroll to position [144, 0]
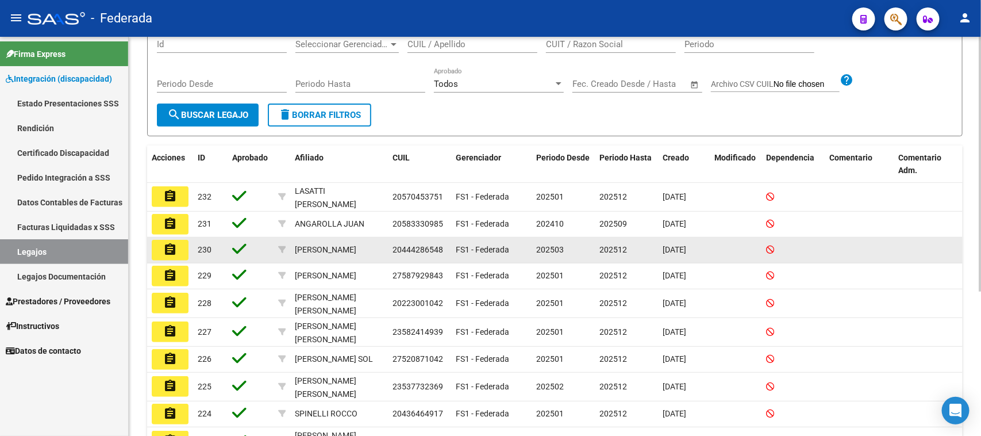
click at [171, 243] on mat-icon "assignment" at bounding box center [170, 250] width 14 height 14
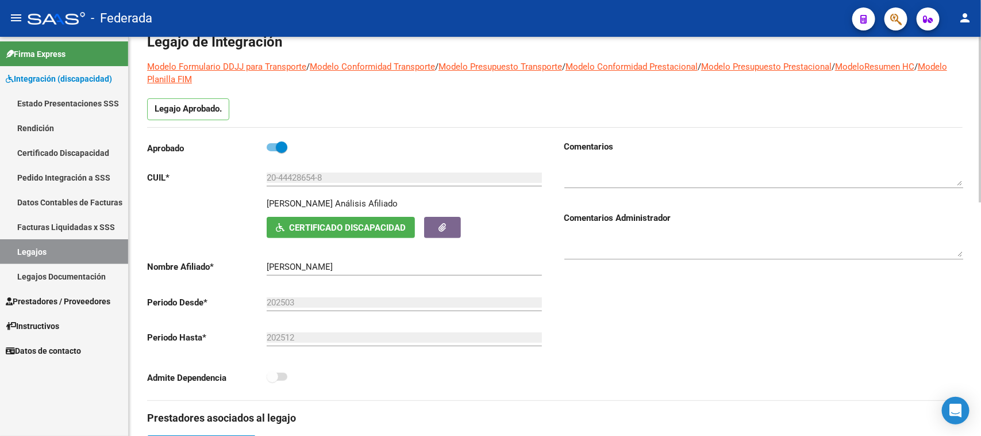
scroll to position [144, 0]
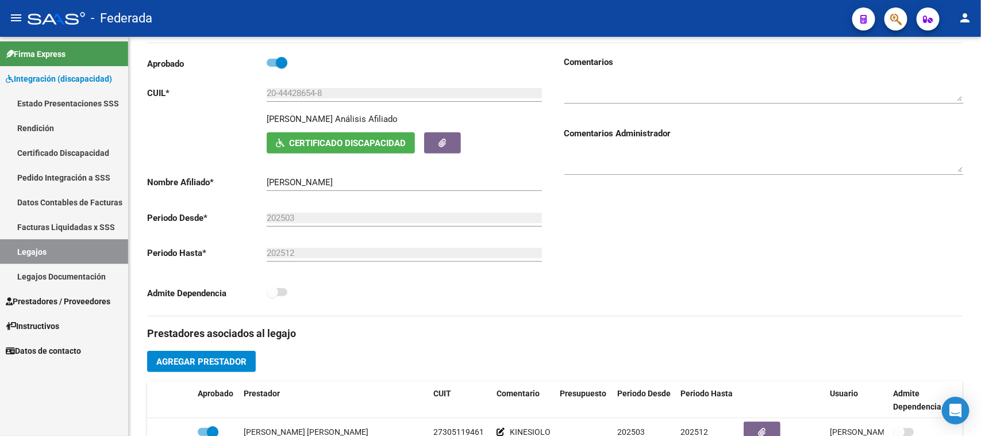
click at [93, 244] on link "Legajos" at bounding box center [64, 251] width 128 height 25
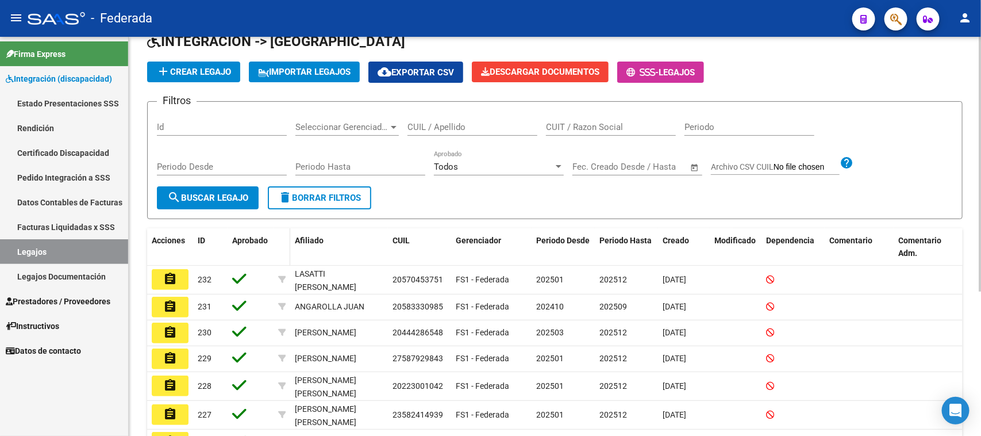
scroll to position [144, 0]
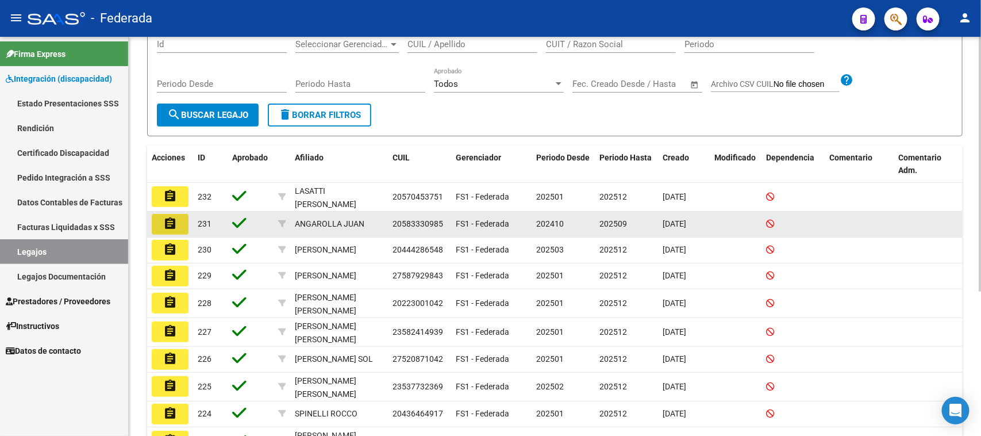
click at [174, 228] on mat-icon "assignment" at bounding box center [170, 224] width 14 height 14
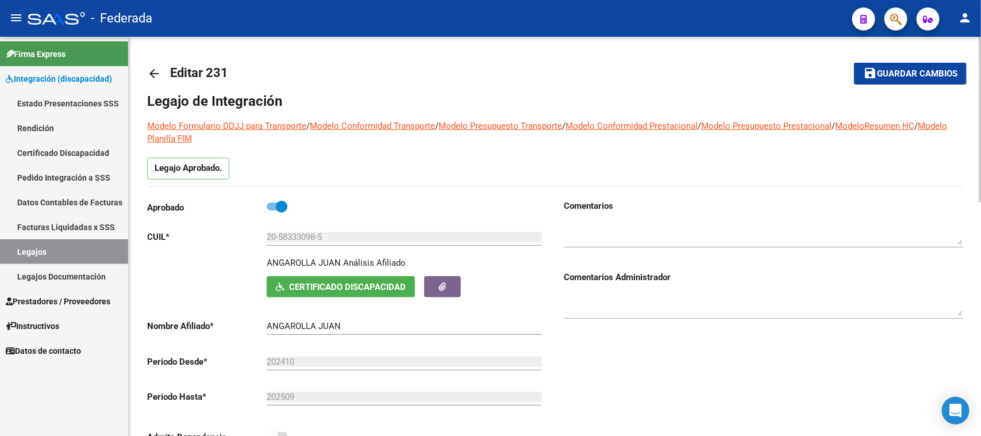
click at [300, 285] on span "Certificado Discapacidad" at bounding box center [347, 287] width 117 height 10
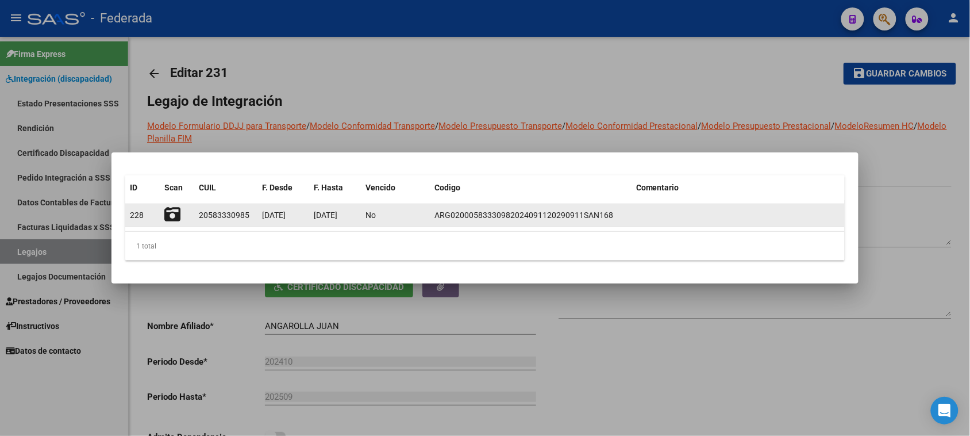
click at [174, 214] on icon at bounding box center [172, 214] width 16 height 16
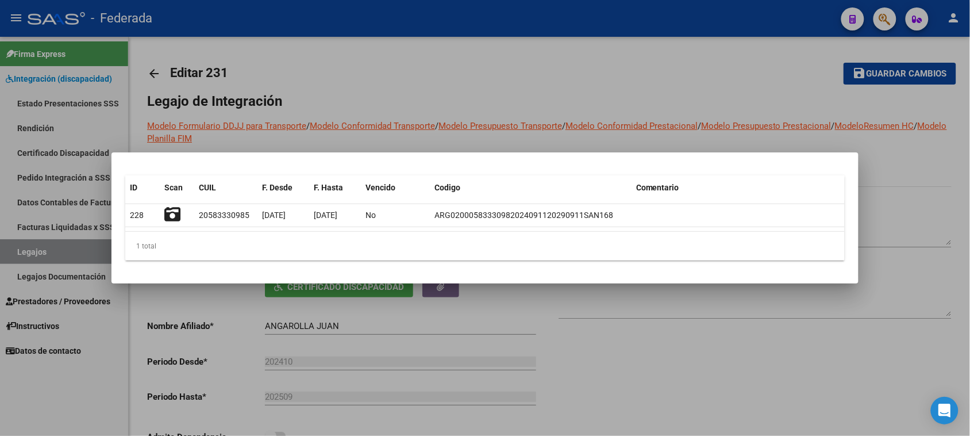
click at [521, 86] on div at bounding box center [485, 218] width 970 height 436
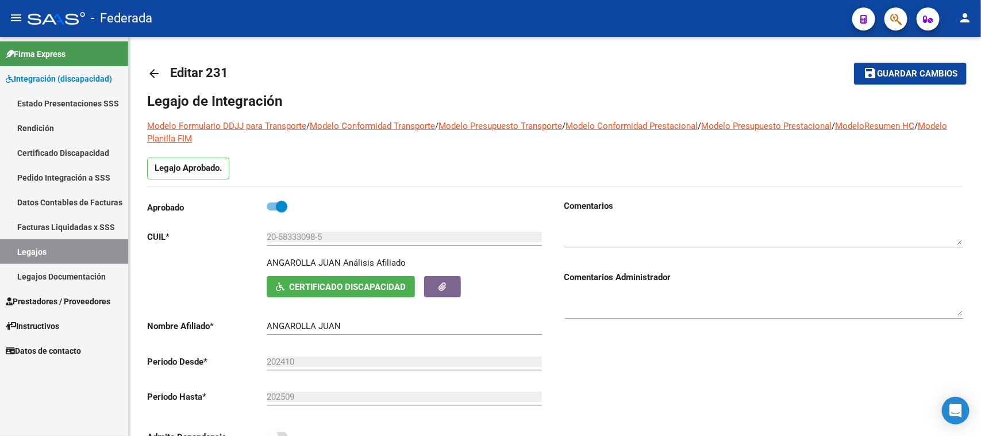
click at [46, 254] on link "Legajos" at bounding box center [64, 251] width 128 height 25
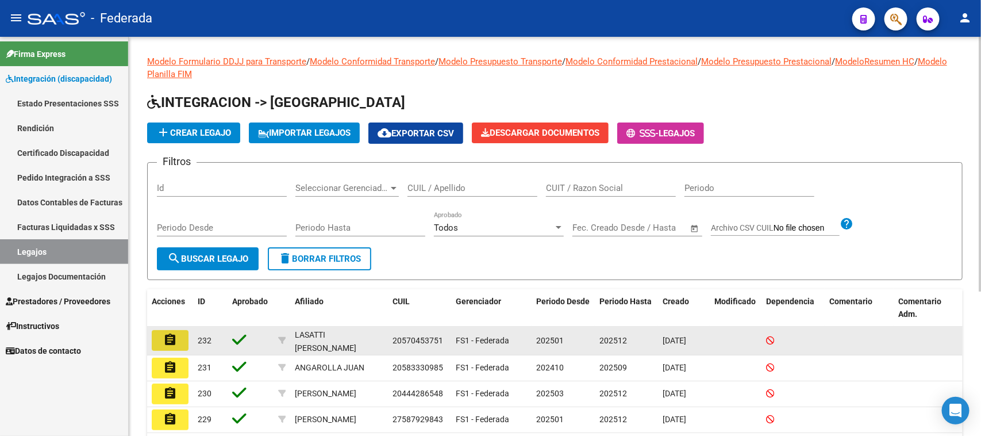
click at [168, 337] on mat-icon "assignment" at bounding box center [170, 340] width 14 height 14
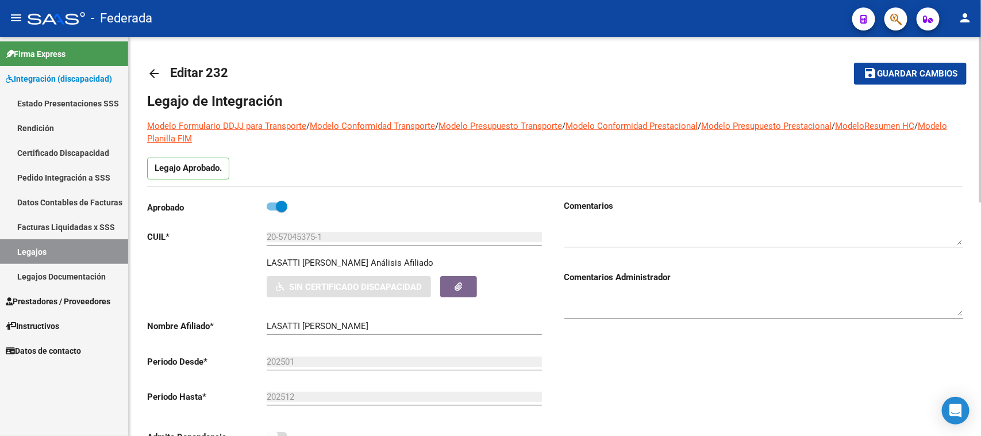
click at [64, 148] on link "Certificado Discapacidad" at bounding box center [64, 152] width 128 height 25
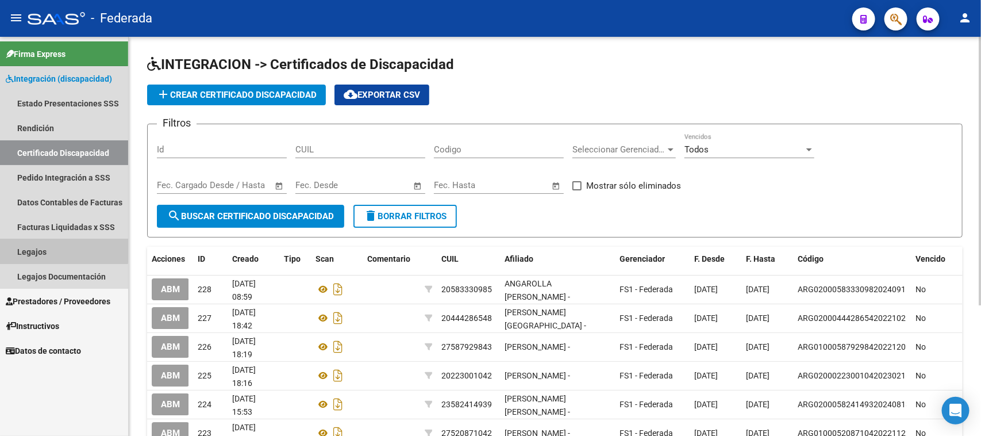
click at [57, 243] on link "Legajos" at bounding box center [64, 251] width 128 height 25
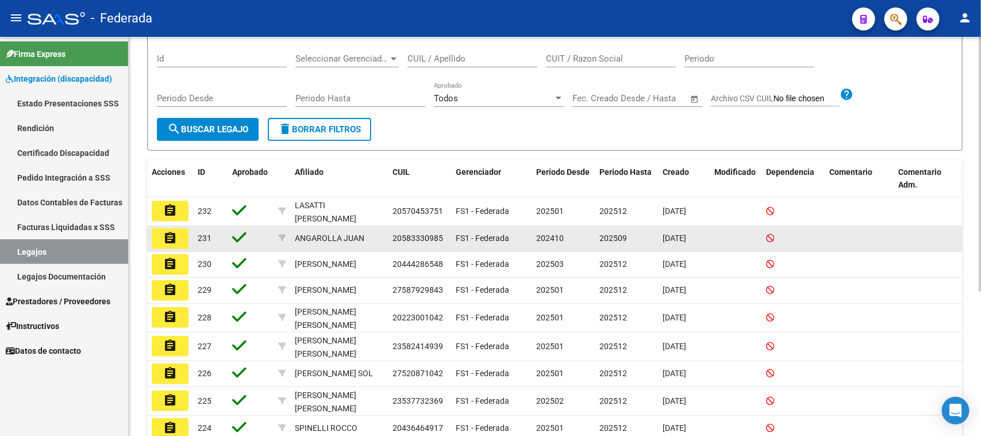
scroll to position [144, 0]
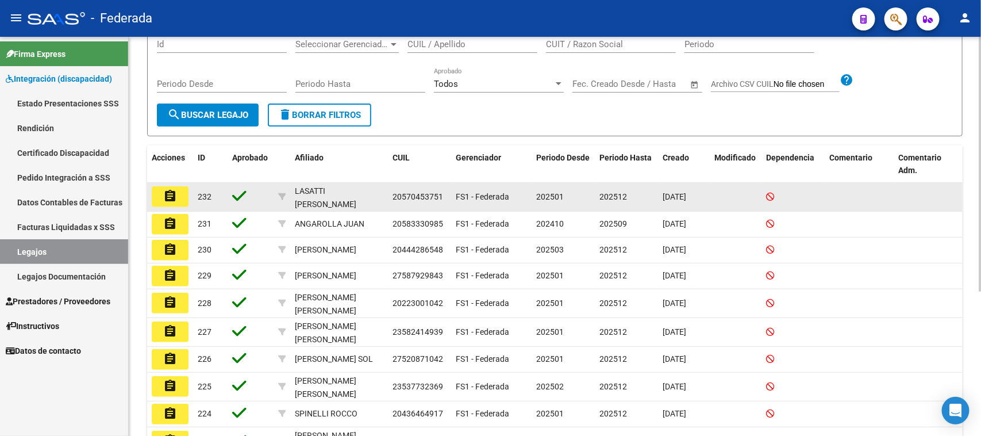
click at [420, 194] on span "20570453751" at bounding box center [418, 196] width 51 height 9
copy span "20570453751"
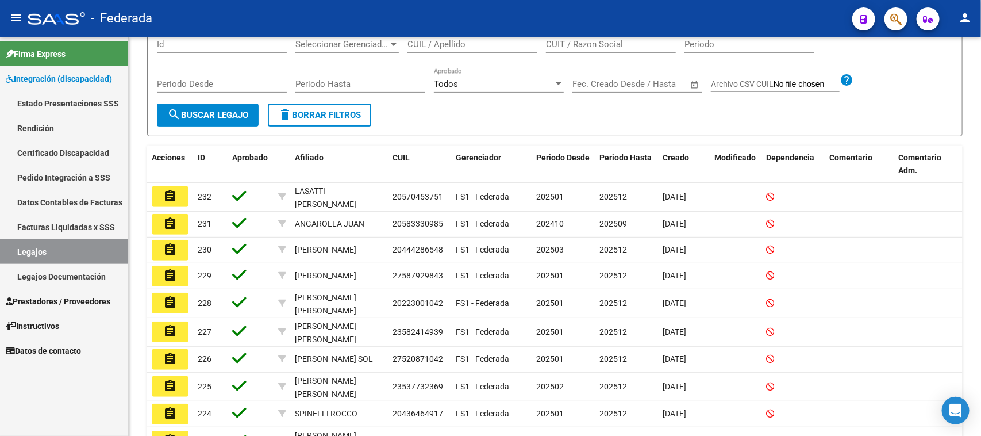
click at [90, 151] on link "Certificado Discapacidad" at bounding box center [64, 152] width 128 height 25
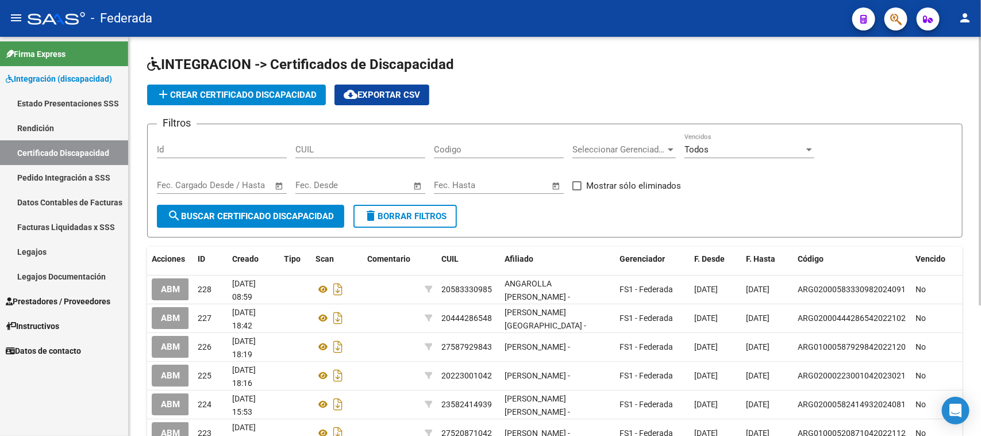
click at [340, 150] on input "CUIL" at bounding box center [361, 149] width 130 height 10
paste input "20-57045375-1"
type input "20-57045375-1"
click at [288, 208] on button "search Buscar Certificado Discapacidad" at bounding box center [250, 216] width 187 height 23
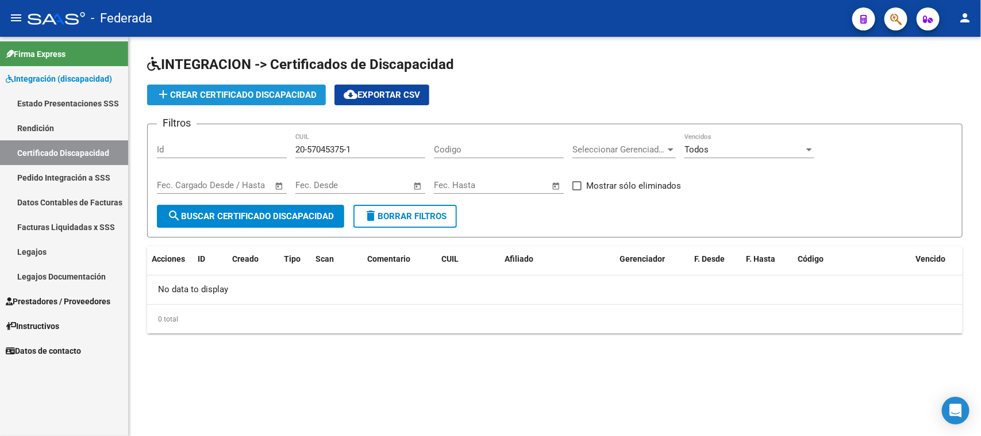
click at [254, 96] on span "add Crear Certificado Discapacidad" at bounding box center [236, 95] width 160 height 10
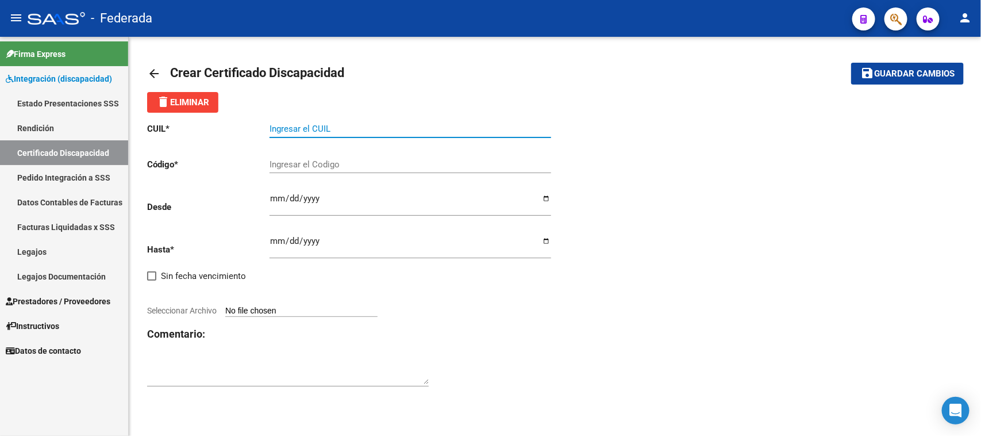
click at [329, 129] on input "Ingresar el CUIL" at bounding box center [411, 129] width 282 height 10
paste input "20-57045375-1"
type input "20-57045375-1"
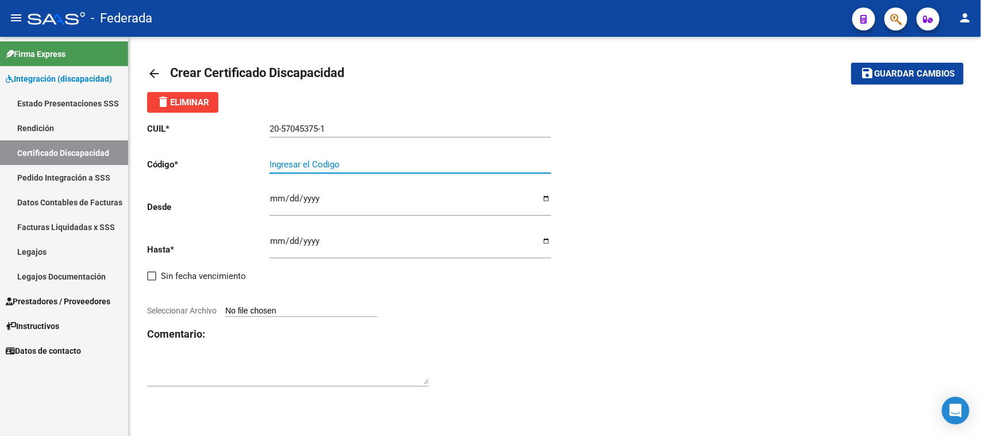
click at [305, 162] on input "Ingresar el Codigo" at bounding box center [411, 164] width 282 height 10
type input "ARG02000570453752024112720291127SAN214"
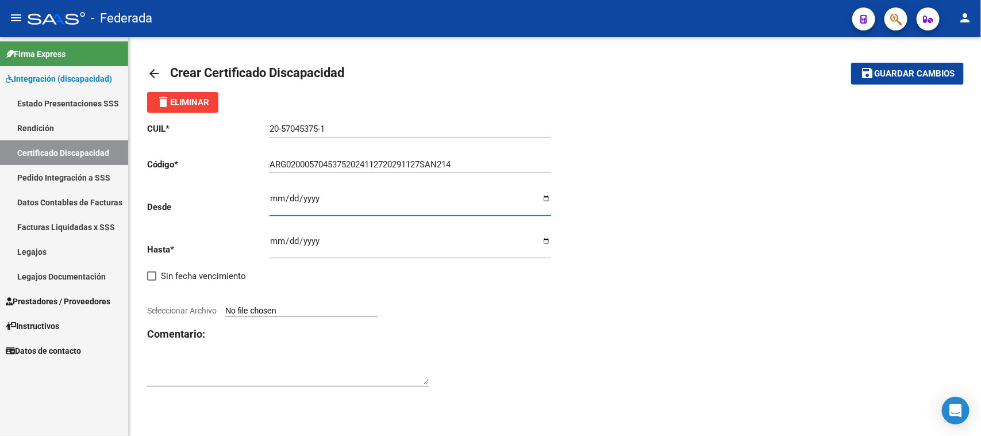
click at [275, 199] on input "Ingresar fec. Desde" at bounding box center [411, 203] width 282 height 18
type input "[DATE]"
click at [273, 243] on input "Ingresar fec. Hasta" at bounding box center [411, 245] width 282 height 18
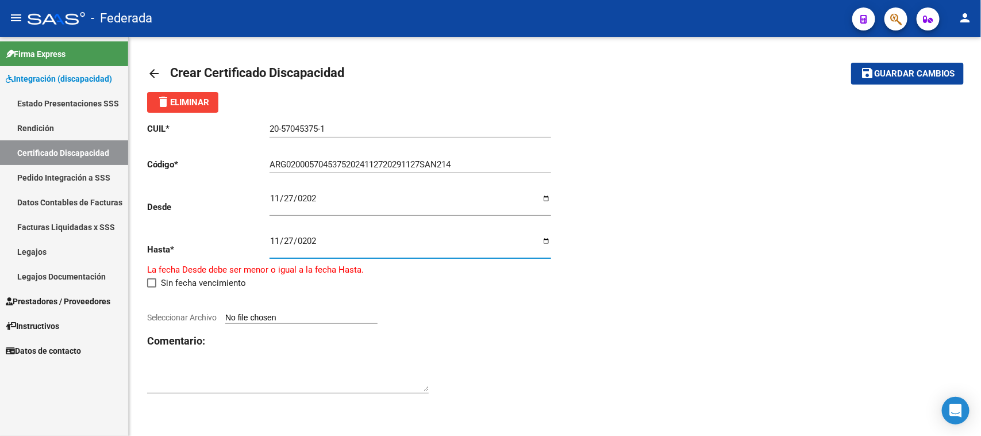
type input "[DATE]"
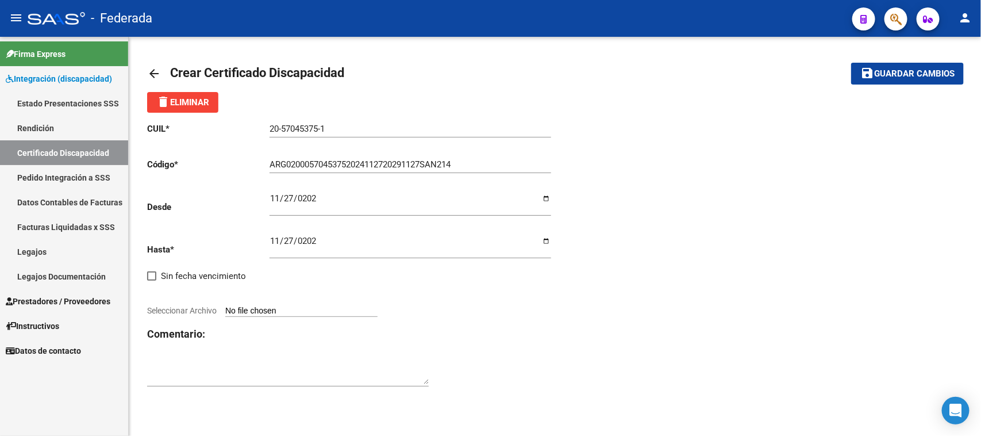
click at [295, 305] on app-file-uploader "Seleccionar Archivo" at bounding box center [267, 310] width 240 height 10
click at [286, 306] on input "Seleccionar Archivo" at bounding box center [301, 311] width 152 height 11
type input "C:\fakepath\20241209115756_11486026_2.jpg"
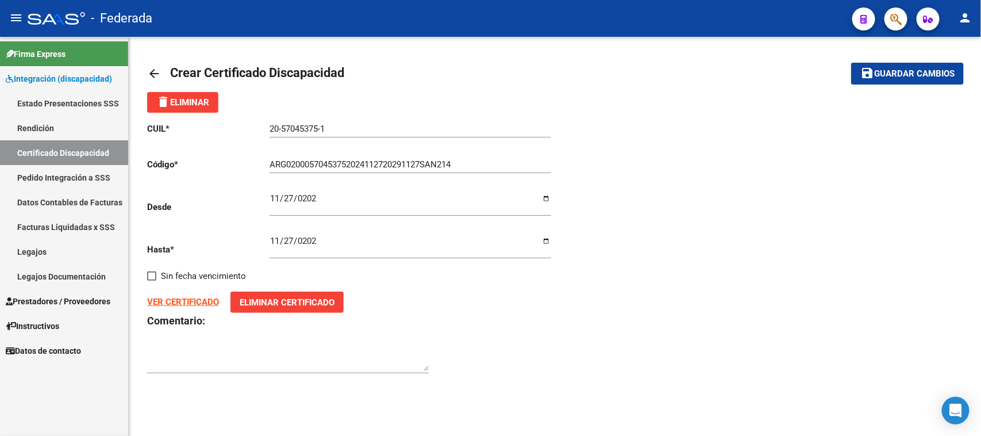
click at [869, 66] on mat-icon "save" at bounding box center [868, 73] width 14 height 14
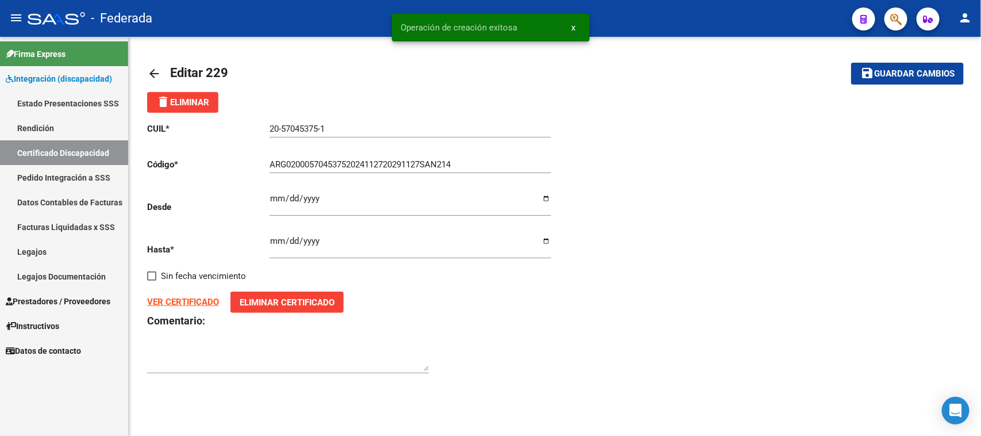
click at [97, 153] on link "Certificado Discapacidad" at bounding box center [64, 152] width 128 height 25
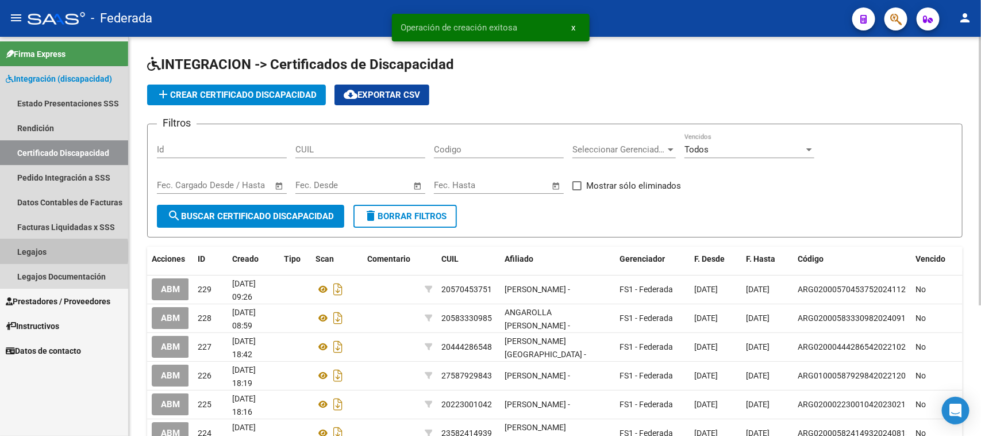
click at [47, 251] on link "Legajos" at bounding box center [64, 251] width 128 height 25
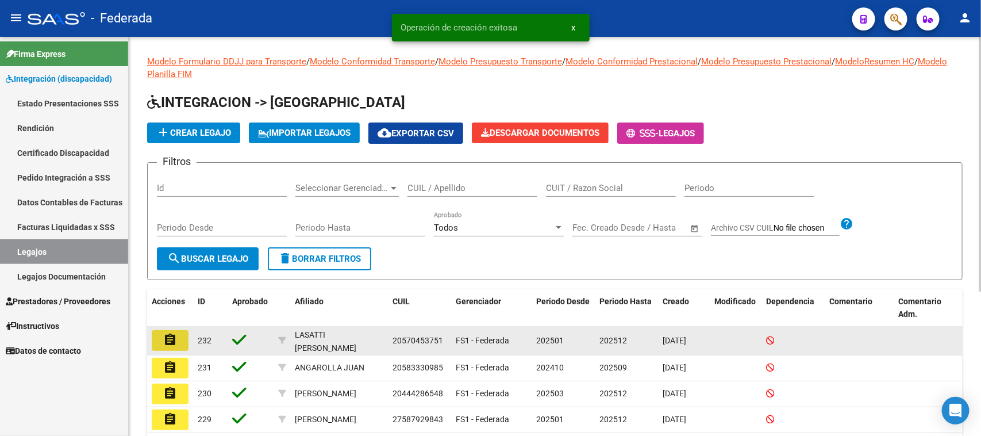
click at [168, 343] on mat-icon "assignment" at bounding box center [170, 340] width 14 height 14
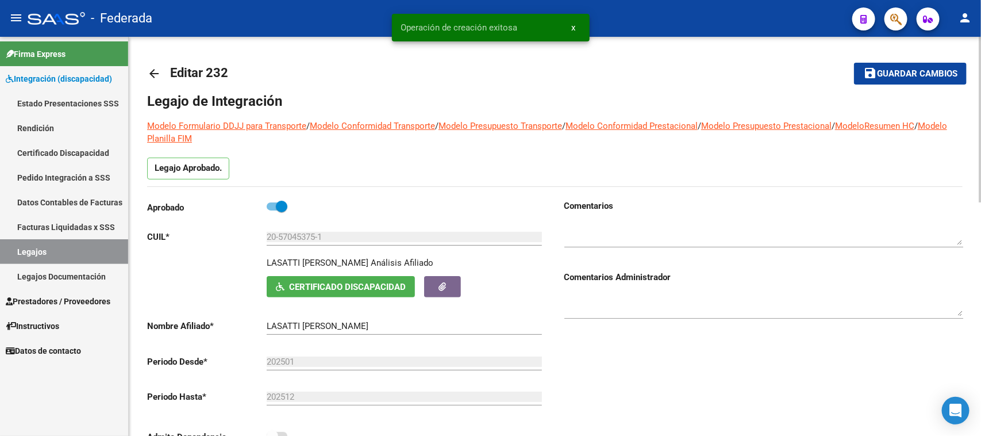
click at [305, 280] on button "Certificado Discapacidad" at bounding box center [341, 286] width 148 height 21
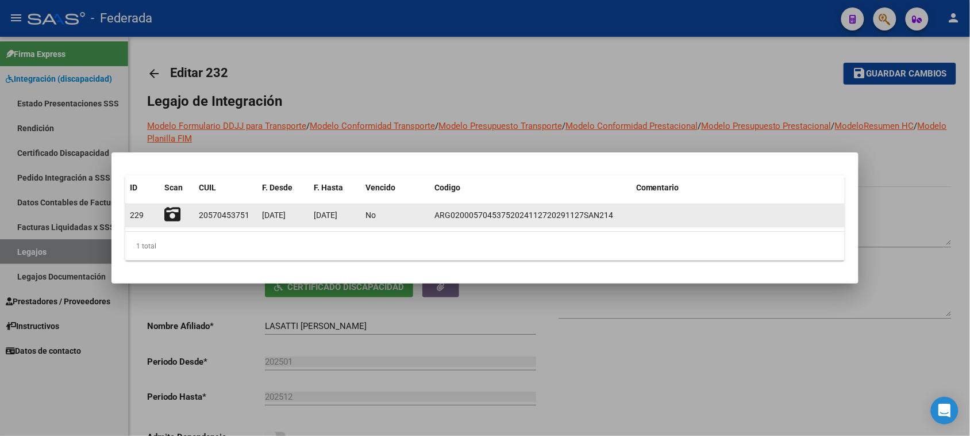
click at [177, 216] on icon at bounding box center [172, 214] width 16 height 16
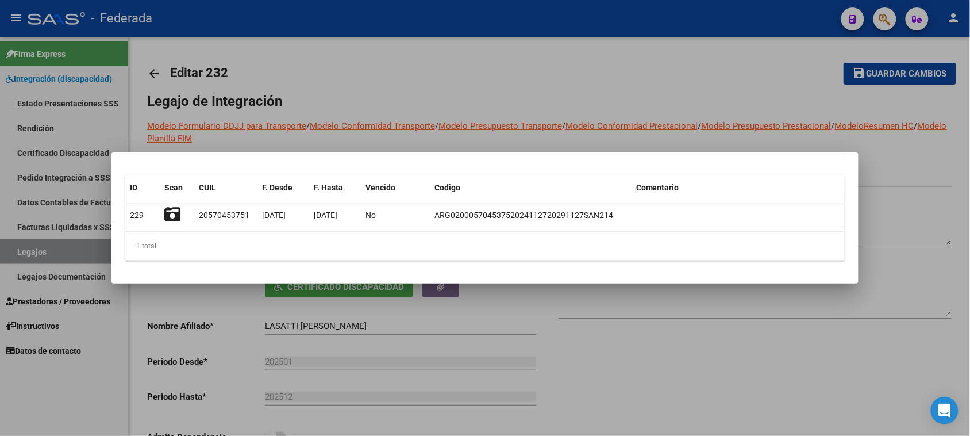
click at [908, 201] on div at bounding box center [485, 218] width 970 height 436
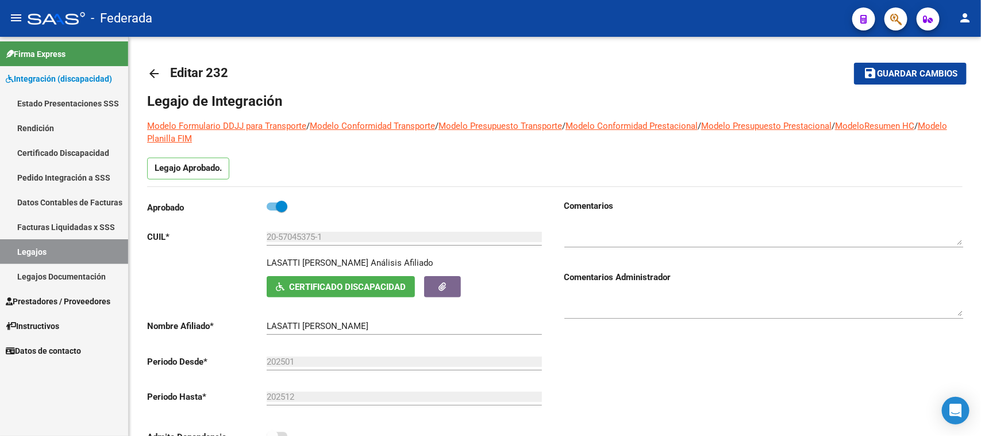
click at [102, 255] on link "Legajos" at bounding box center [64, 251] width 128 height 25
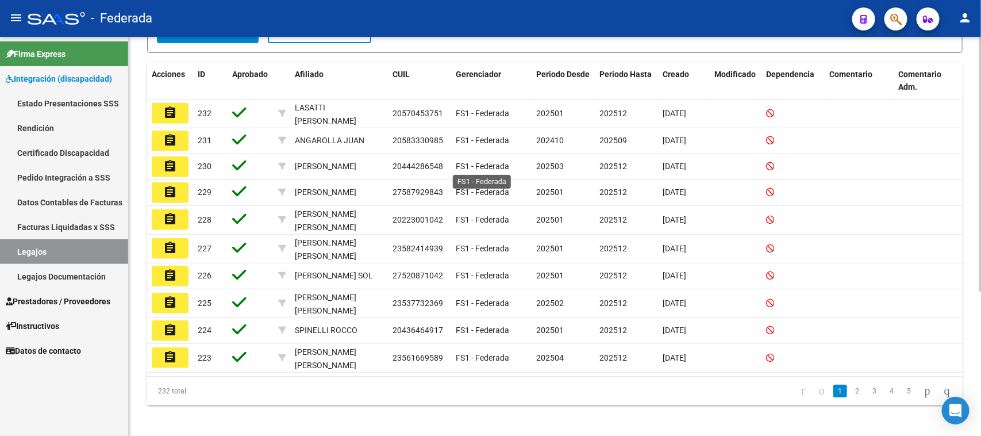
scroll to position [155, 0]
